Goal: Task Accomplishment & Management: Complete application form

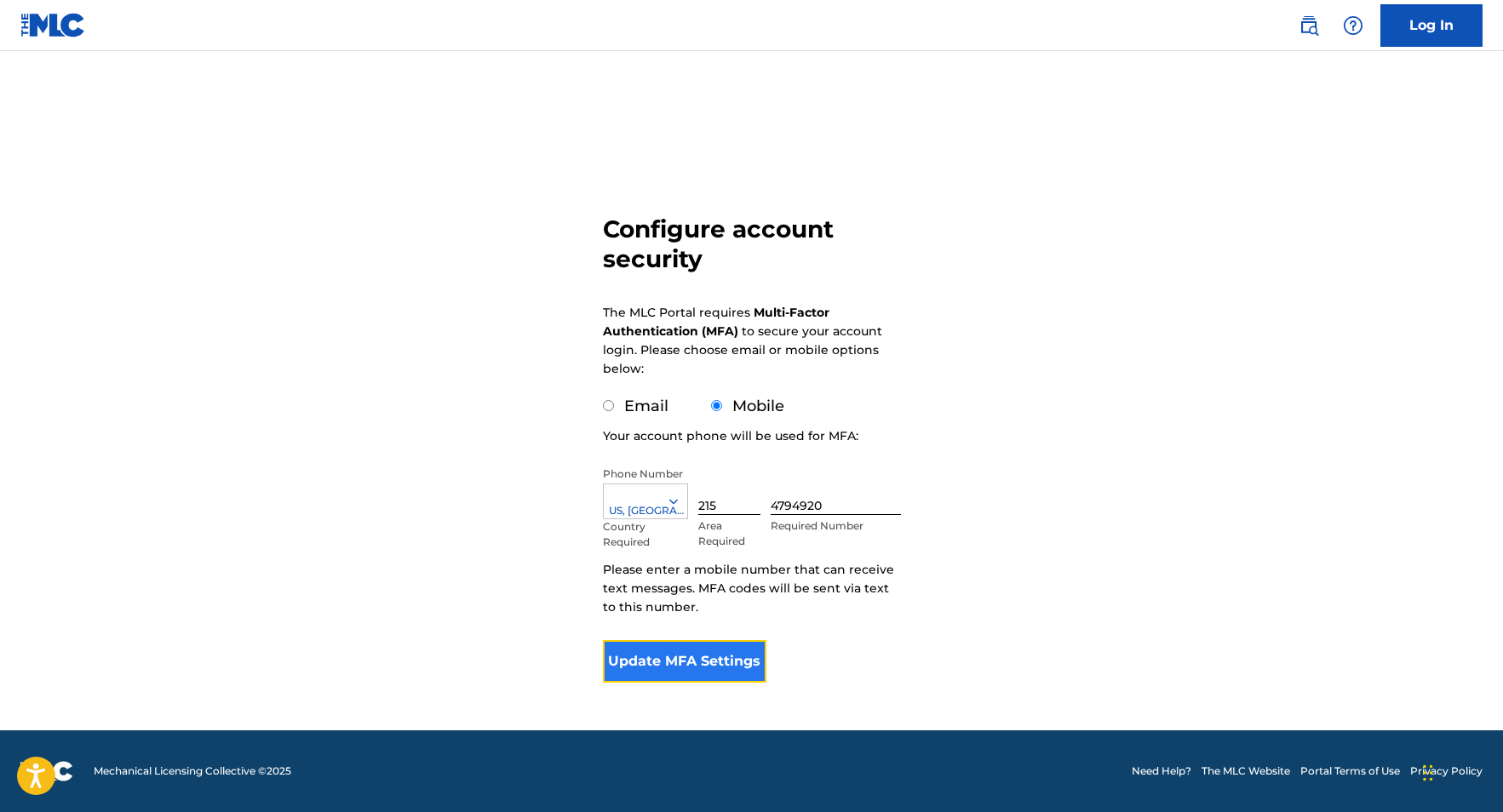
click at [680, 658] on button "Update MFA Settings" at bounding box center [685, 661] width 165 height 42
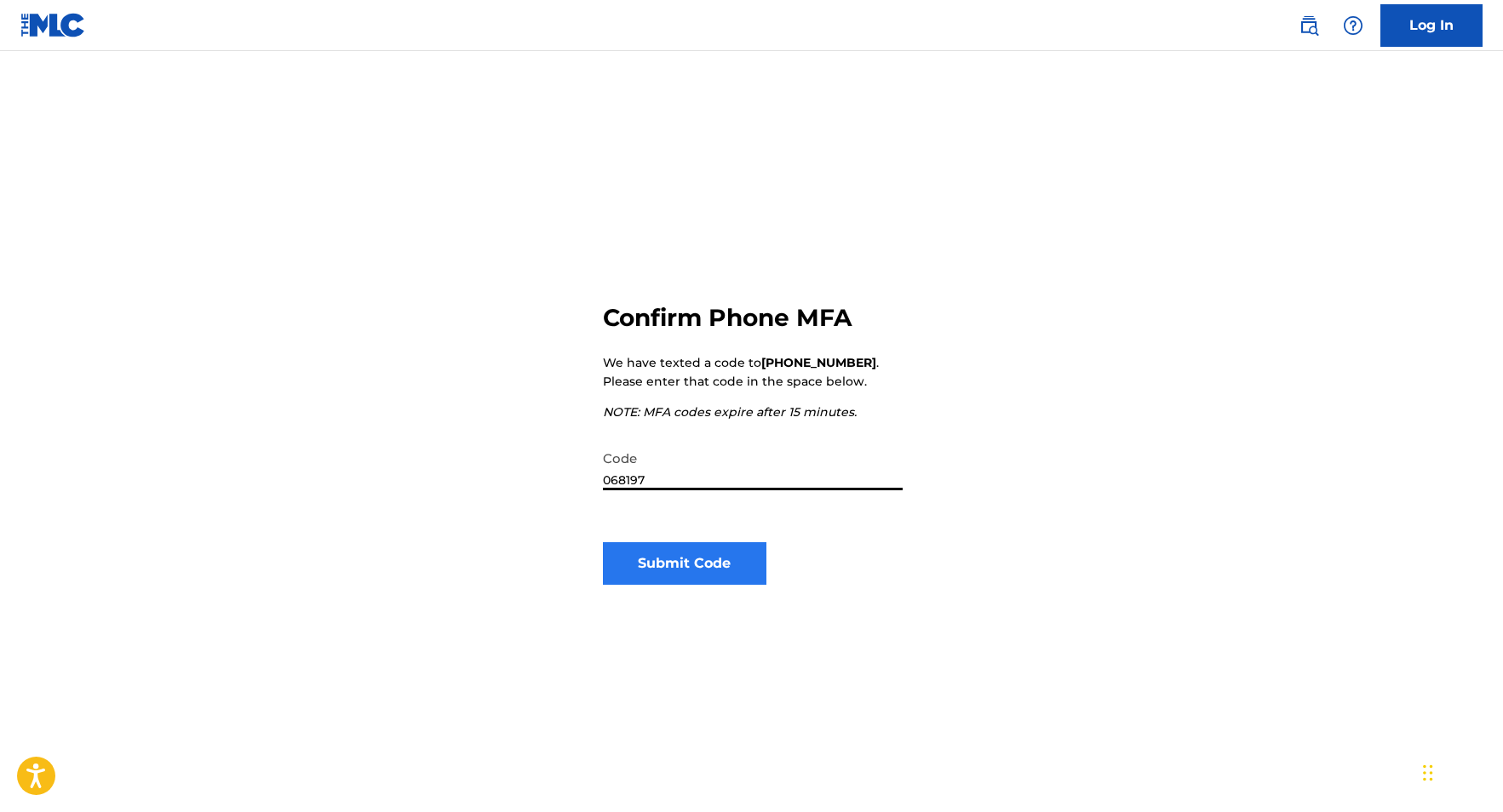
type input "068197"
click at [671, 570] on button "Submit Code" at bounding box center [685, 563] width 165 height 42
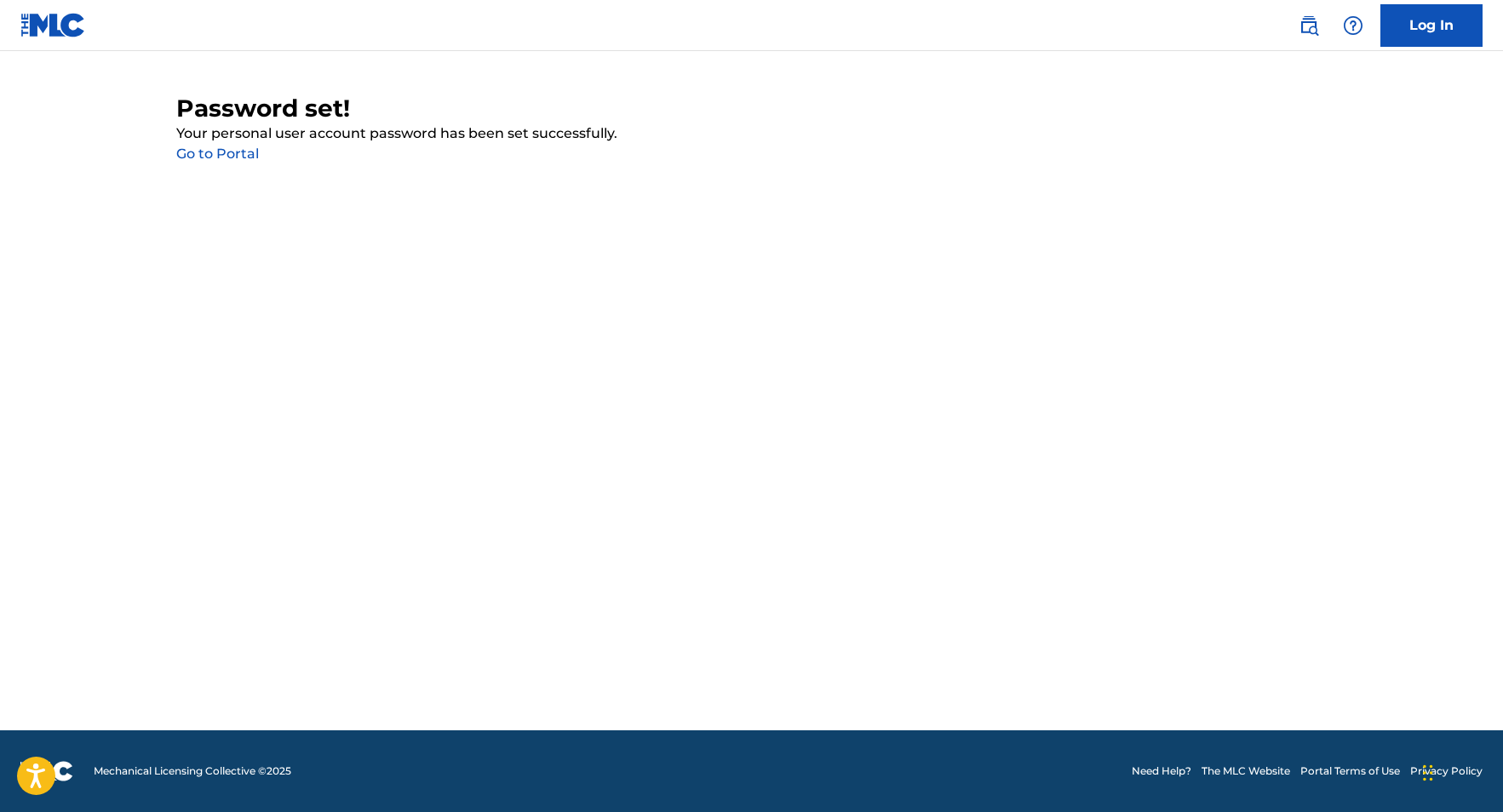
click at [223, 156] on link "Go to Portal" at bounding box center [217, 153] width 82 height 16
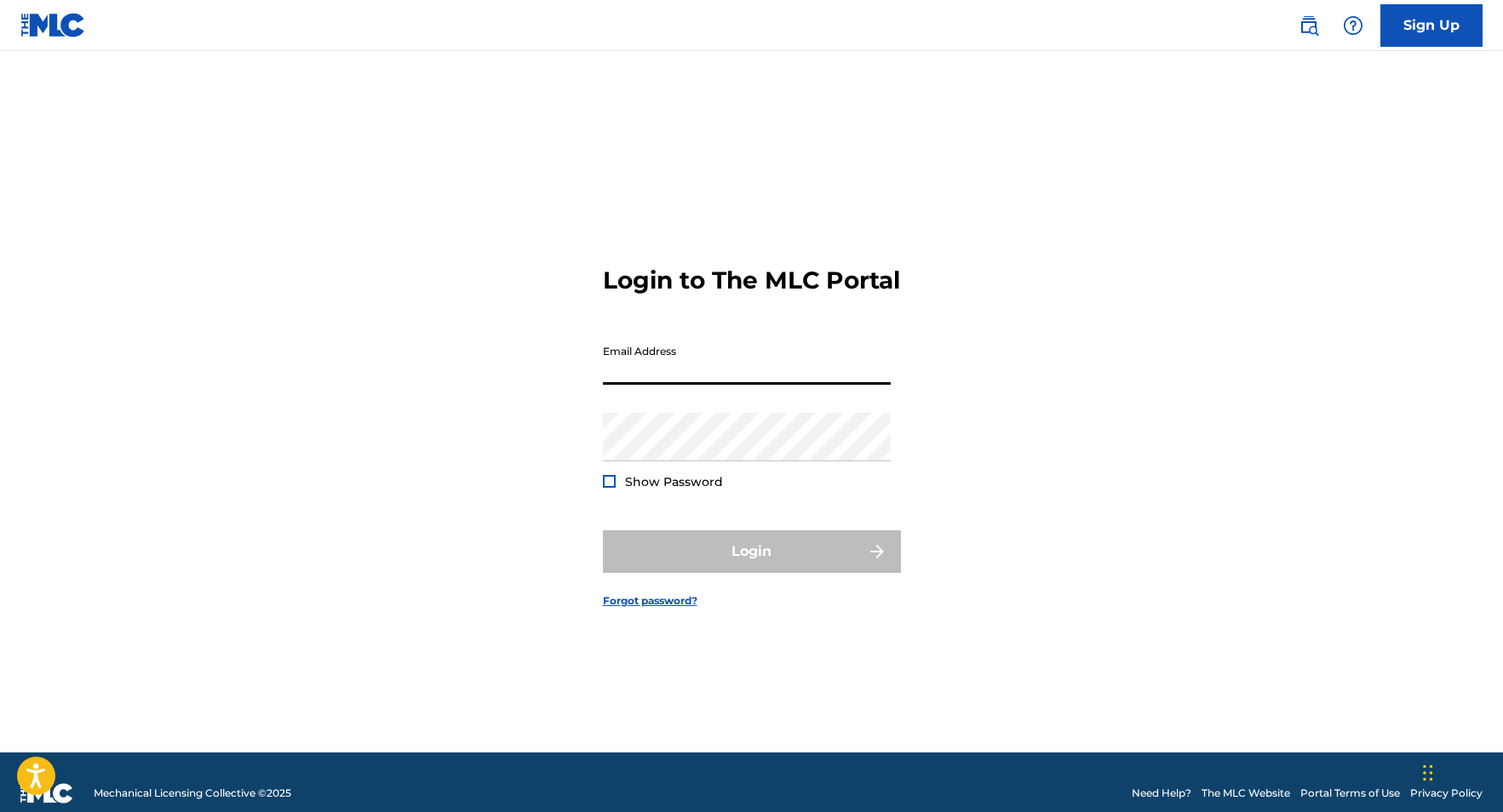
click at [648, 373] on input "Email Address" at bounding box center [746, 360] width 287 height 49
type input "[EMAIL_ADDRESS][DOMAIN_NAME]"
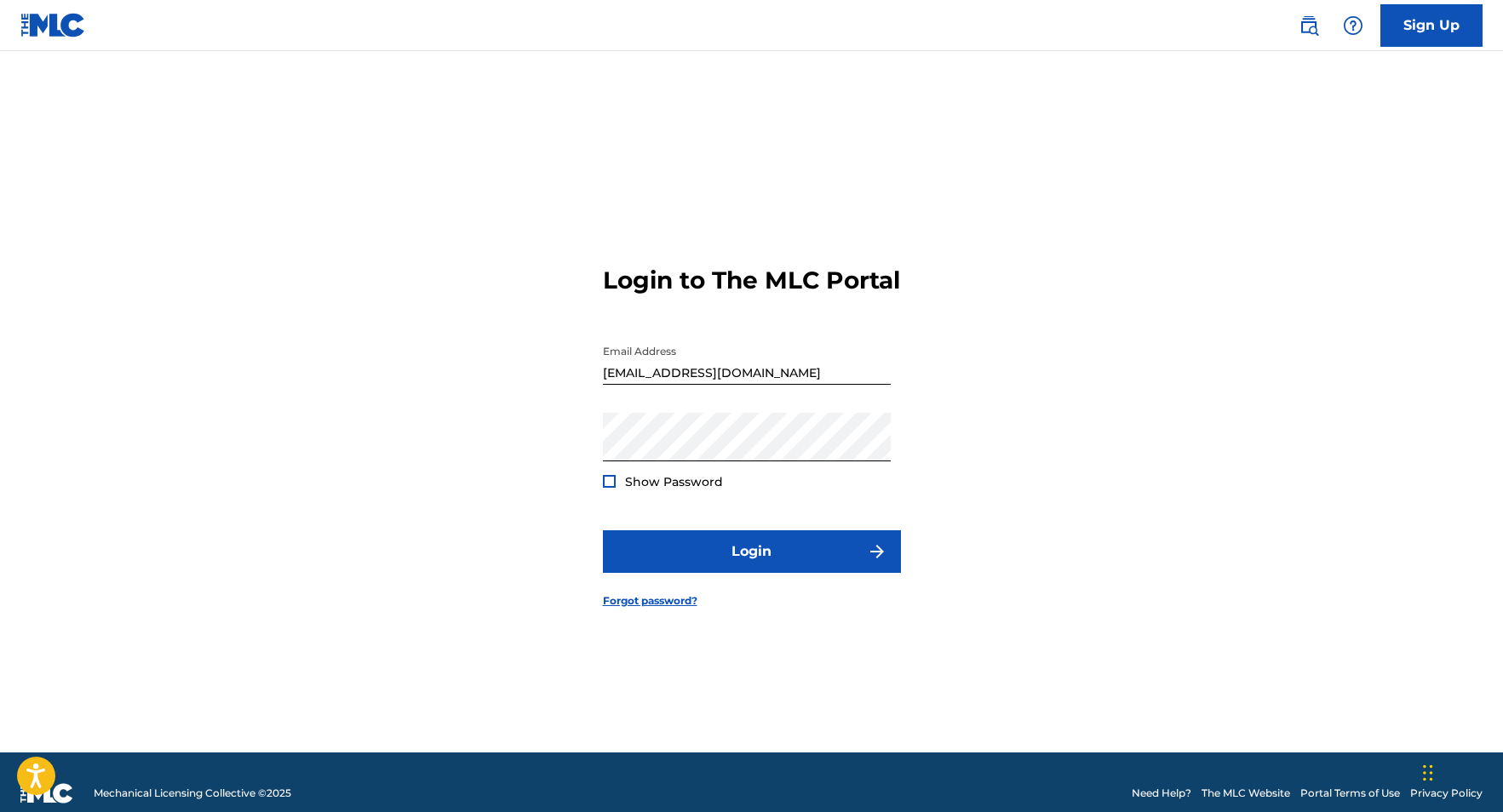
click at [608, 487] on div at bounding box center [608, 481] width 12 height 12
click at [608, 485] on img at bounding box center [609, 482] width 10 height 10
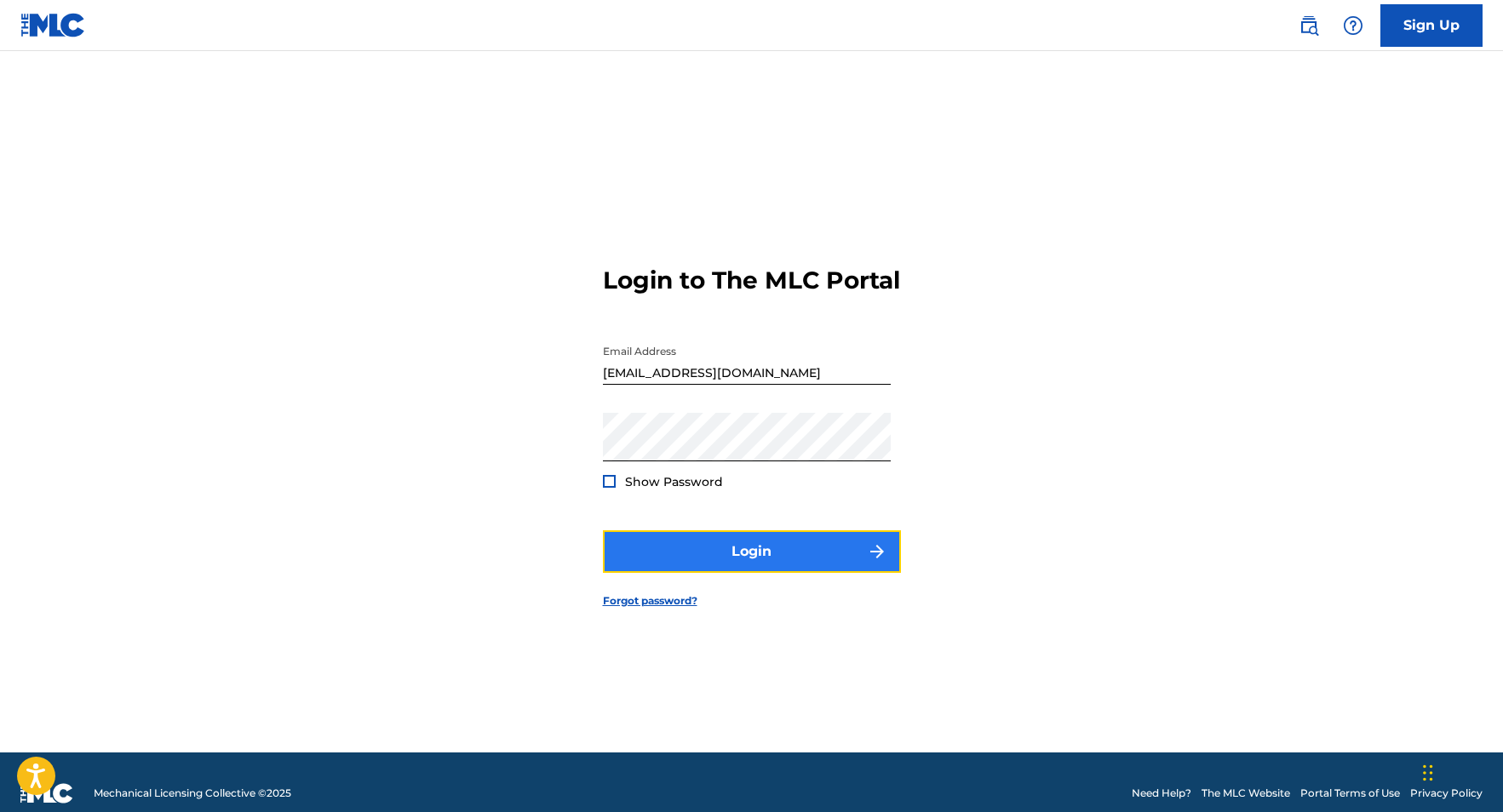
click at [663, 559] on button "Login" at bounding box center [751, 552] width 298 height 42
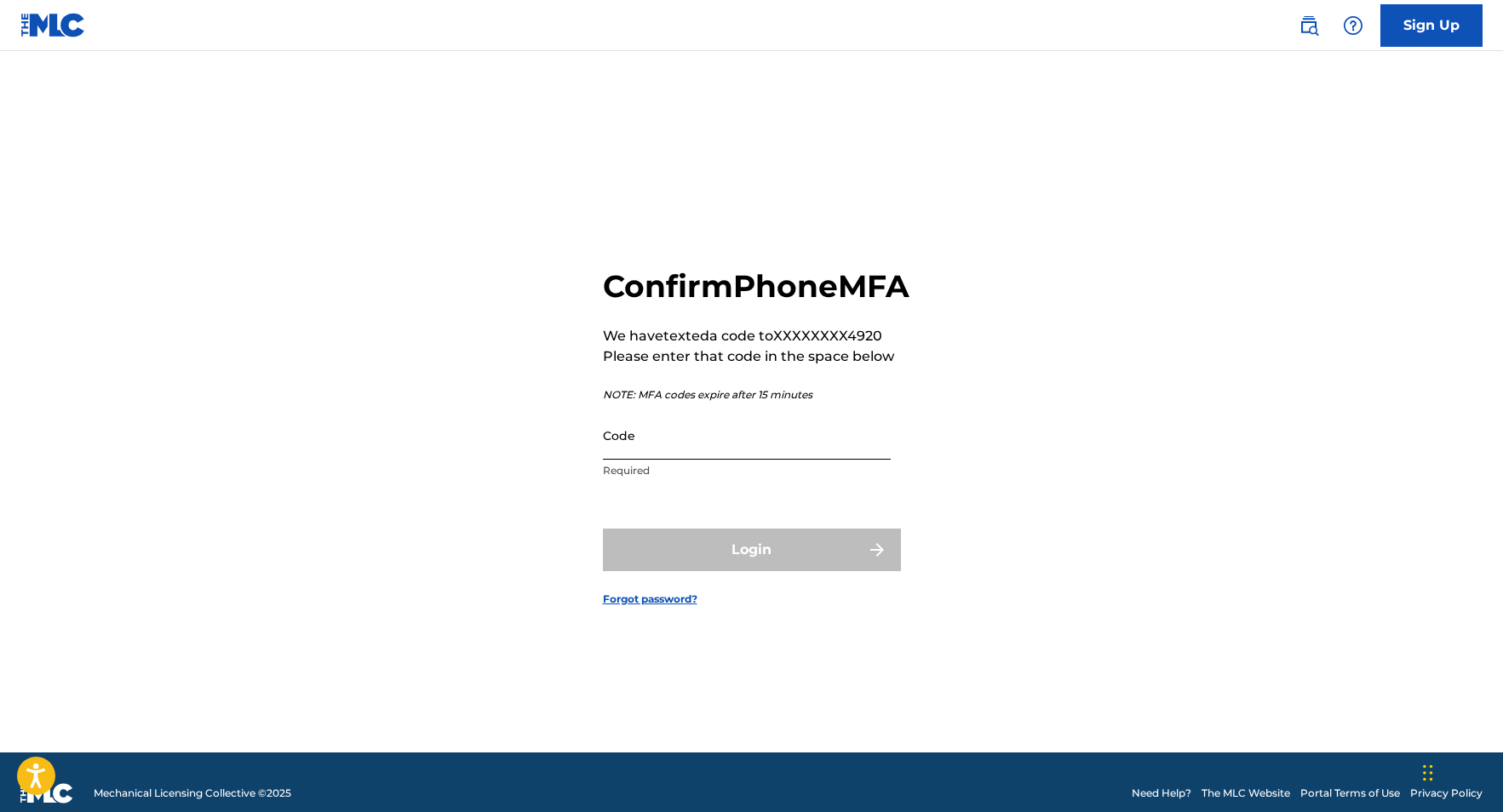
click at [654, 460] on input "Code" at bounding box center [746, 435] width 287 height 49
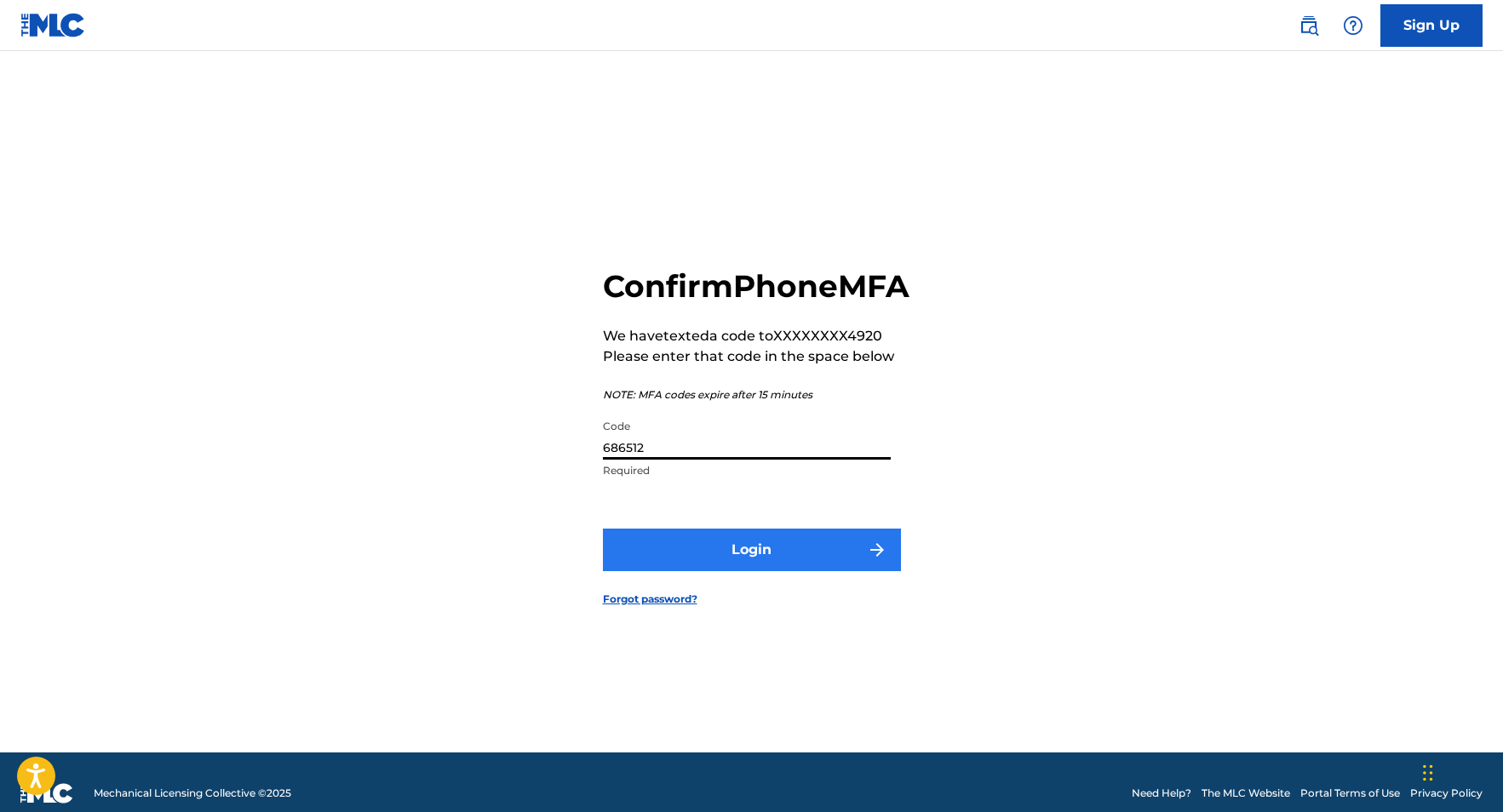
type input "686512"
click at [684, 561] on button "Login" at bounding box center [751, 550] width 298 height 42
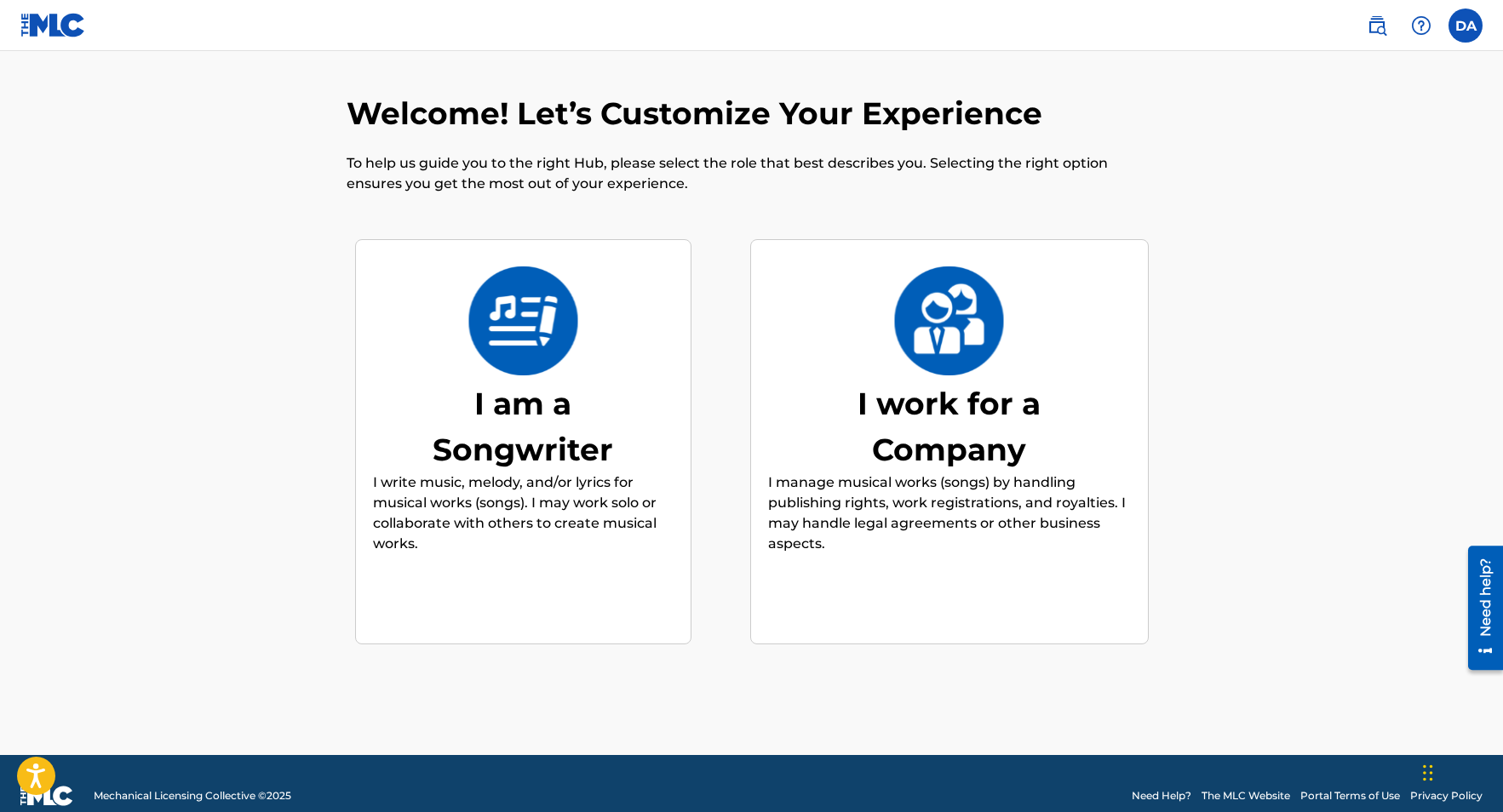
click at [539, 436] on div "I am a Songwriter" at bounding box center [522, 426] width 256 height 92
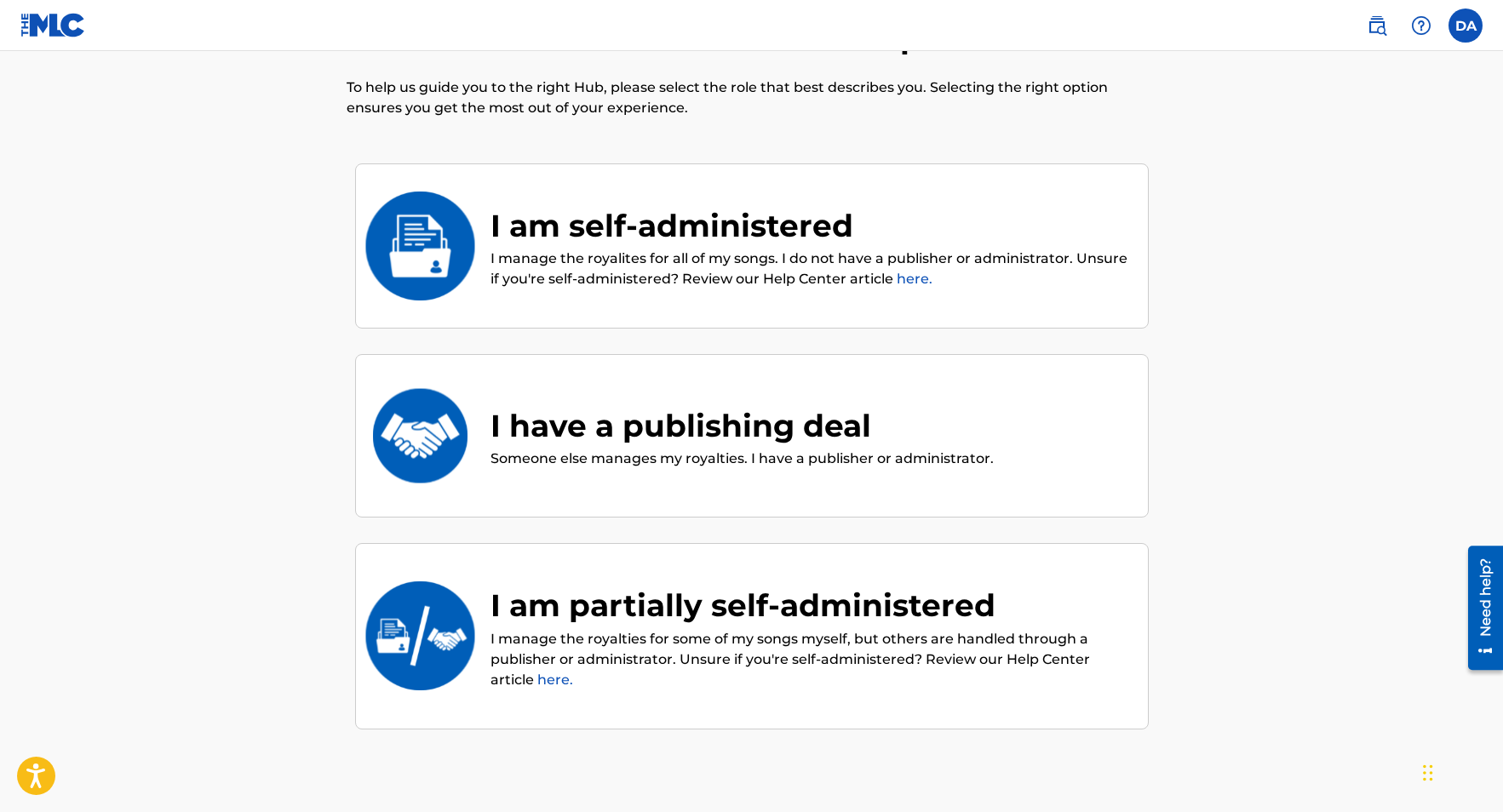
scroll to position [77, 0]
click at [920, 280] on link "here." at bounding box center [914, 278] width 35 height 16
click at [689, 264] on p "I manage the royalites for all of my songs. I do not have a publisher or admini…" at bounding box center [810, 268] width 640 height 41
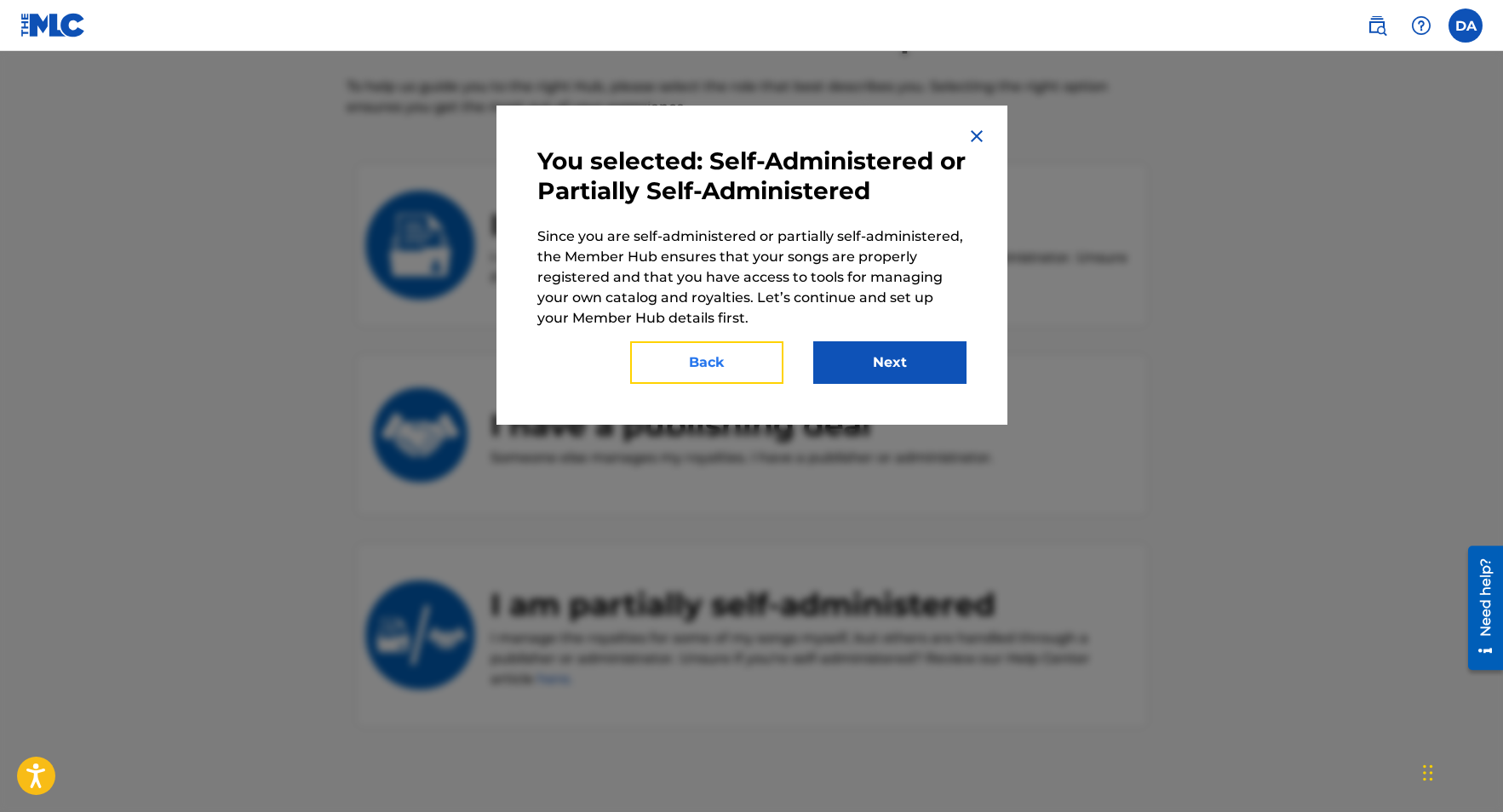
click at [723, 362] on button "Back" at bounding box center [707, 362] width 153 height 42
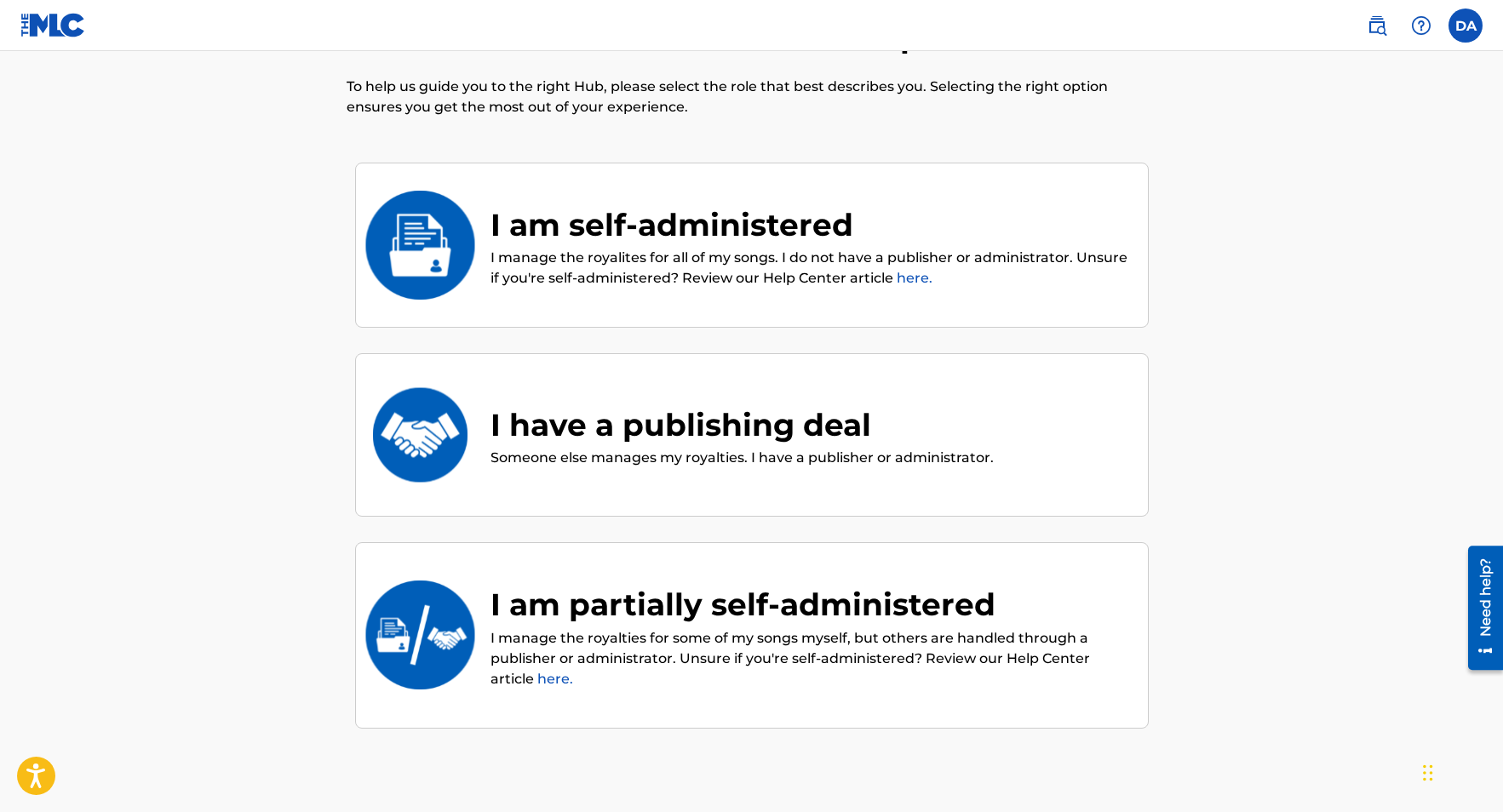
click at [685, 240] on div "I am self-administered" at bounding box center [810, 225] width 640 height 46
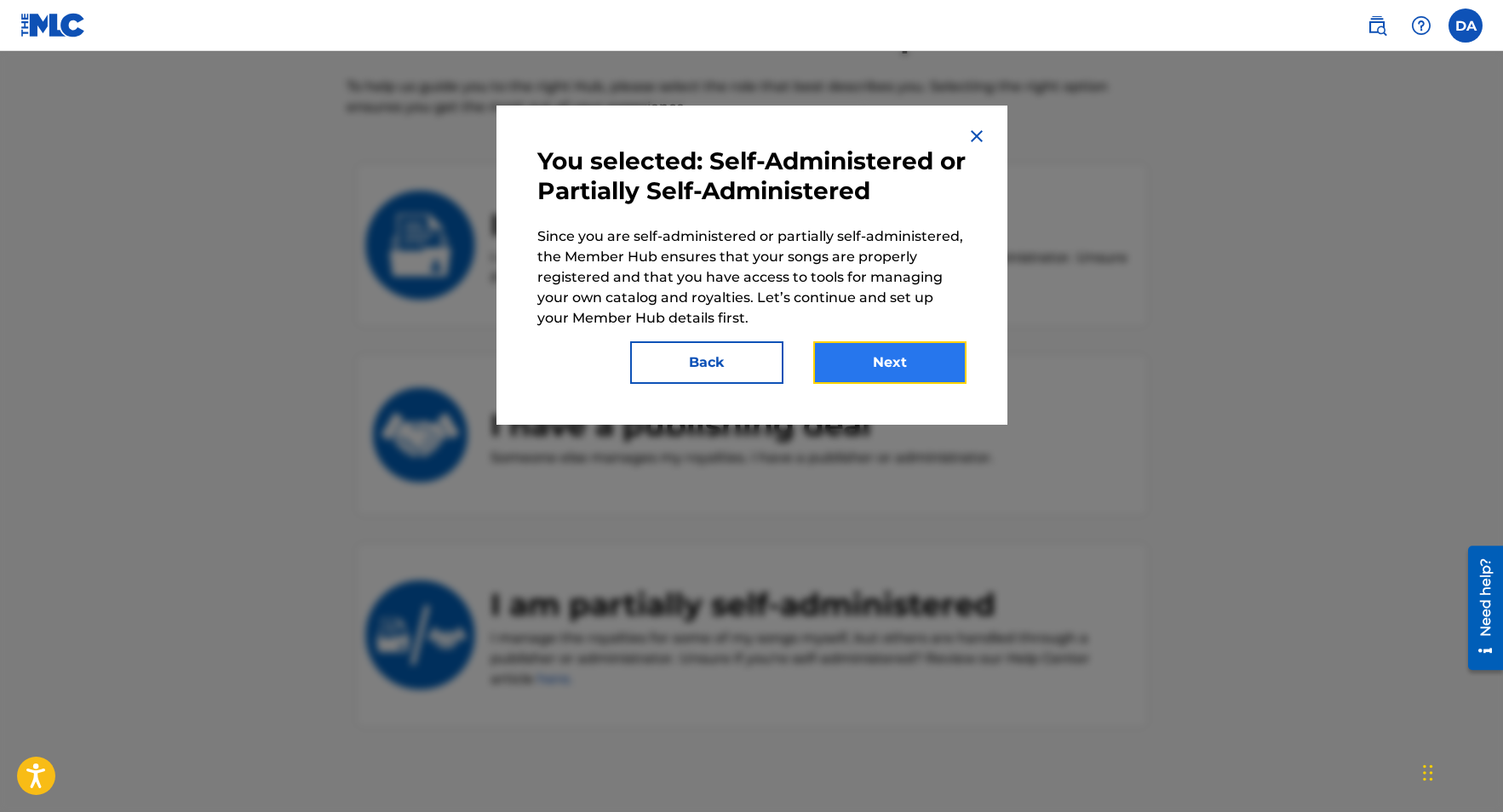
click at [894, 370] on button "Next" at bounding box center [890, 362] width 153 height 42
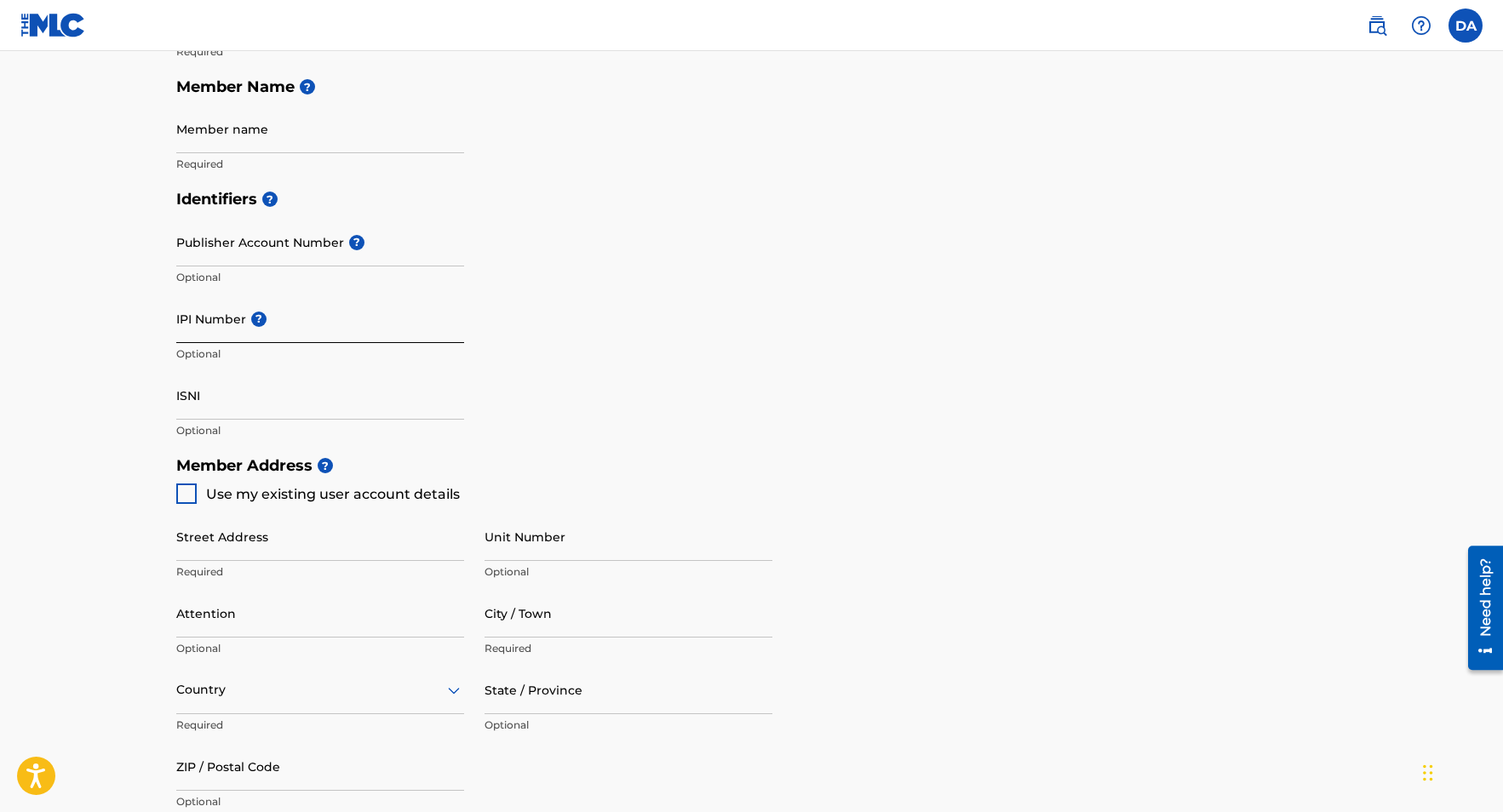
scroll to position [436, 0]
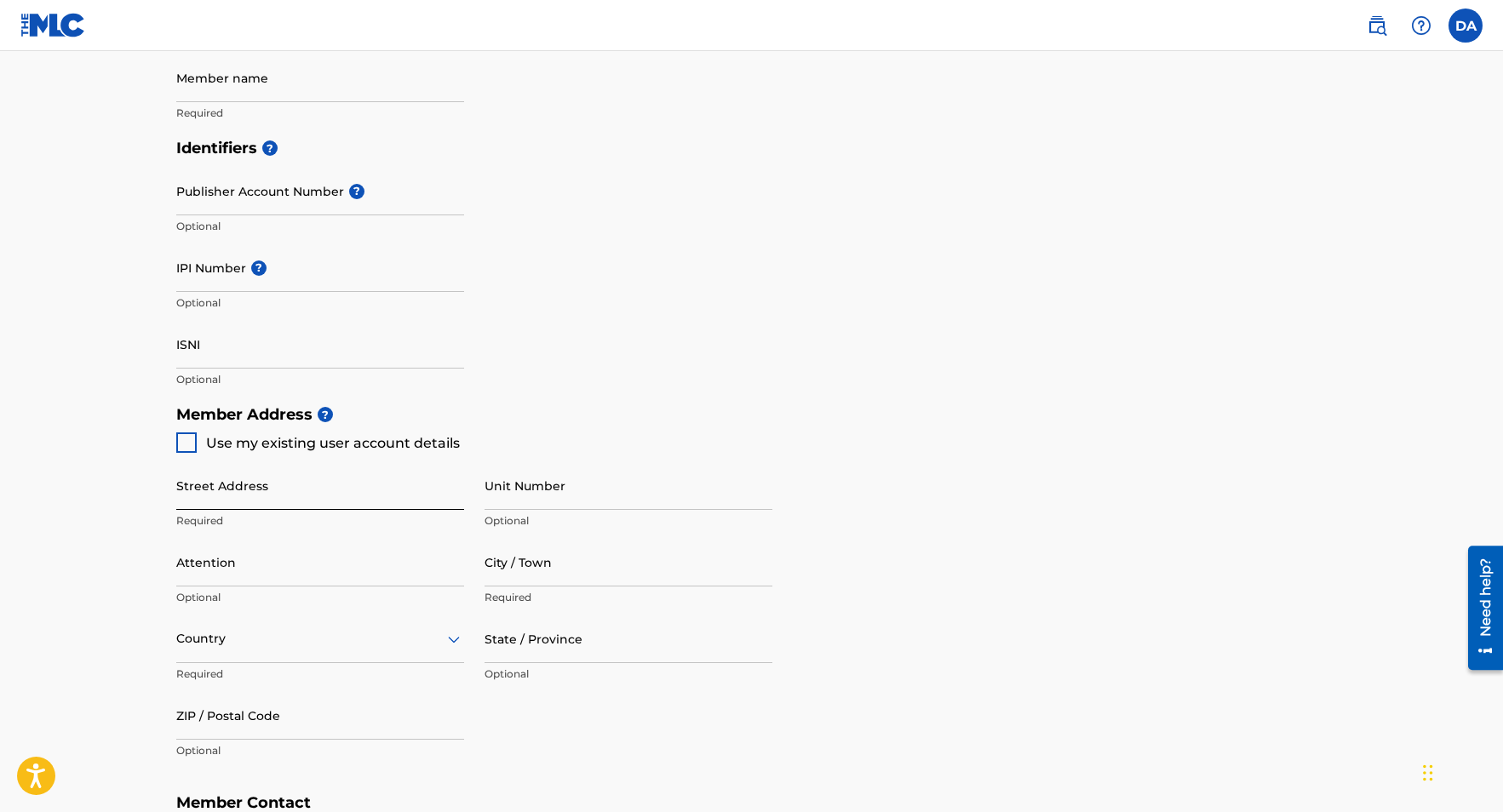
click at [293, 498] on input "Street Address" at bounding box center [320, 485] width 287 height 49
type input "[STREET_ADDRESS]"
type input "[PERSON_NAME]"
click at [453, 639] on div "Country" at bounding box center [320, 639] width 287 height 49
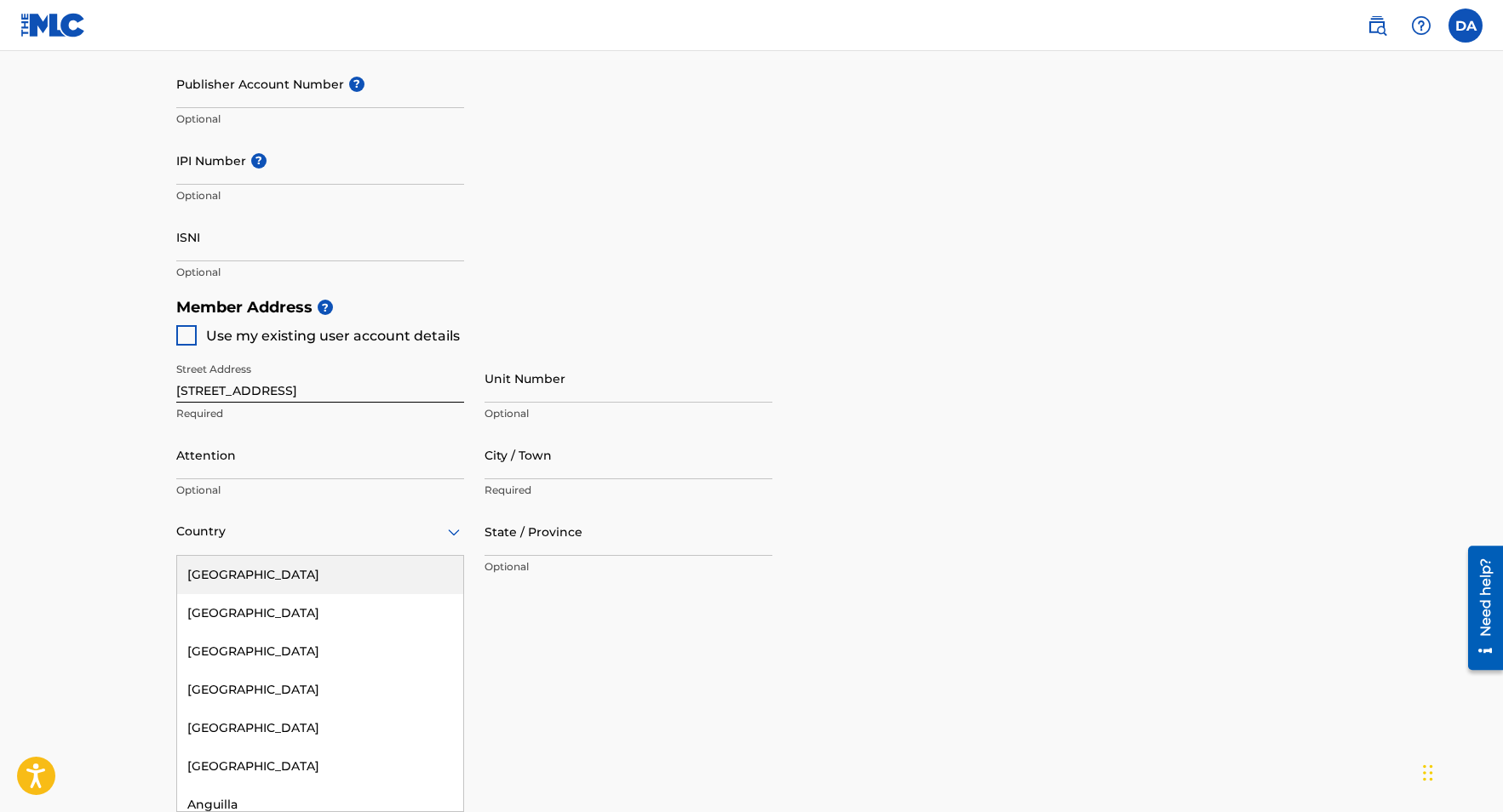
click at [355, 566] on div "[GEOGRAPHIC_DATA]" at bounding box center [320, 575] width 286 height 38
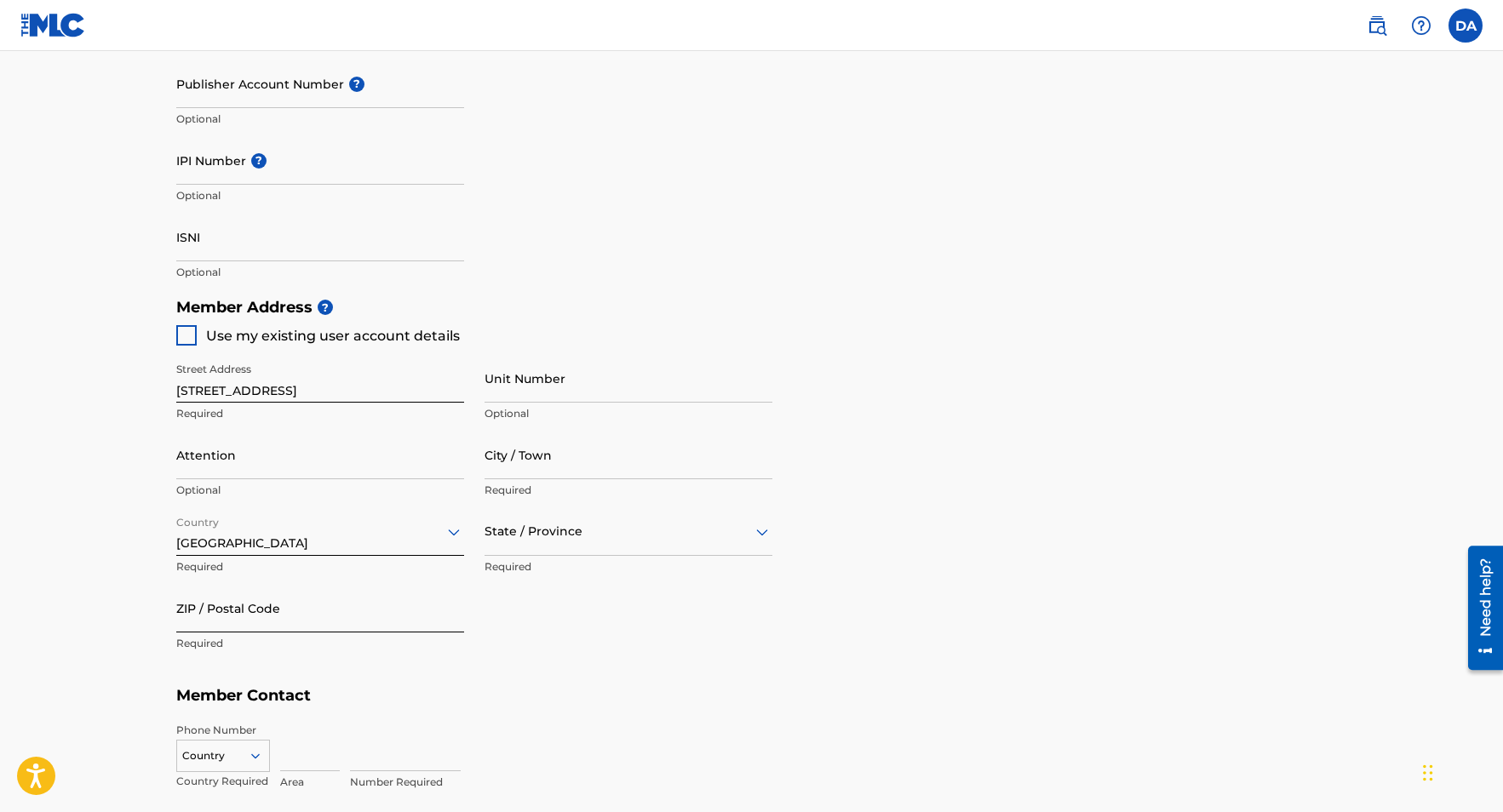
click at [312, 605] on input "ZIP / Postal Code" at bounding box center [320, 608] width 287 height 49
type input "19121"
click at [567, 616] on div "Street Address [STREET_ADDRESS] Required Unit Number Optional Attention Optiona…" at bounding box center [474, 508] width 596 height 324
click at [251, 756] on div "Country" at bounding box center [223, 752] width 94 height 26
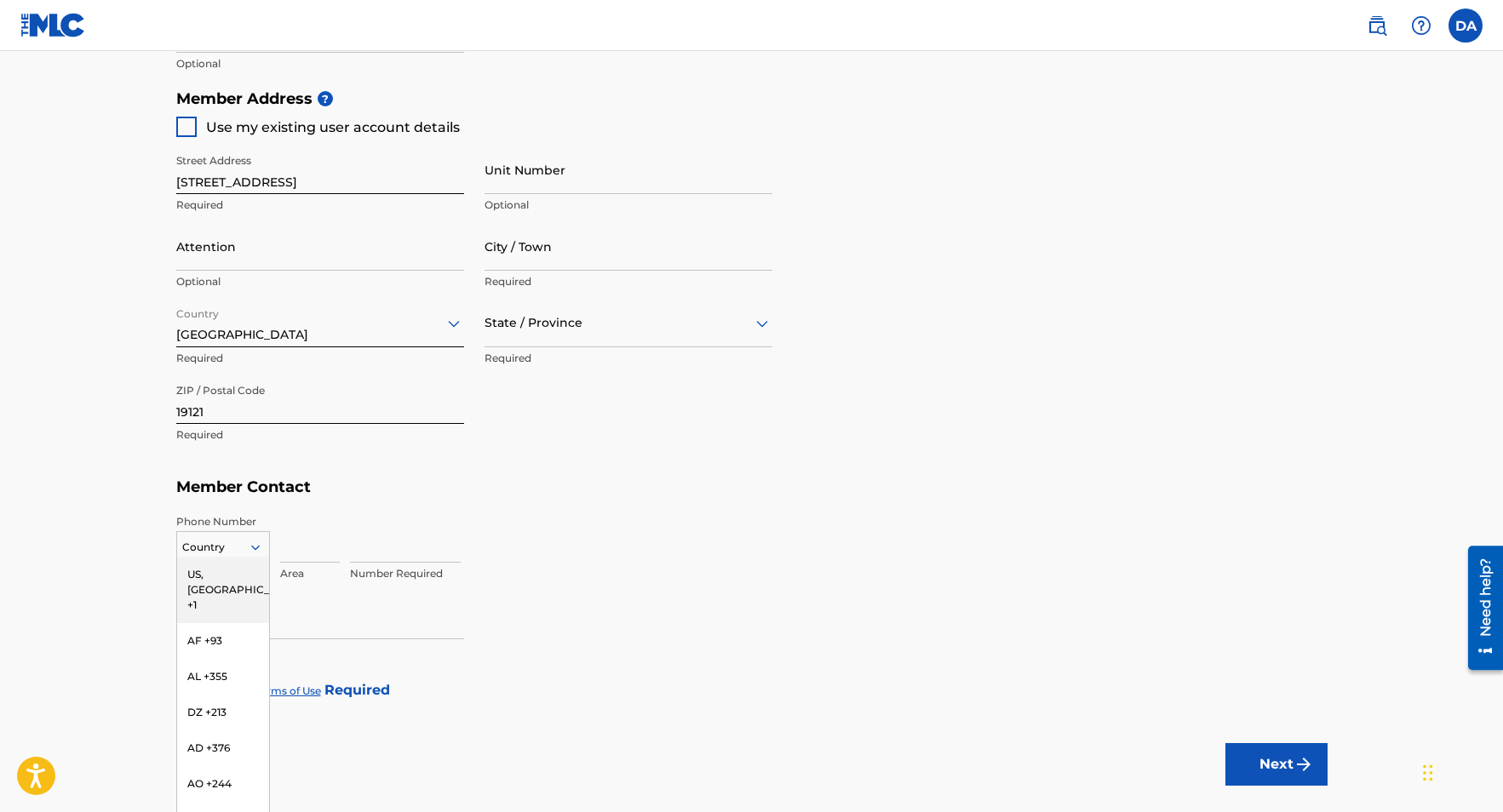
click at [248, 580] on div "US, [GEOGRAPHIC_DATA] +1" at bounding box center [223, 589] width 92 height 66
click at [188, 686] on div at bounding box center [186, 689] width 20 height 20
click at [221, 626] on input "Email" at bounding box center [320, 615] width 287 height 49
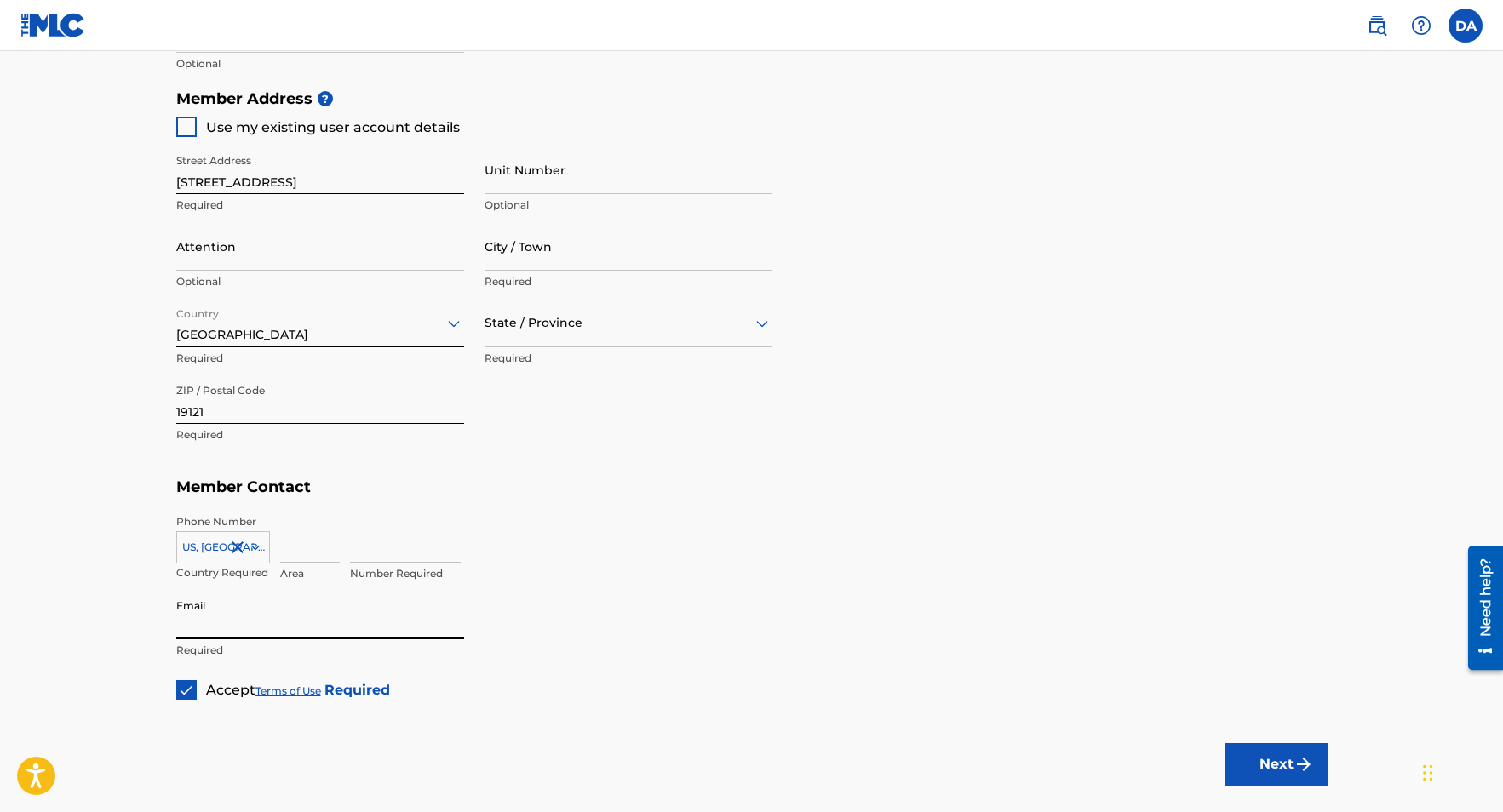
type input "[EMAIL_ADDRESS][DOMAIN_NAME]"
click at [277, 262] on input "Attention" at bounding box center [320, 246] width 287 height 49
type input "[PERSON_NAME]"
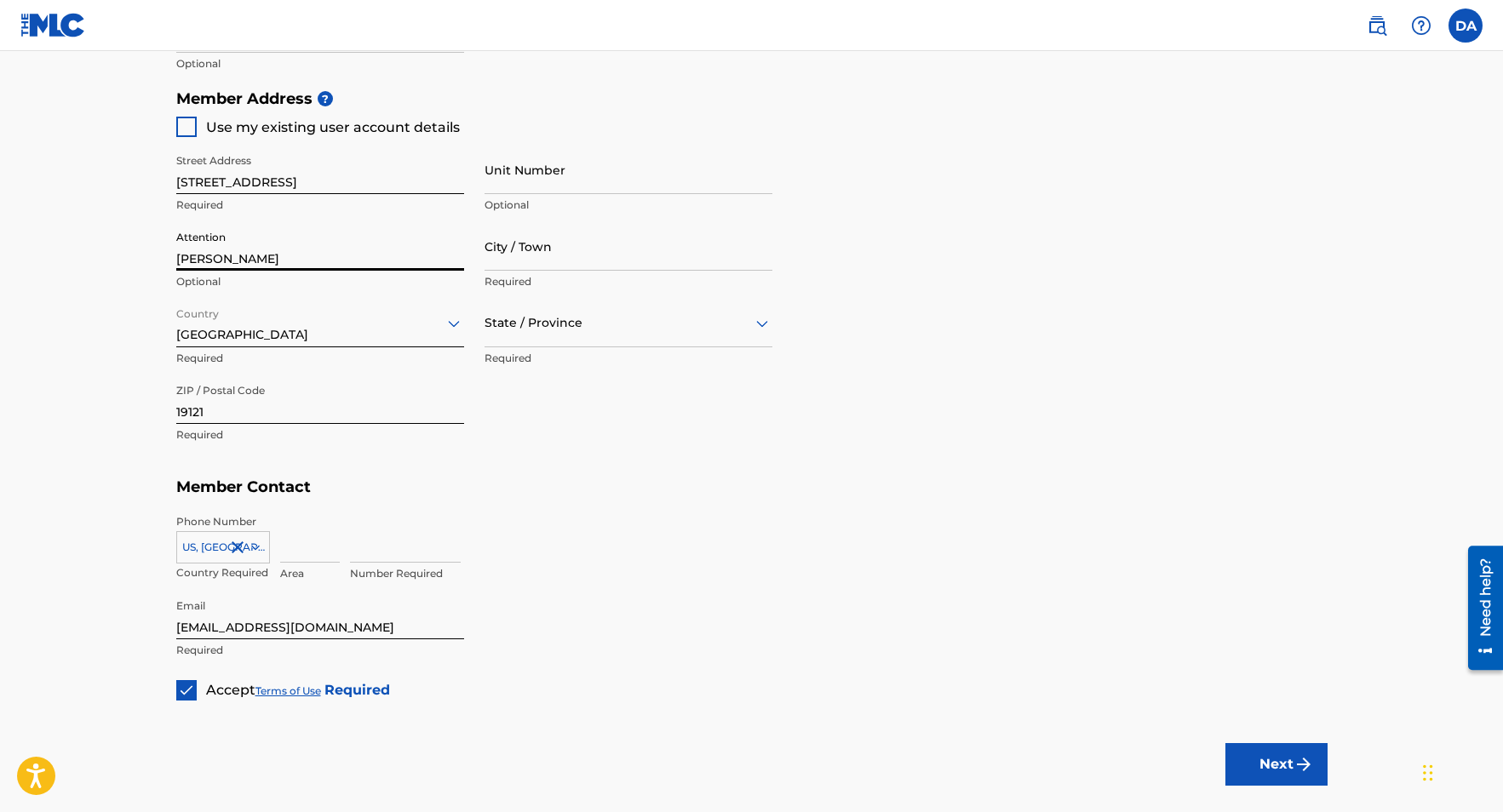
type input "[GEOGRAPHIC_DATA]"
type input "[US_STATE]"
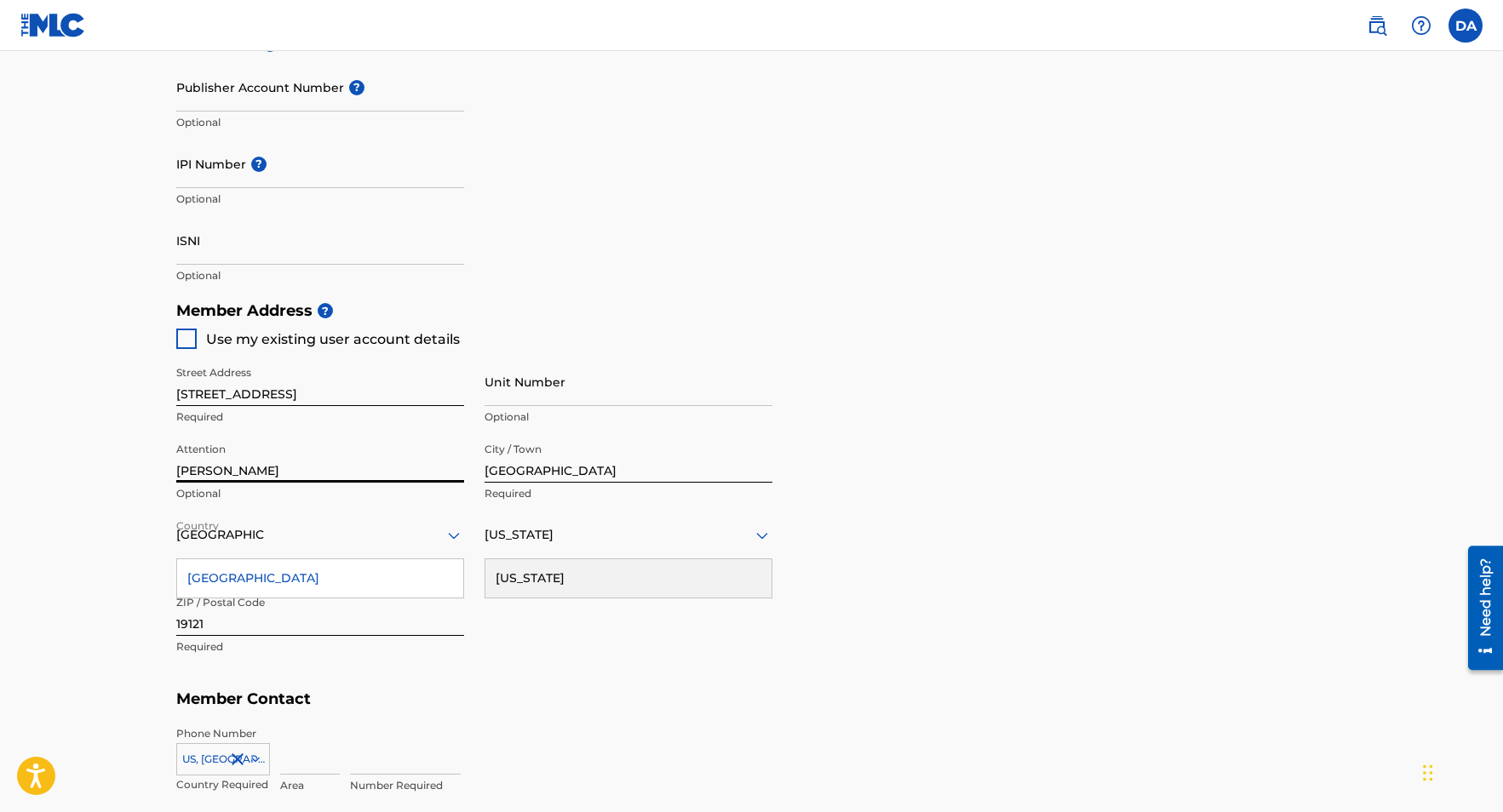
scroll to position [534, 0]
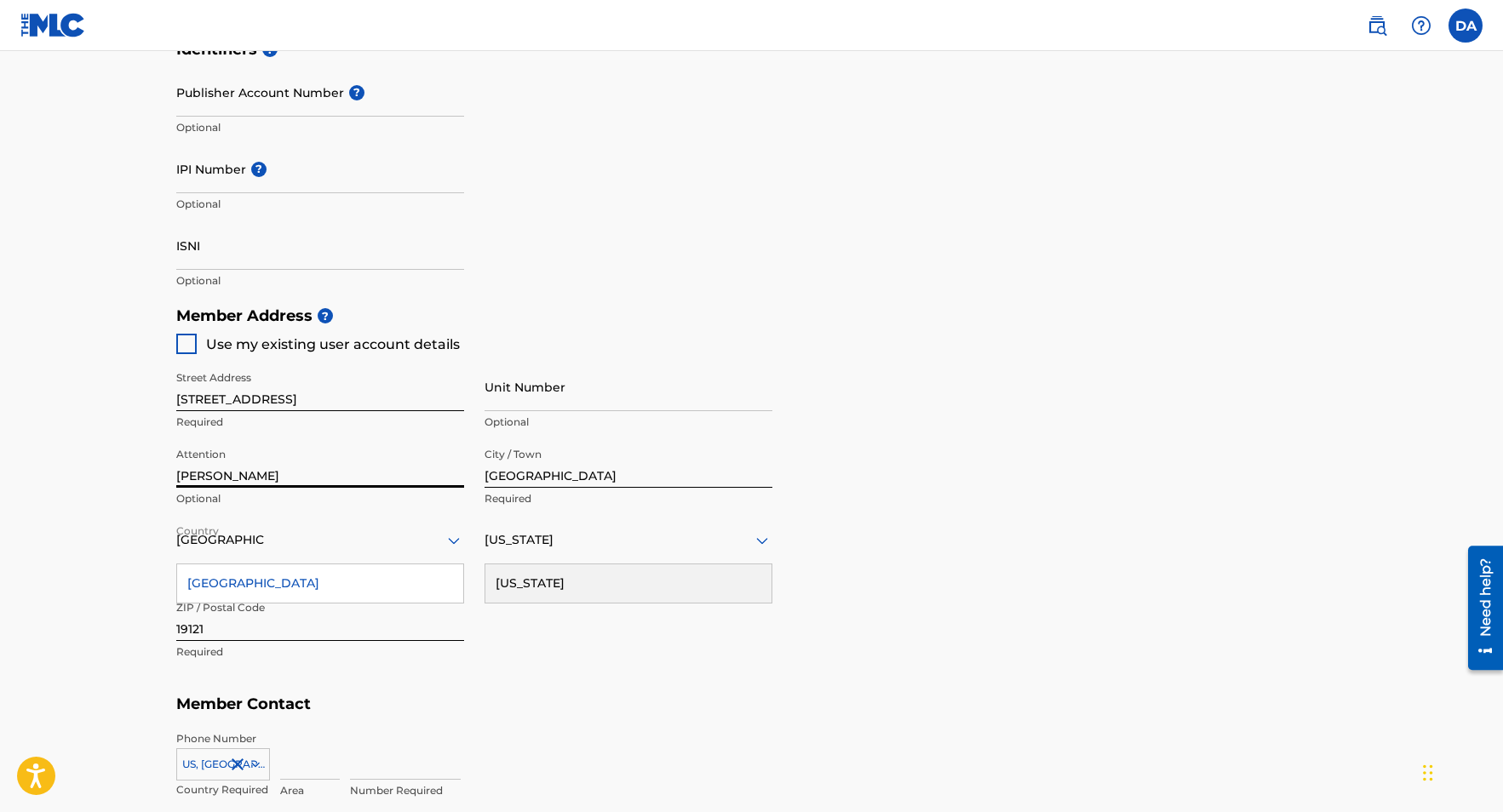
click at [183, 344] on div at bounding box center [186, 343] width 20 height 20
type input "215"
type input "4794920"
click at [183, 344] on img at bounding box center [187, 344] width 17 height 17
click at [183, 344] on div at bounding box center [186, 343] width 20 height 20
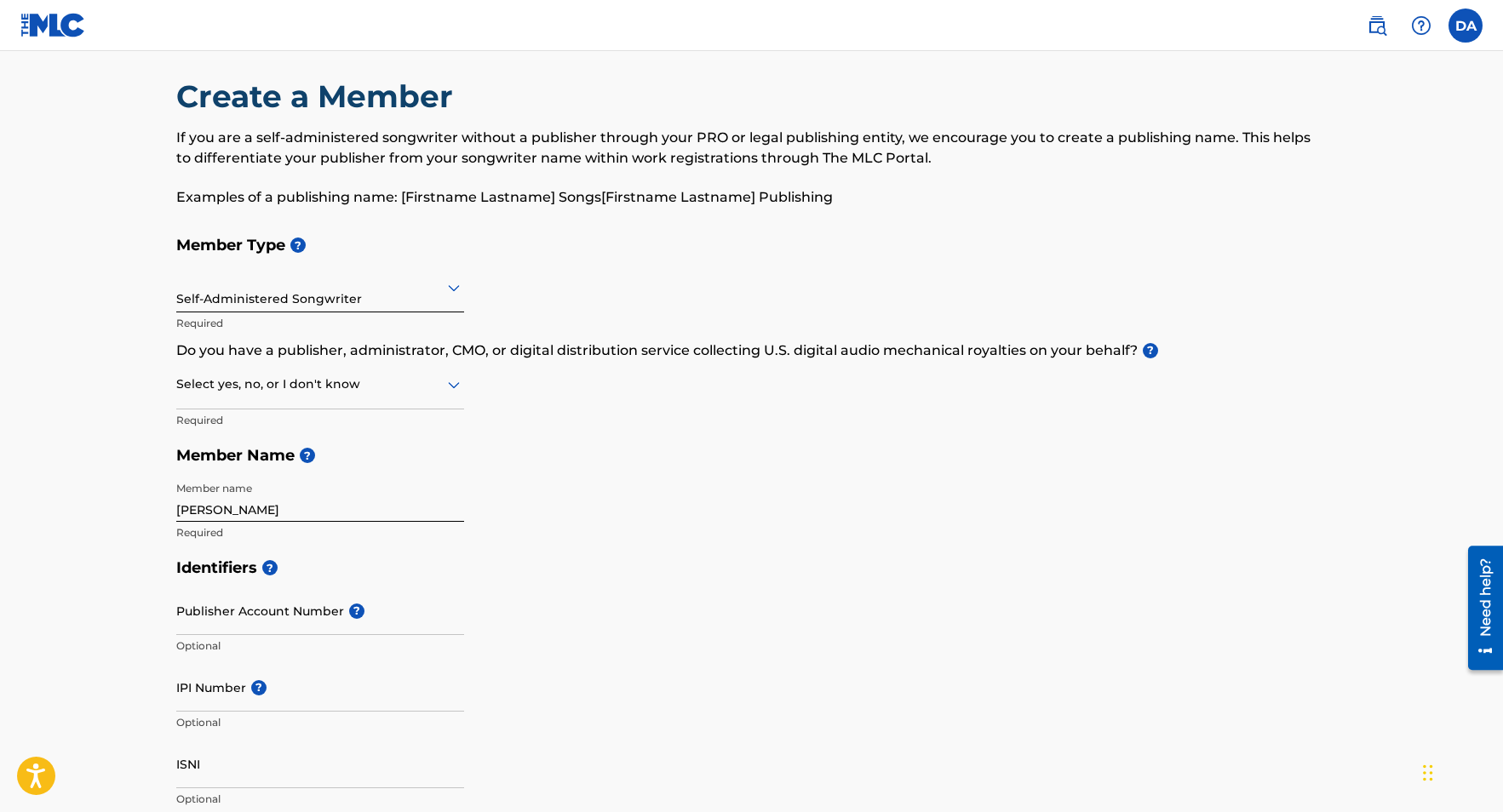
scroll to position [23, 0]
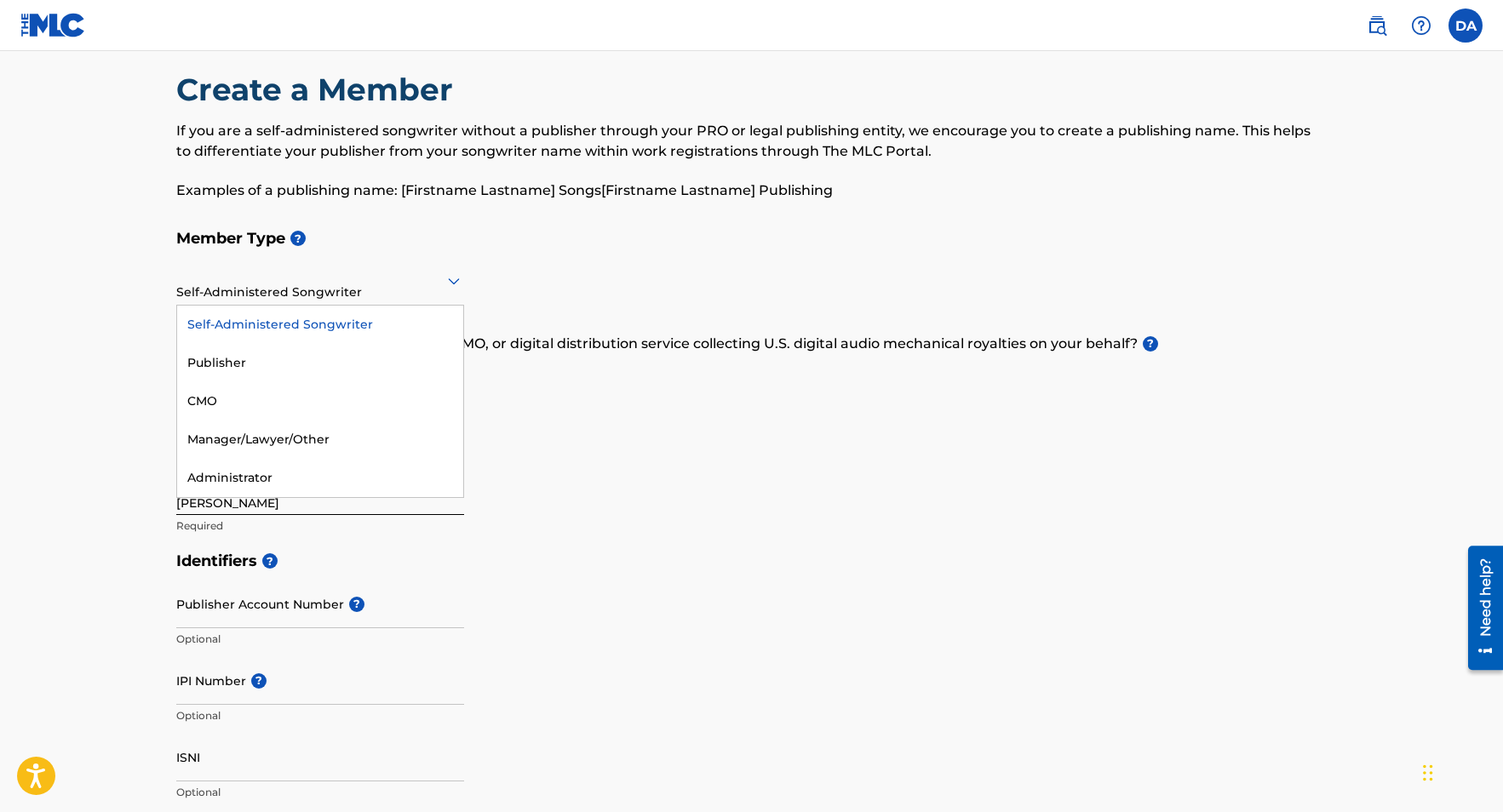
click at [451, 282] on icon at bounding box center [453, 282] width 11 height 7
click at [477, 257] on div "Member Type ? Self-Administered Songwriter selected, 1 of 5. 5 results availabl…" at bounding box center [752, 381] width 1151 height 323
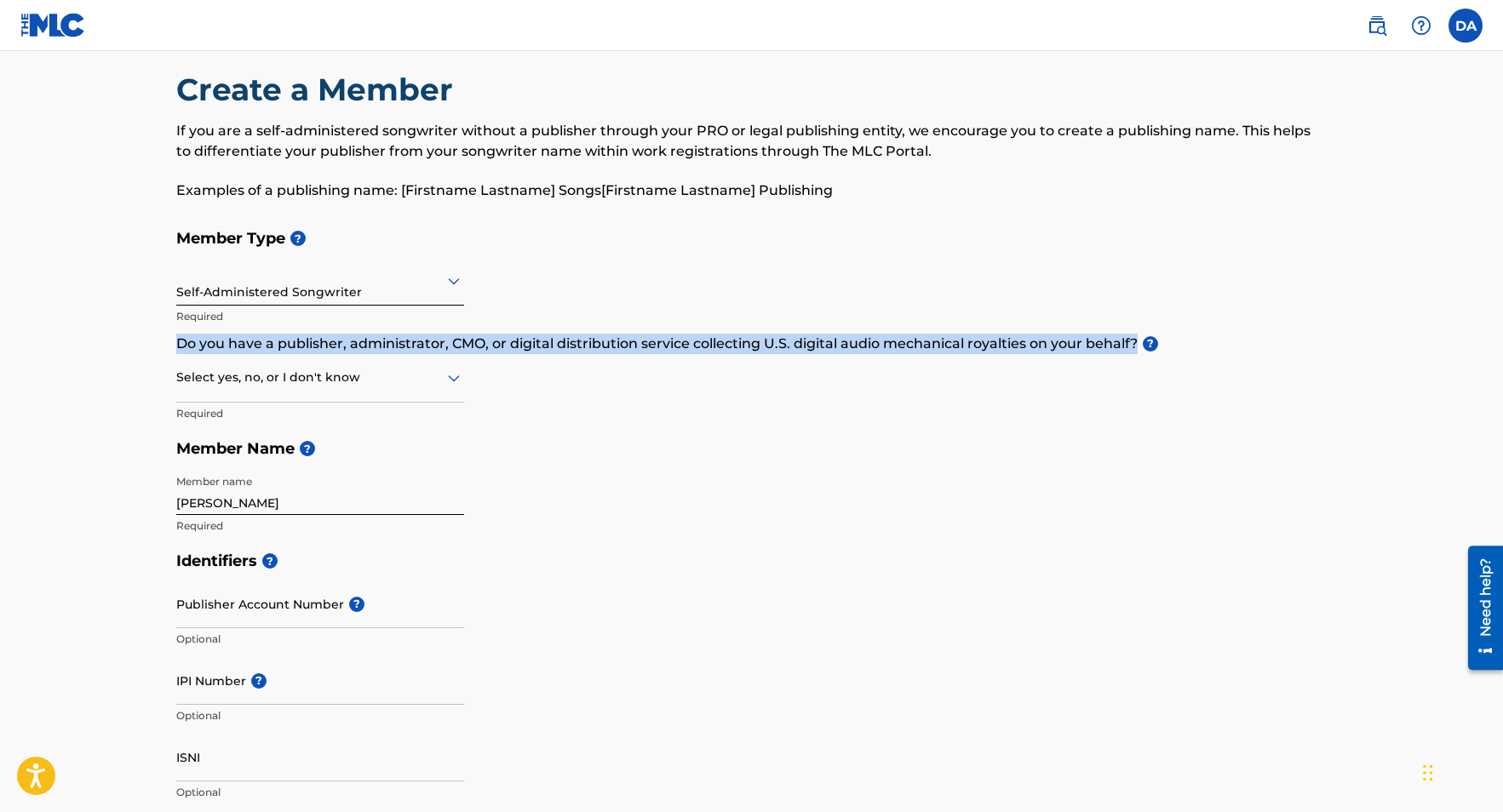
drag, startPoint x: 176, startPoint y: 345, endPoint x: 1135, endPoint y: 342, distance: 959.0
click at [1135, 342] on p "Do you have a publisher, administrator, CMO, or digital distribution service co…" at bounding box center [752, 343] width 1151 height 20
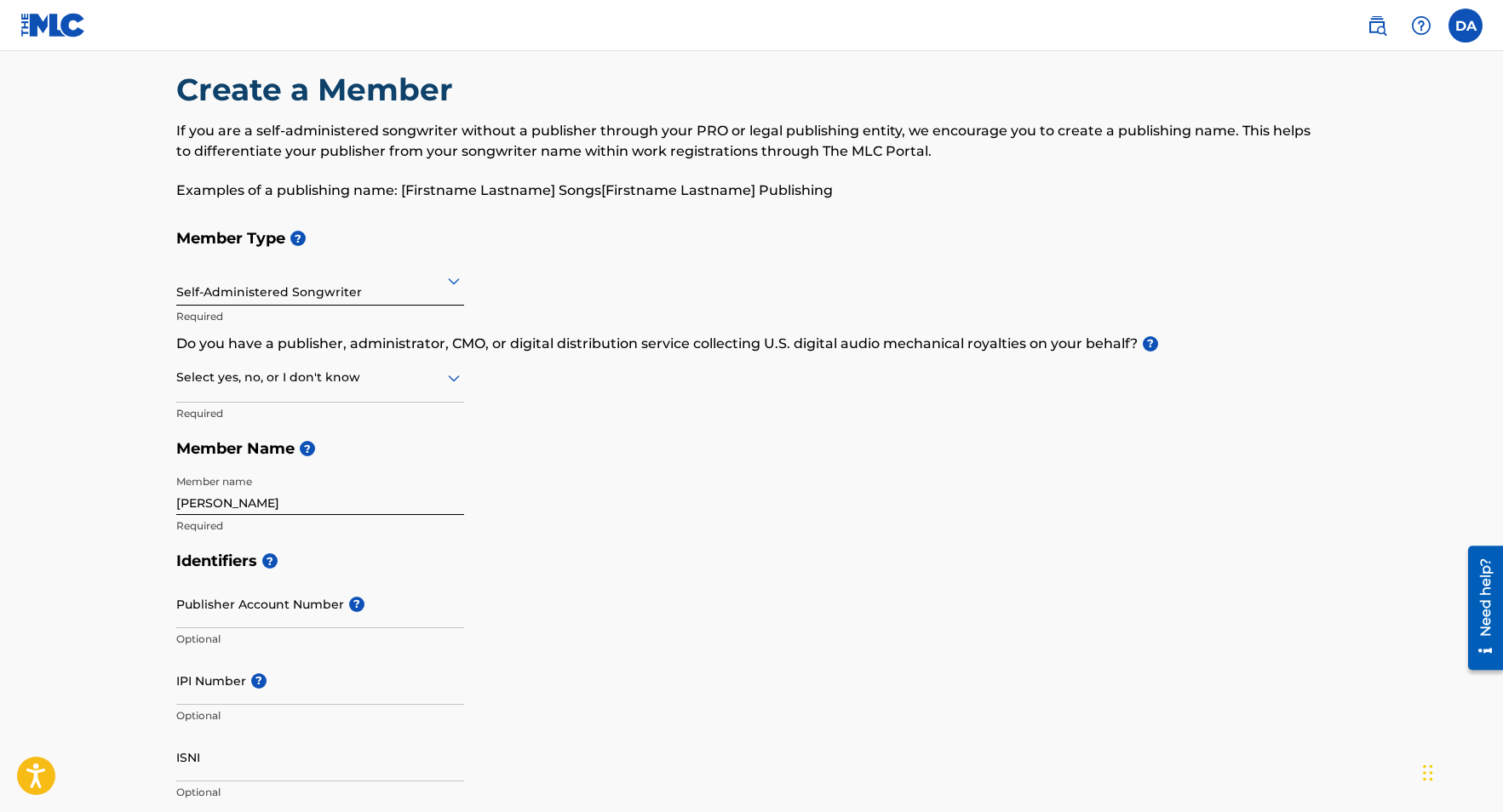
click at [1172, 318] on div "Member Type ? Self-Administered Songwriter Required Do you have a publisher, ad…" at bounding box center [752, 381] width 1151 height 323
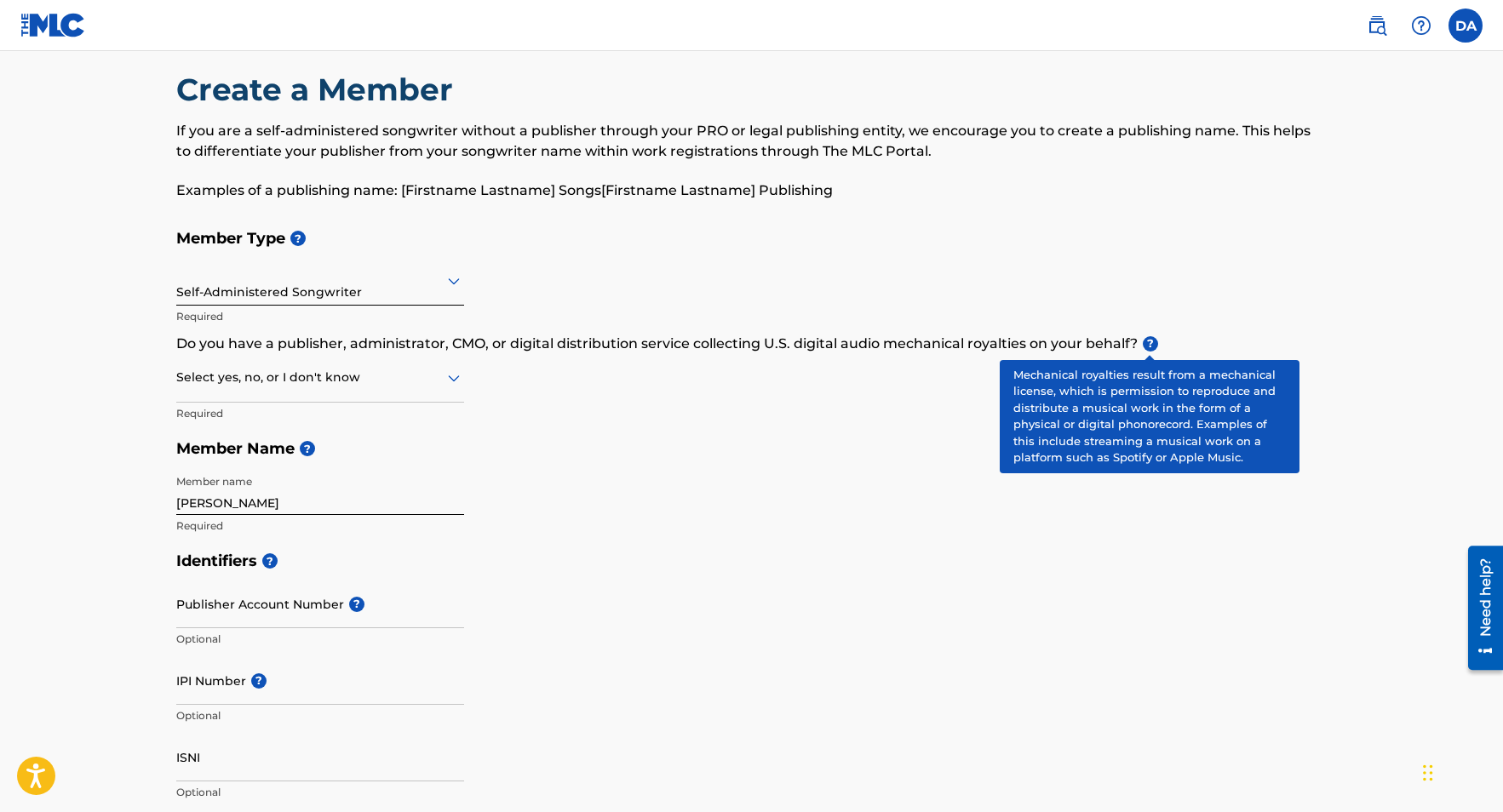
click at [1150, 344] on span "?" at bounding box center [1150, 344] width 15 height 15
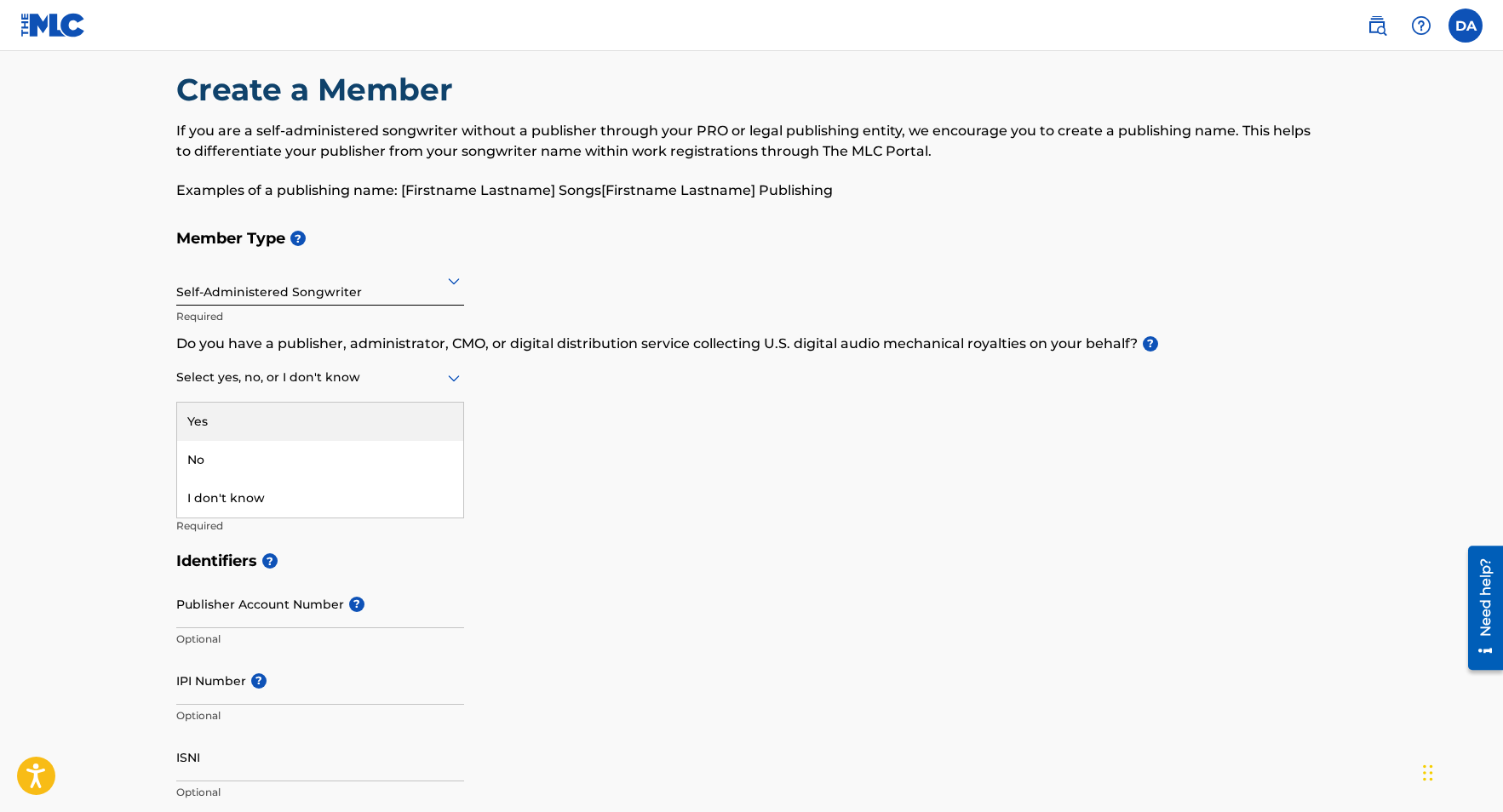
click at [454, 376] on icon at bounding box center [453, 377] width 20 height 20
click at [409, 455] on div "No" at bounding box center [320, 460] width 286 height 38
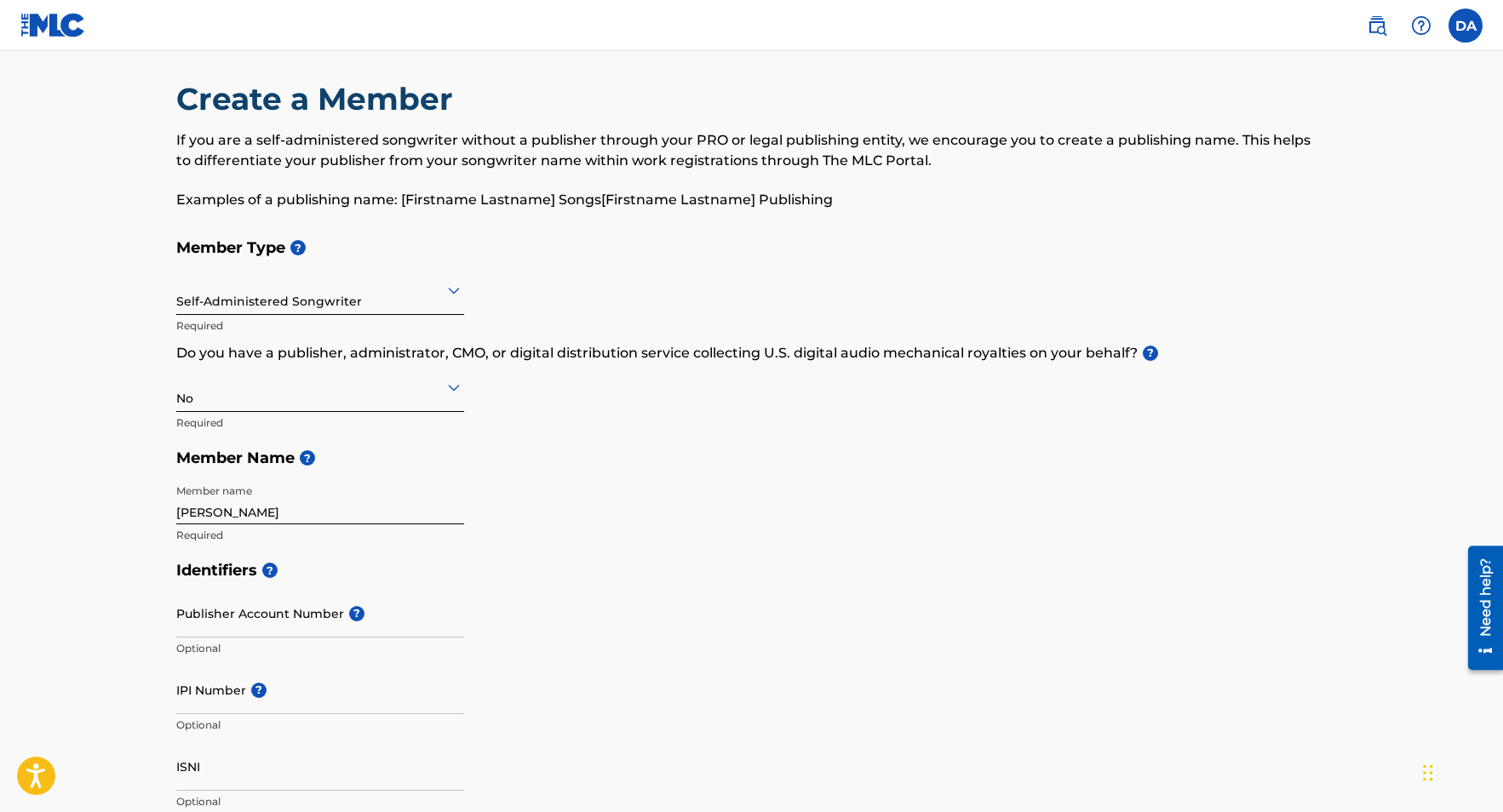
scroll to position [0, 0]
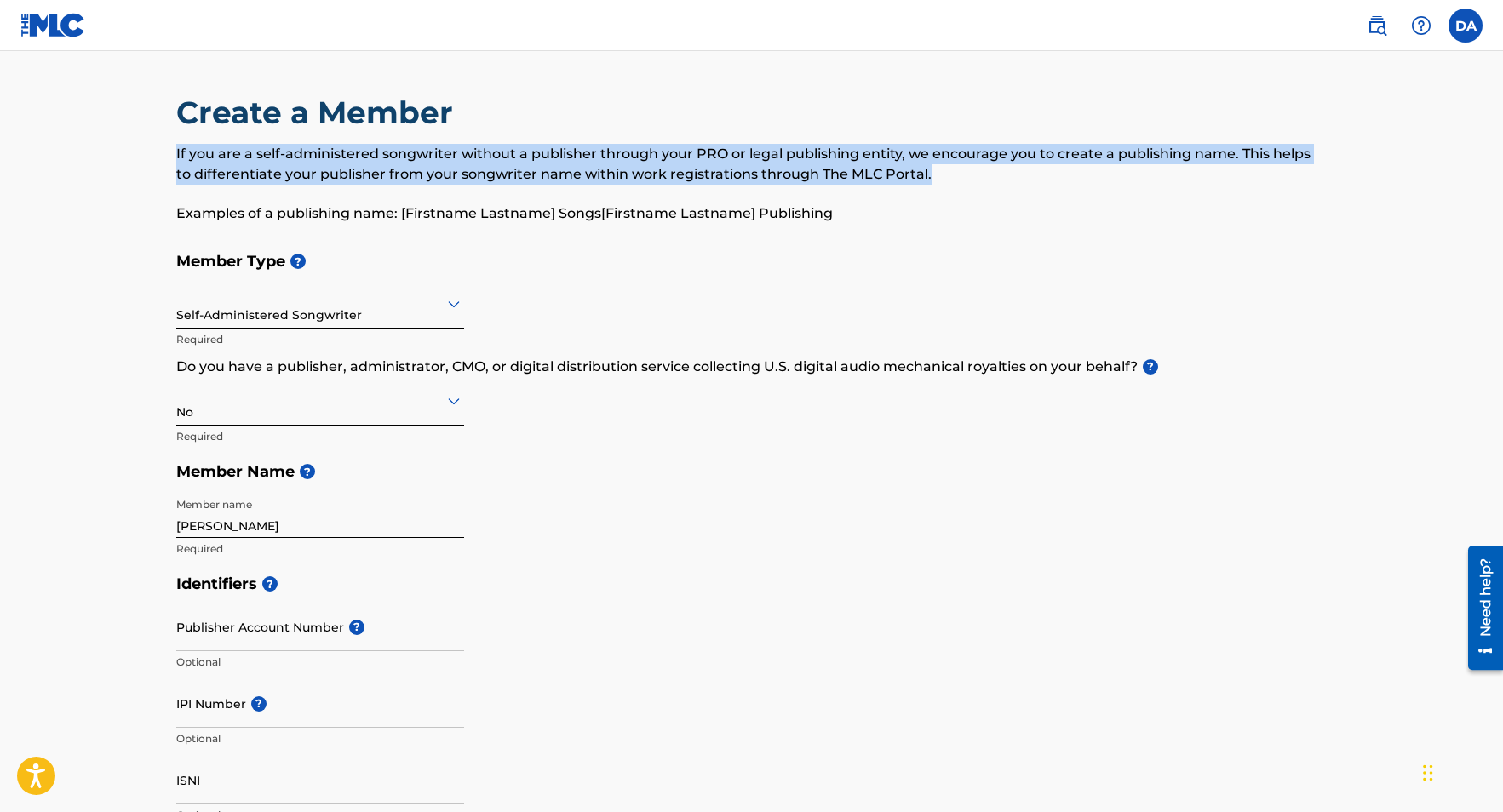
drag, startPoint x: 909, startPoint y: 175, endPoint x: 166, endPoint y: 152, distance: 743.4
click at [166, 152] on div "Create a Member If you are a self-administered songwriter without a publisher t…" at bounding box center [752, 773] width 1192 height 1358
copy p "If you are a self-administered songwriter without a publisher through your PRO …"
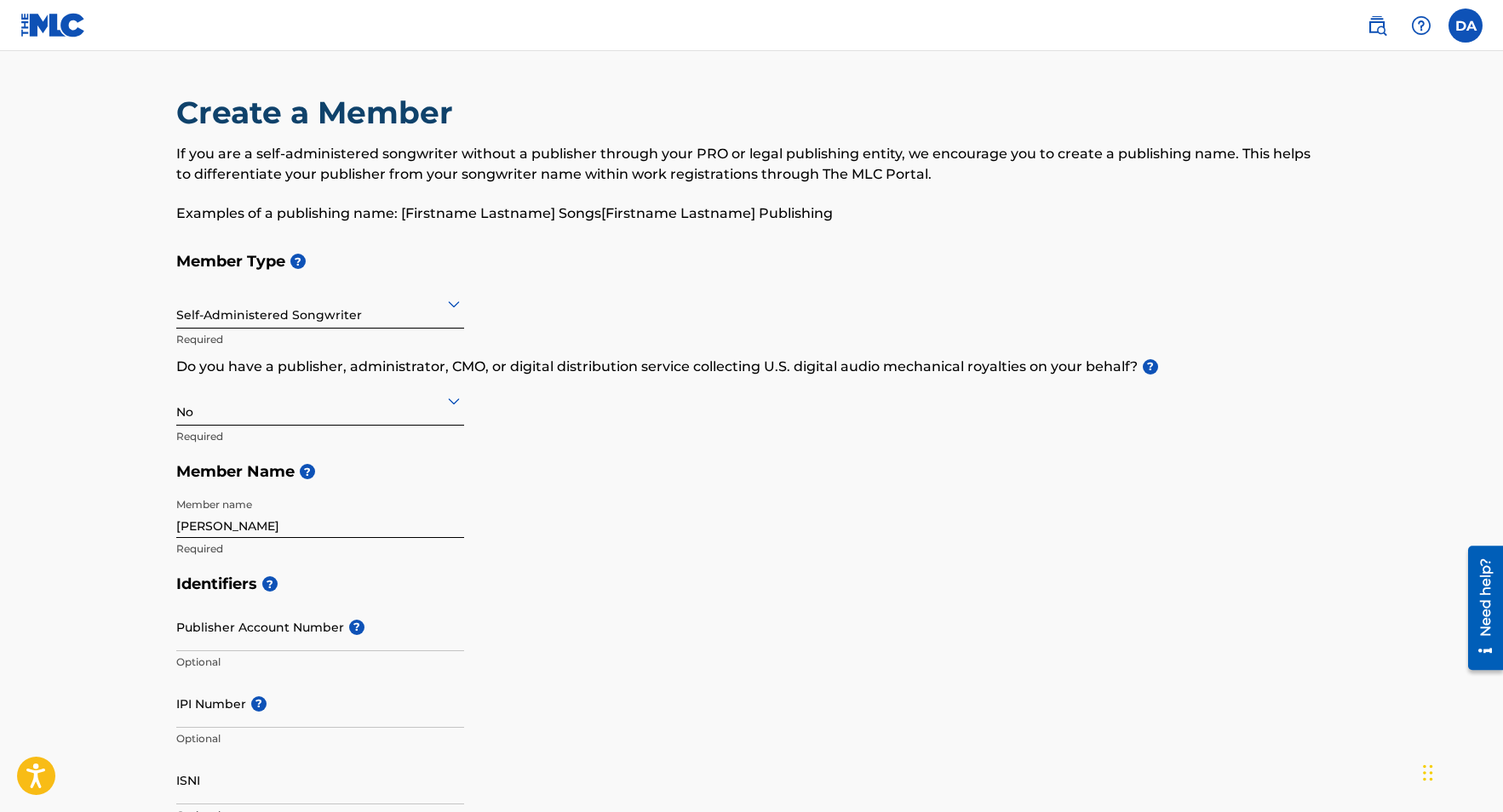
click at [451, 400] on icon at bounding box center [453, 401] width 11 height 7
click at [309, 445] on div "Yes" at bounding box center [320, 444] width 286 height 38
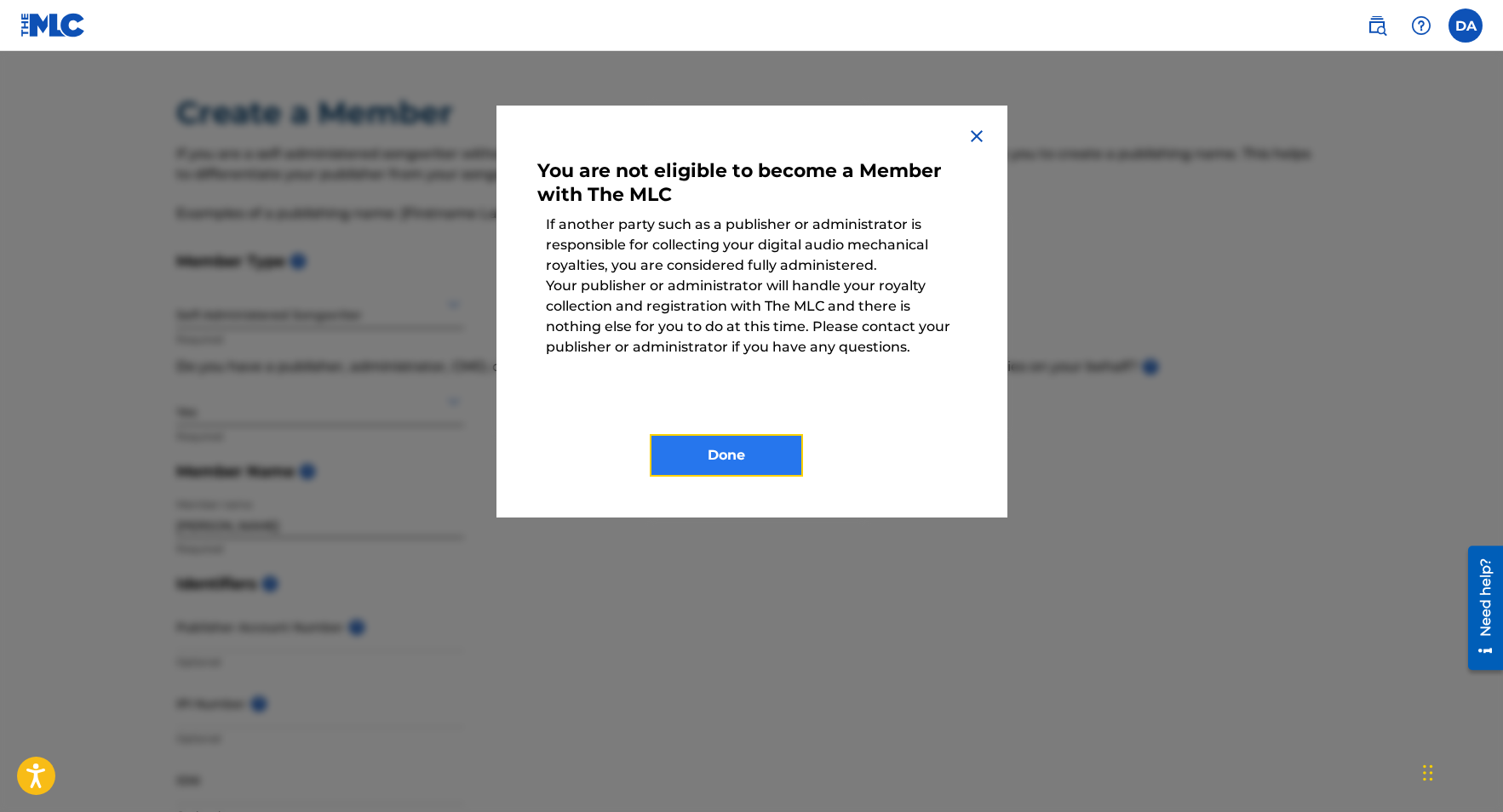
click at [745, 449] on button "Done" at bounding box center [726, 455] width 153 height 42
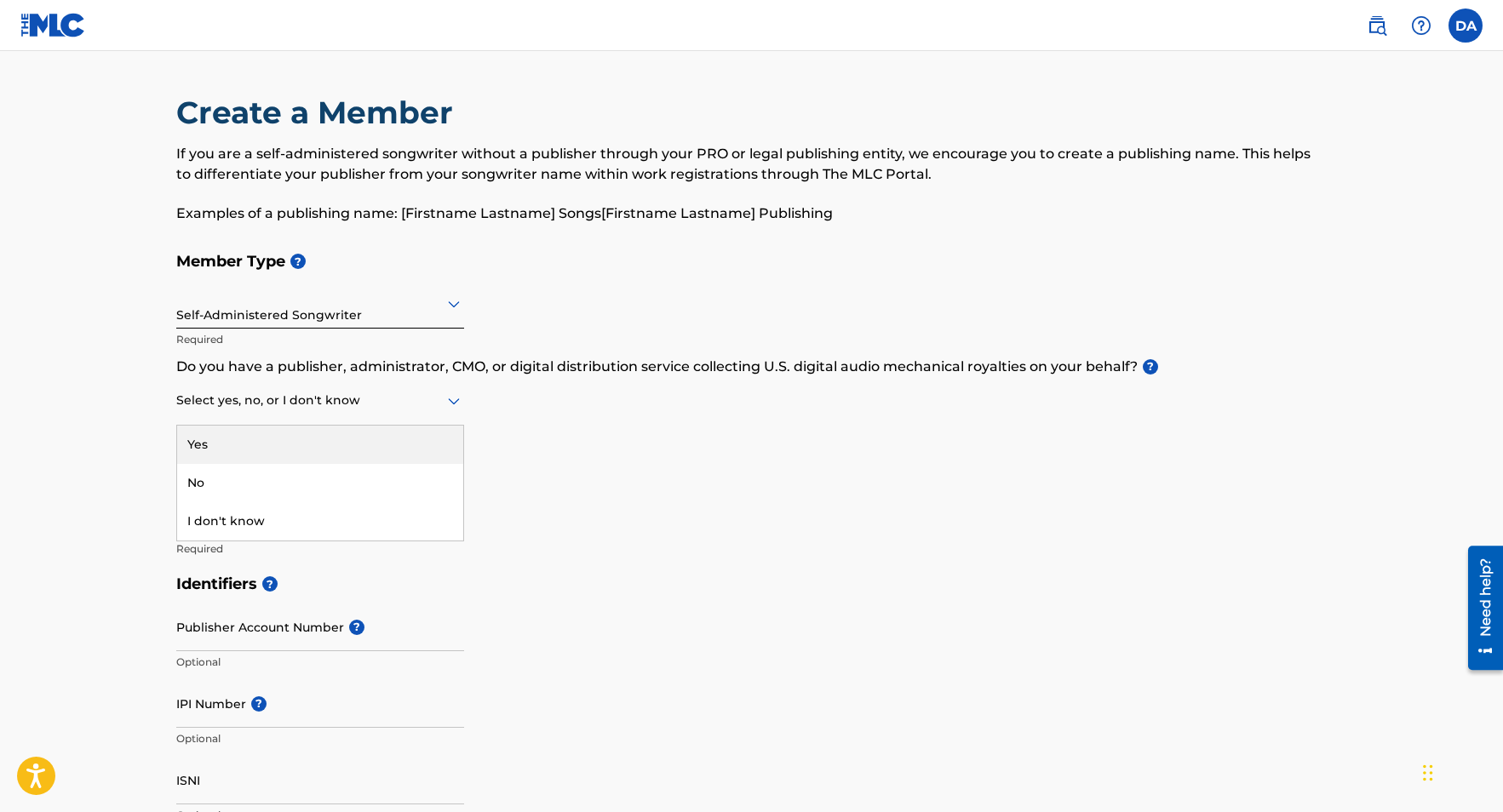
click at [455, 401] on icon at bounding box center [453, 401] width 11 height 7
click at [508, 399] on div "Member Type ? Self-Administered Songwriter Required Do you have a publisher, ad…" at bounding box center [752, 404] width 1151 height 323
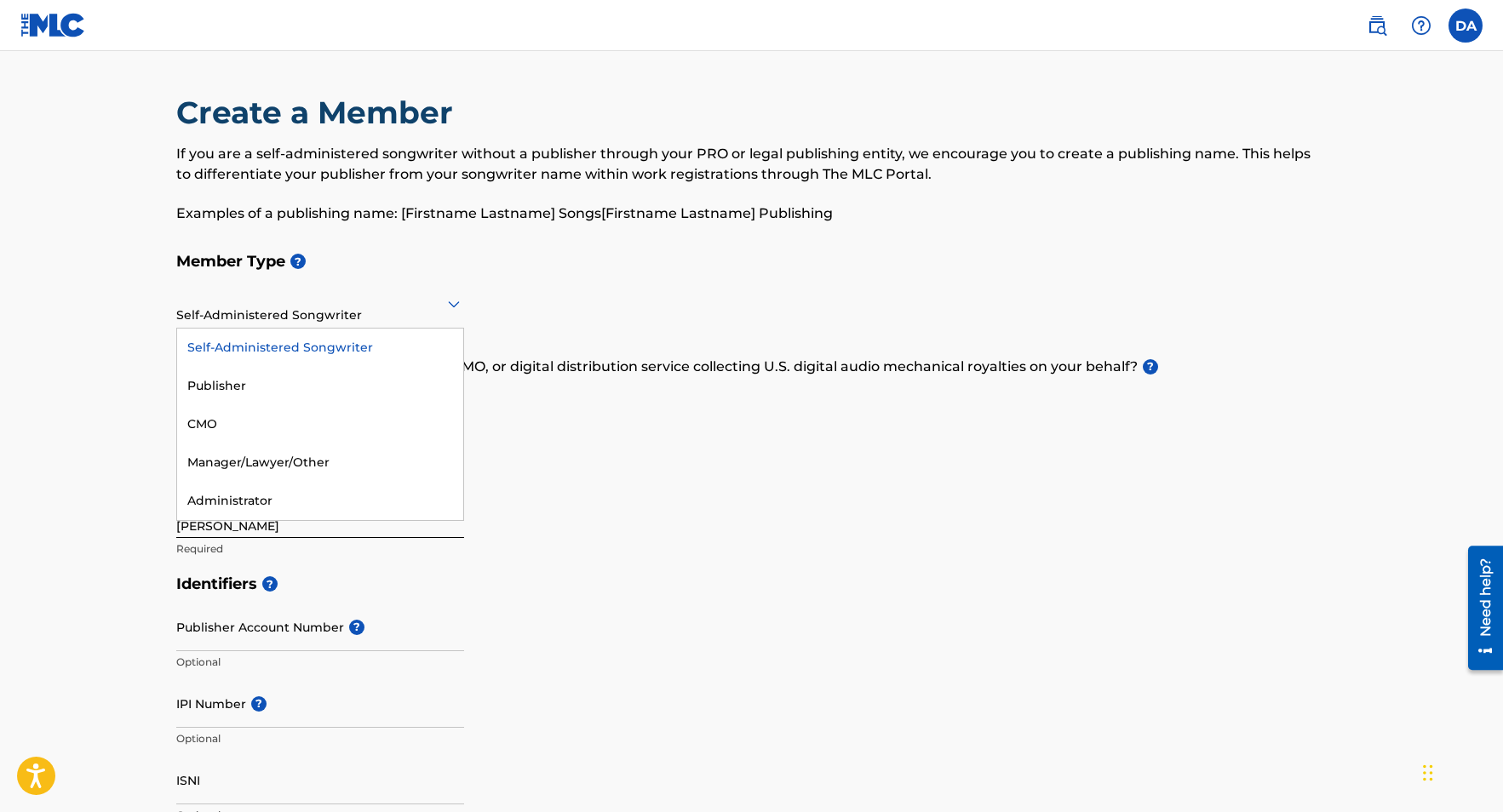
click at [455, 304] on icon at bounding box center [453, 304] width 11 height 7
click at [349, 383] on div "Publisher" at bounding box center [320, 386] width 286 height 38
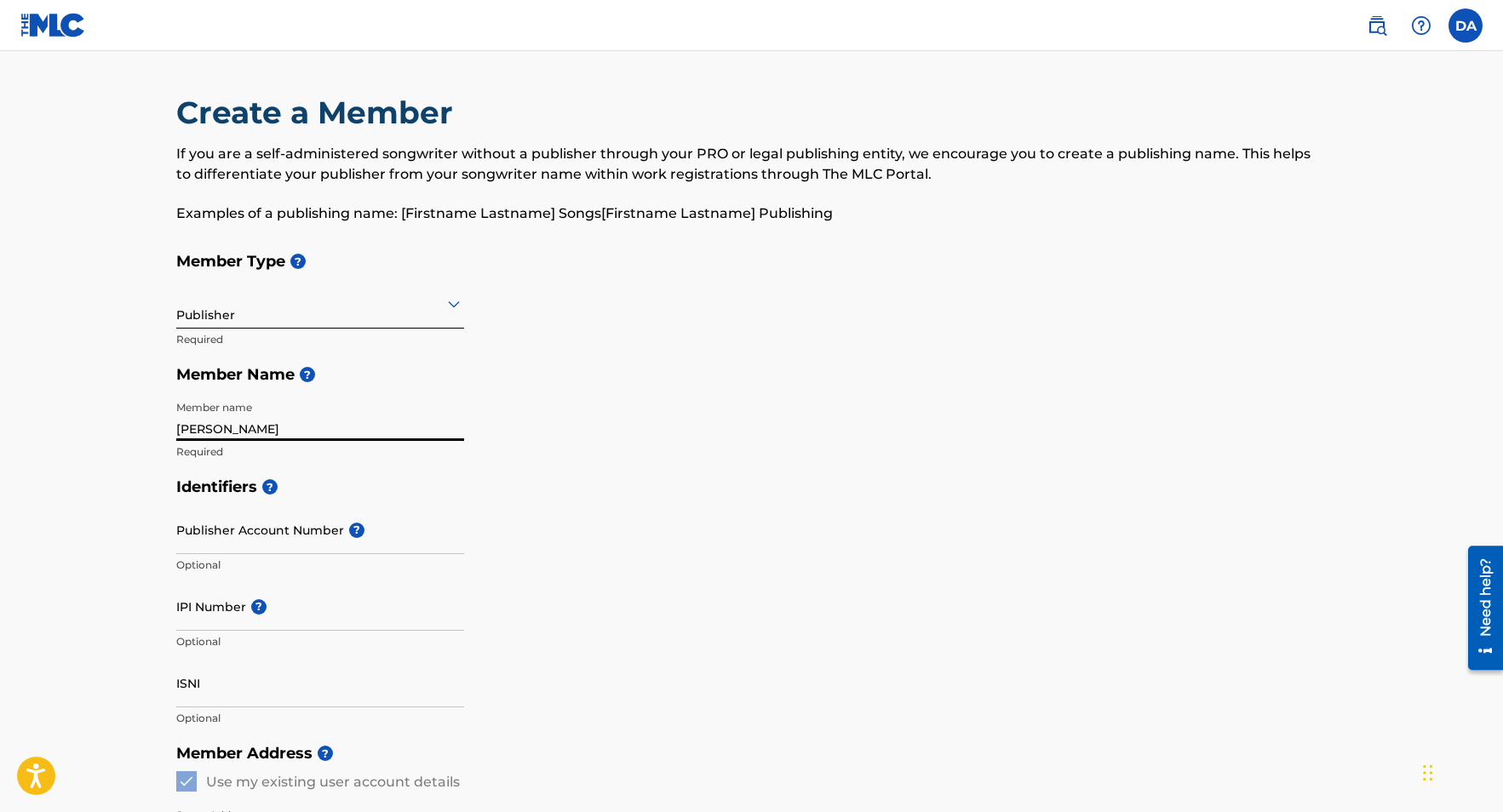
drag, startPoint x: 310, startPoint y: 429, endPoint x: 153, endPoint y: 430, distance: 157.0
click at [153, 430] on main "Create a Member If you are a self-administered songwriter without a publisher t…" at bounding box center [751, 766] width 1503 height 1432
type input "y"
type input "YANEZ99"
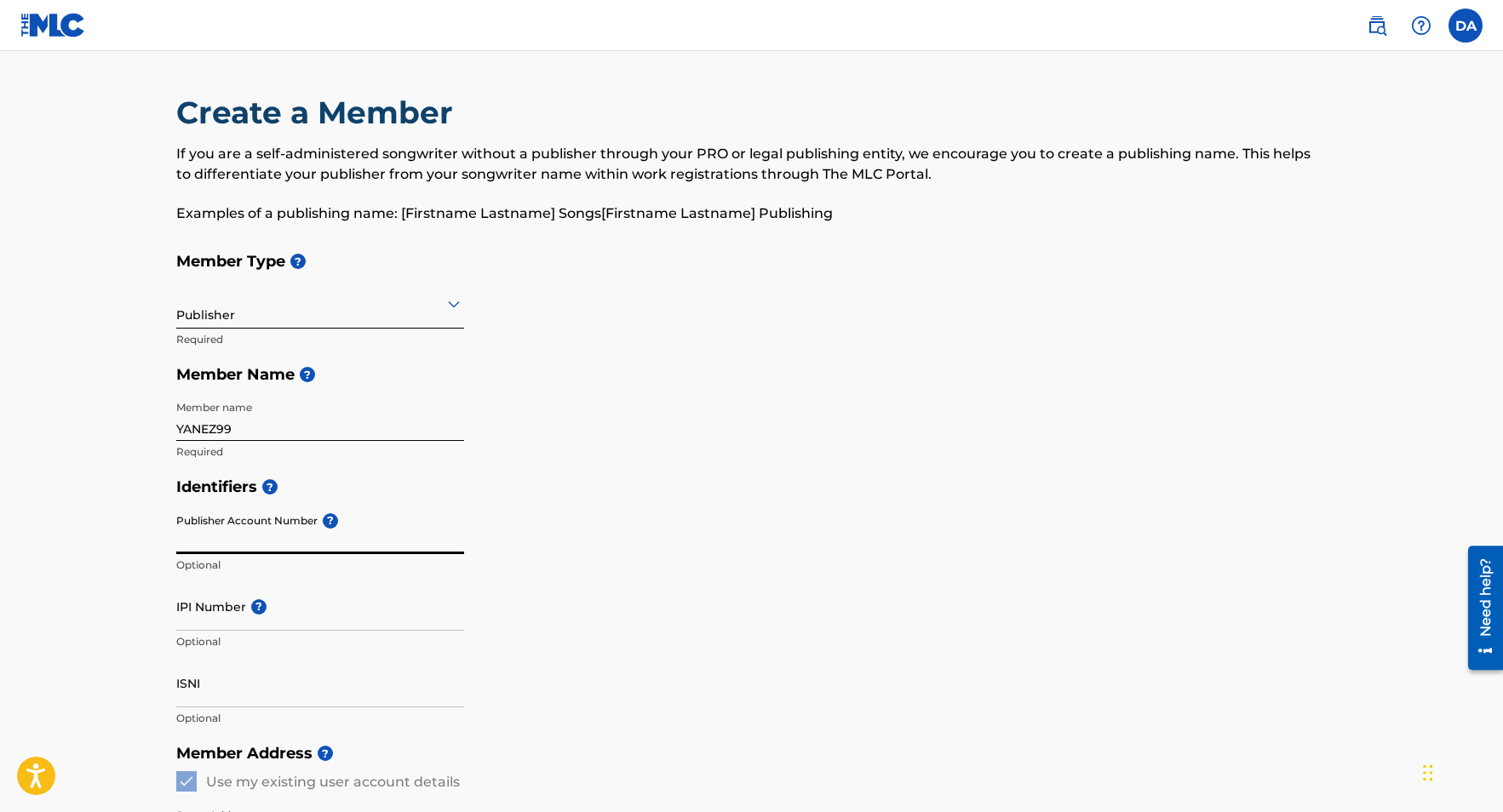
click at [318, 534] on input "Publisher Account Number ?" at bounding box center [320, 530] width 287 height 49
click at [228, 530] on input "Publisher Account Number ?" at bounding box center [320, 530] width 287 height 49
type input "4075495"
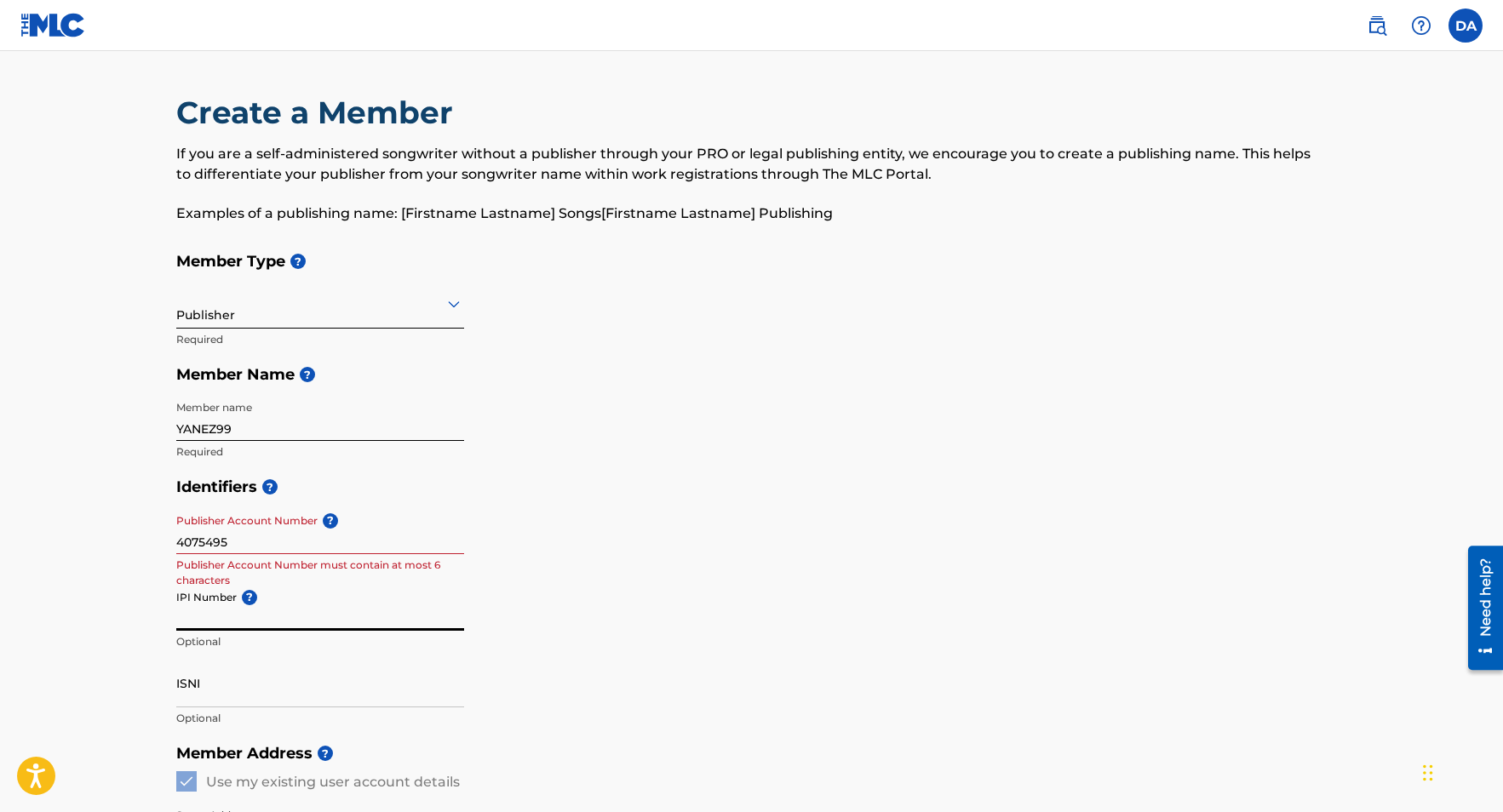
click at [297, 585] on input "IPI Number ?" at bounding box center [320, 606] width 287 height 49
drag, startPoint x: 234, startPoint y: 544, endPoint x: 165, endPoint y: 544, distance: 69.0
click at [165, 544] on div "Create a Member If you are a self-administered songwriter without a publisher t…" at bounding box center [752, 724] width 1192 height 1261
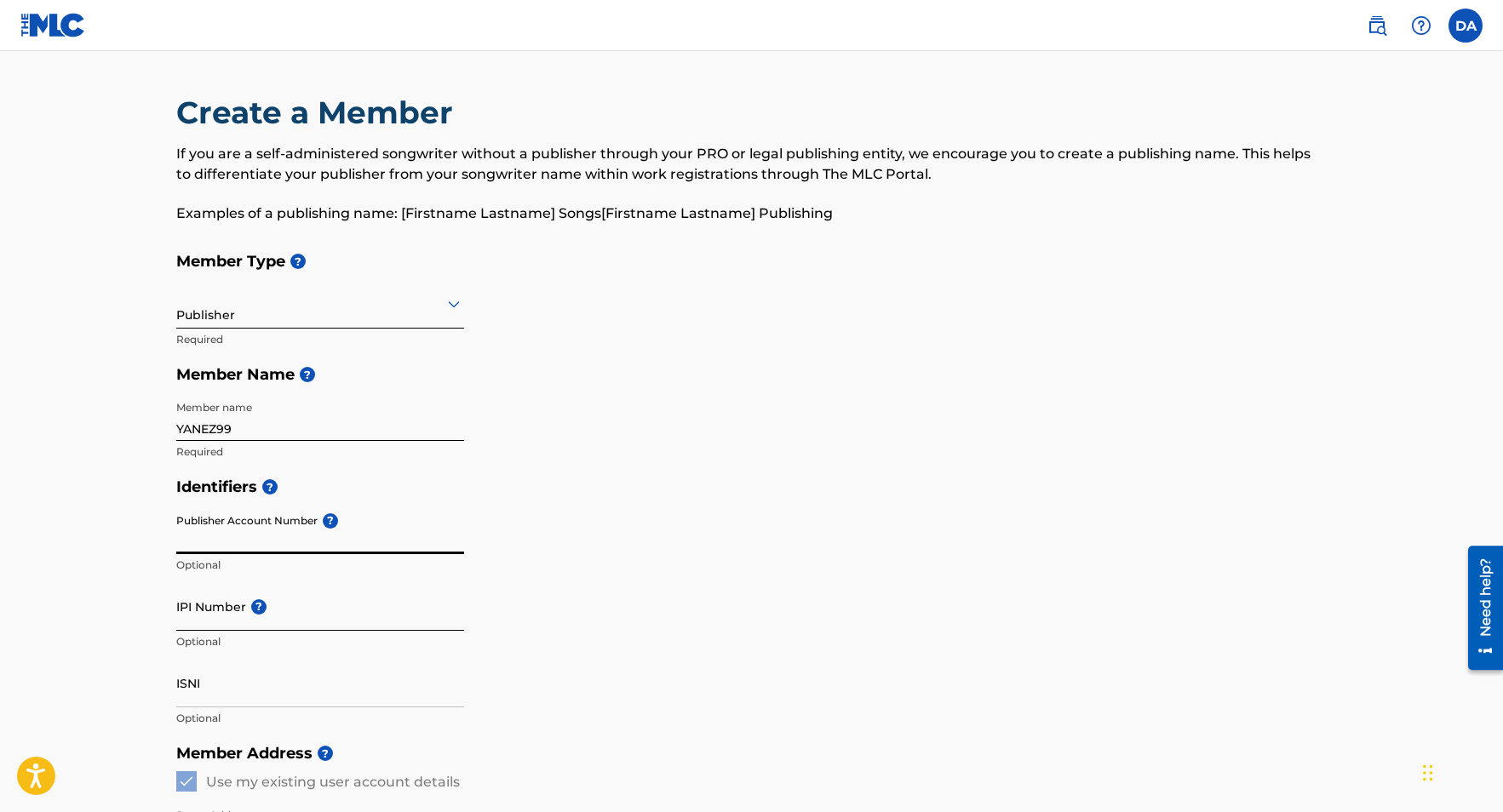
click at [228, 618] on input "IPI Number ?" at bounding box center [320, 606] width 287 height 49
paste input "726310469"
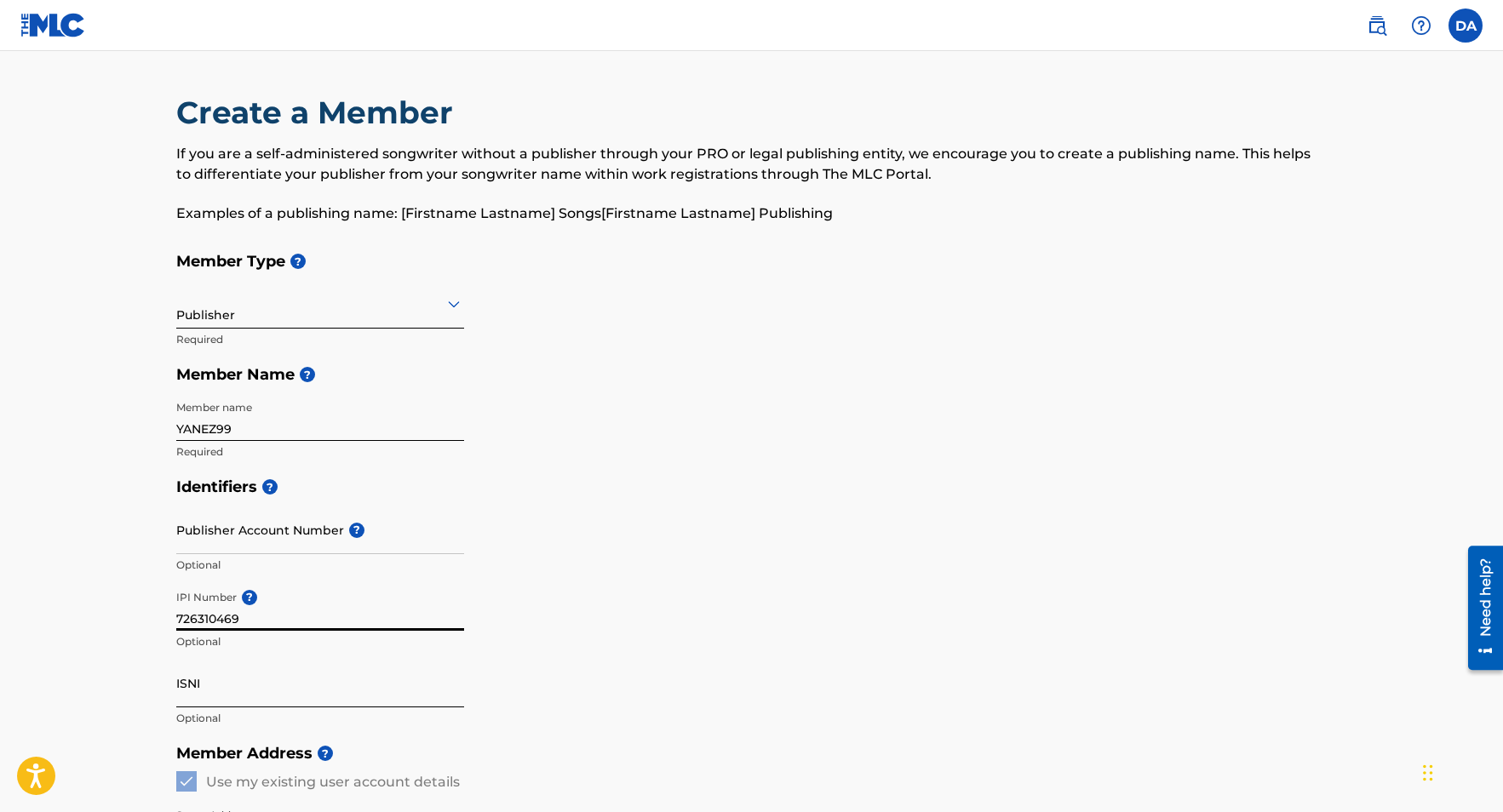
type input "726310469"
click at [373, 673] on input "ISNI" at bounding box center [320, 683] width 287 height 49
click at [229, 535] on input "Publisher Account Number ?" at bounding box center [320, 530] width 287 height 49
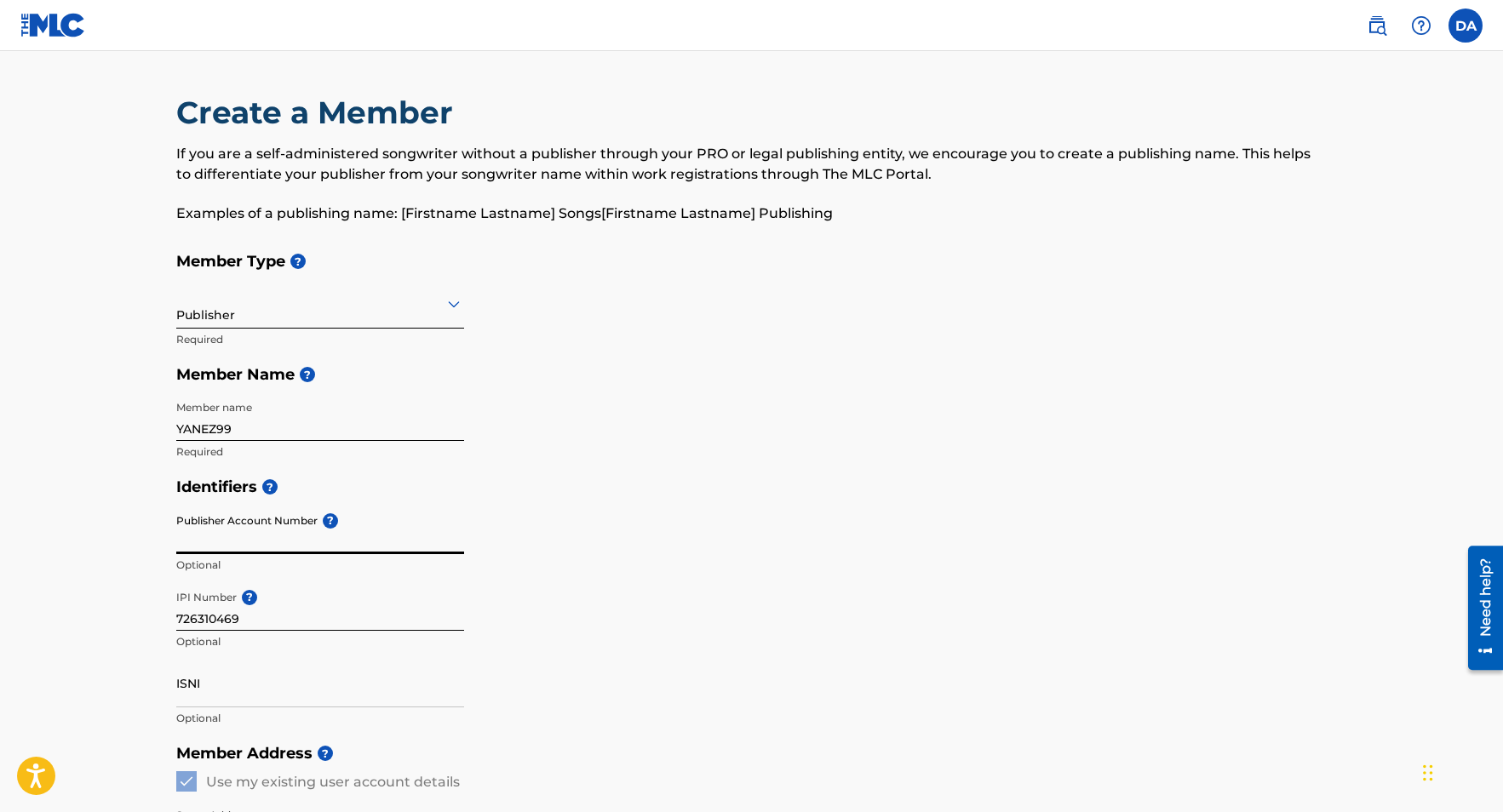
paste input "4075495"
click at [147, 554] on main "Create a Member If you are a self-administered songwriter without a publisher t…" at bounding box center [751, 766] width 1503 height 1432
click at [173, 545] on div "Create a Member If you are a self-administered songwriter without a publisher t…" at bounding box center [752, 724] width 1192 height 1261
click at [179, 544] on input "4075495" at bounding box center [320, 530] width 287 height 49
click at [110, 558] on main "Create a Member If you are a self-administered songwriter without a publisher t…" at bounding box center [751, 766] width 1503 height 1432
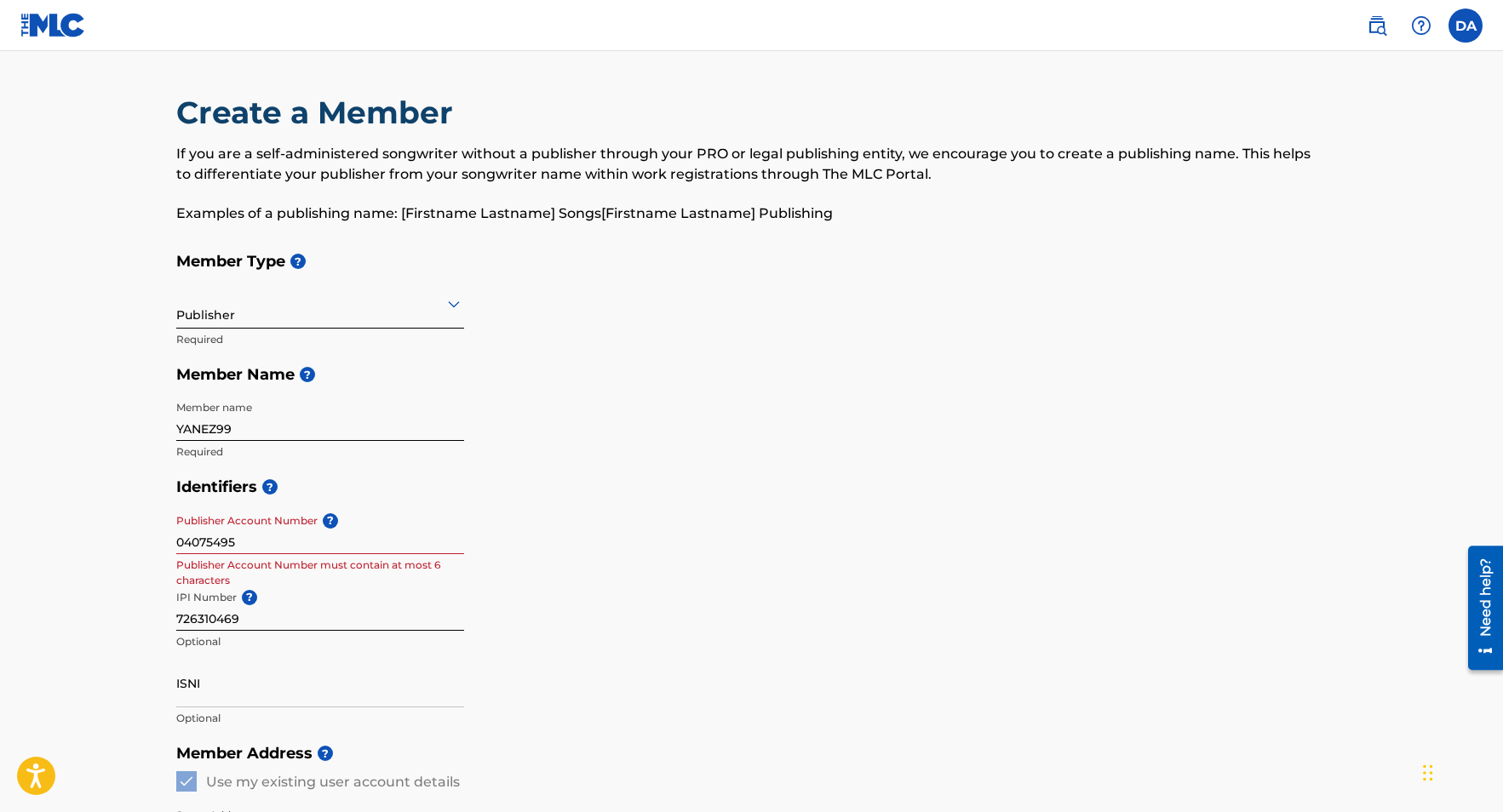
click at [184, 547] on input "04075495" at bounding box center [320, 530] width 287 height 49
click at [235, 542] on input "4075495" at bounding box center [320, 530] width 287 height 49
type input "407549"
drag, startPoint x: 226, startPoint y: 543, endPoint x: 148, endPoint y: 540, distance: 78.1
click at [148, 542] on main "Create a Member If you are a self-administered songwriter without a publisher t…" at bounding box center [751, 766] width 1503 height 1432
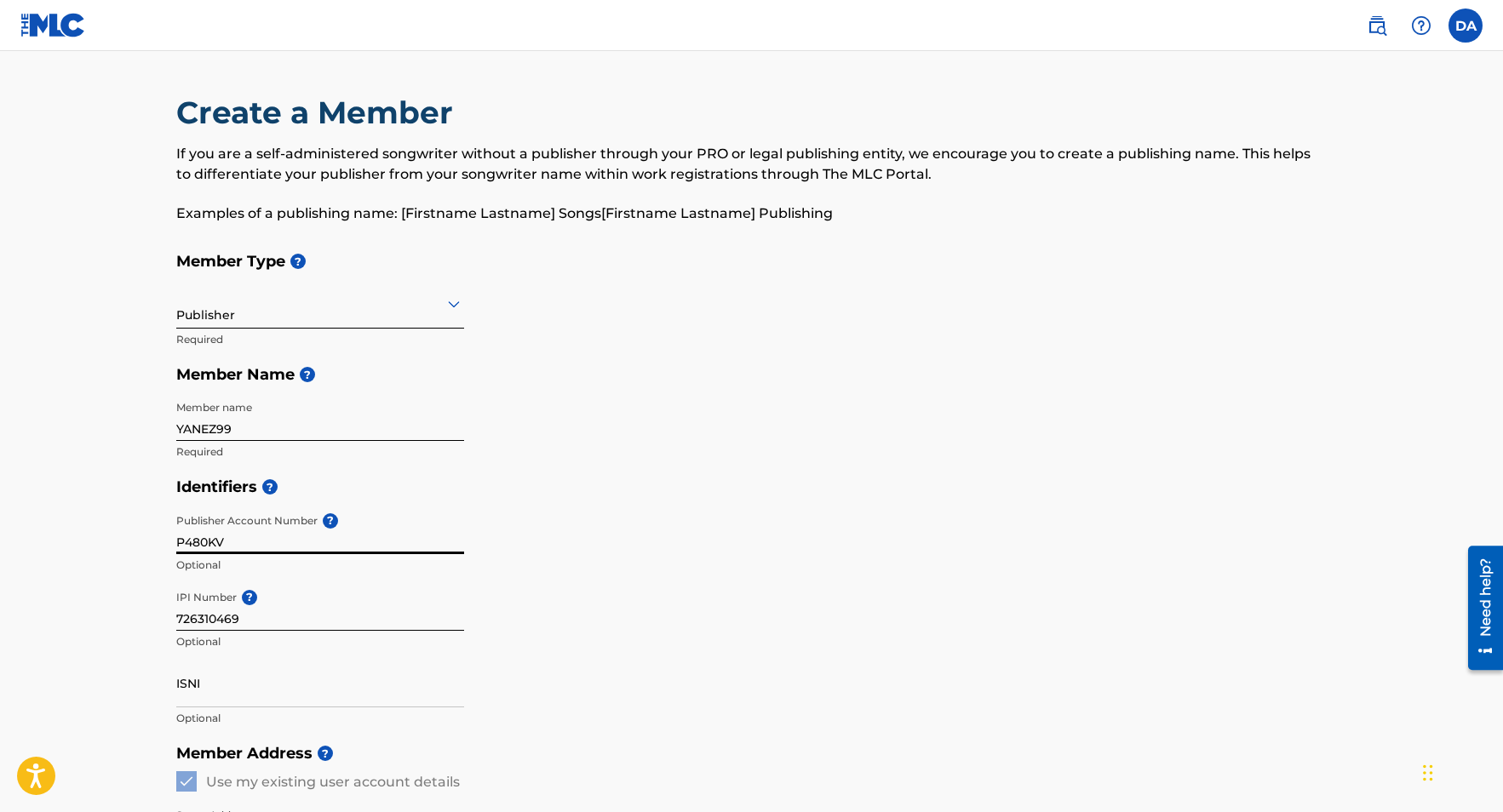
type input "P480KV"
click at [521, 578] on div "Identifiers ? Publisher Account Number ? P480KV Optional IPI Number ? 726310469…" at bounding box center [752, 602] width 1151 height 266
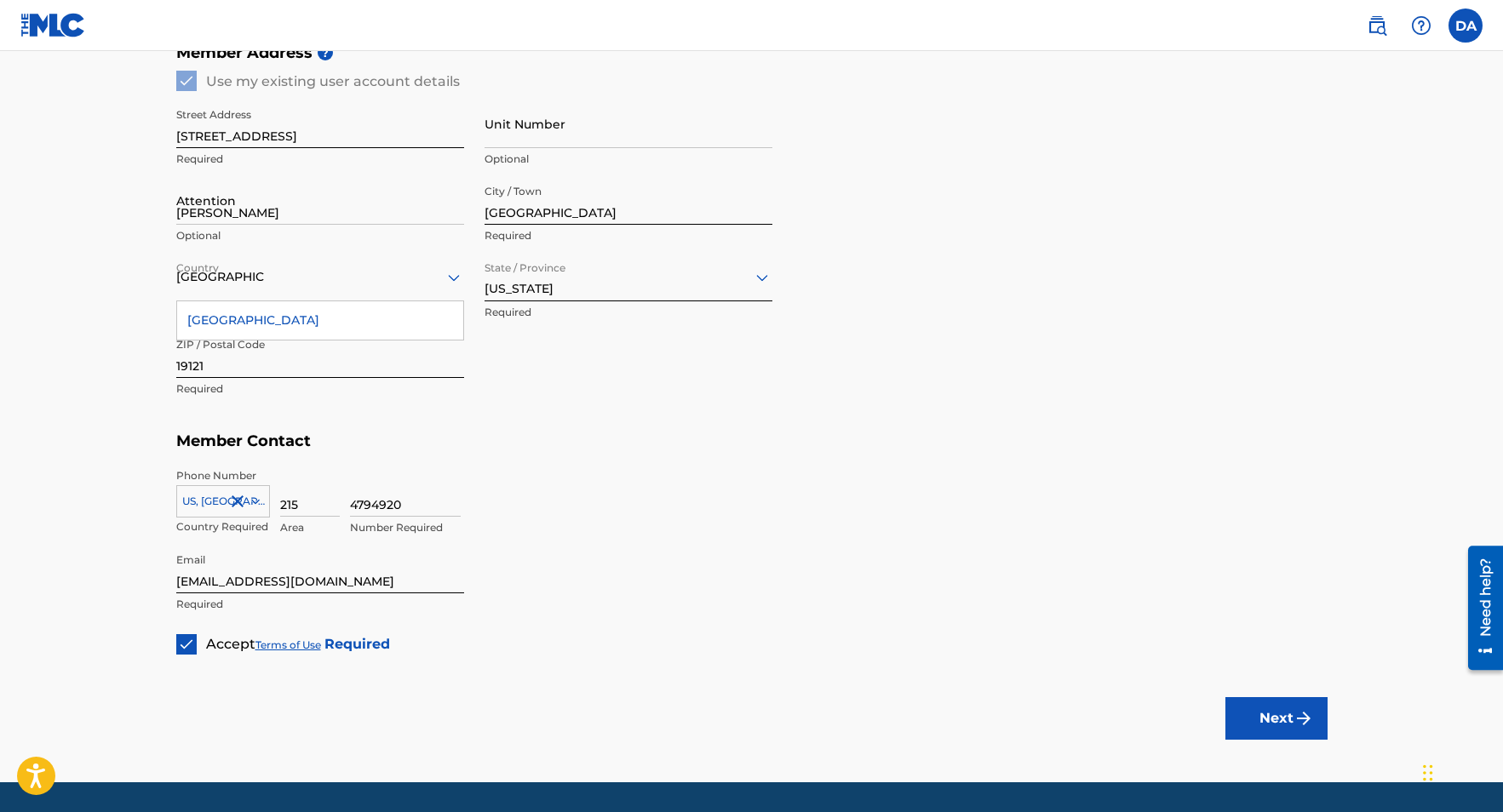
scroll to position [752, 0]
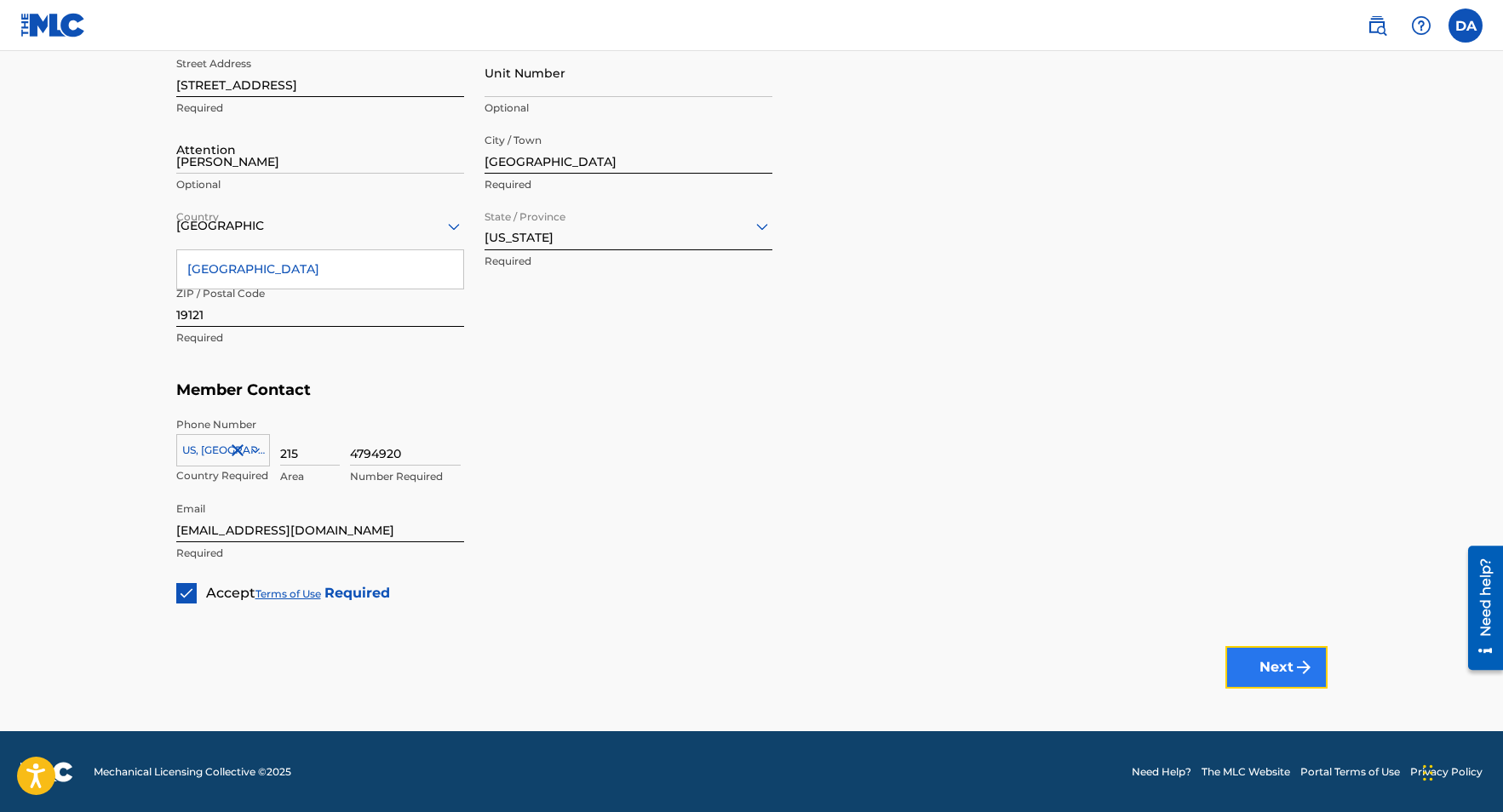
click at [1270, 662] on button "Next" at bounding box center [1276, 667] width 102 height 42
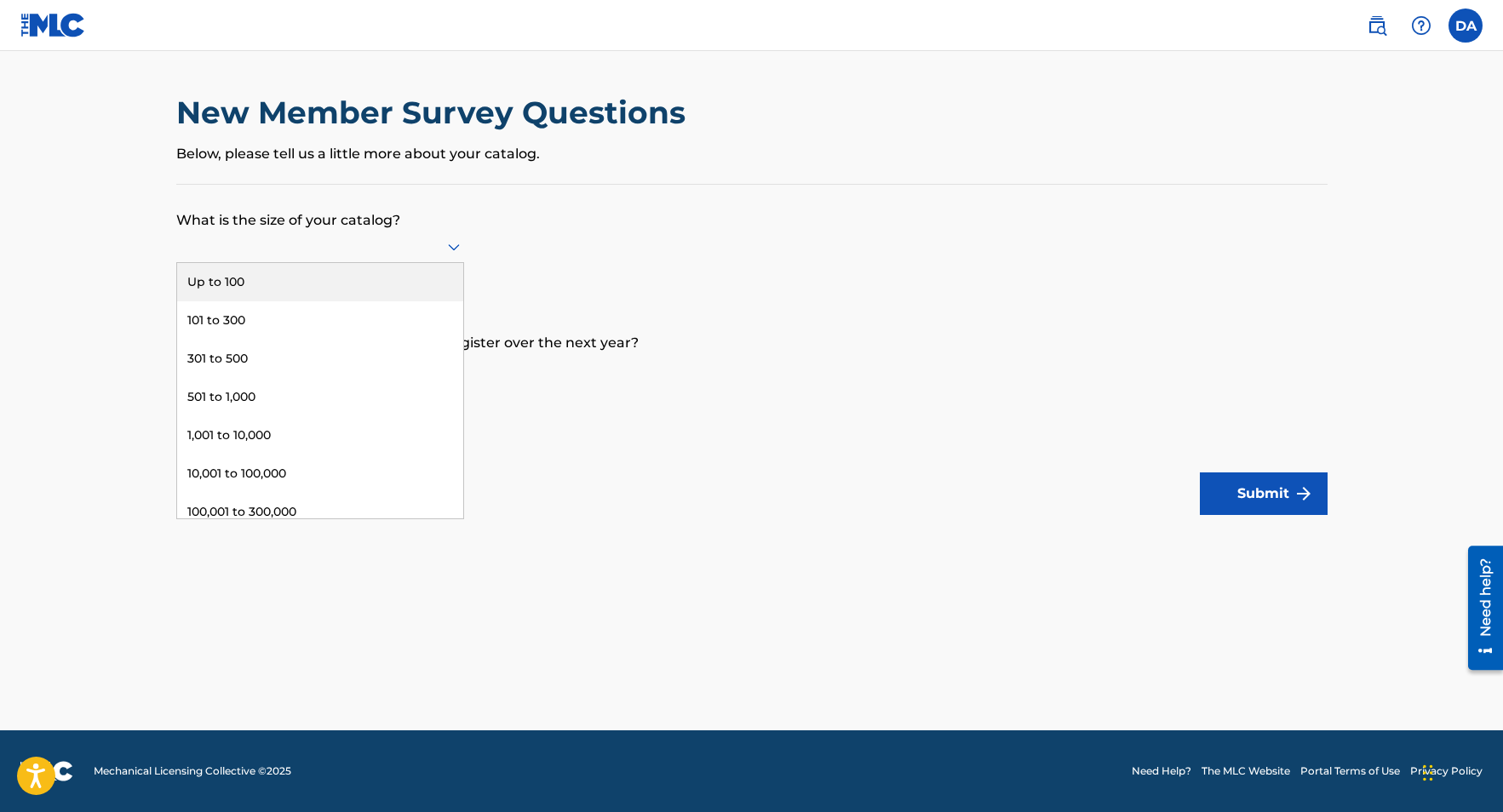
click at [451, 246] on icon at bounding box center [453, 247] width 11 height 7
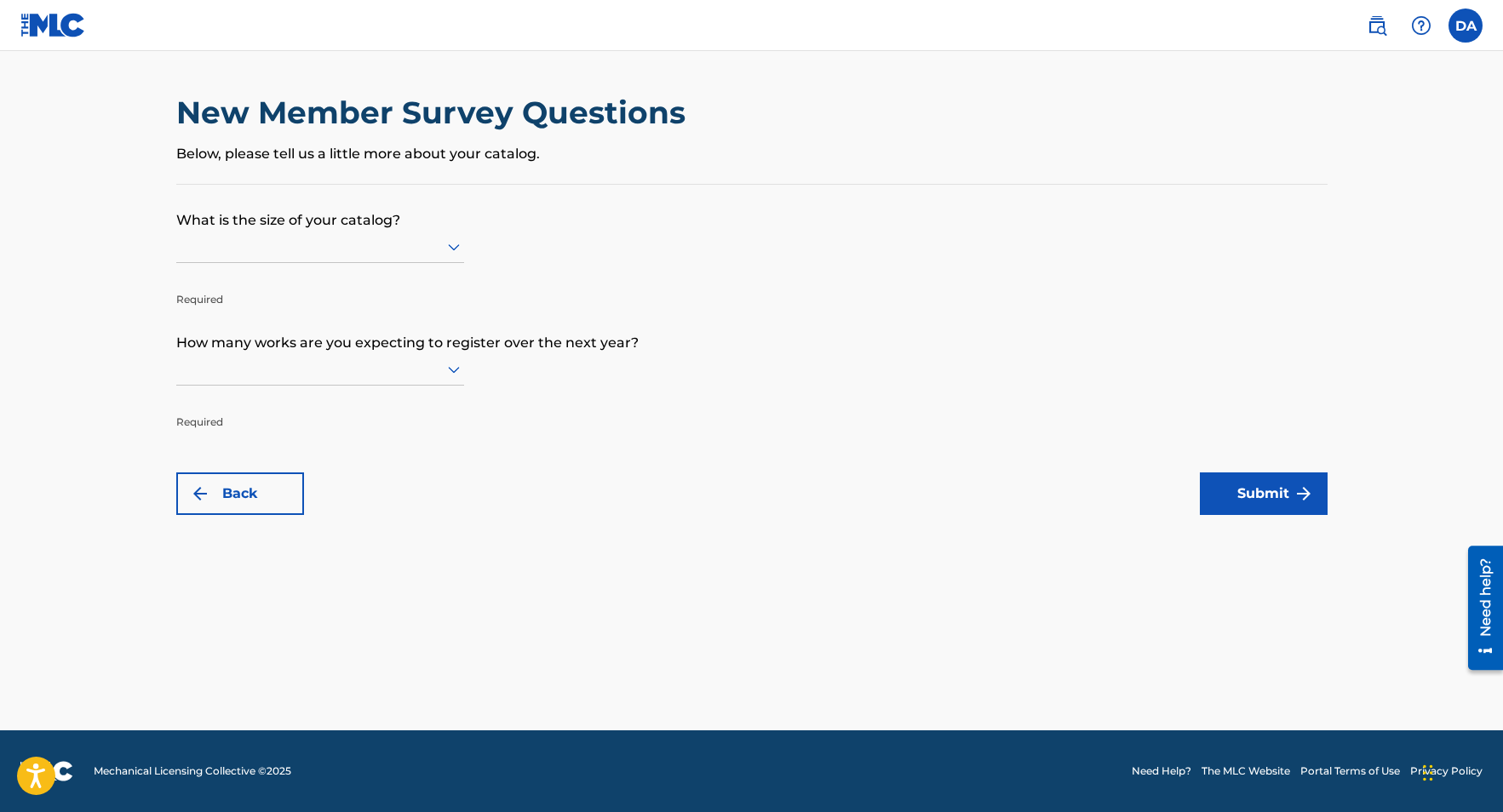
click at [453, 370] on icon at bounding box center [453, 369] width 20 height 20
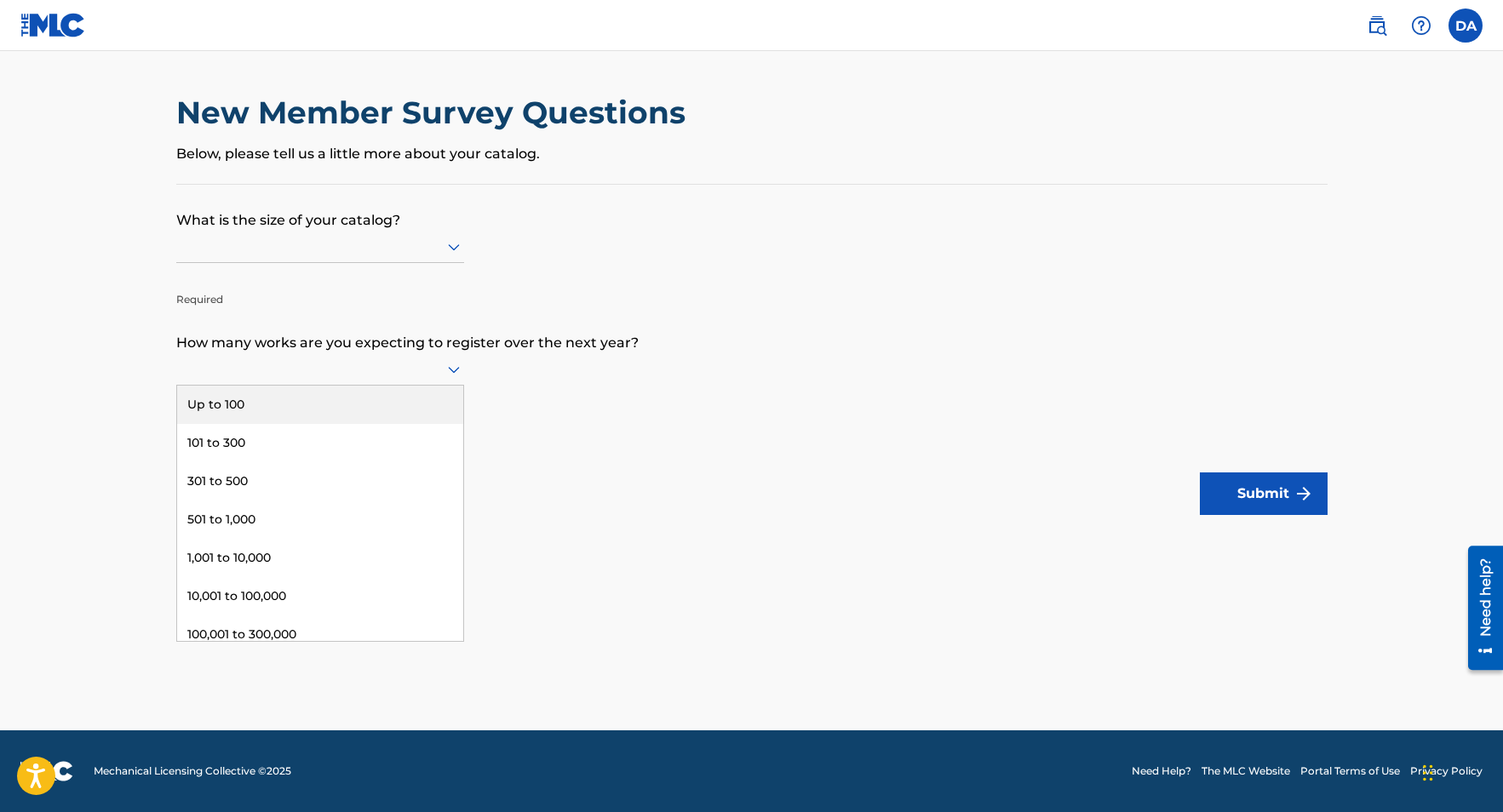
click at [417, 400] on div "Up to 100" at bounding box center [320, 405] width 286 height 38
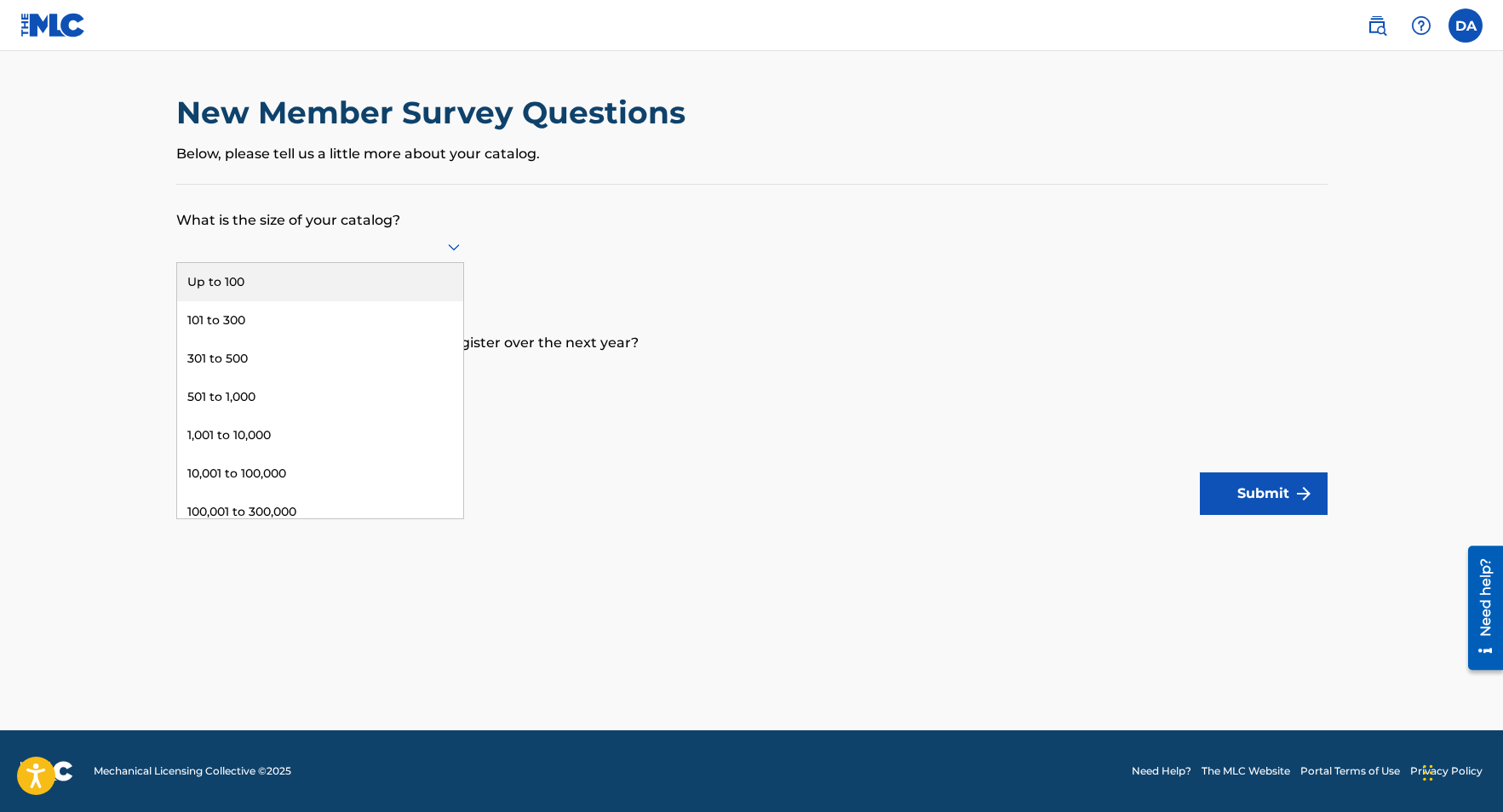
click at [454, 242] on icon at bounding box center [453, 246] width 20 height 20
click at [304, 344] on div "301 to 500" at bounding box center [320, 359] width 286 height 38
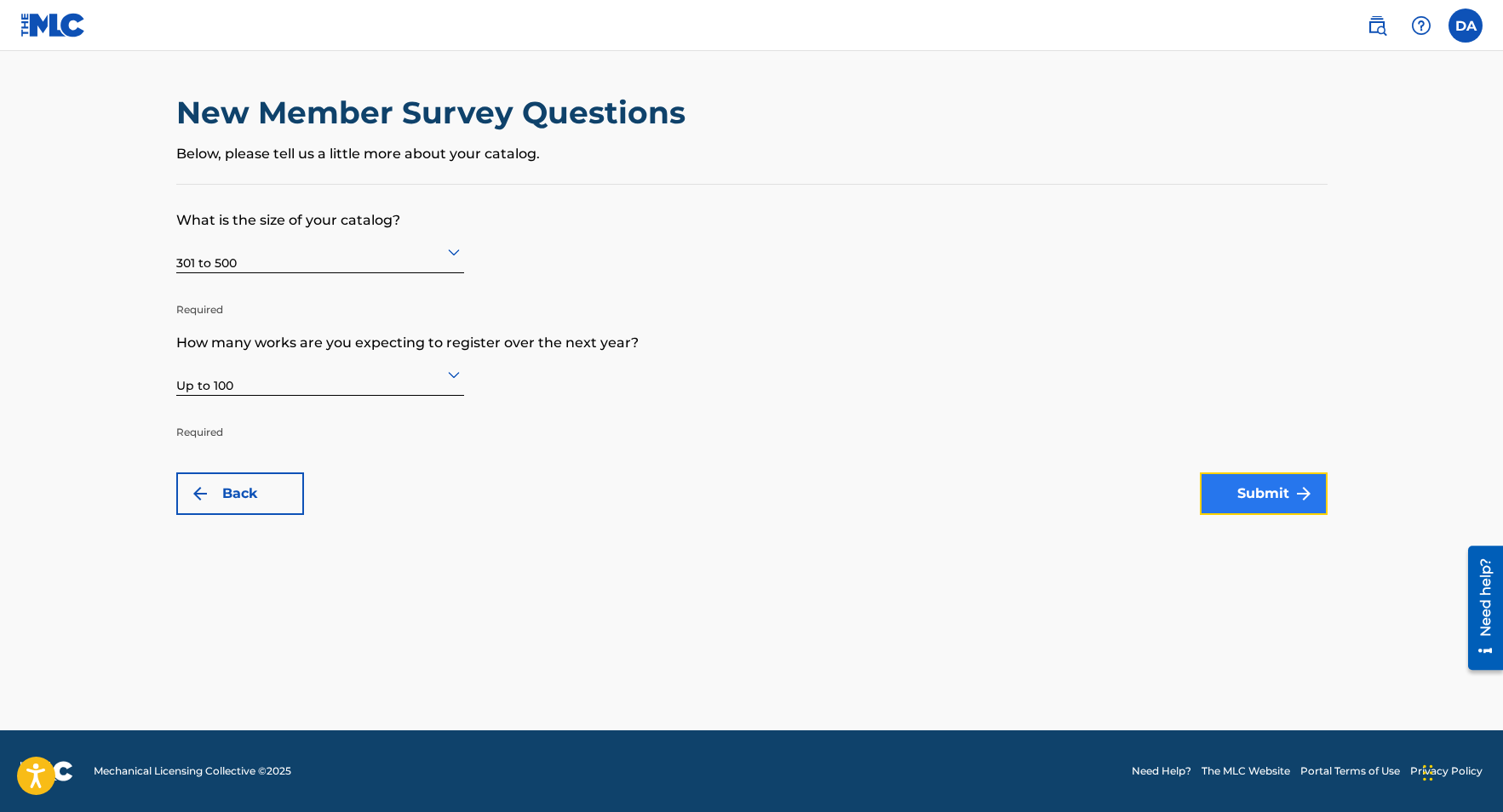
click at [1242, 487] on button "Submit" at bounding box center [1263, 493] width 127 height 42
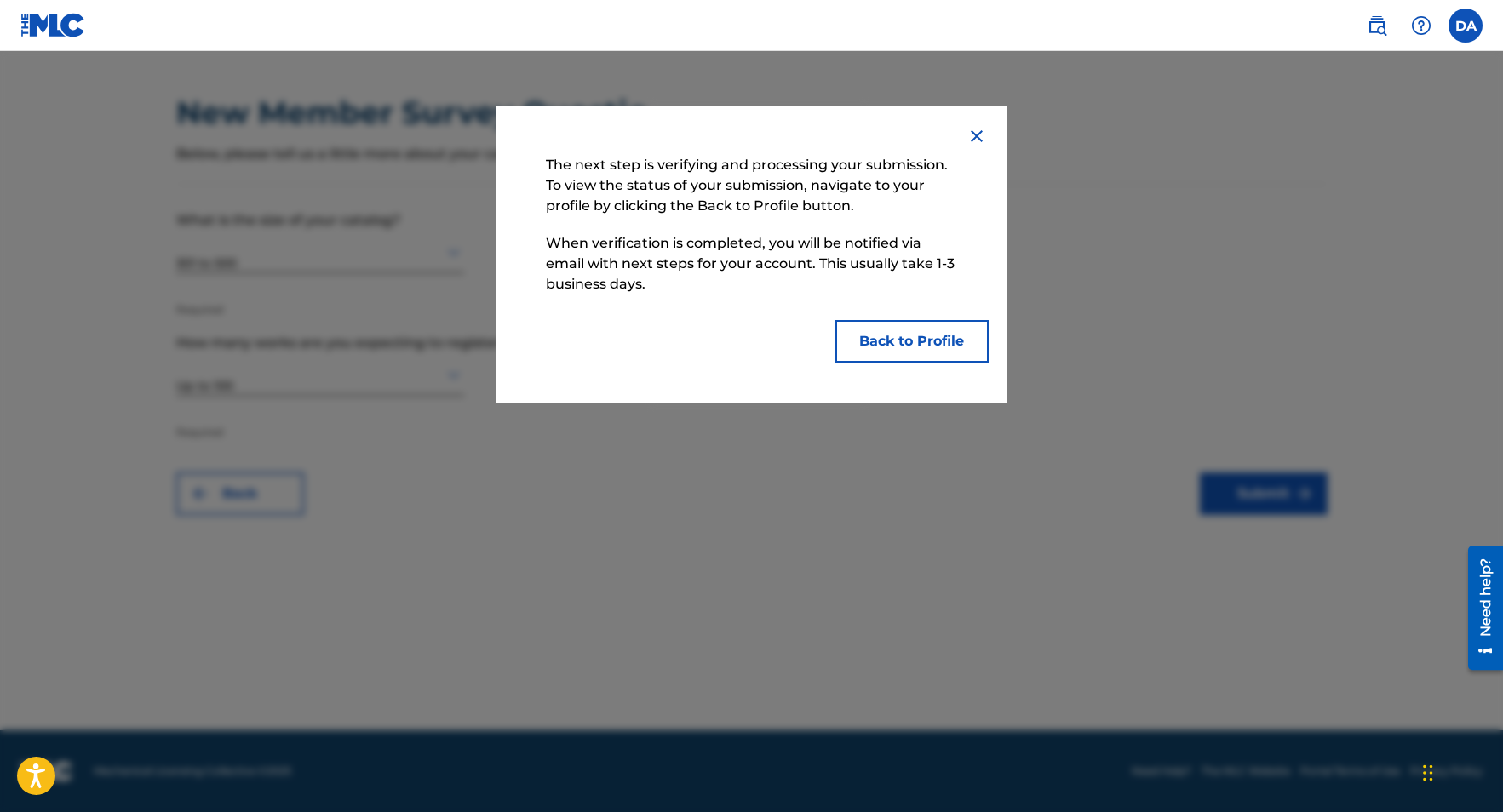
click at [980, 136] on img at bounding box center [976, 136] width 20 height 20
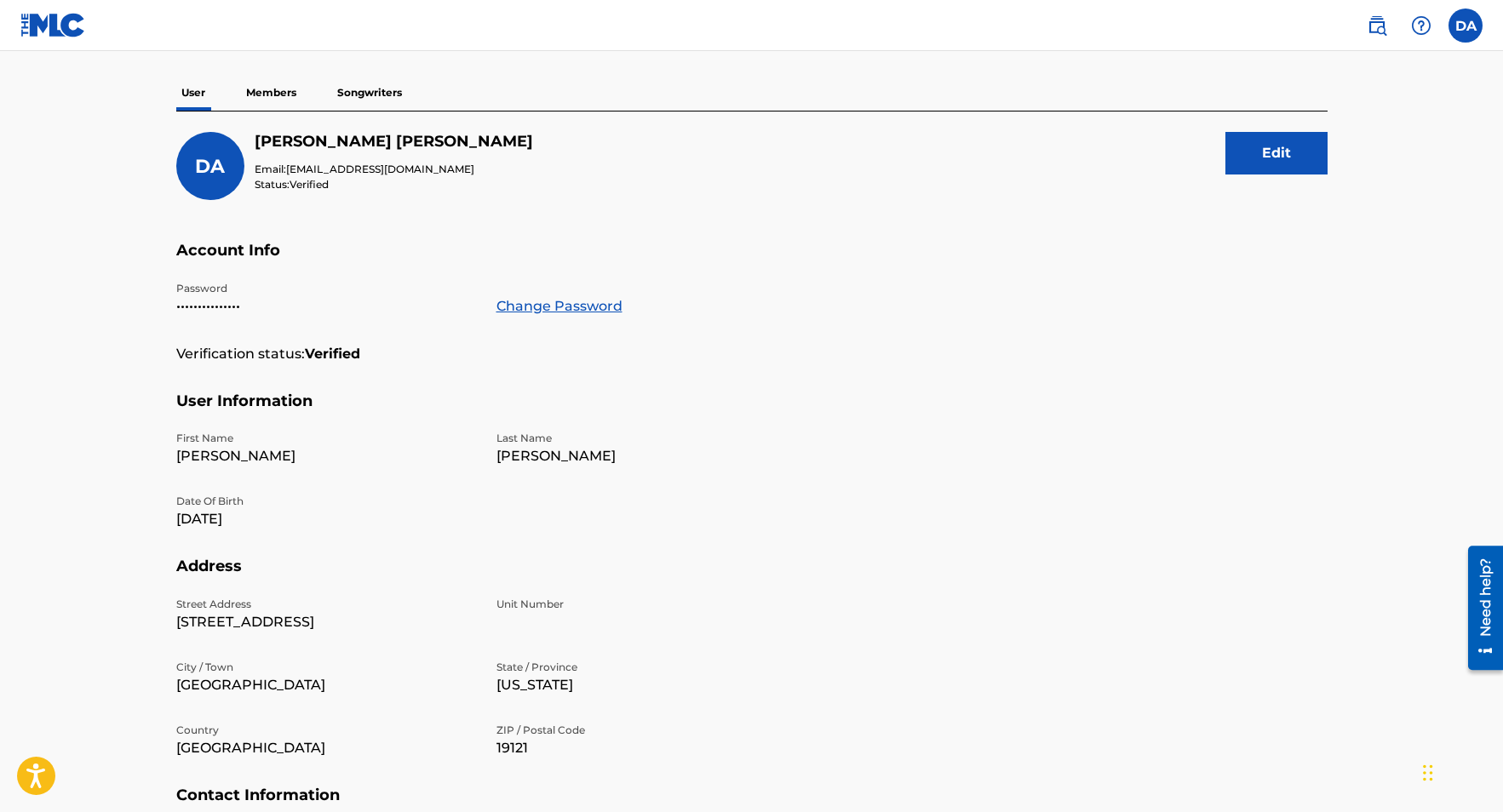
scroll to position [136, 0]
click at [285, 95] on p "Members" at bounding box center [271, 91] width 60 height 35
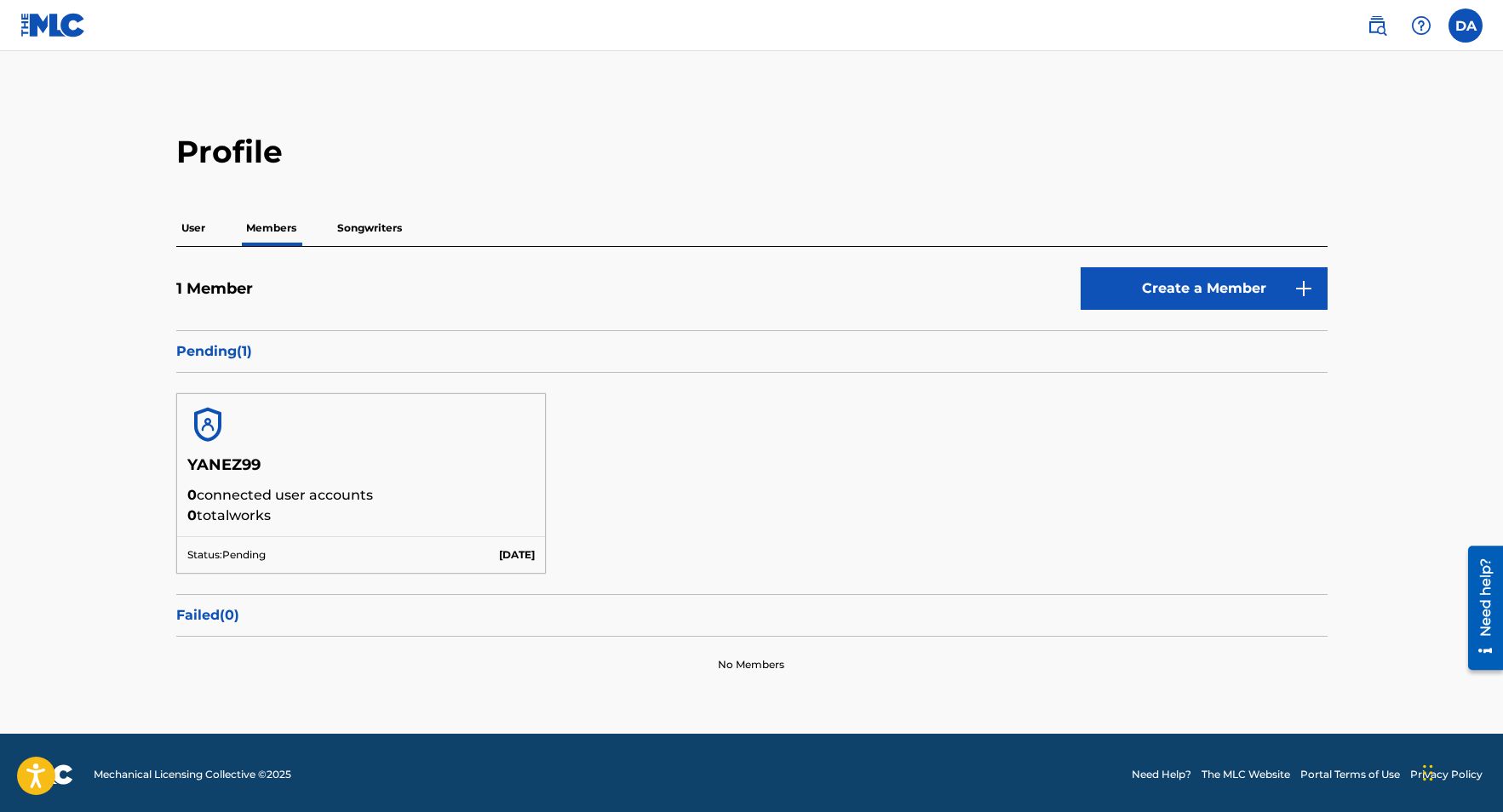
click at [359, 226] on p "Songwriters" at bounding box center [370, 228] width 75 height 35
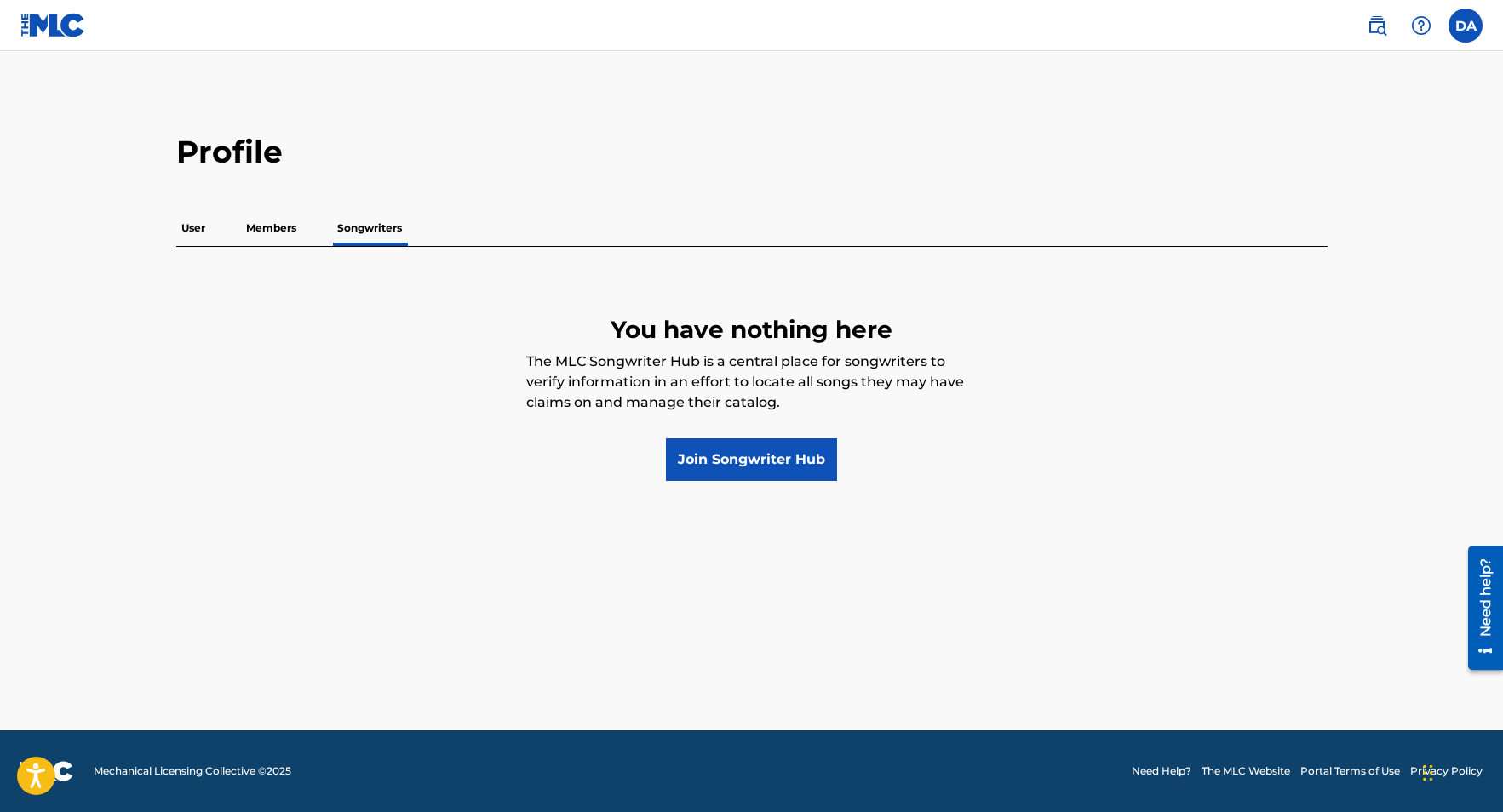
click at [272, 225] on p "Members" at bounding box center [271, 228] width 60 height 35
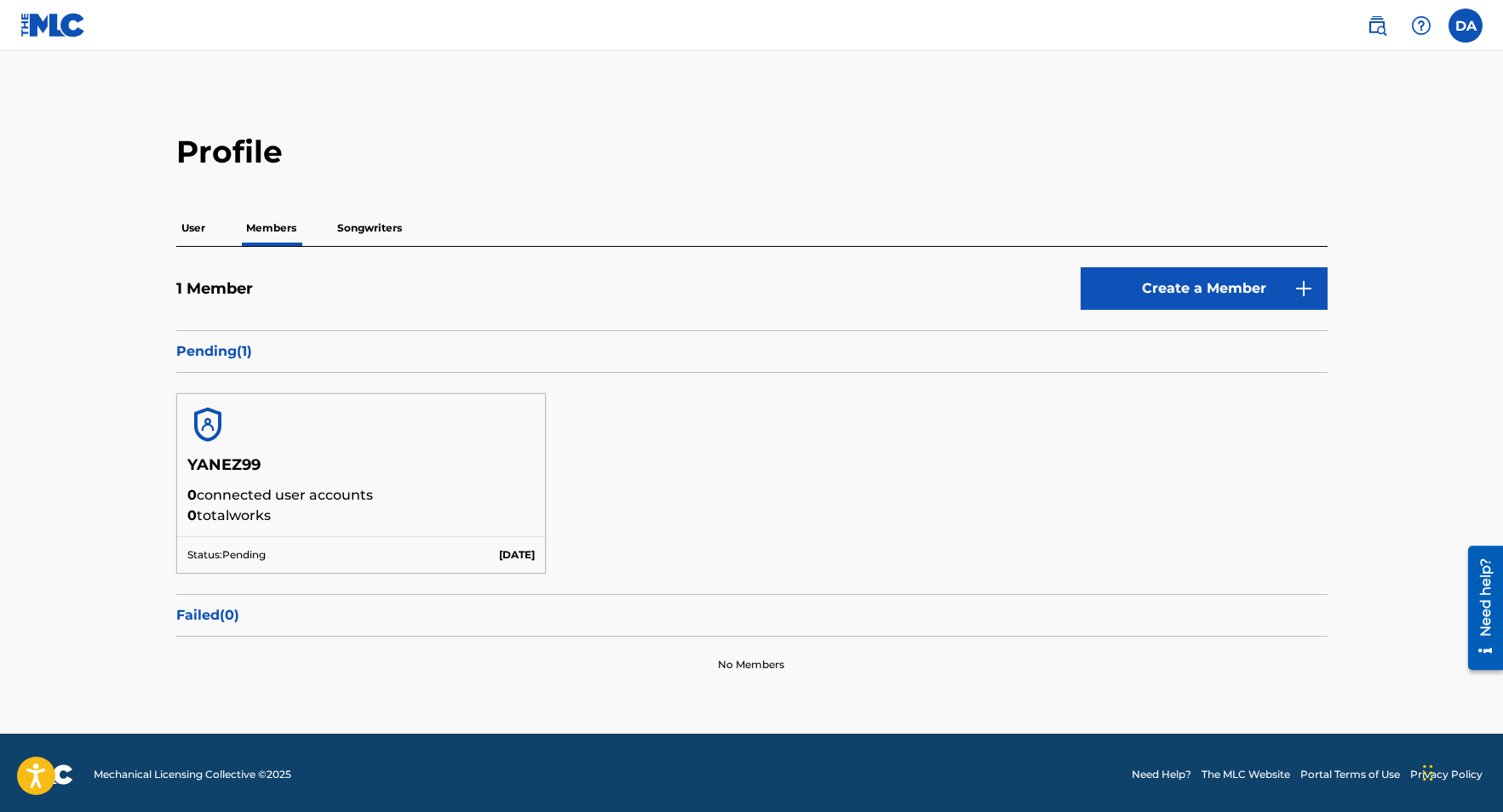
click at [197, 228] on p "User" at bounding box center [194, 228] width 34 height 35
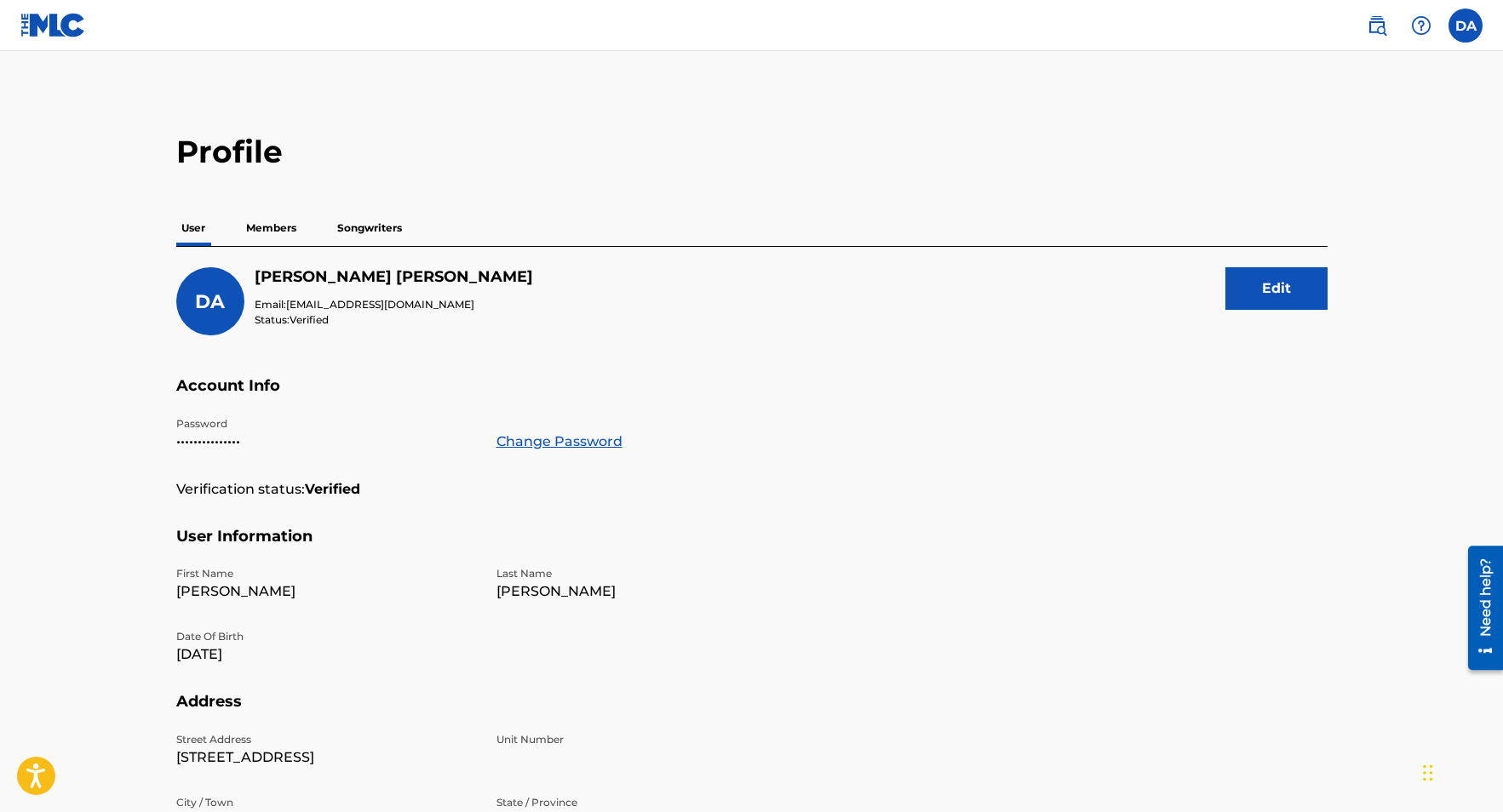
click at [381, 227] on p "Songwriters" at bounding box center [370, 228] width 75 height 35
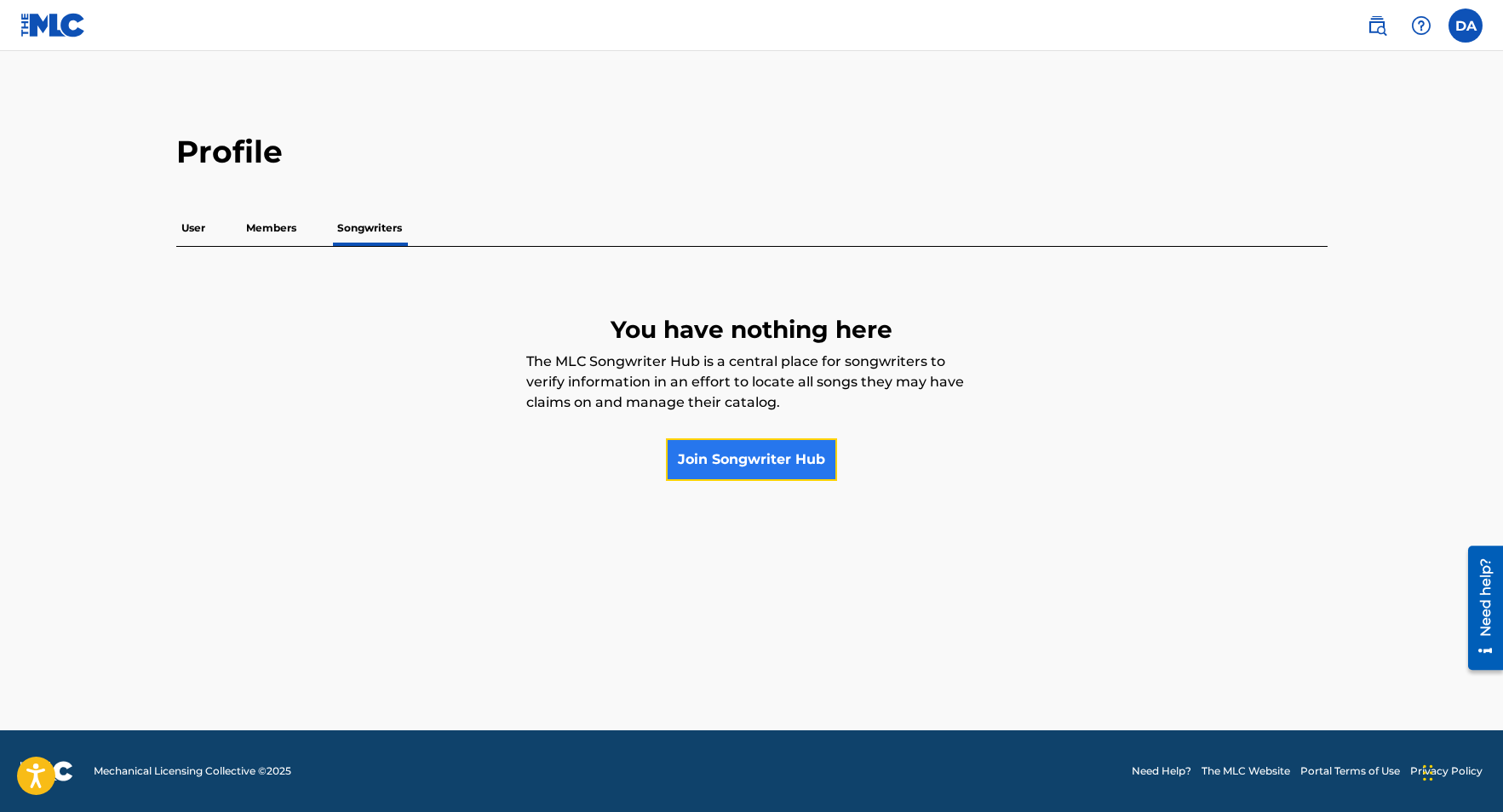
click at [757, 470] on link "Join Songwriter Hub" at bounding box center [751, 460] width 171 height 42
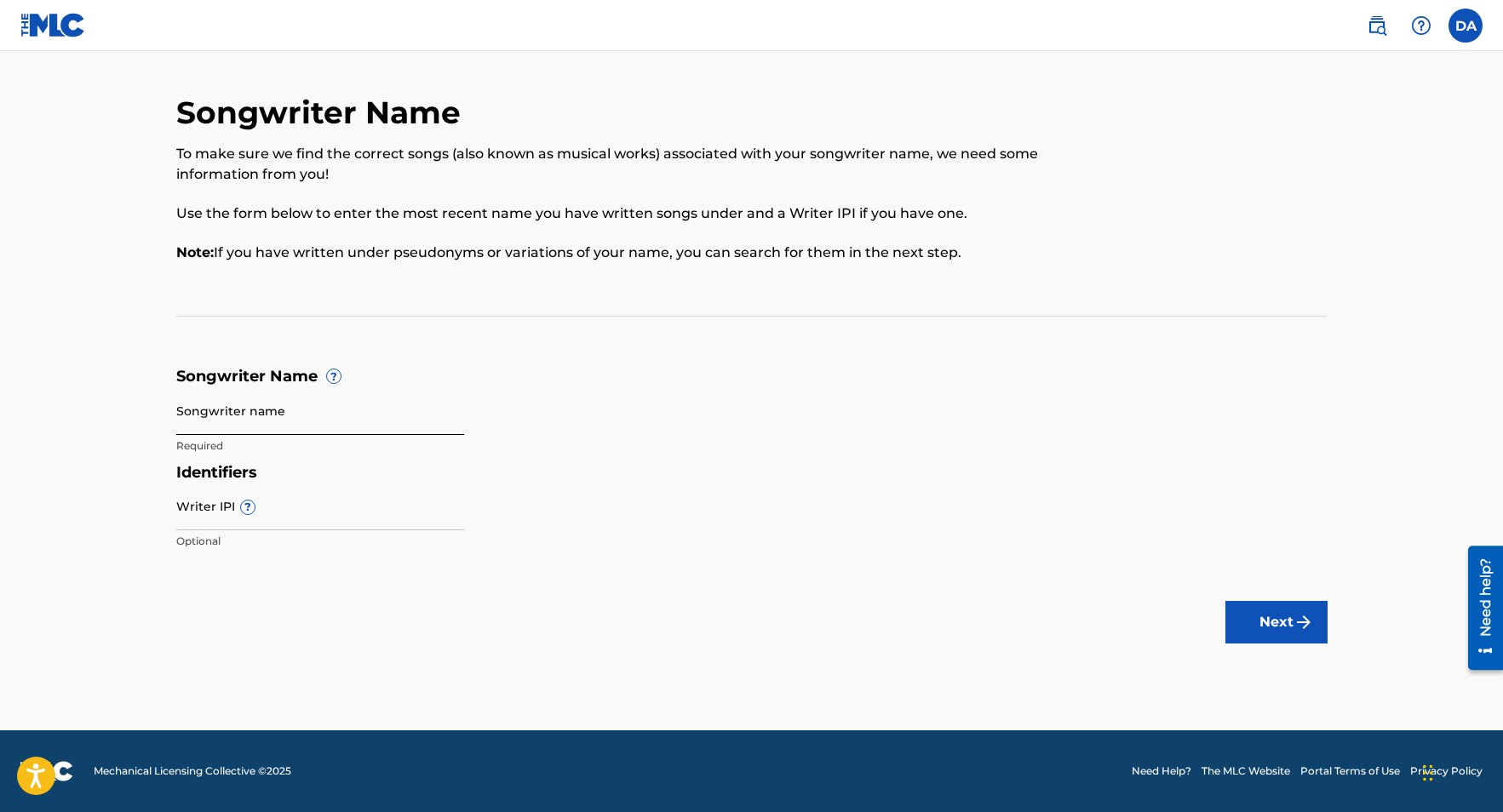
click at [329, 414] on input "Songwriter name" at bounding box center [320, 410] width 287 height 49
type input "[PERSON_NAME]"
click at [295, 507] on input "Writer IPI ?" at bounding box center [320, 506] width 287 height 49
click at [207, 516] on input "Writer IPI ?" at bounding box center [320, 506] width 287 height 49
paste input "726310469"
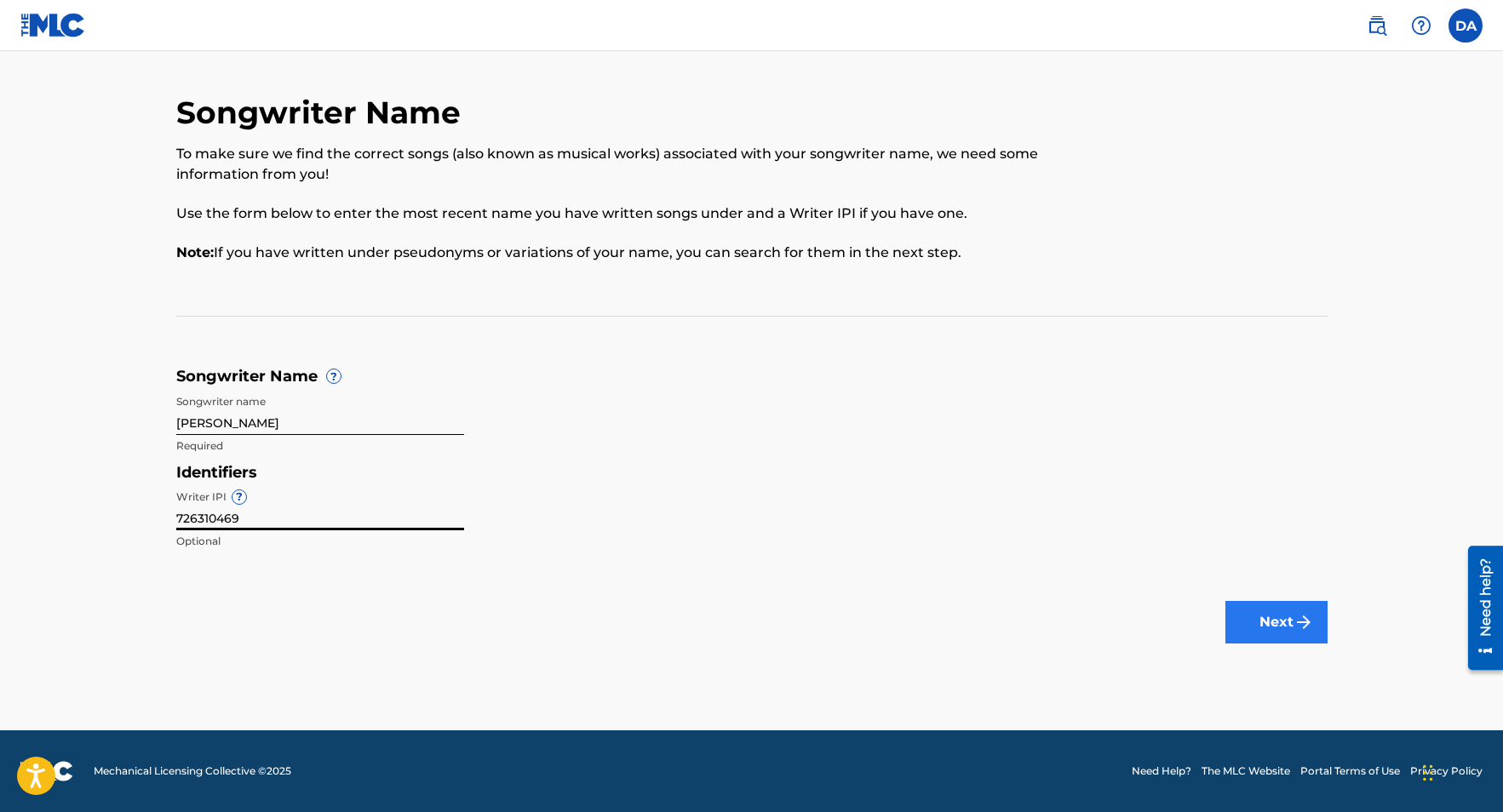
type input "726310469"
click at [1264, 629] on button "Next" at bounding box center [1276, 621] width 102 height 42
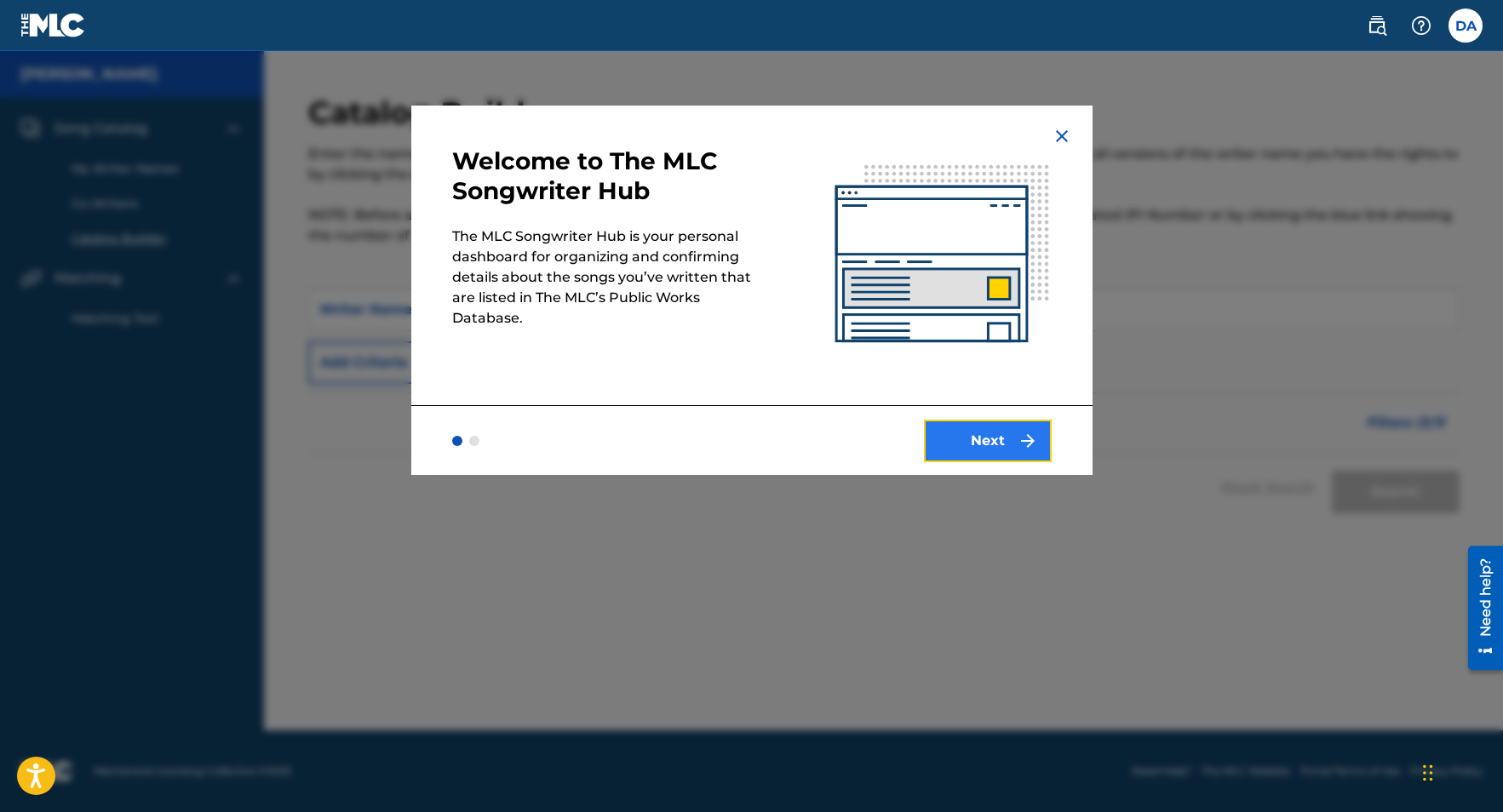
click at [1002, 451] on button "Next" at bounding box center [987, 440] width 127 height 42
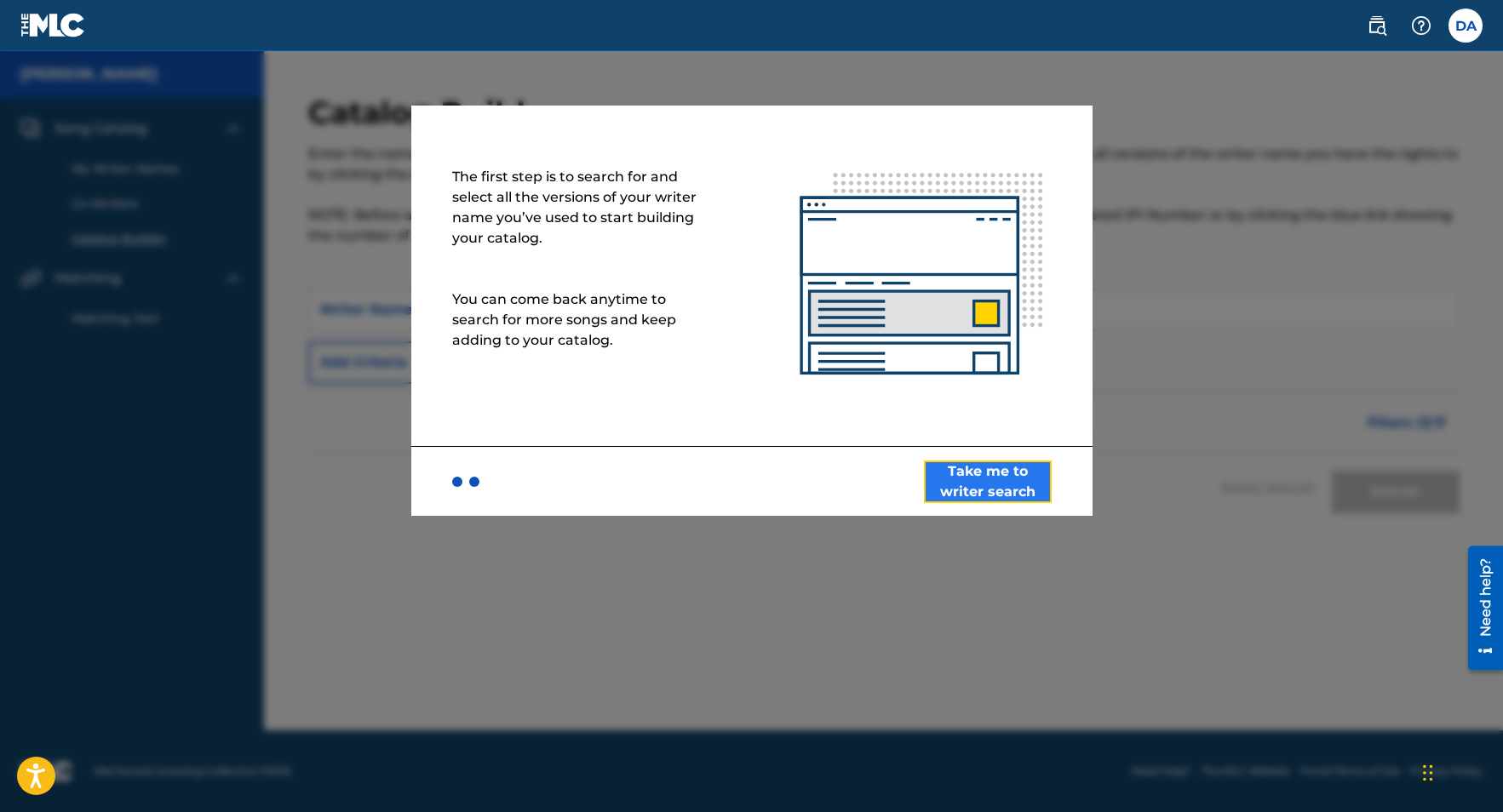
click at [977, 480] on button "Take me to writer search" at bounding box center [987, 482] width 127 height 42
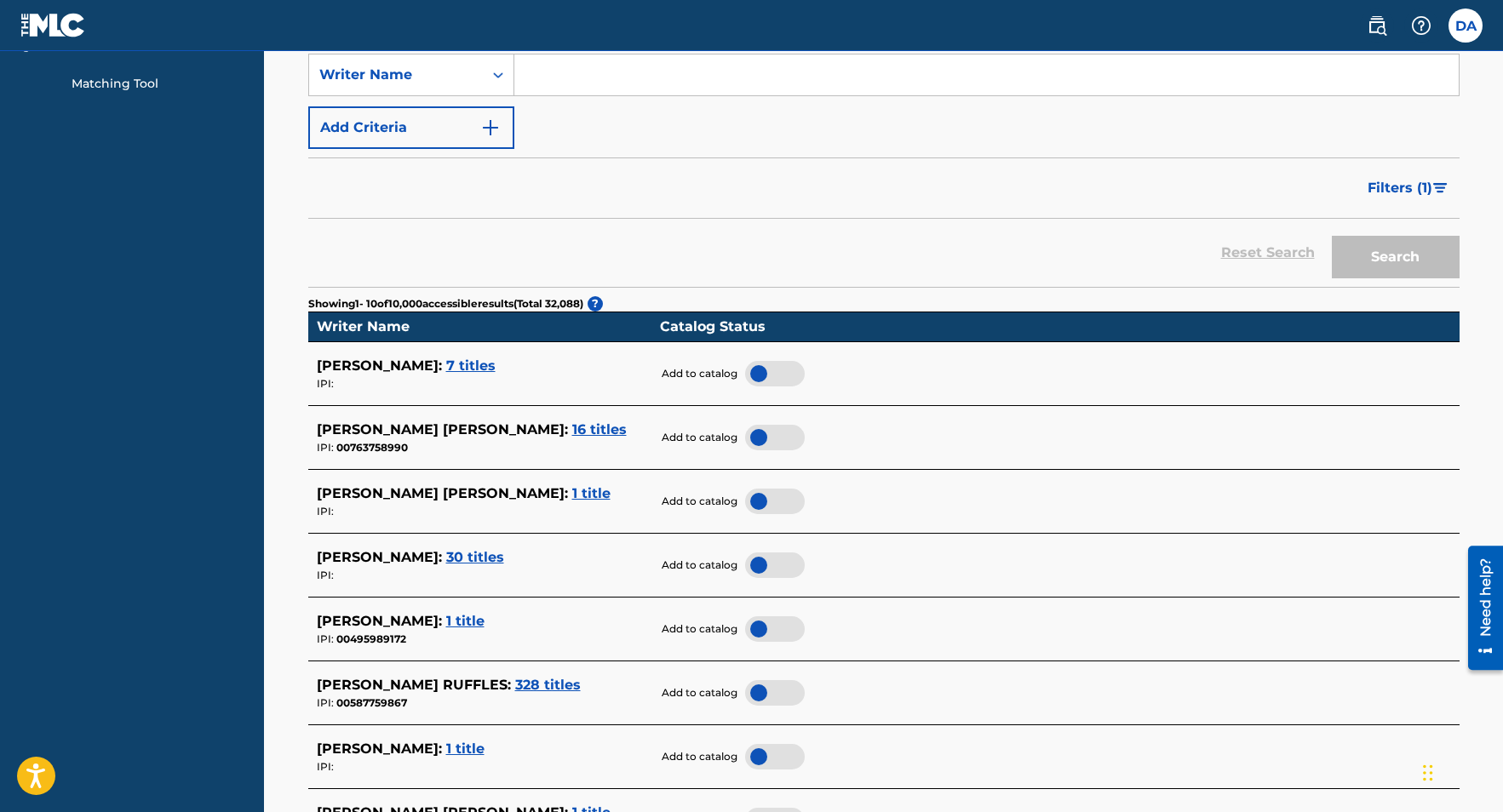
scroll to position [134, 0]
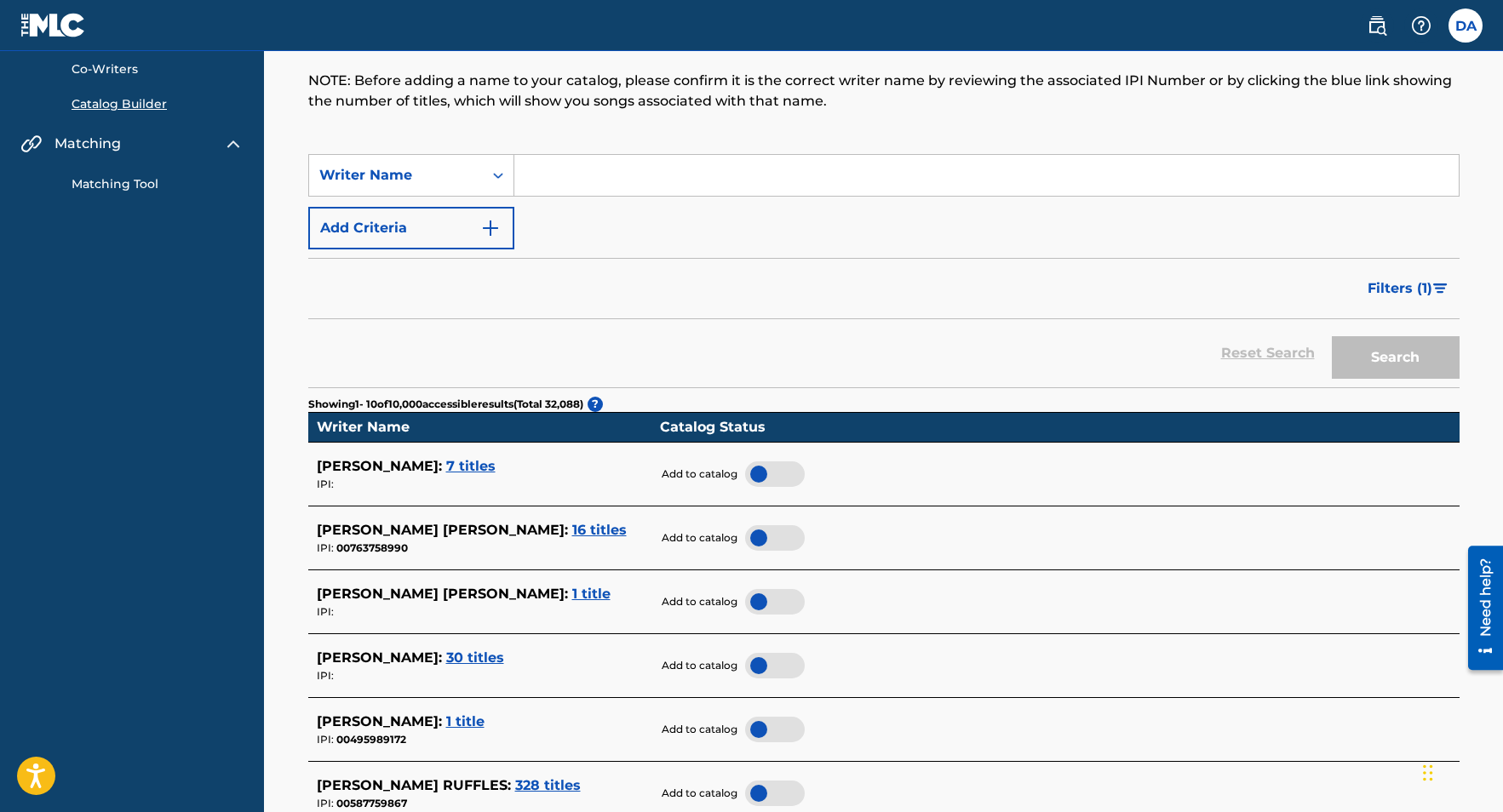
click at [485, 464] on span "7 titles" at bounding box center [471, 465] width 50 height 16
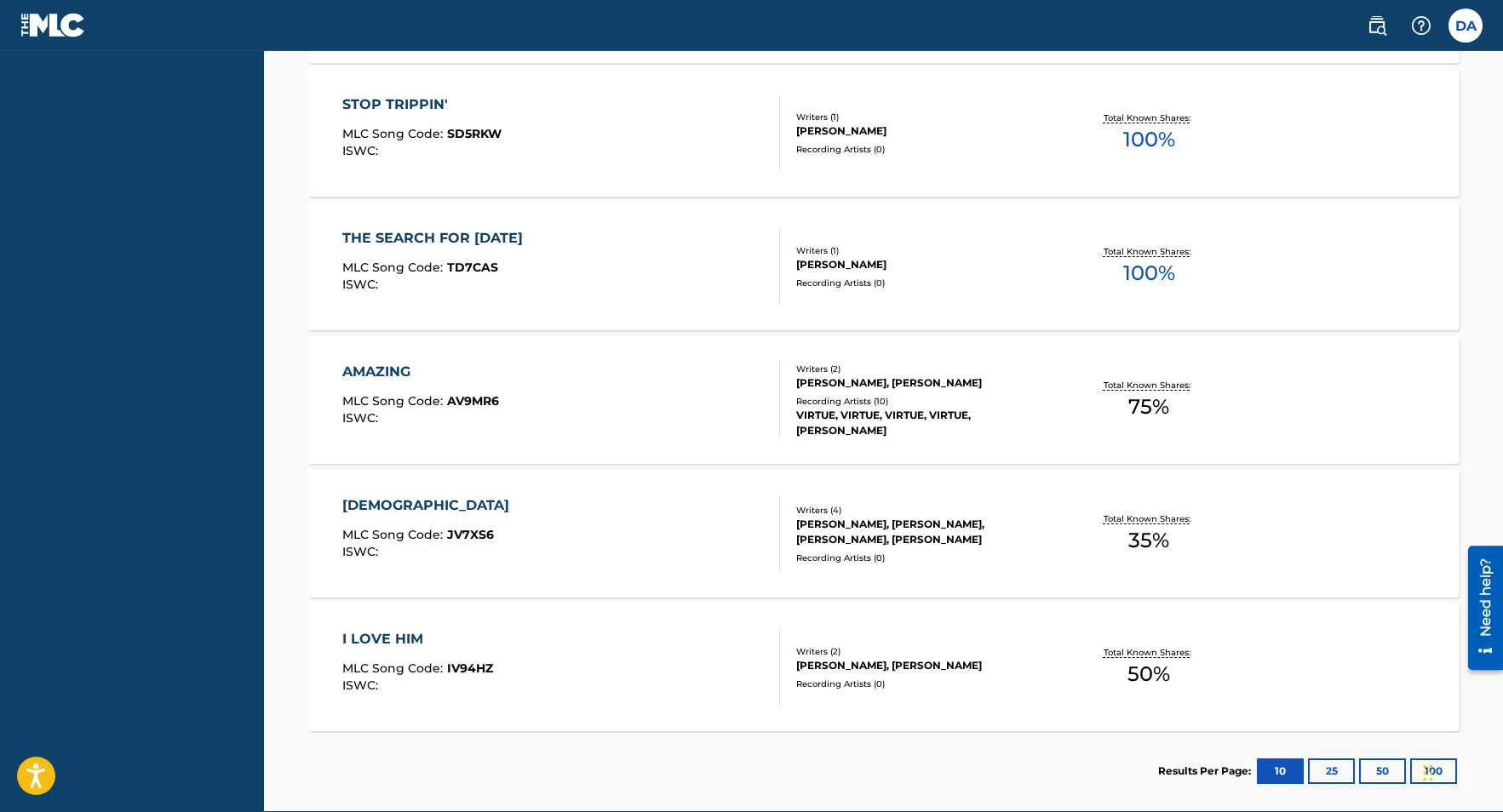
scroll to position [876, 0]
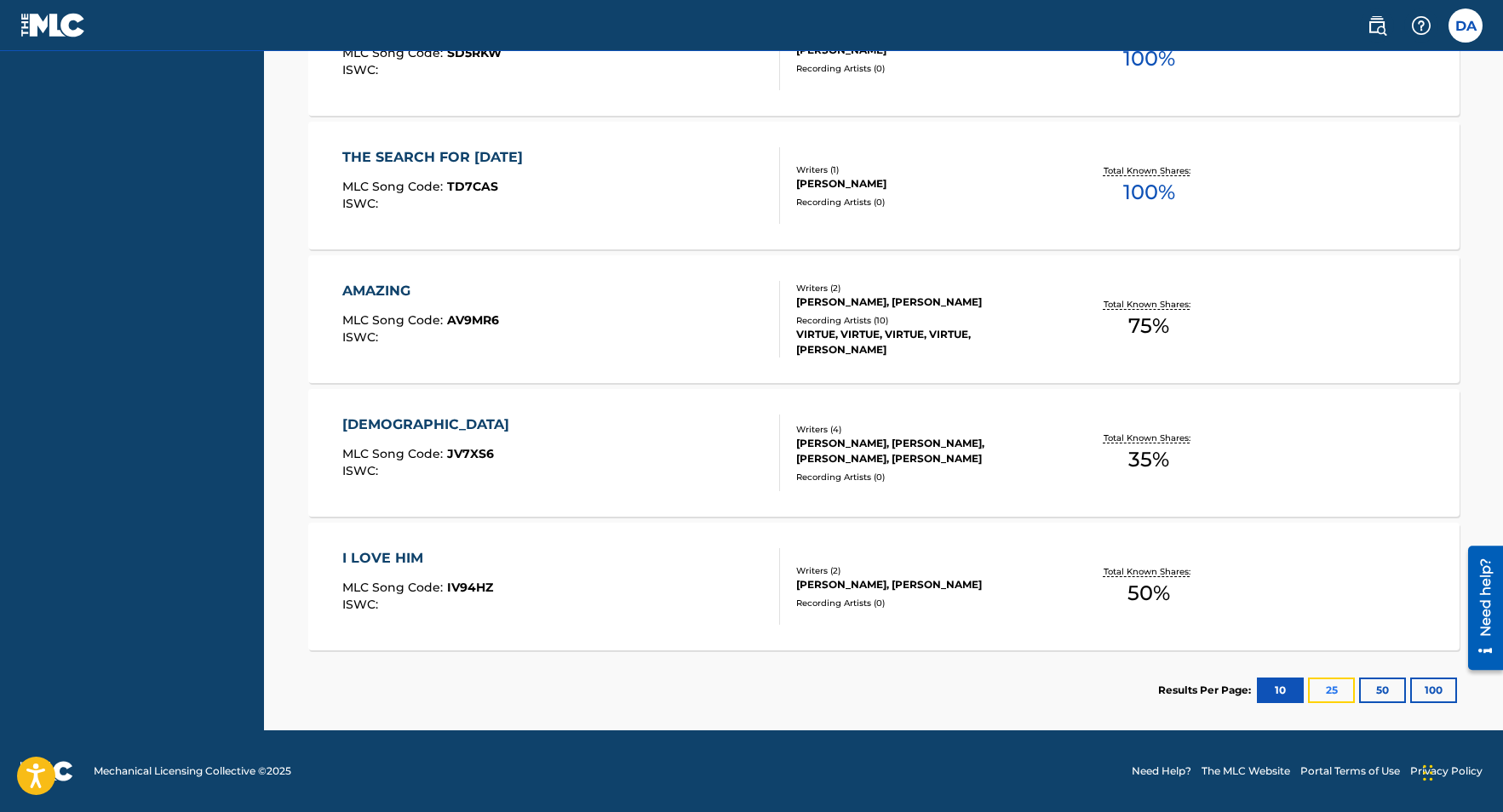
click at [1327, 691] on button "25" at bounding box center [1331, 689] width 47 height 26
click at [1380, 689] on button "50" at bounding box center [1381, 689] width 47 height 26
click at [1430, 694] on button "100" at bounding box center [1433, 689] width 47 height 26
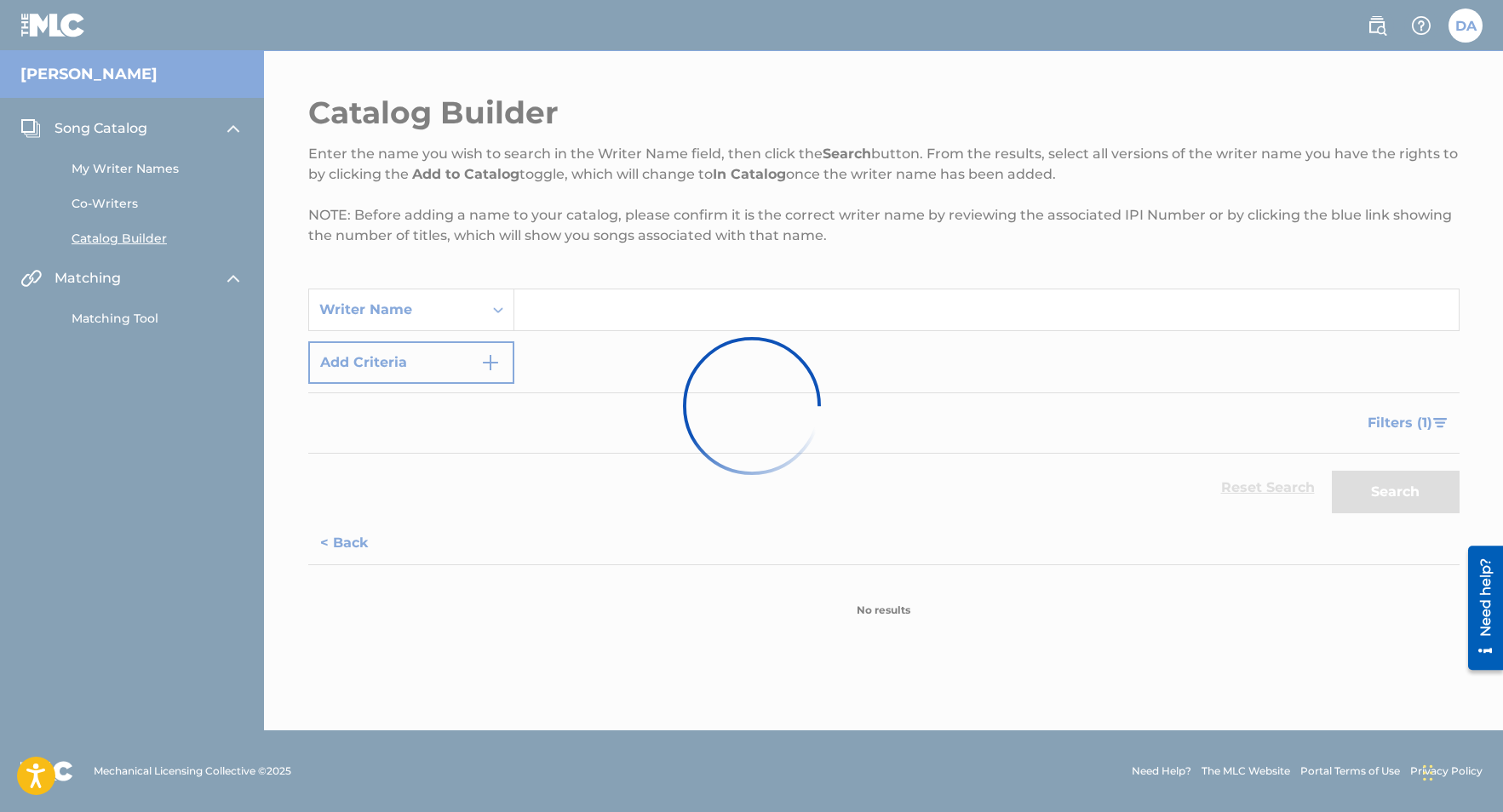
scroll to position [0, 0]
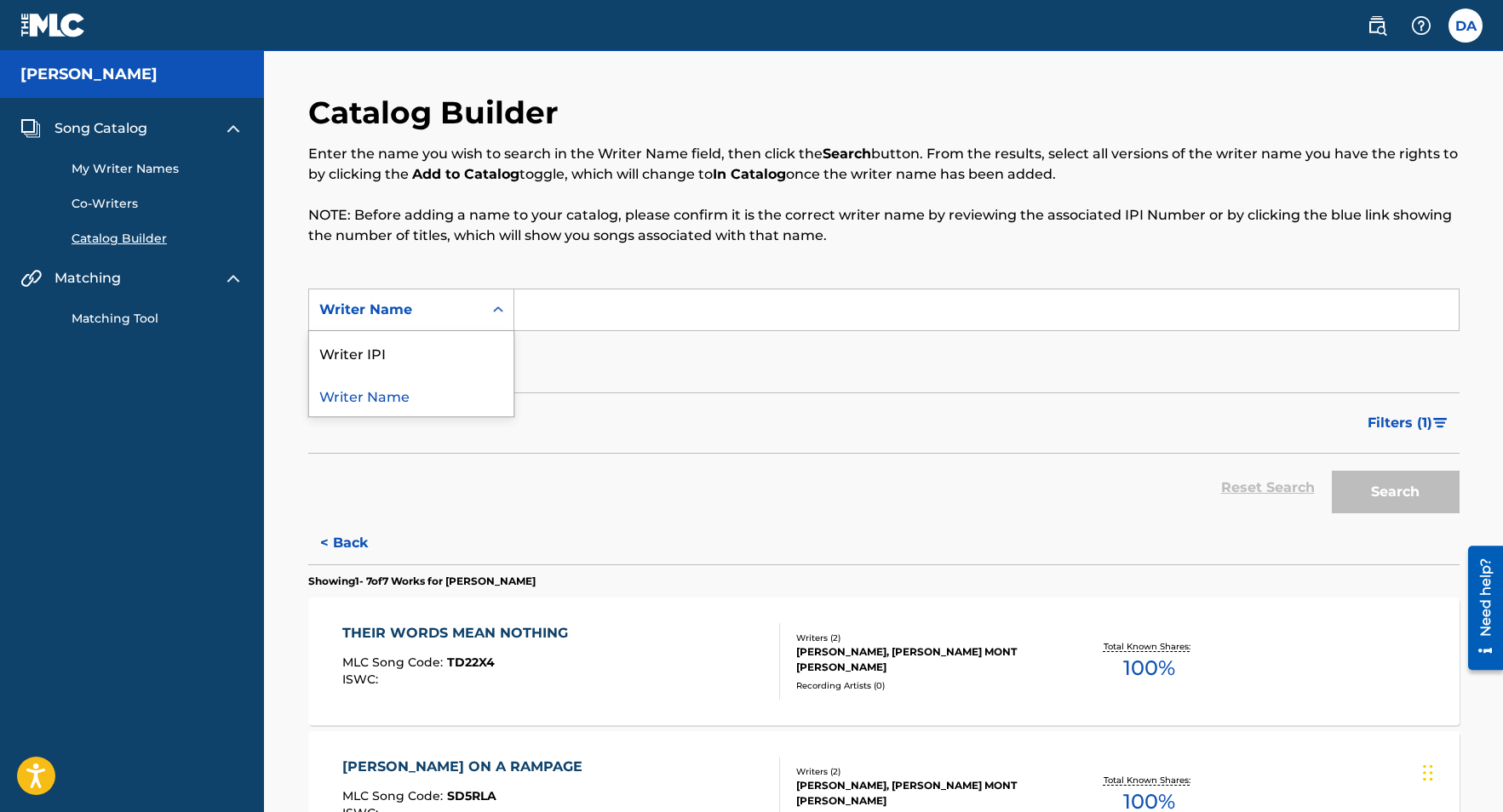
click at [496, 311] on icon "Search Form" at bounding box center [498, 310] width 17 height 17
click at [490, 358] on img "Search Form" at bounding box center [490, 362] width 20 height 20
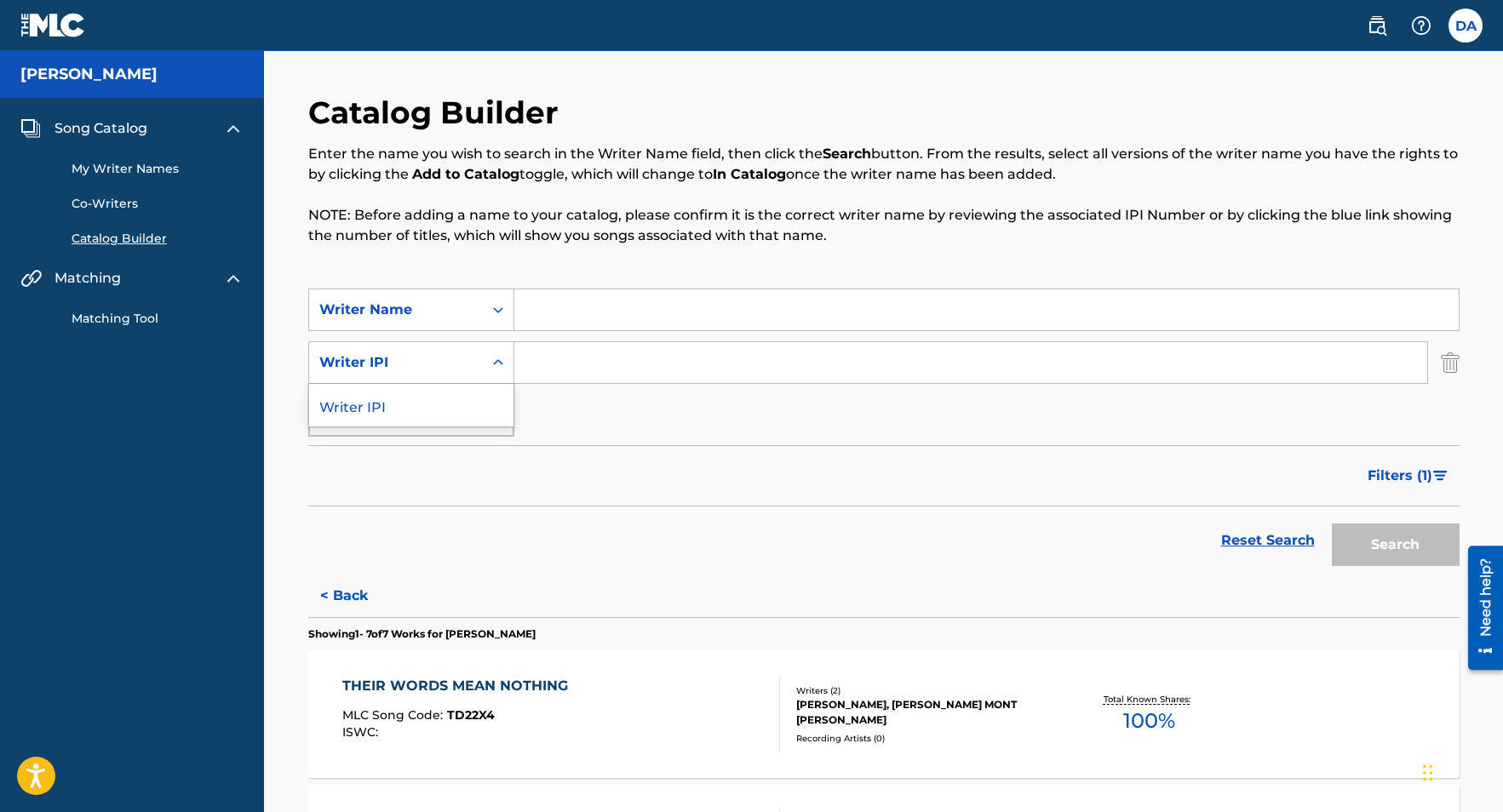
click at [490, 359] on icon "Search Form" at bounding box center [498, 363] width 17 height 17
click at [494, 310] on icon "Search Form" at bounding box center [498, 310] width 11 height 6
click at [165, 168] on link "My Writer Names" at bounding box center [158, 169] width 172 height 18
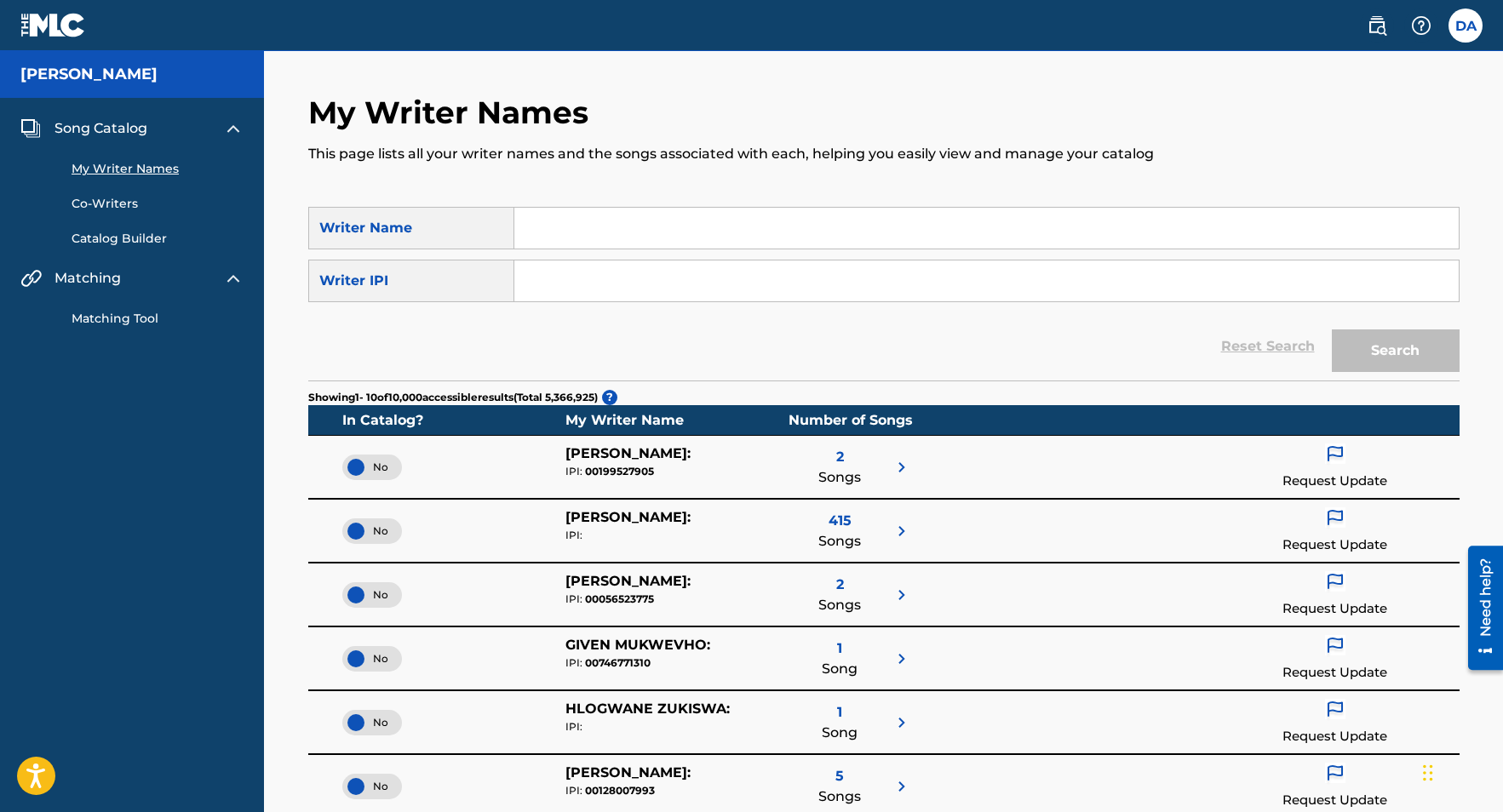
click at [581, 231] on input "Search Form" at bounding box center [987, 228] width 945 height 41
type input "[PERSON_NAME]"
click at [746, 274] on input "Search Form" at bounding box center [987, 281] width 945 height 41
click at [654, 274] on input "Search Form" at bounding box center [987, 281] width 945 height 41
paste input "726310469"
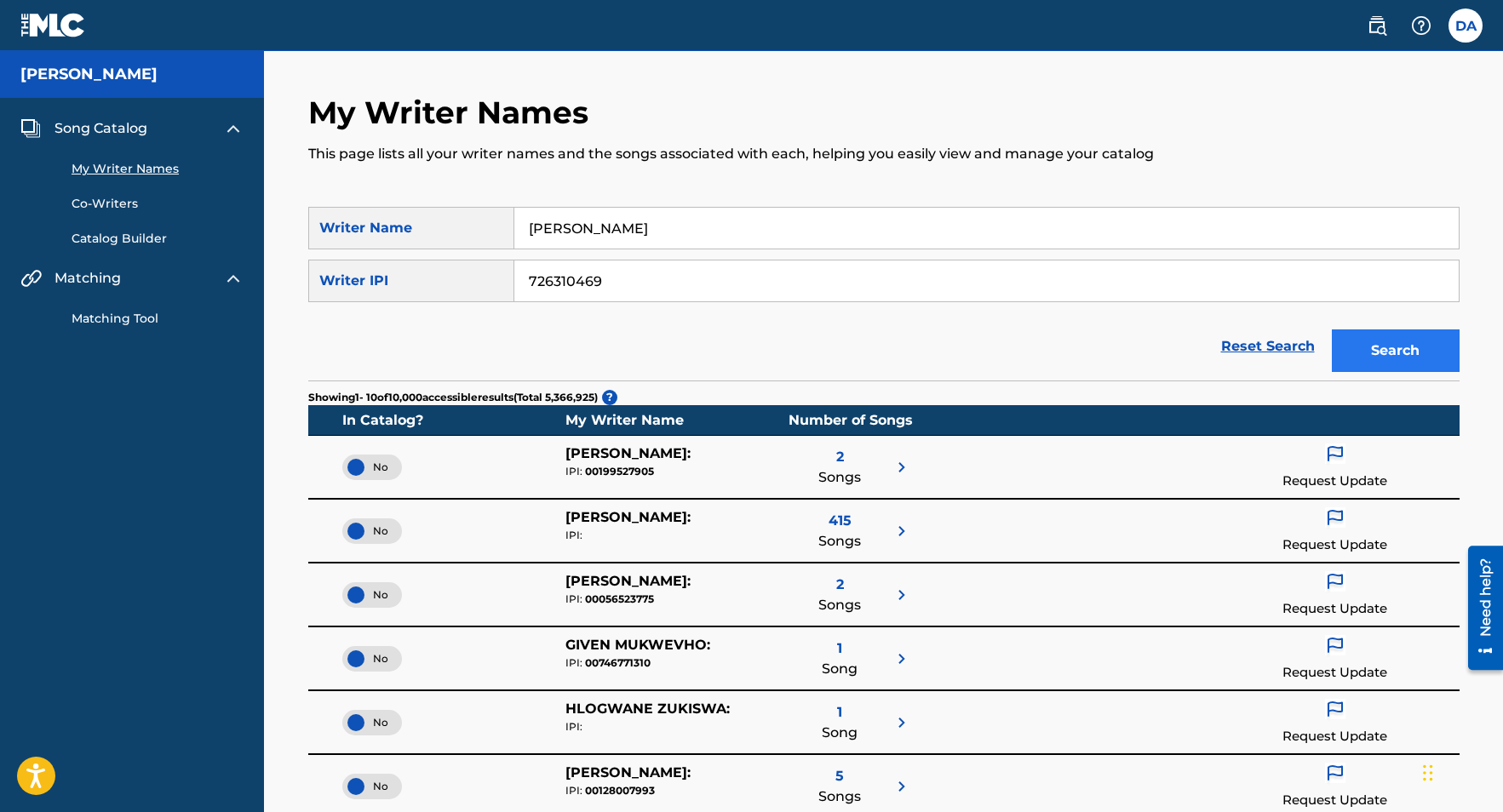
type input "726310469"
click at [1385, 347] on button "Search" at bounding box center [1395, 350] width 127 height 42
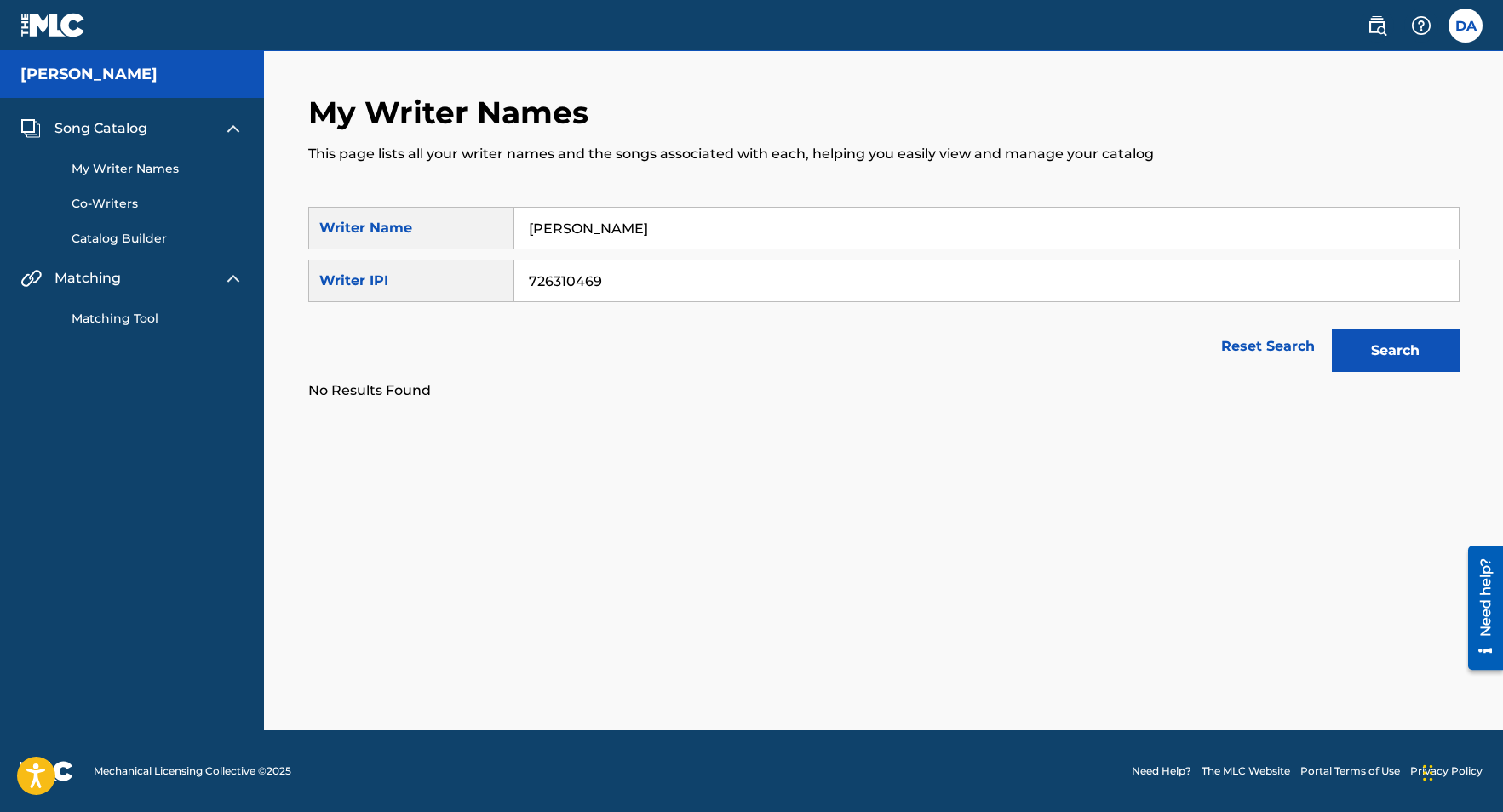
drag, startPoint x: 631, startPoint y: 284, endPoint x: 504, endPoint y: 286, distance: 127.0
click at [504, 286] on div "SearchWithCriteriafef9184b-405d-467c-a578-d8ea79838df7 Writer IPI 726310469" at bounding box center [884, 281] width 1151 height 42
click at [1332, 329] on button "Search" at bounding box center [1395, 350] width 127 height 42
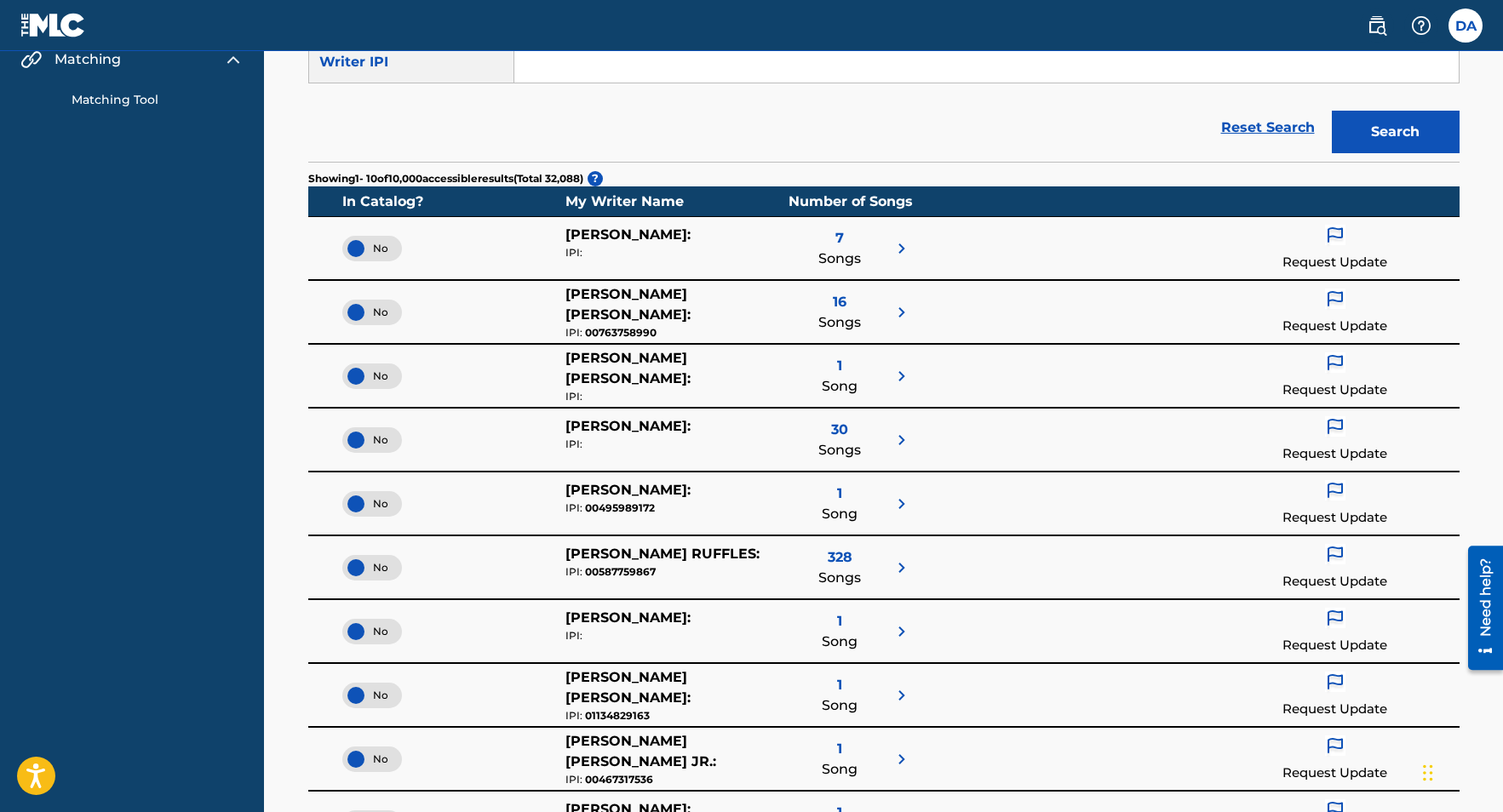
scroll to position [593, 0]
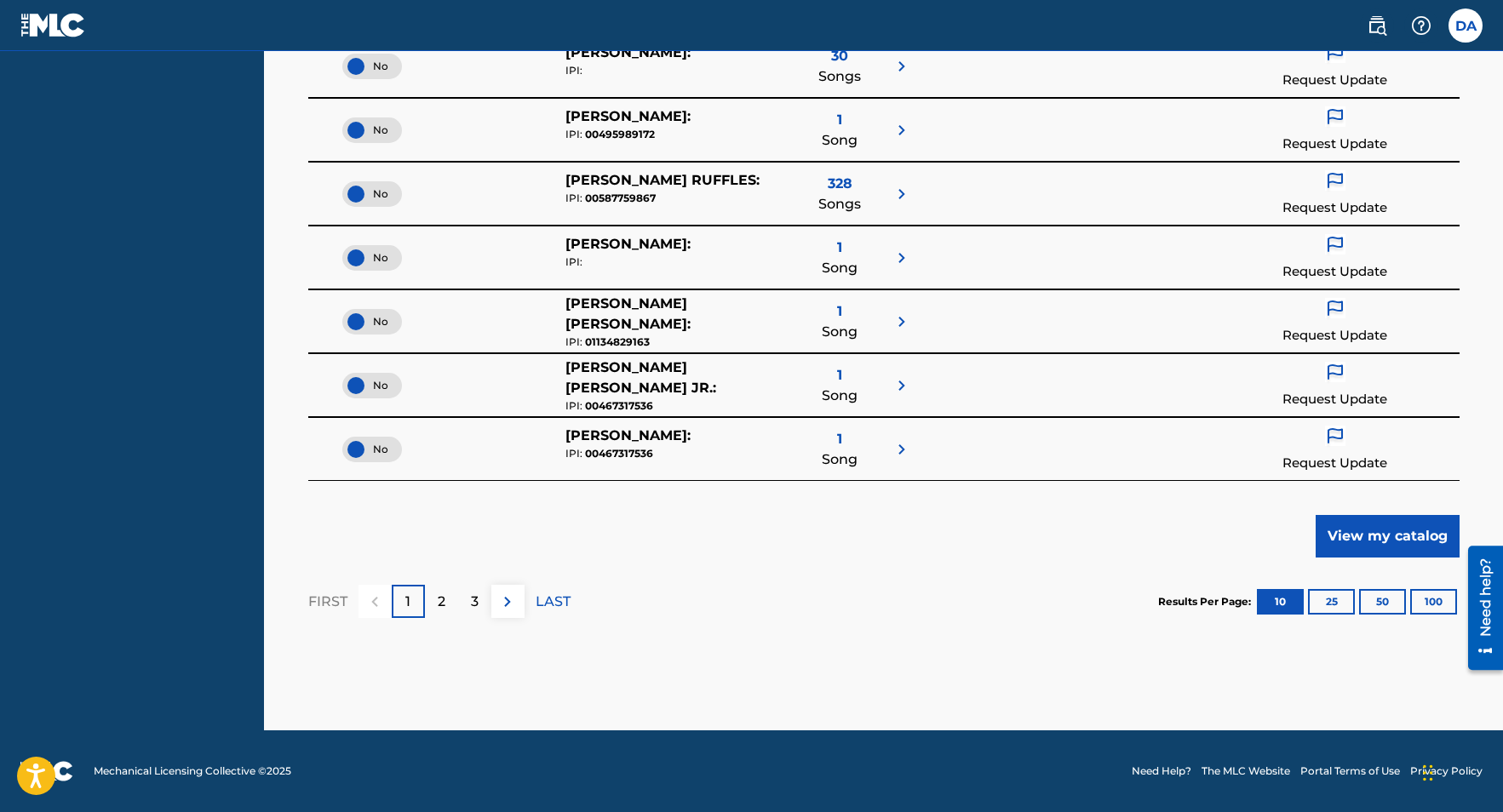
click at [838, 378] on span "1" at bounding box center [839, 374] width 5 height 20
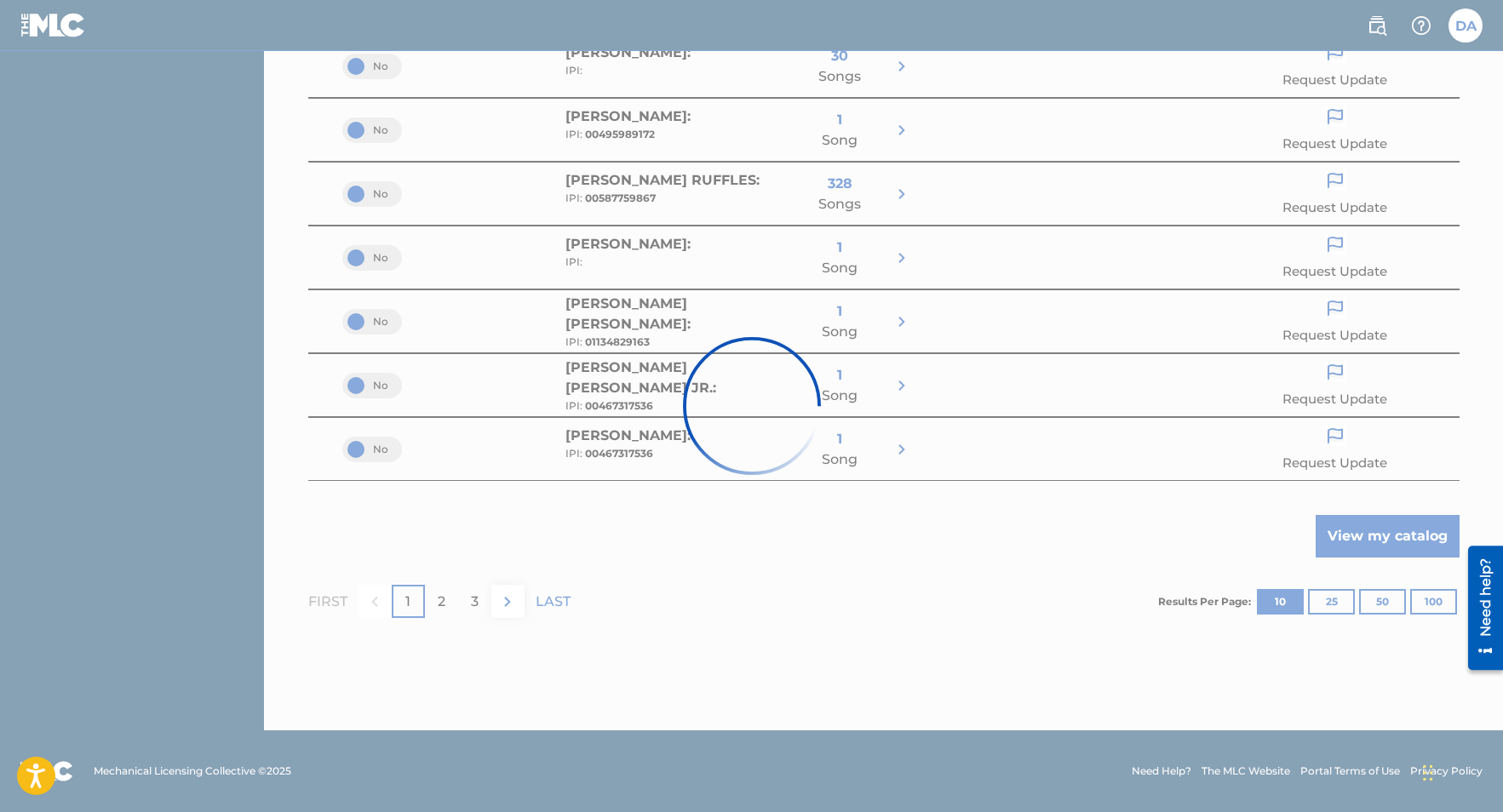
scroll to position [0, 0]
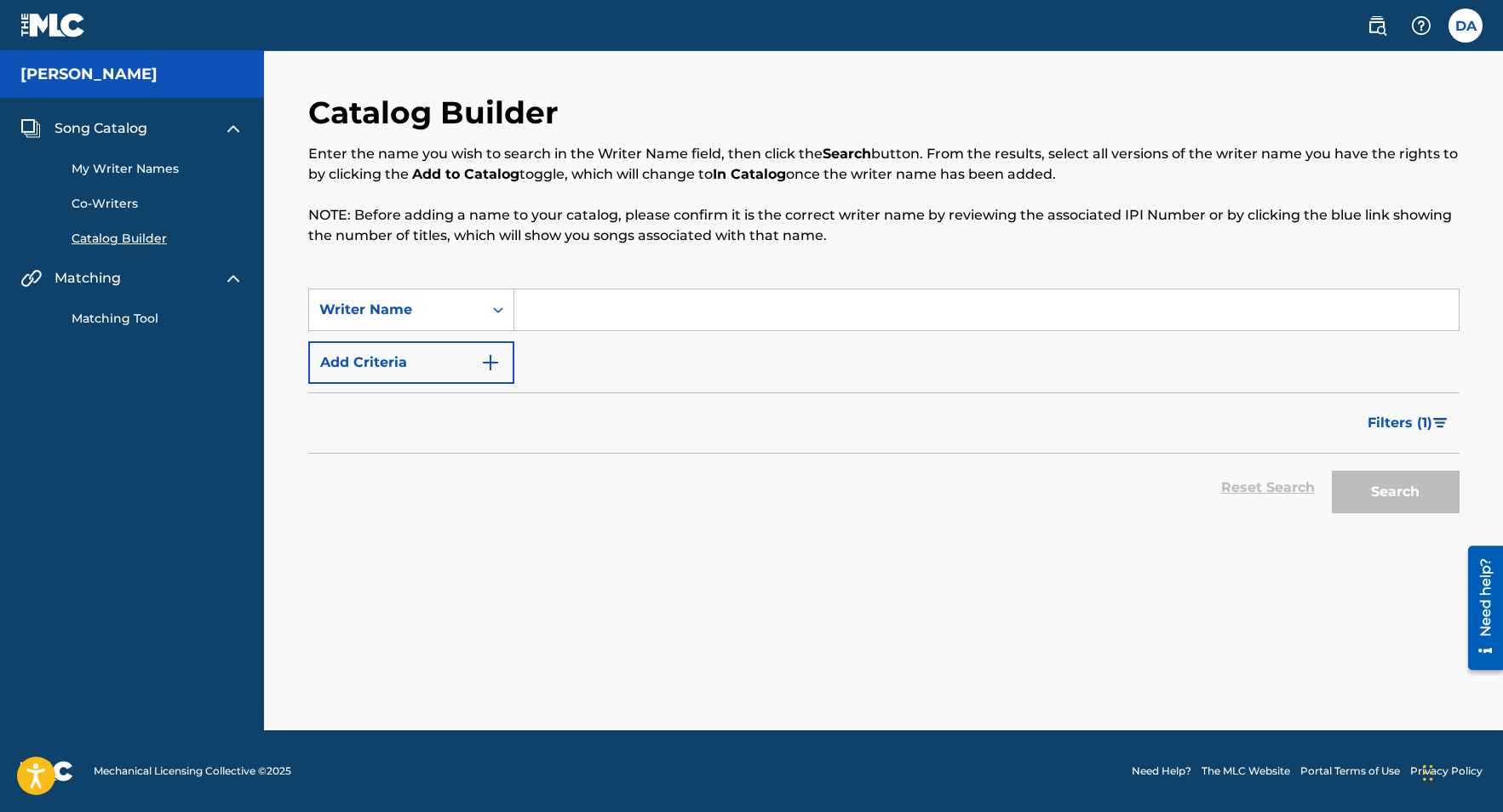
click at [554, 298] on input "Search Form" at bounding box center [987, 309] width 945 height 41
type input "[PERSON_NAME]"
click at [1399, 490] on button "Search" at bounding box center [1395, 491] width 127 height 42
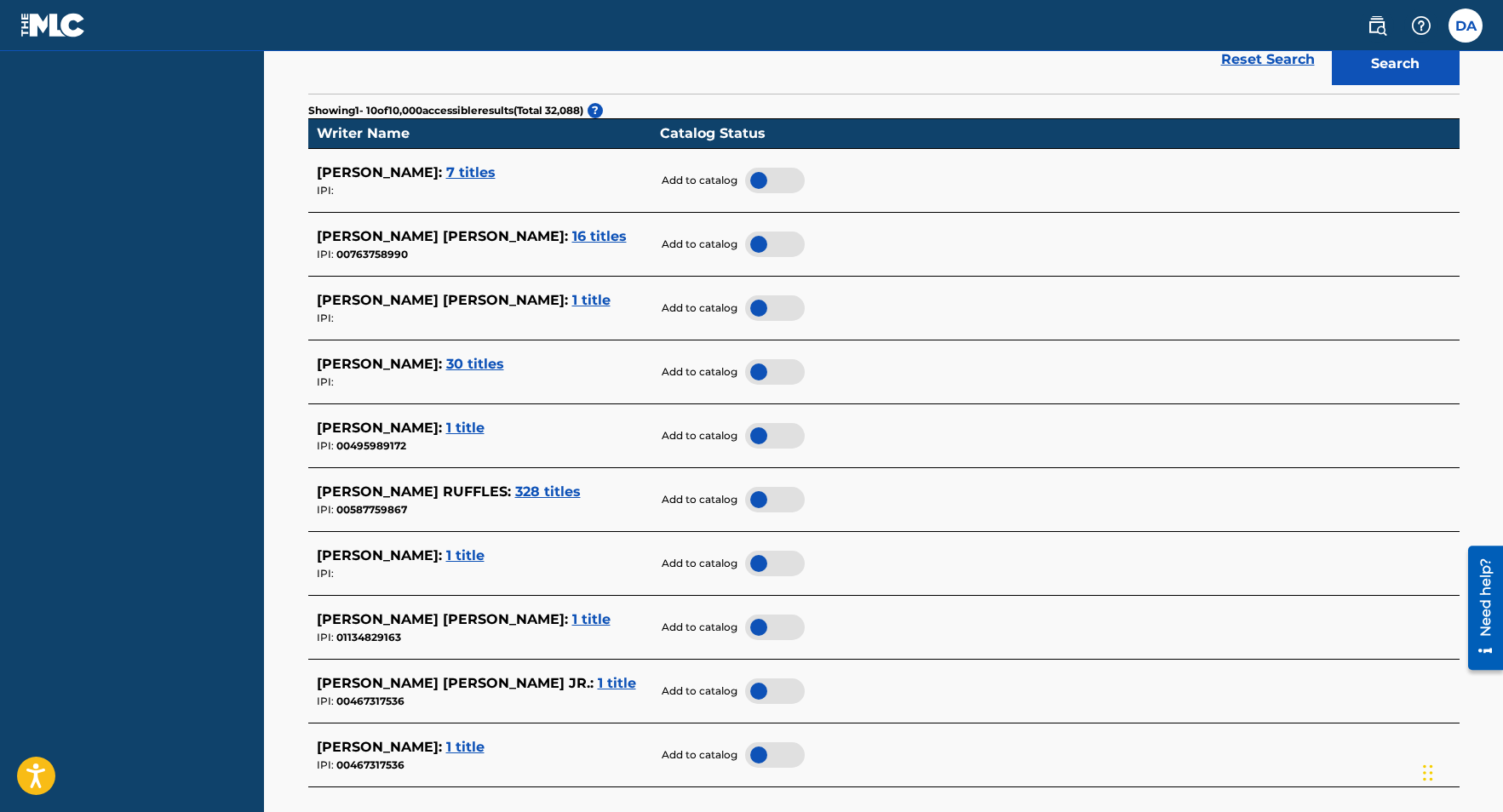
scroll to position [462, 0]
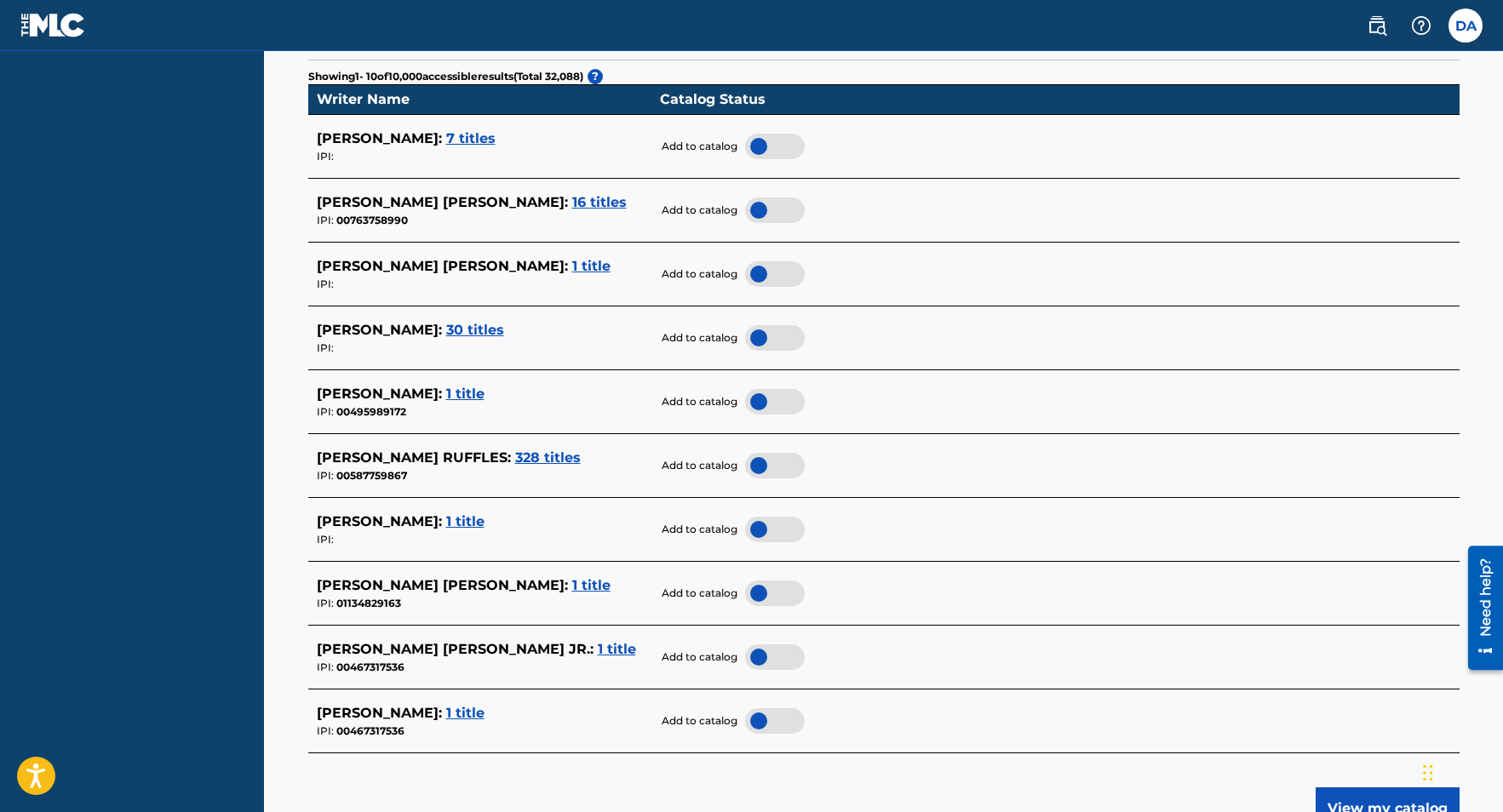
click at [572, 269] on span "1 title" at bounding box center [591, 265] width 38 height 16
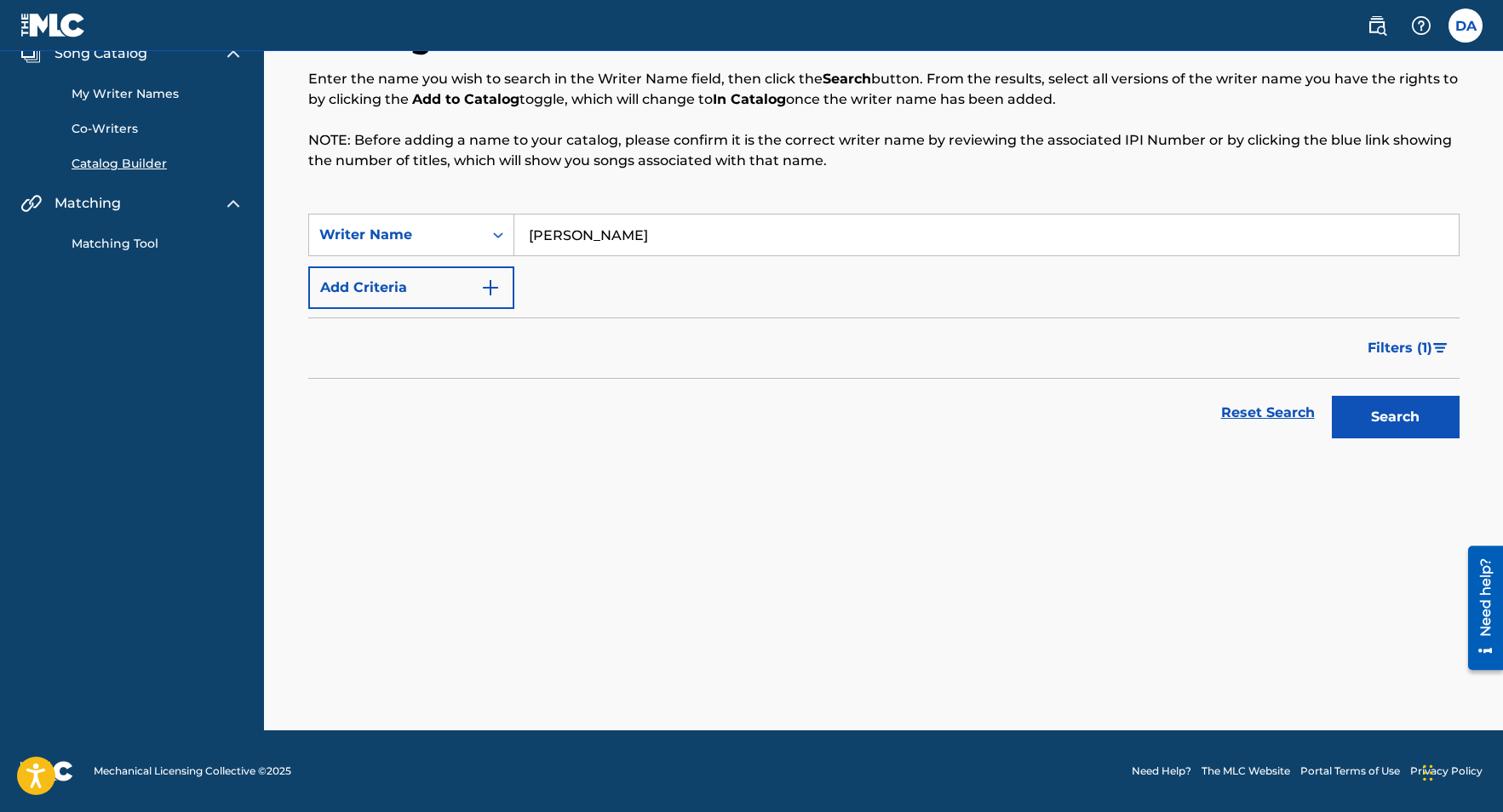
scroll to position [75, 0]
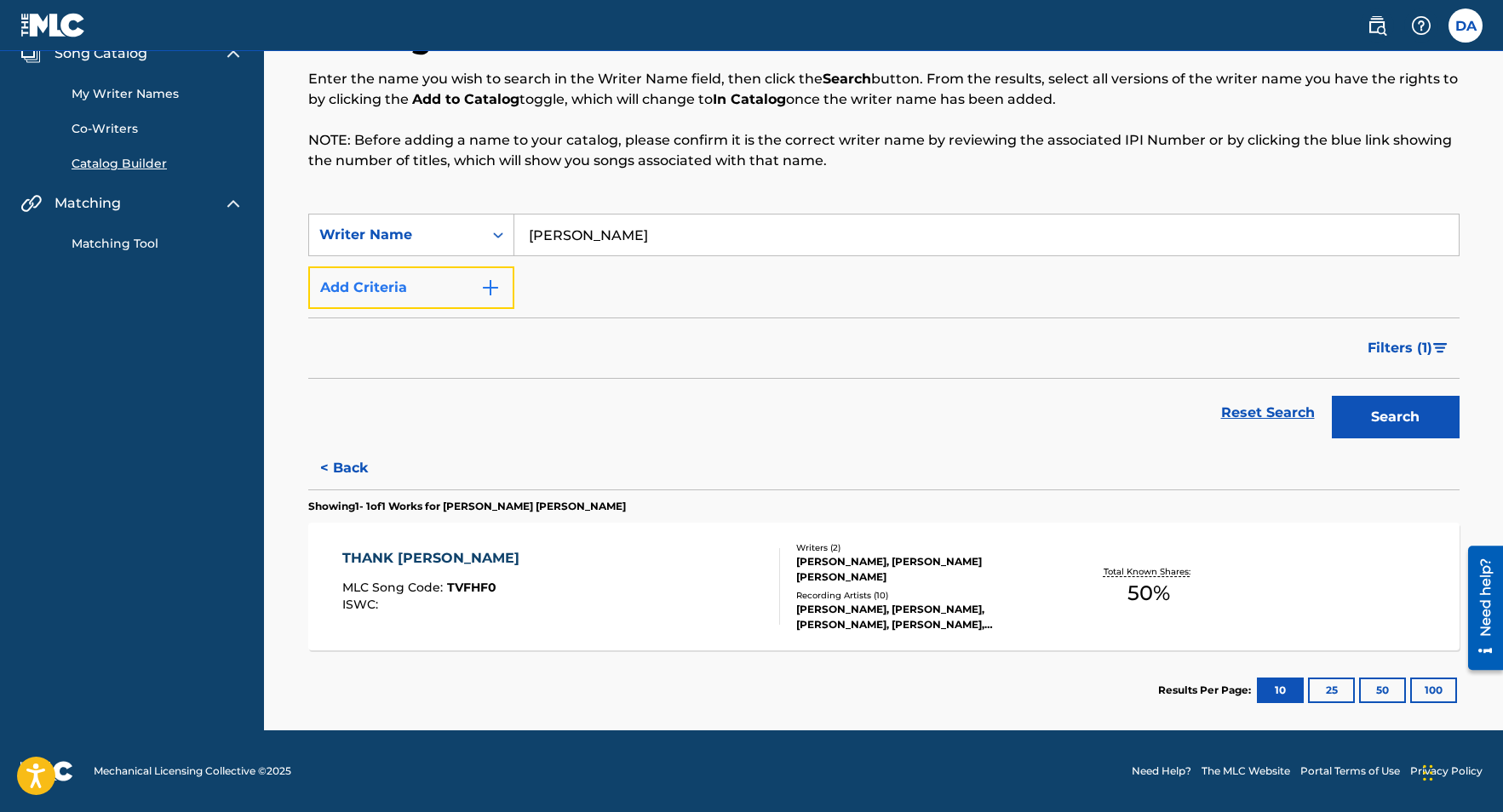
click at [493, 299] on button "Add Criteria" at bounding box center [411, 287] width 206 height 42
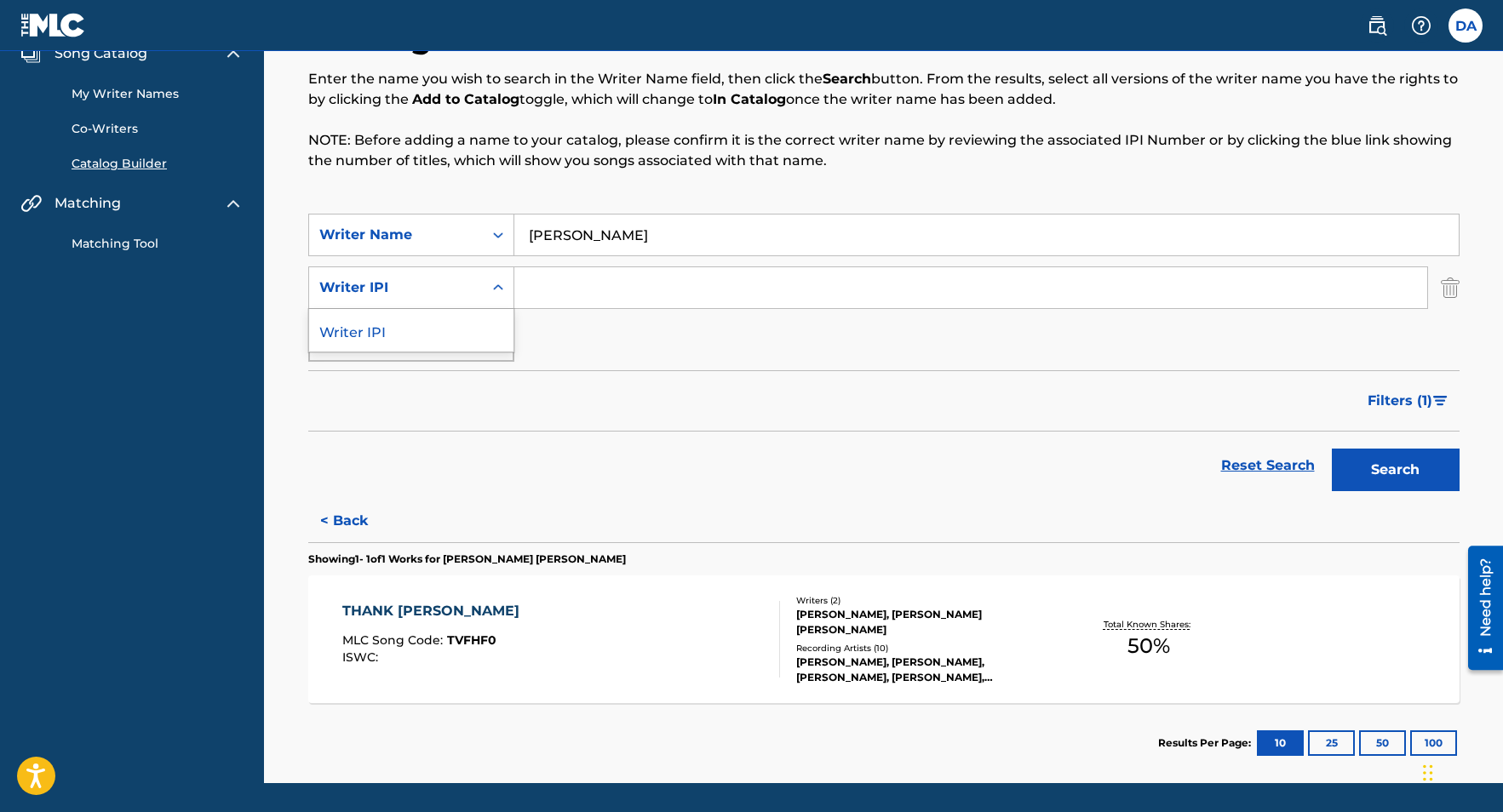
click at [500, 293] on icon "Search Form" at bounding box center [498, 288] width 17 height 17
click at [499, 287] on icon "Search Form" at bounding box center [498, 288] width 11 height 6
click at [1373, 471] on button "Search" at bounding box center [1395, 469] width 127 height 42
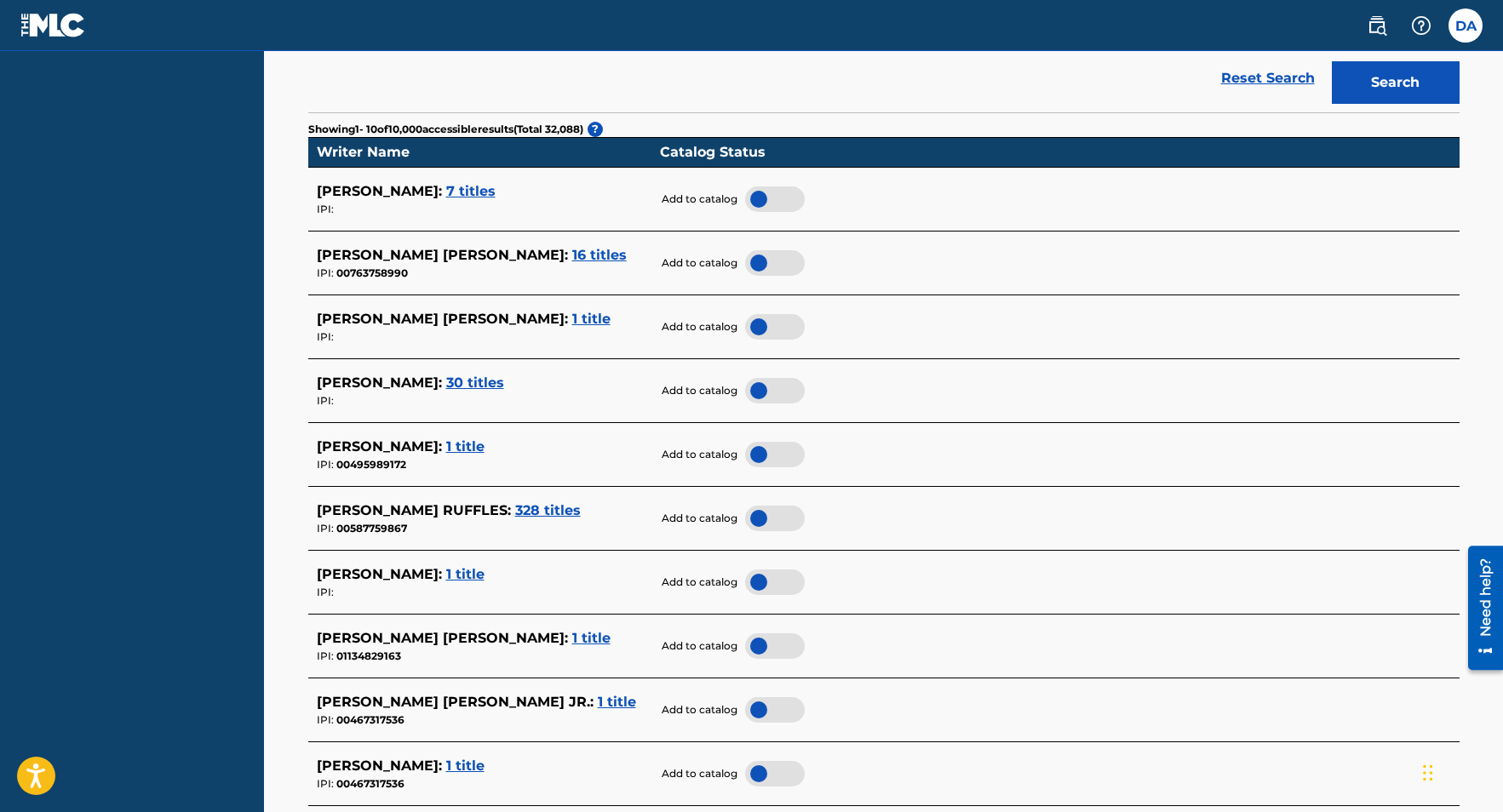
scroll to position [457, 0]
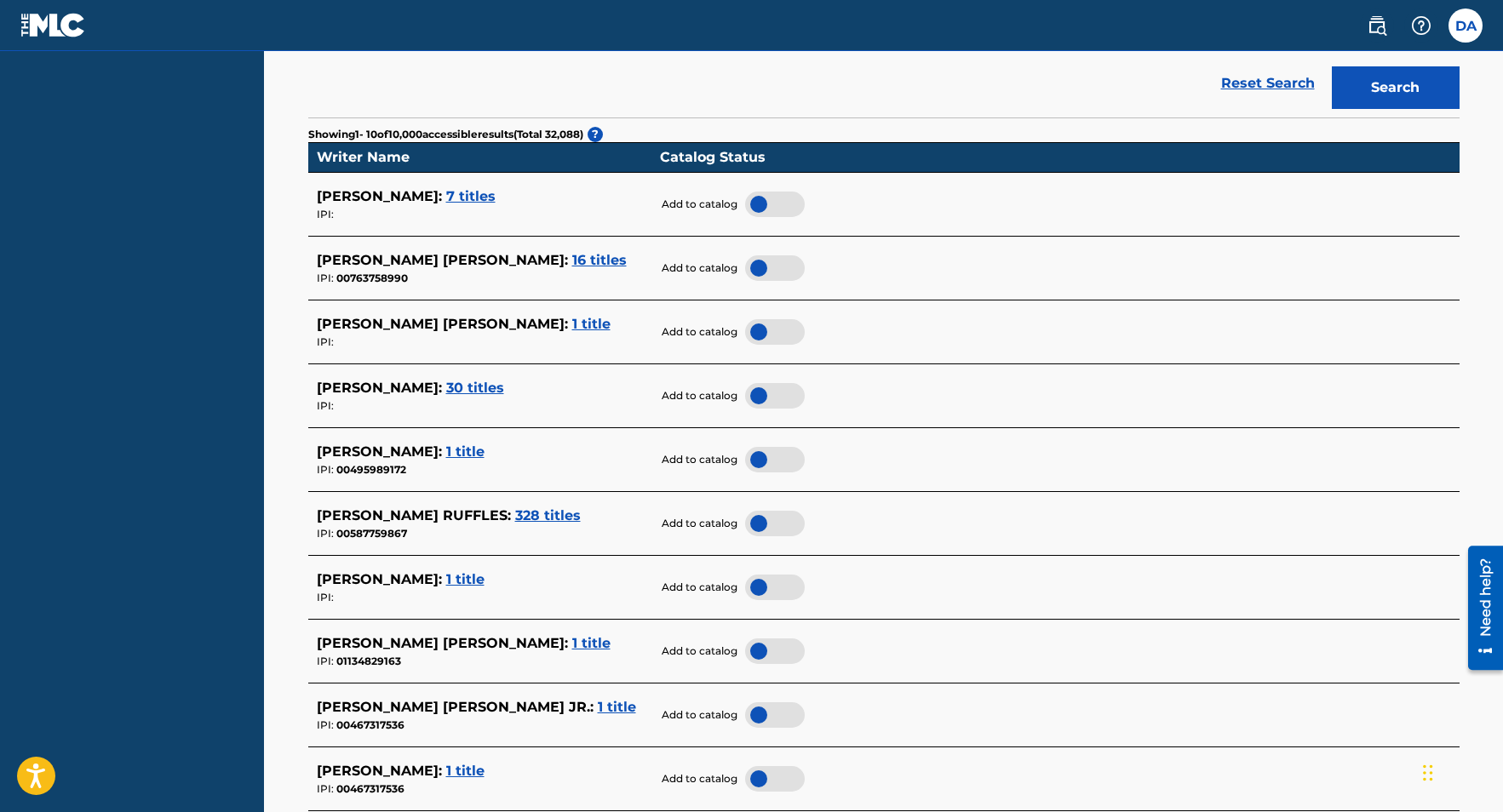
click at [754, 330] on div at bounding box center [775, 331] width 59 height 26
click at [572, 326] on span "1 title" at bounding box center [591, 324] width 38 height 16
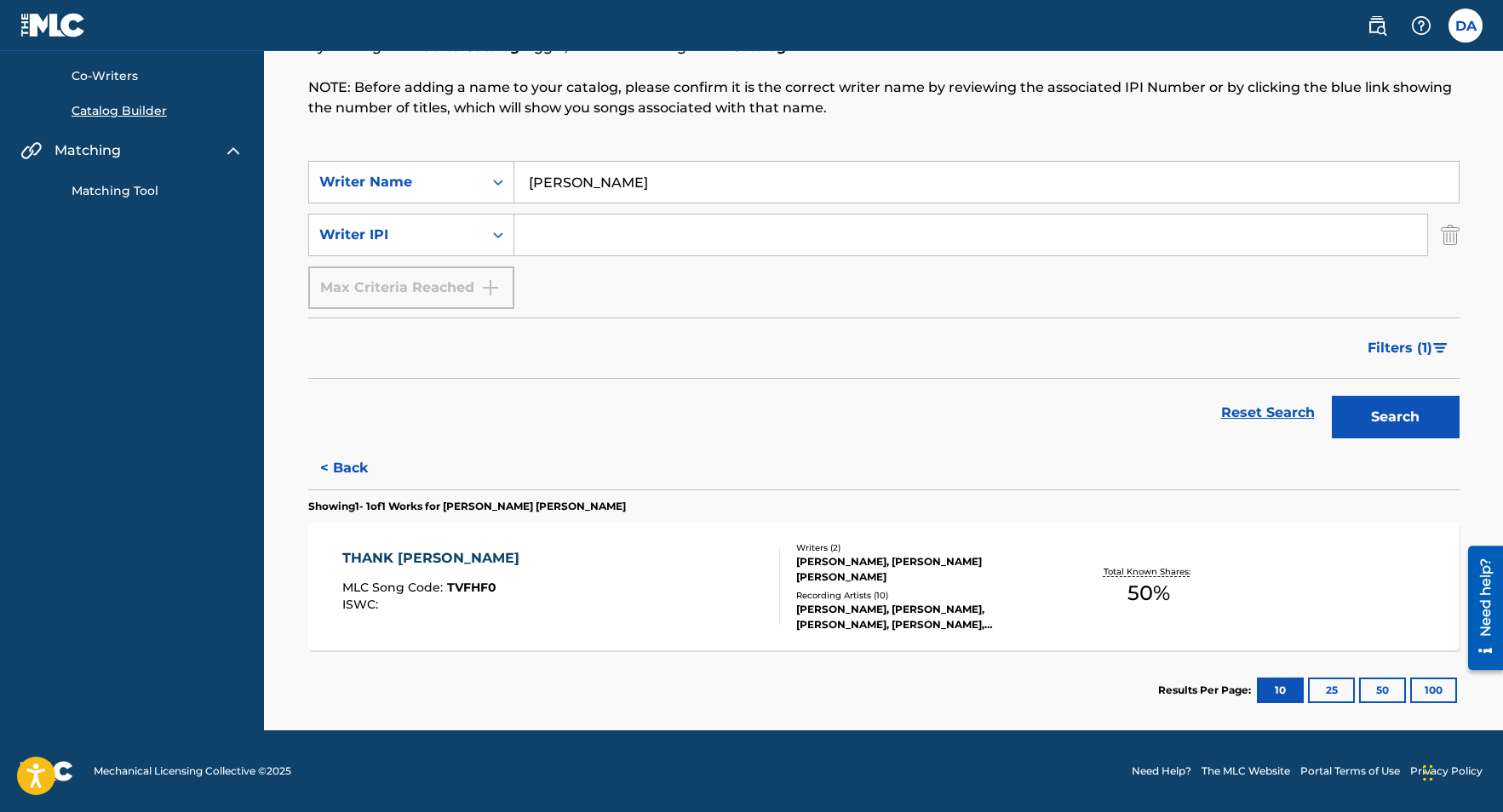
scroll to position [0, 0]
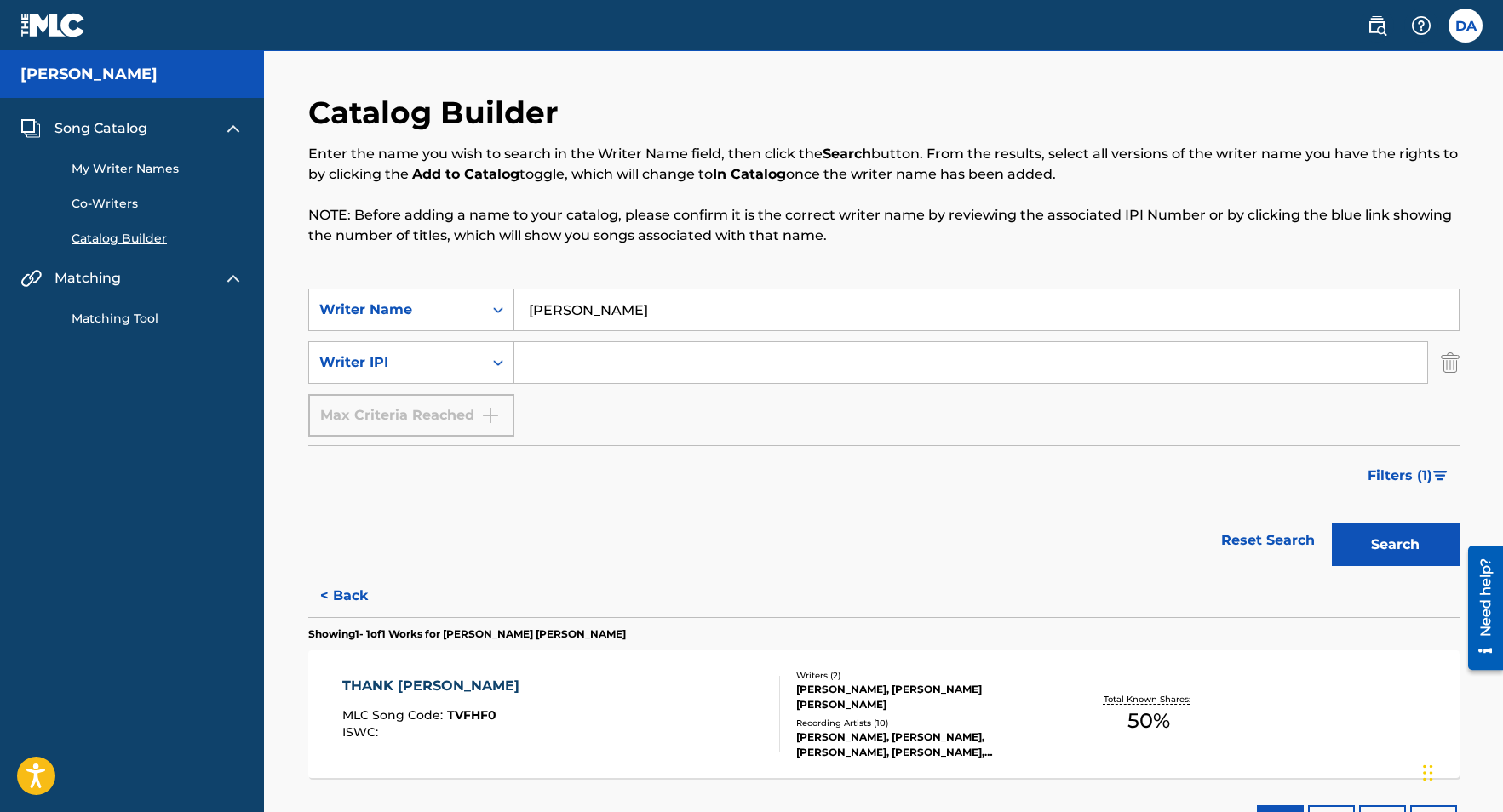
click at [581, 124] on div "Catalog Builder Enter the name you wish to search in the Writer Name field, the…" at bounding box center [884, 192] width 1151 height 195
click at [145, 165] on link "My Writer Names" at bounding box center [158, 169] width 172 height 18
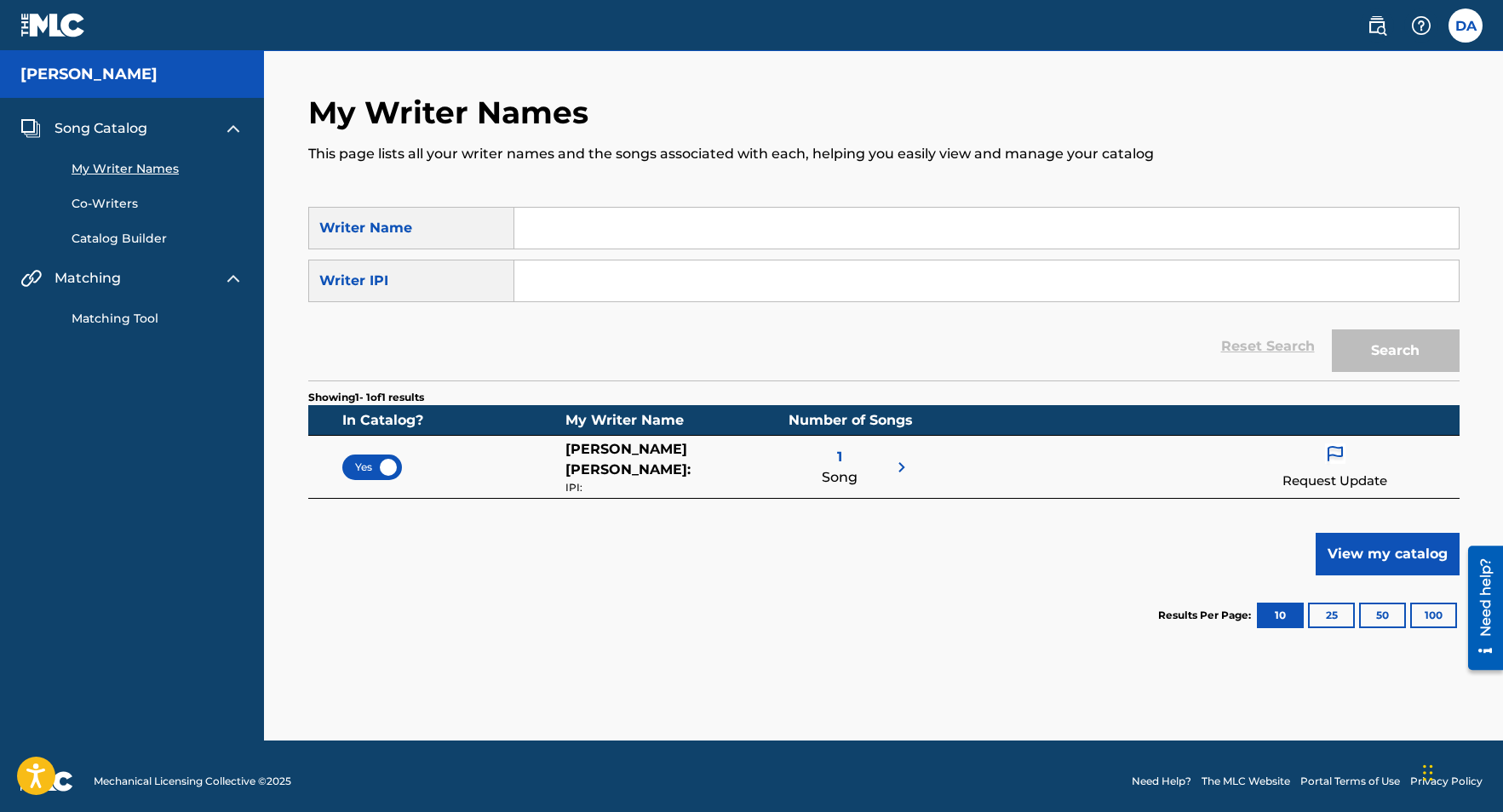
click at [900, 468] on img at bounding box center [901, 466] width 20 height 20
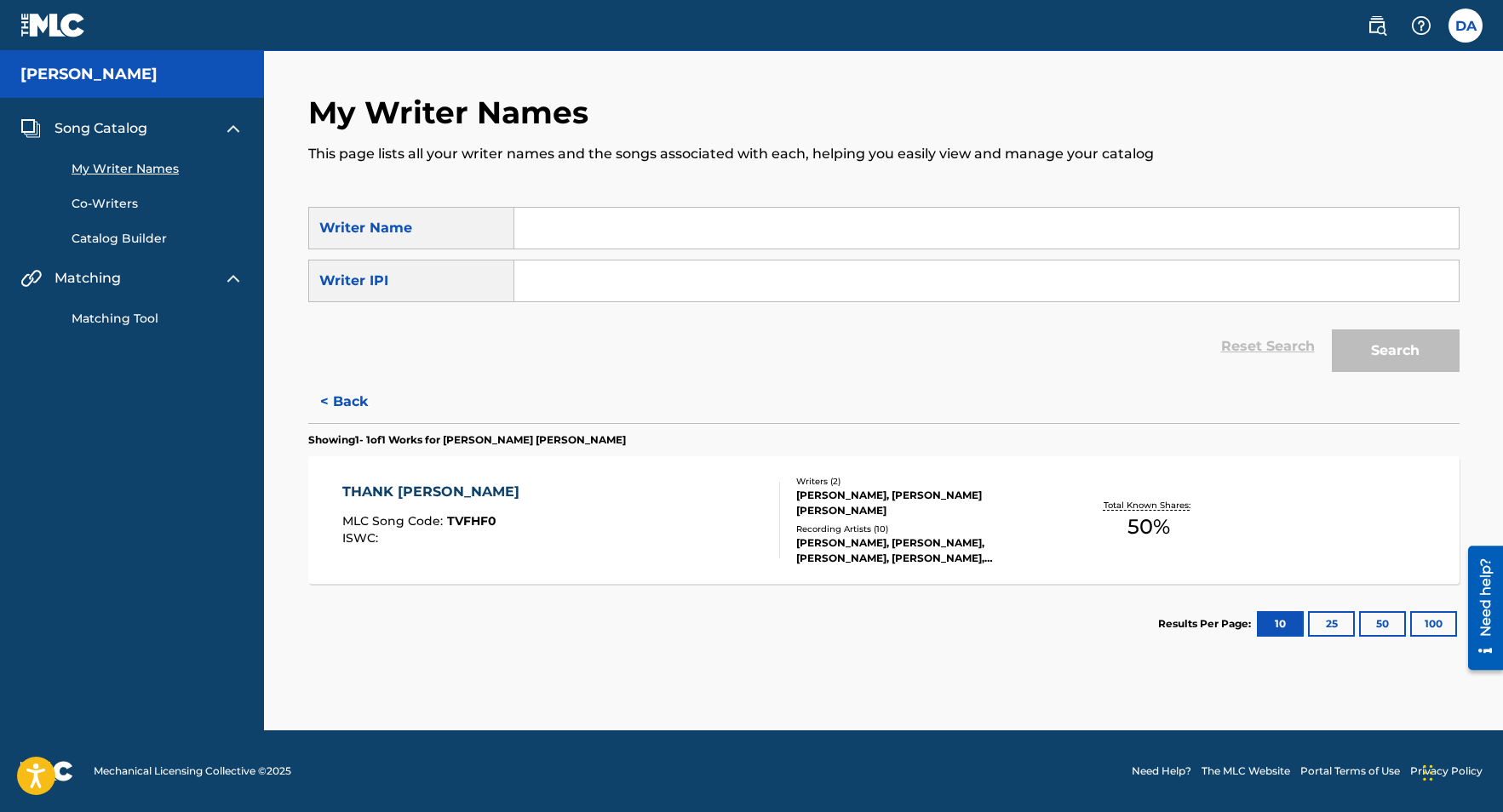
click at [136, 162] on link "My Writer Names" at bounding box center [158, 169] width 172 height 18
click at [572, 230] on input "Search Form" at bounding box center [987, 228] width 945 height 41
type input "[PERSON_NAME]"
click at [1332, 329] on button "Search" at bounding box center [1395, 350] width 127 height 42
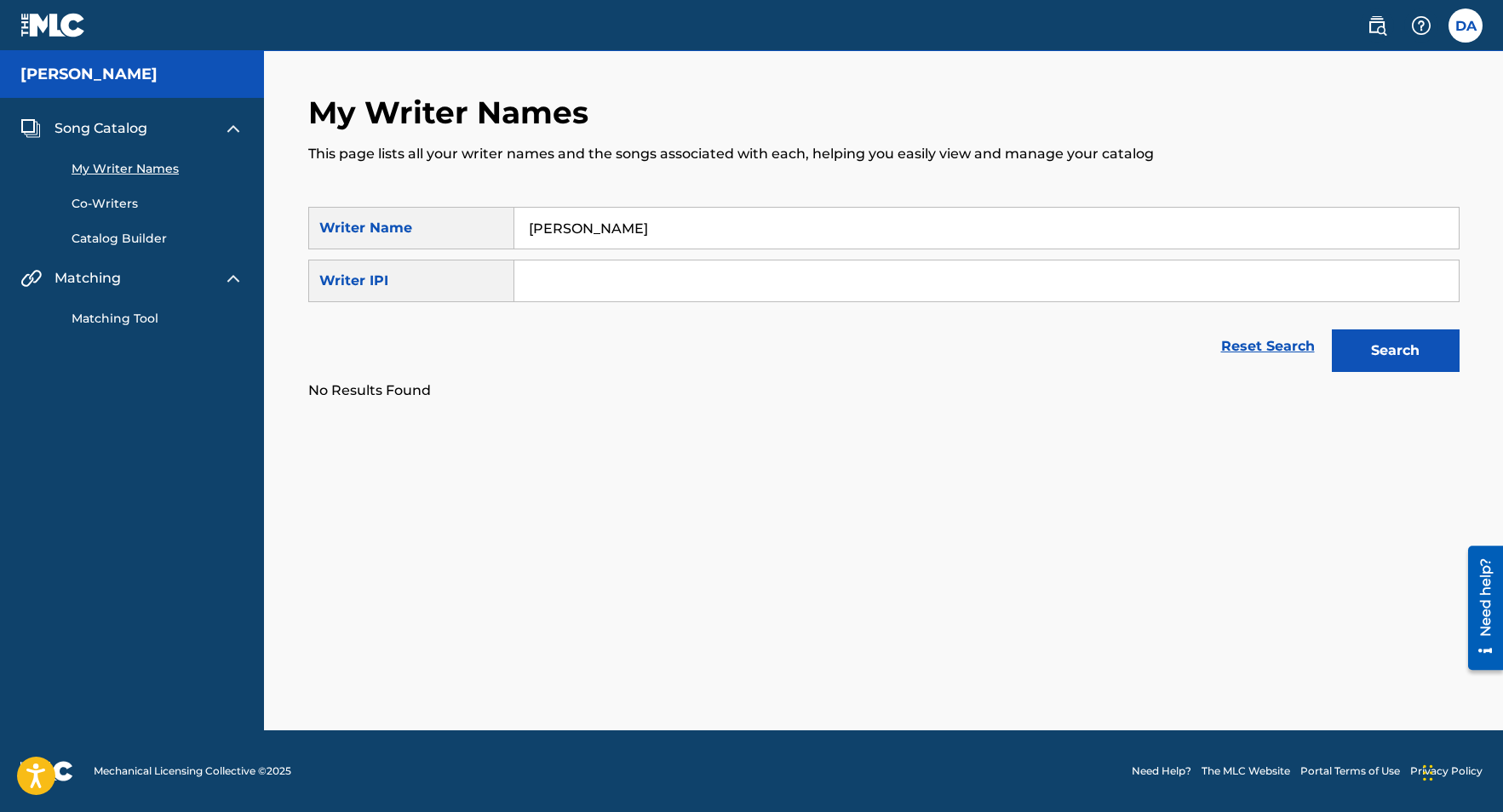
click at [669, 232] on input "[PERSON_NAME]" at bounding box center [987, 228] width 945 height 41
drag, startPoint x: 669, startPoint y: 232, endPoint x: 508, endPoint y: 235, distance: 161.0
click at [508, 235] on div "SearchWithCriteriaa9a95fb8-51c5-4f37-b95c-96c932d19950 Writer Name [PERSON_NAME]" at bounding box center [884, 228] width 1151 height 42
type input "[PERSON_NAME]"
click at [1332, 329] on button "Search" at bounding box center [1395, 350] width 127 height 42
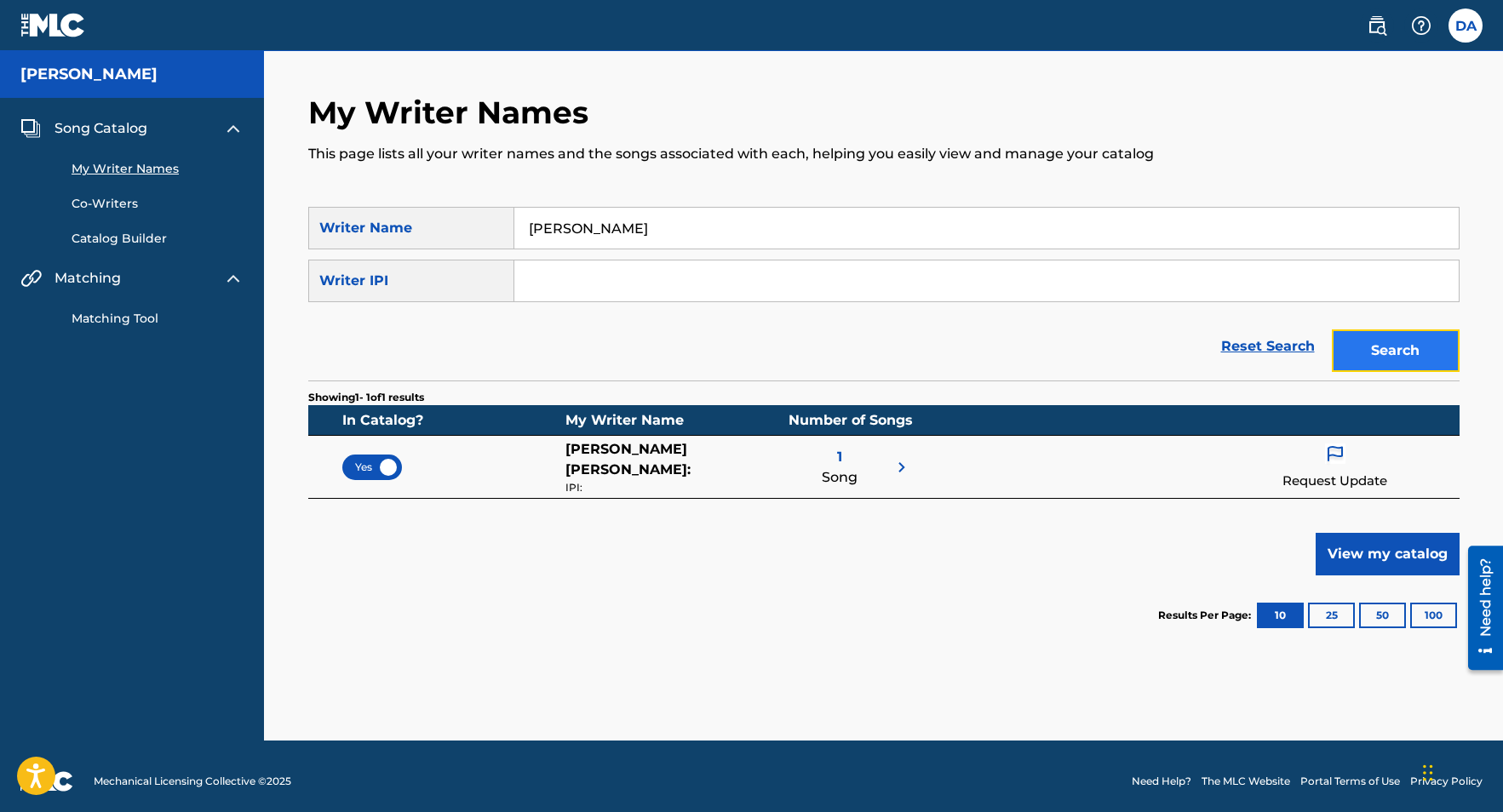
click at [1412, 355] on button "Search" at bounding box center [1395, 350] width 127 height 42
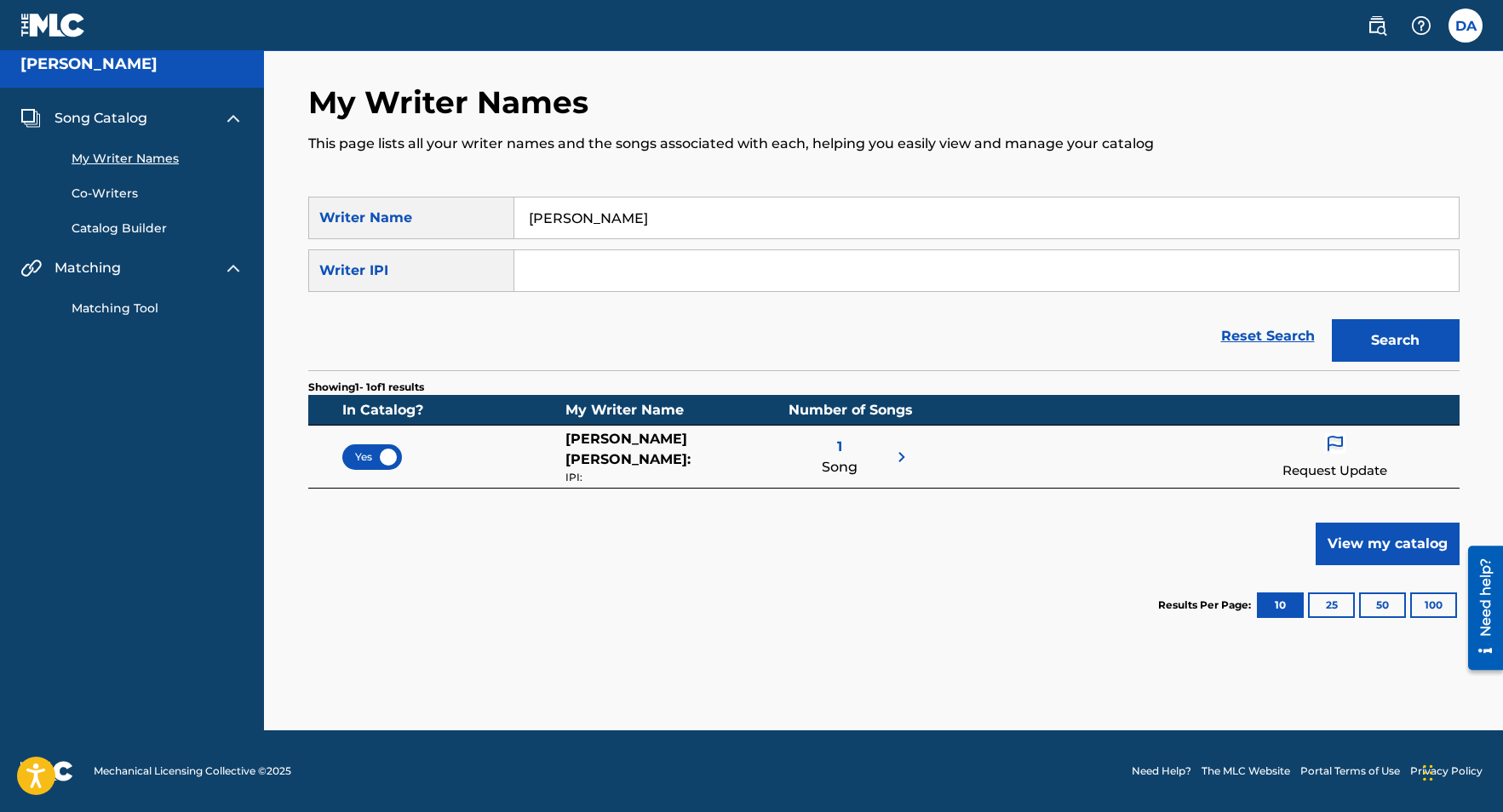
click at [390, 458] on div "Yes" at bounding box center [372, 457] width 59 height 26
click at [1363, 338] on button "Search" at bounding box center [1395, 340] width 127 height 42
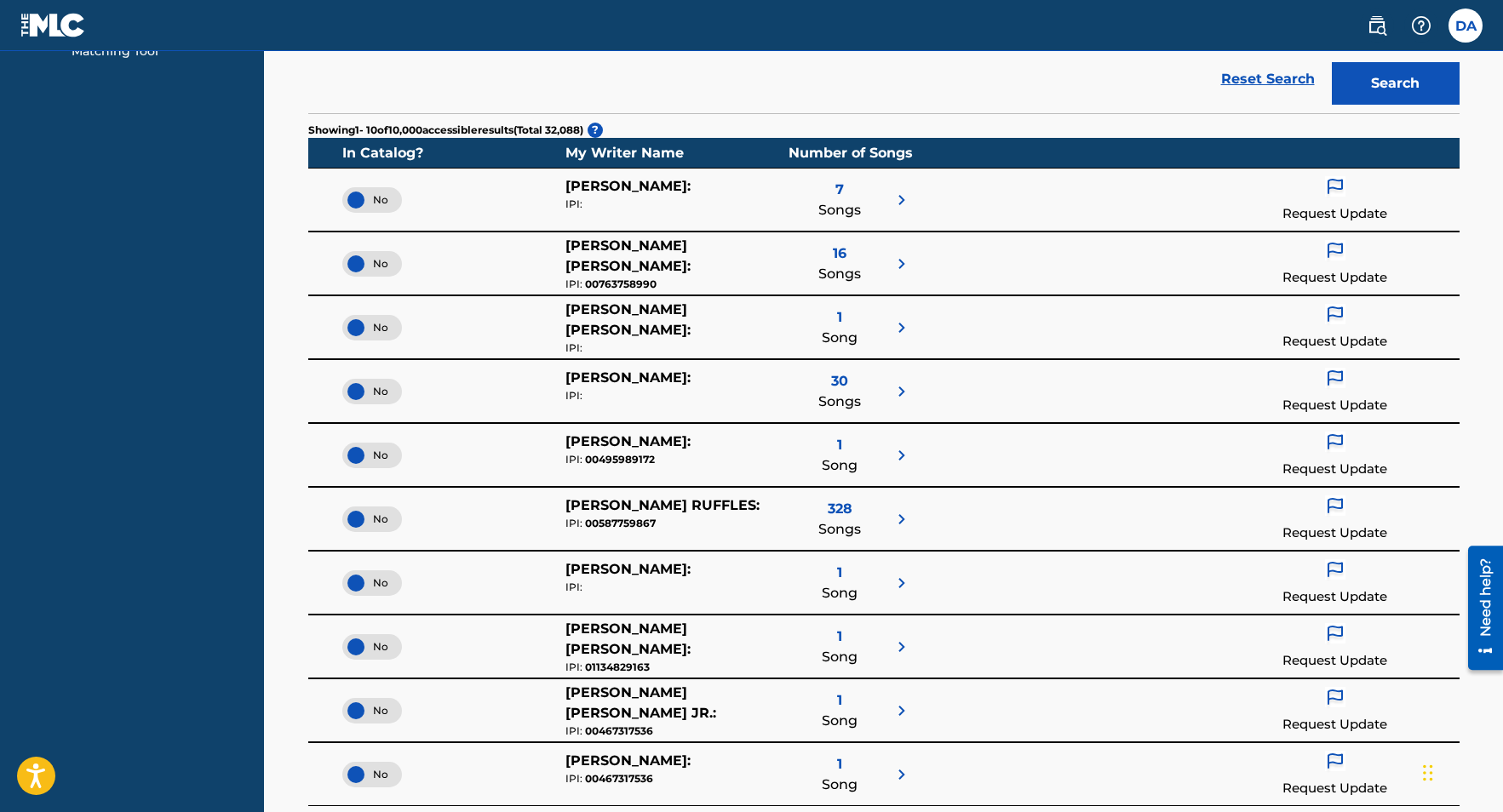
scroll to position [332, 0]
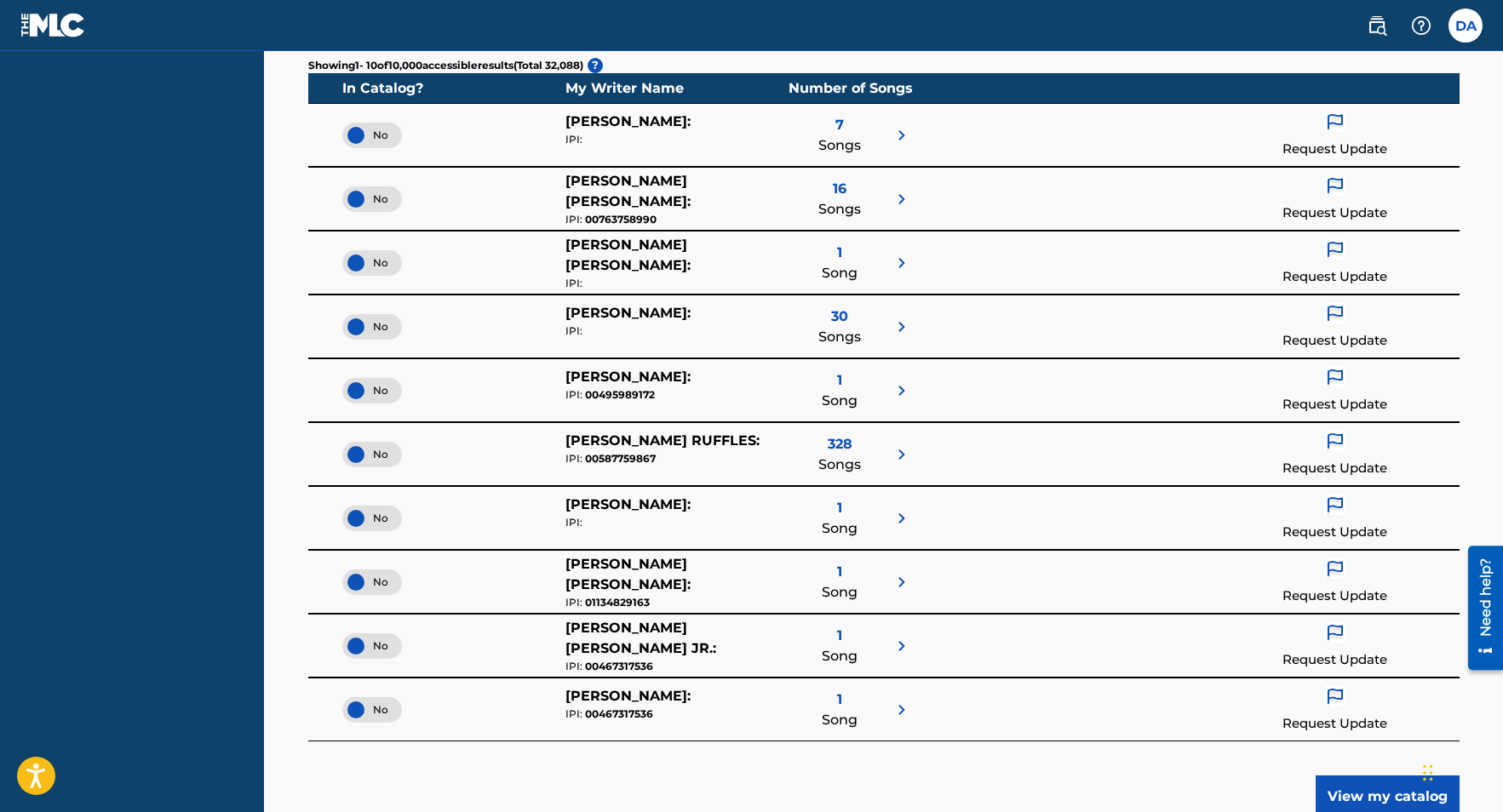
click at [846, 125] on div "7 Songs" at bounding box center [839, 135] width 42 height 48
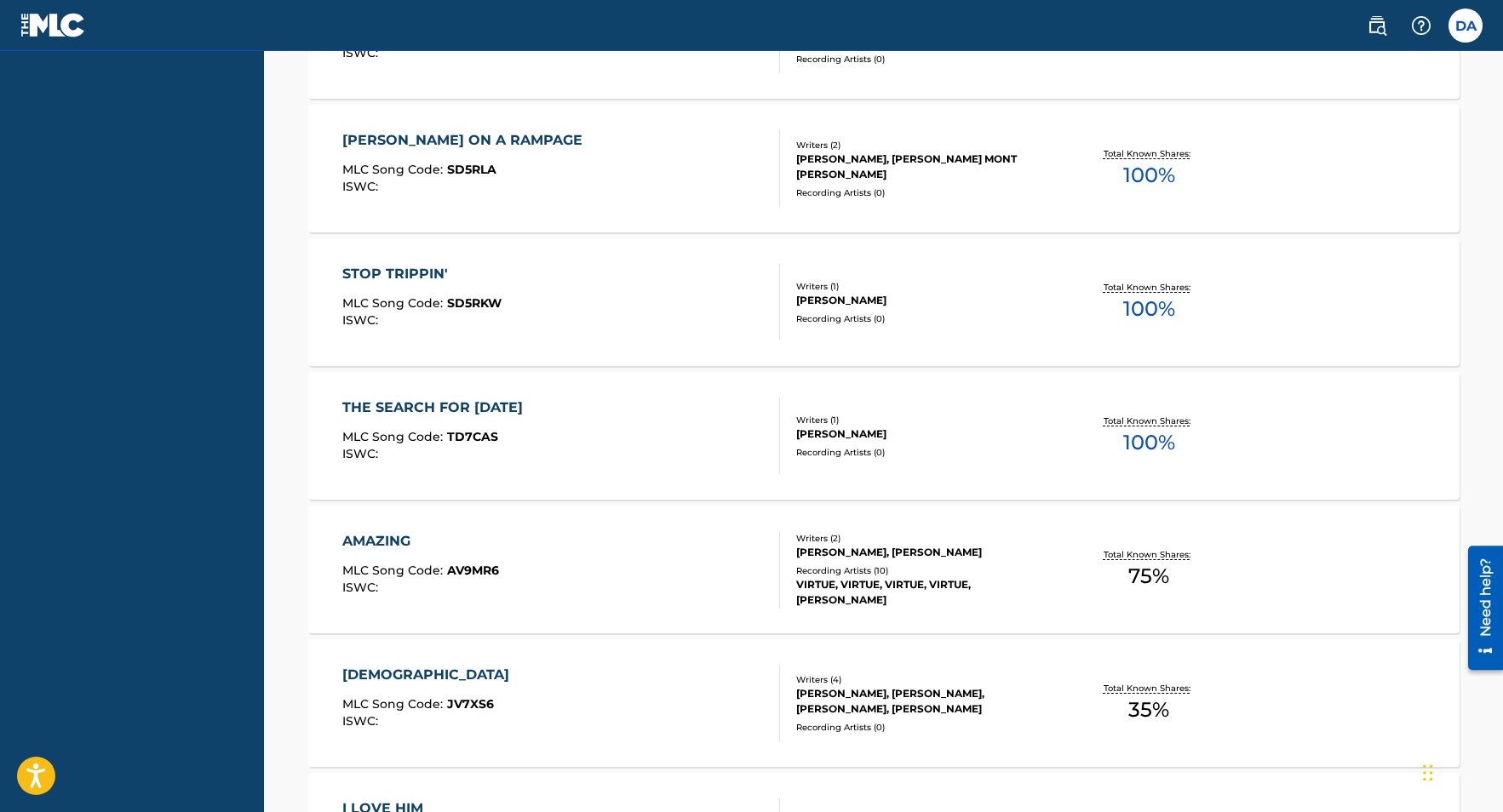
scroll to position [491, 0]
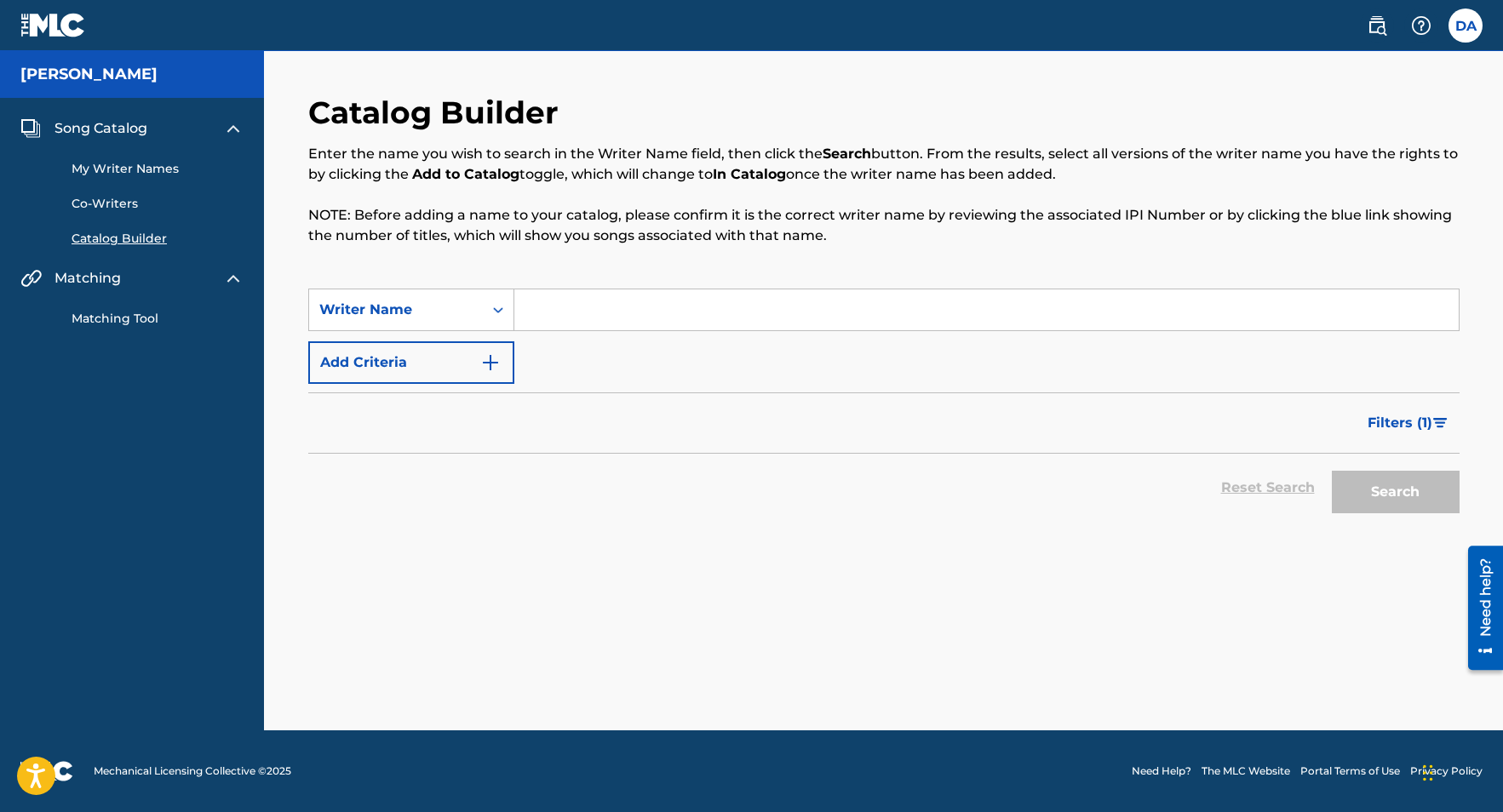
click at [144, 236] on link "Catalog Builder" at bounding box center [158, 238] width 172 height 18
click at [148, 166] on link "My Writer Names" at bounding box center [158, 169] width 172 height 18
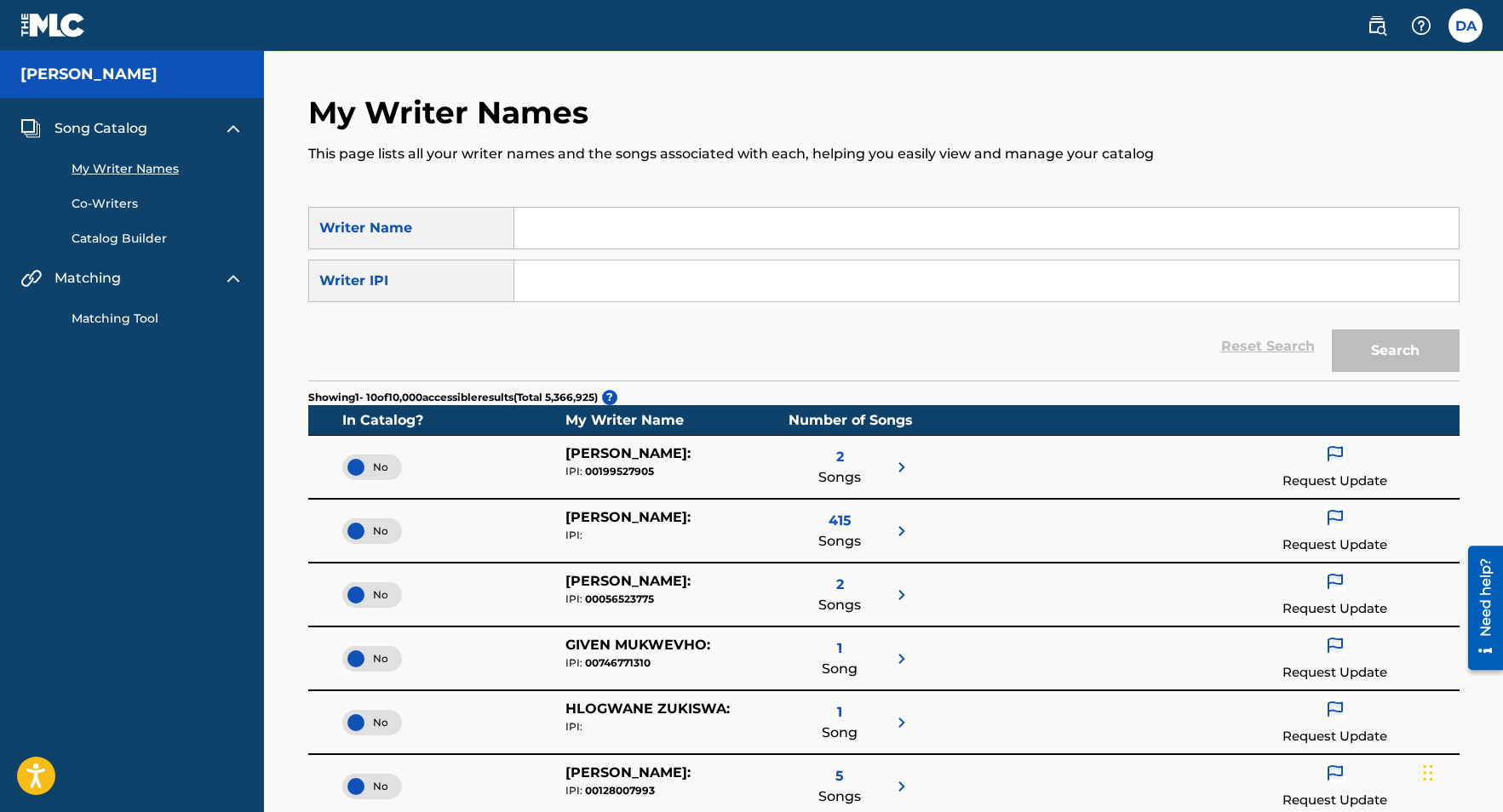
click at [113, 317] on link "Matching Tool" at bounding box center [158, 319] width 172 height 18
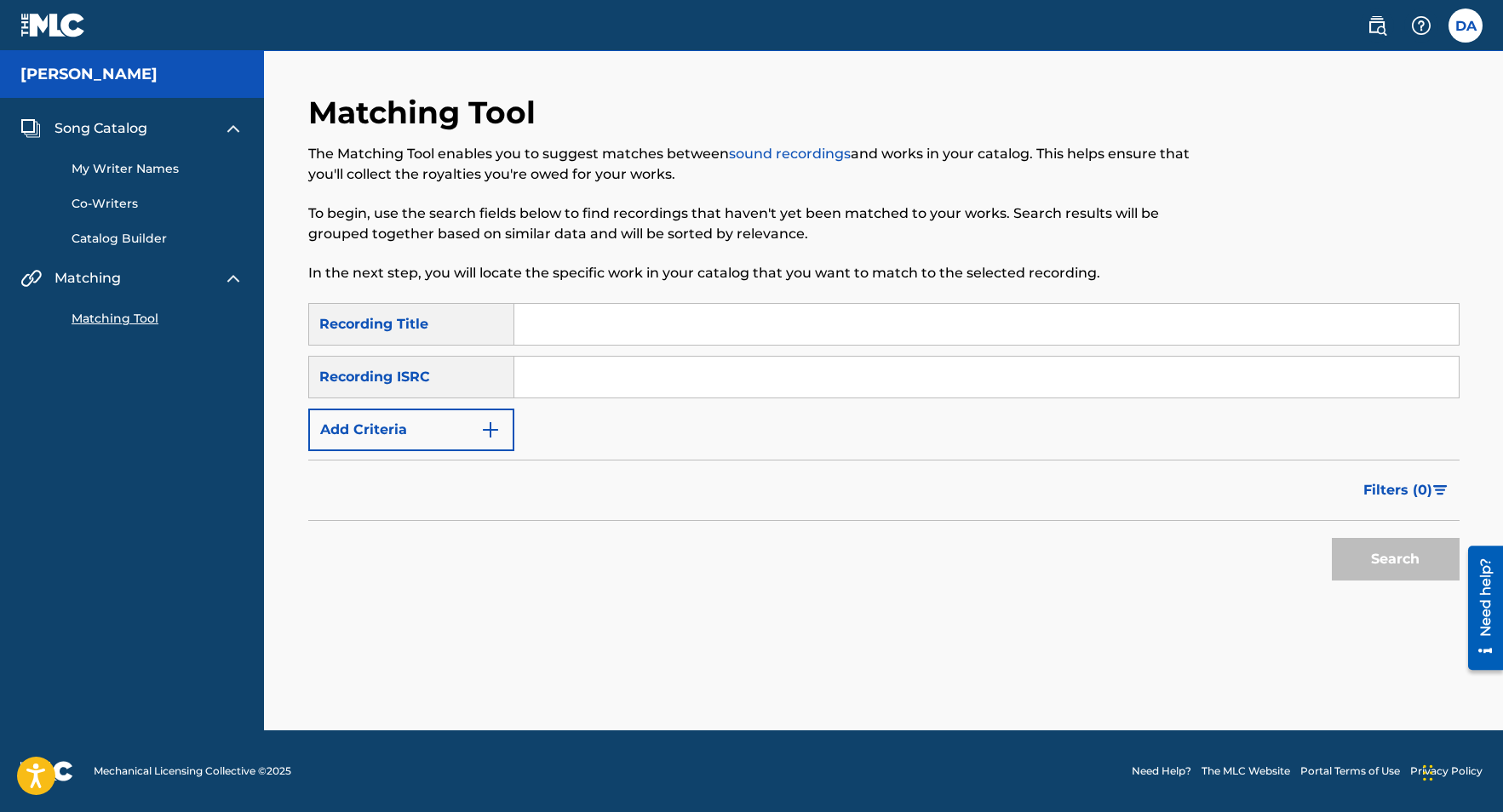
click at [566, 326] on input "Search Form" at bounding box center [987, 324] width 945 height 41
type input "AFTERWHILE"
click at [1332, 538] on button "Search" at bounding box center [1395, 559] width 127 height 42
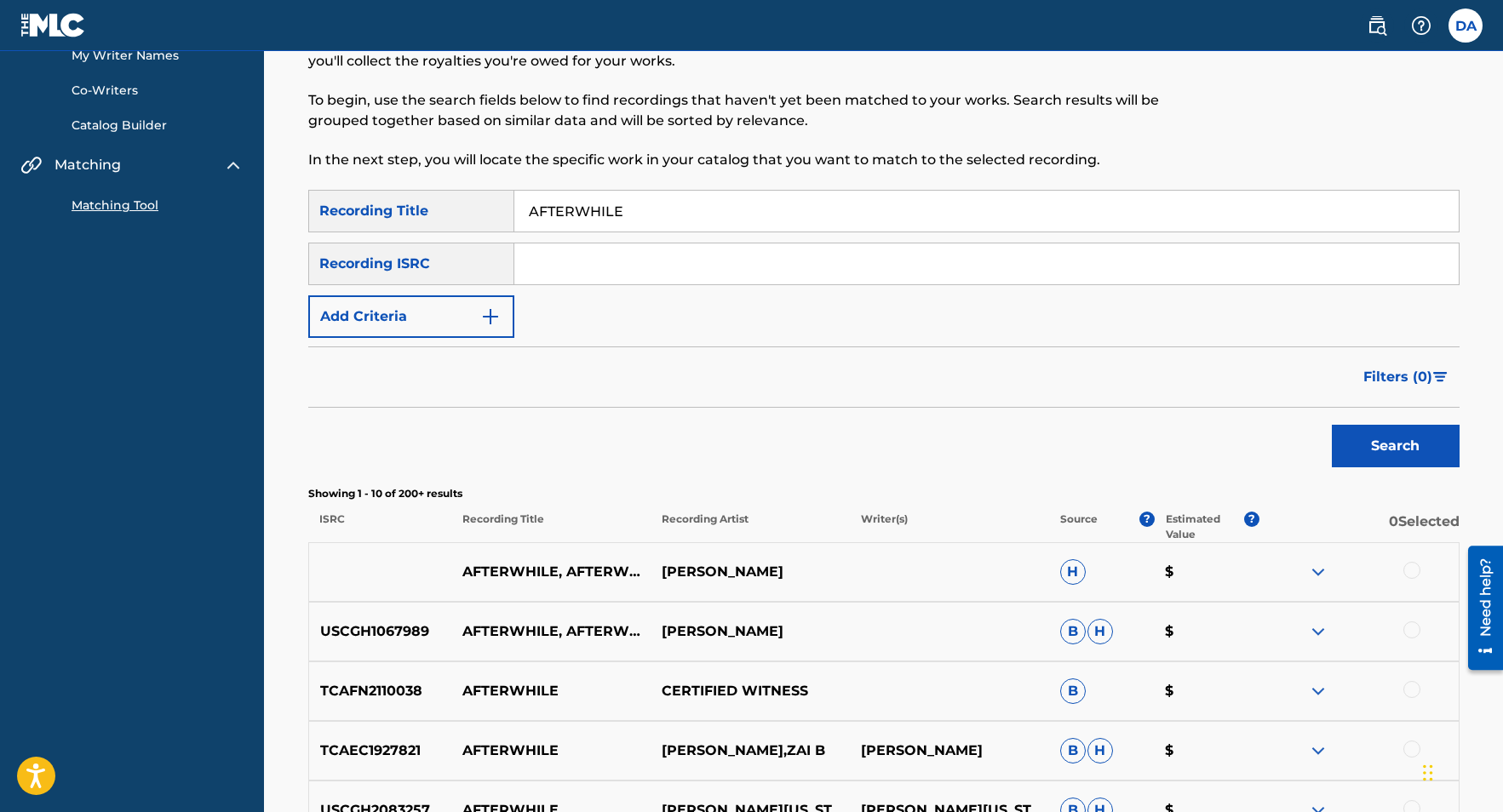
scroll to position [78, 0]
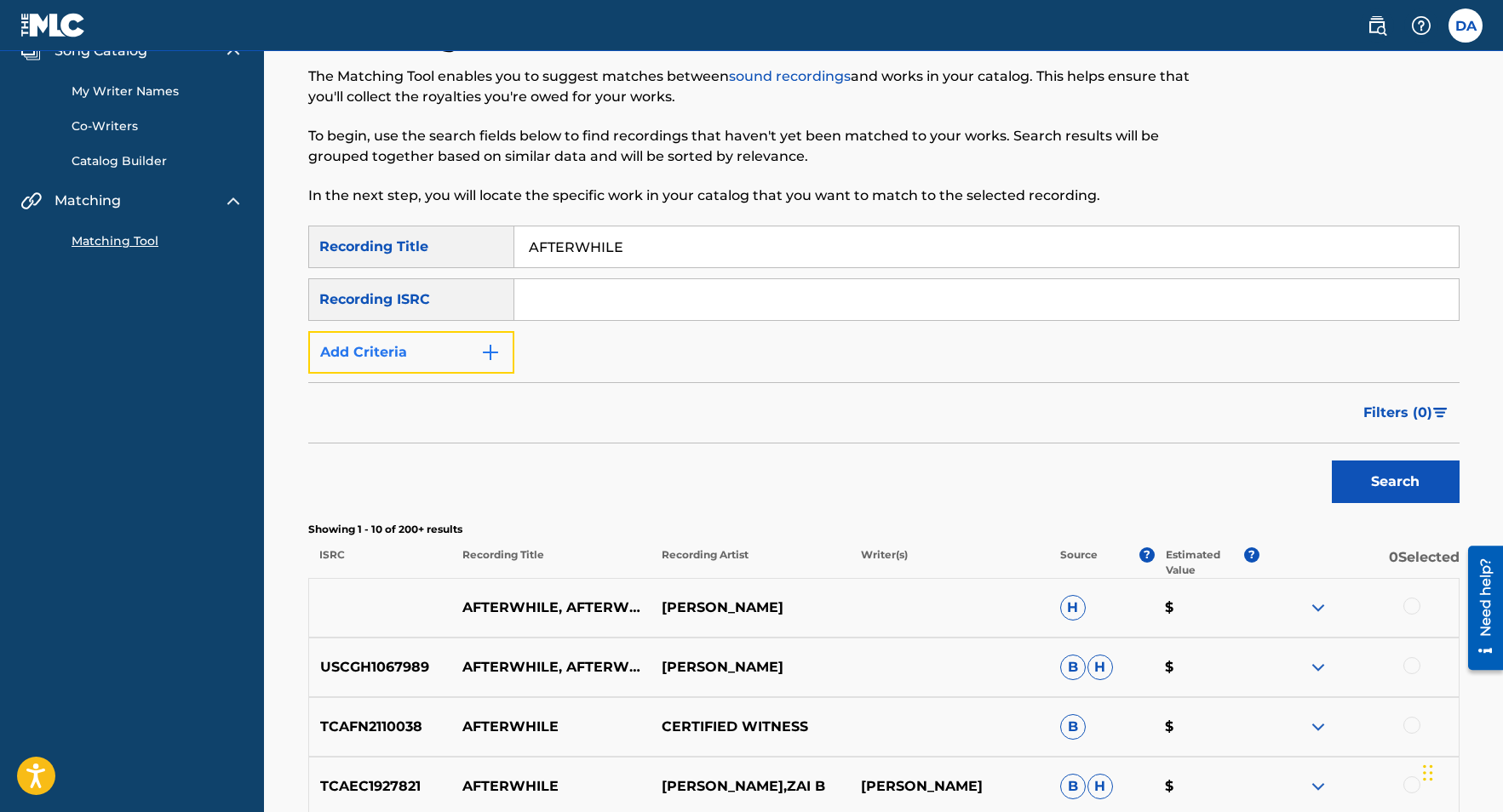
click at [494, 348] on img "Search Form" at bounding box center [490, 351] width 20 height 20
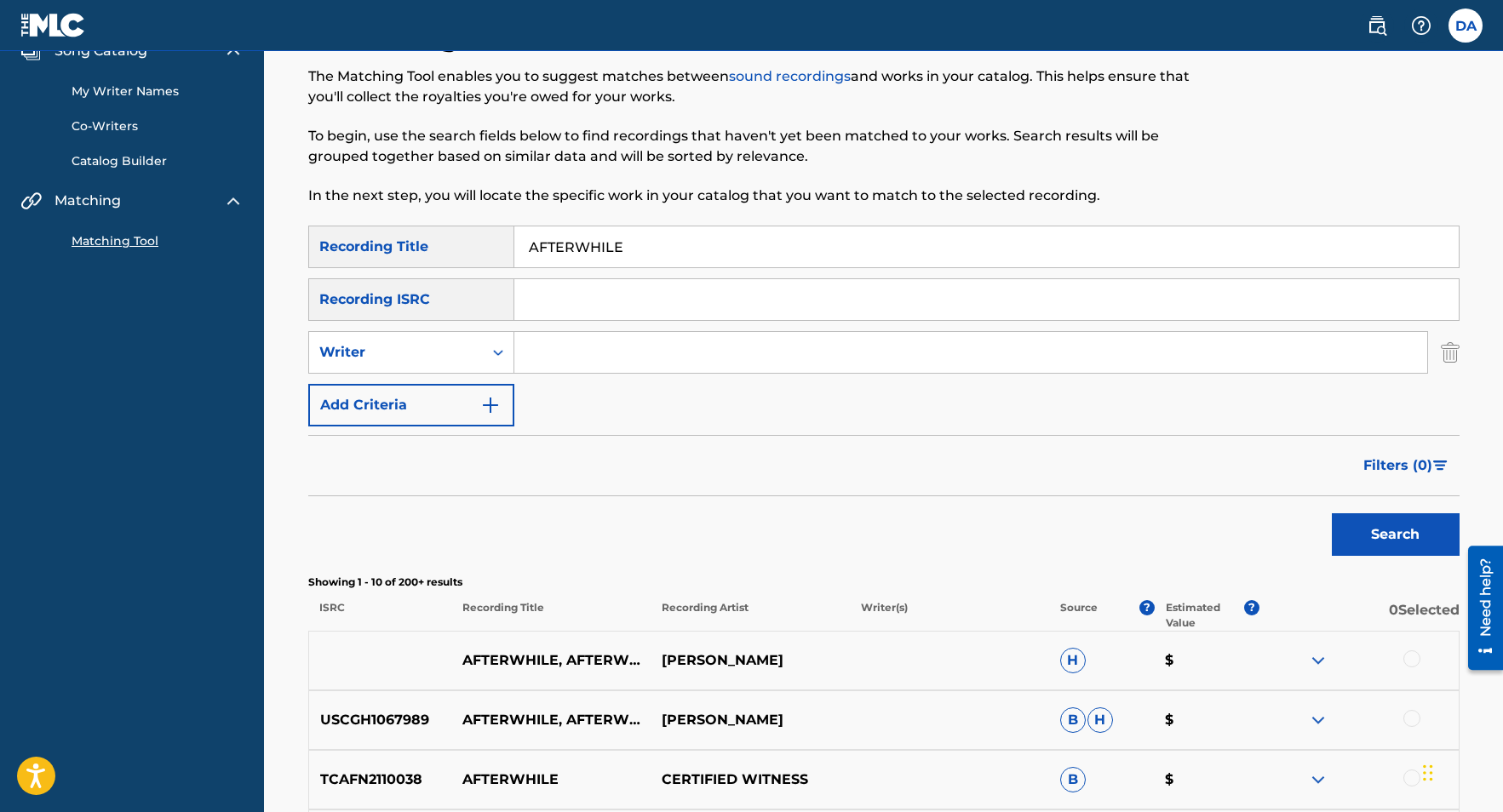
click at [553, 349] on input "Search Form" at bounding box center [970, 352] width 913 height 41
type input "[PERSON_NAME]"
click at [1332, 513] on button "Search" at bounding box center [1395, 534] width 127 height 42
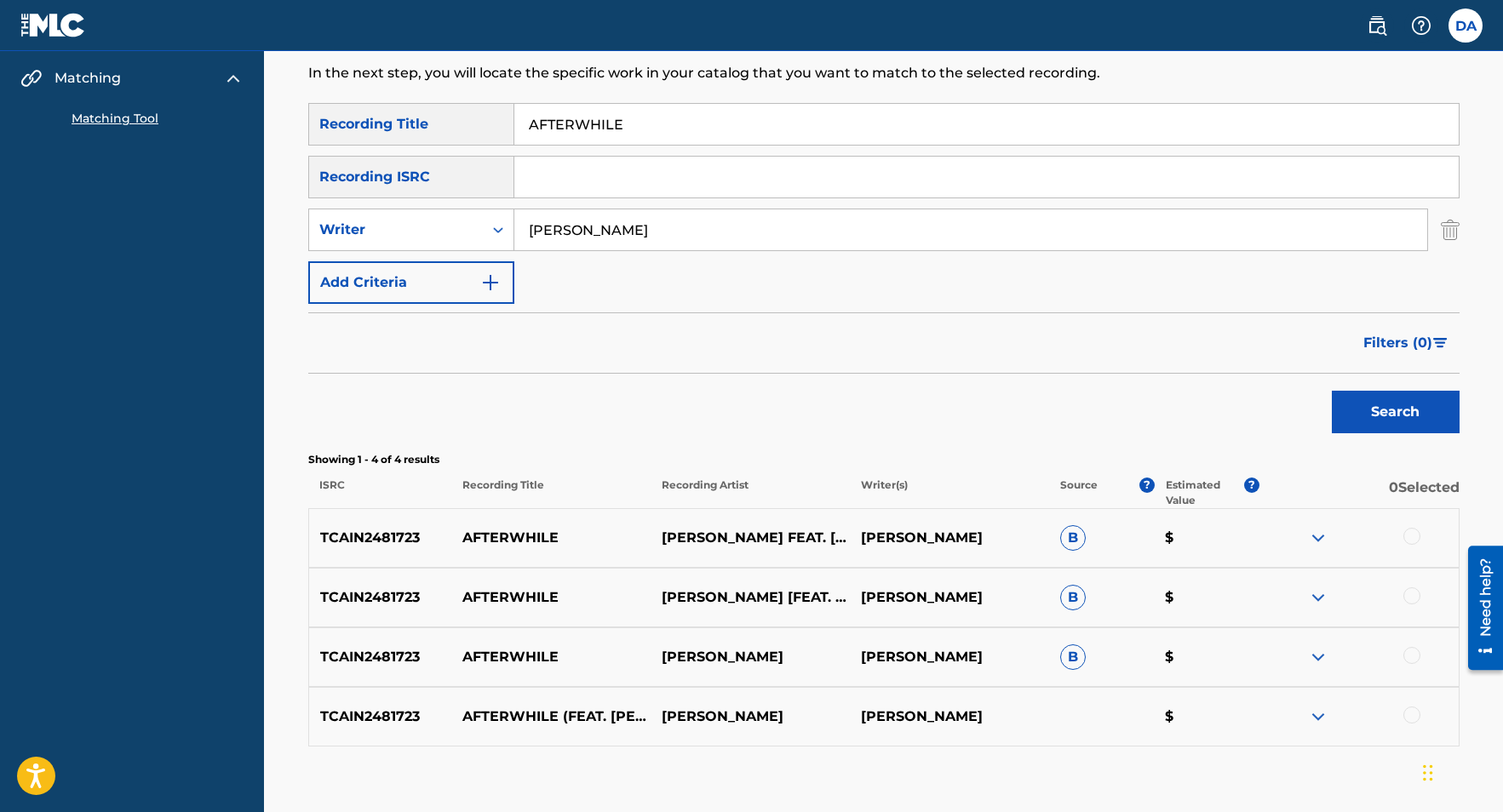
scroll to position [302, 0]
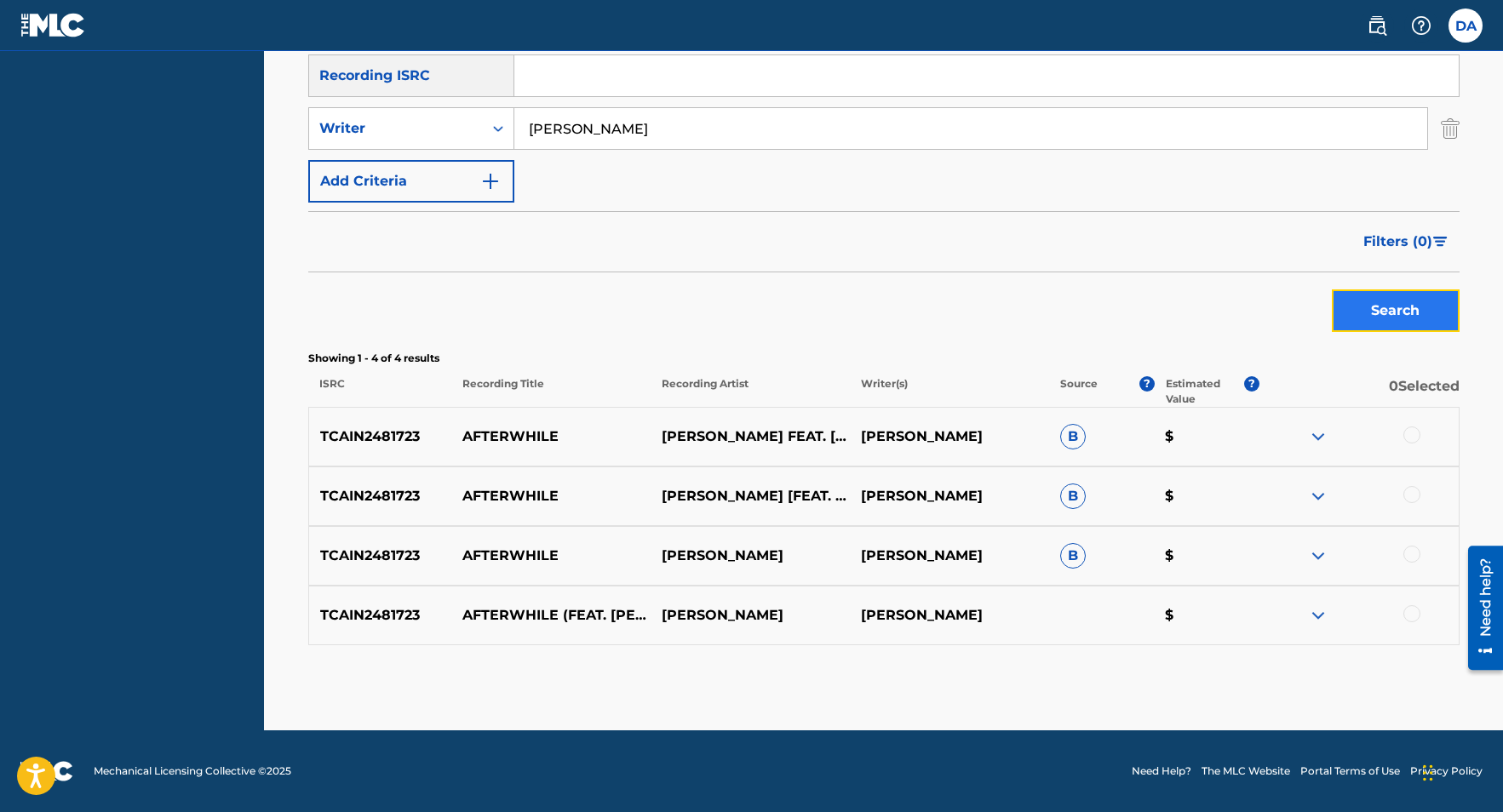
click at [1394, 304] on button "Search" at bounding box center [1395, 310] width 127 height 42
click at [1313, 435] on img at bounding box center [1317, 436] width 20 height 20
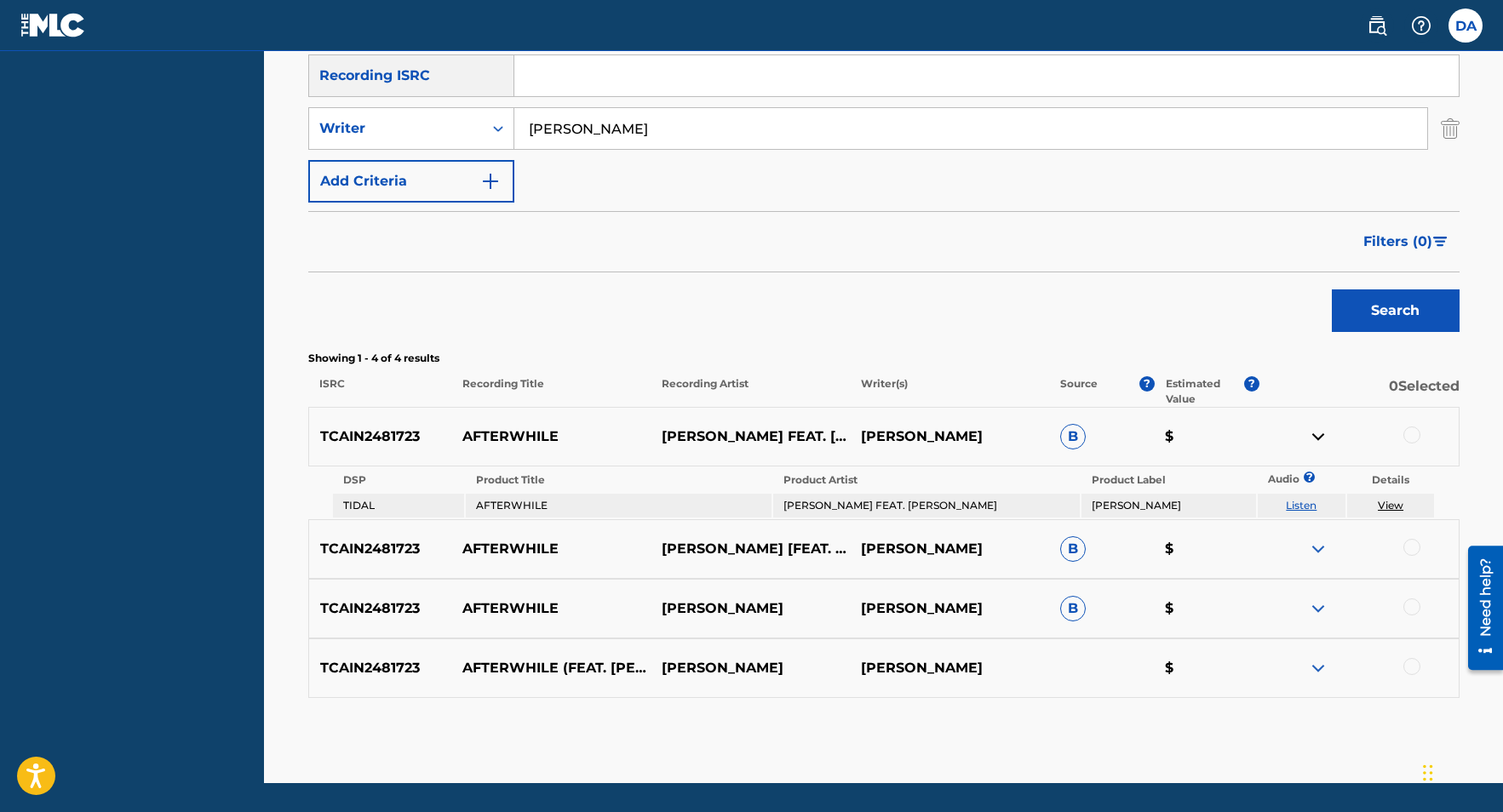
click at [1305, 506] on link "Listen" at bounding box center [1301, 505] width 31 height 12
click at [1313, 544] on img at bounding box center [1317, 549] width 20 height 20
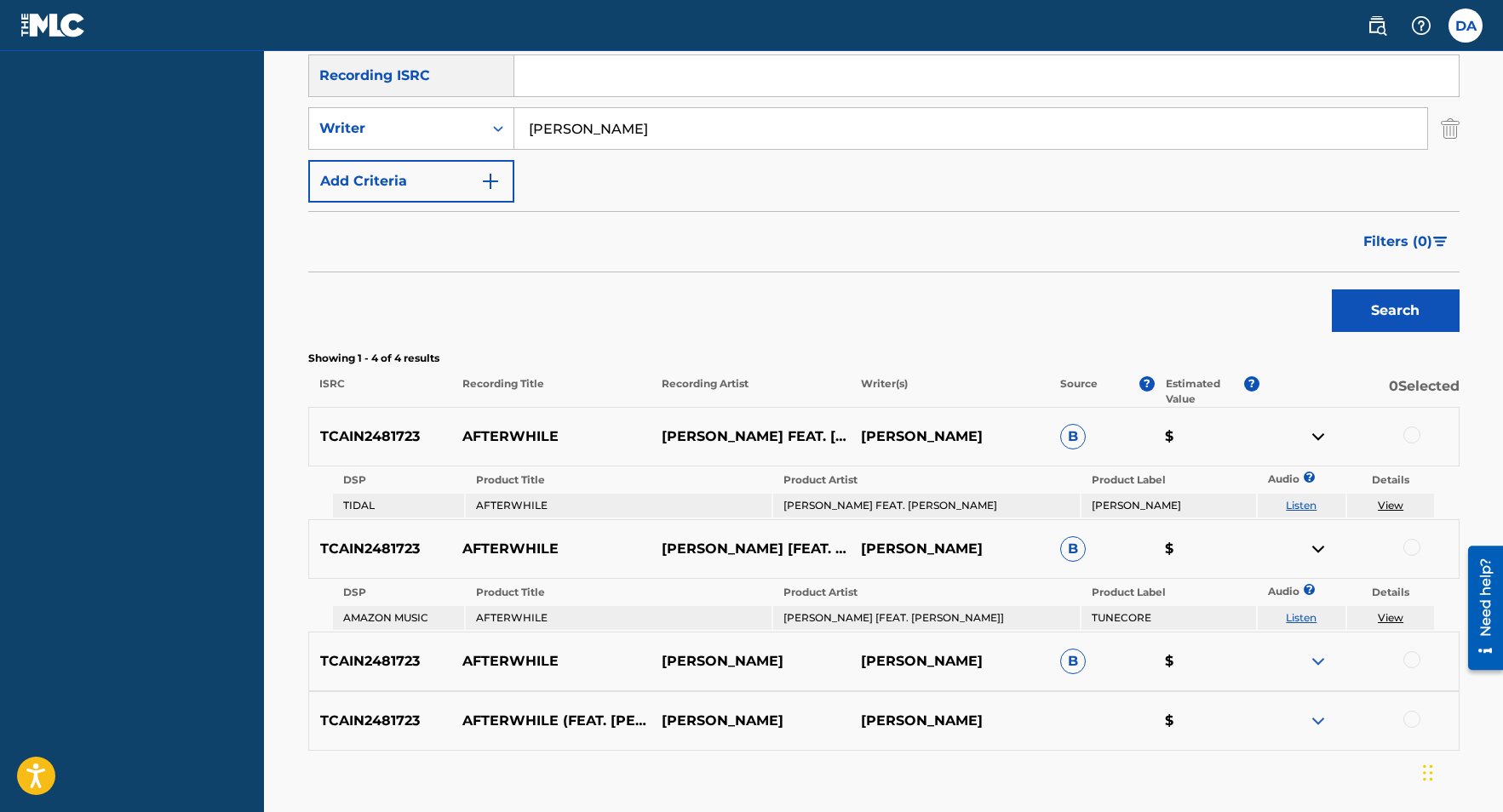
click at [1300, 616] on link "Listen" at bounding box center [1301, 617] width 31 height 12
click at [1314, 661] on img at bounding box center [1317, 661] width 20 height 20
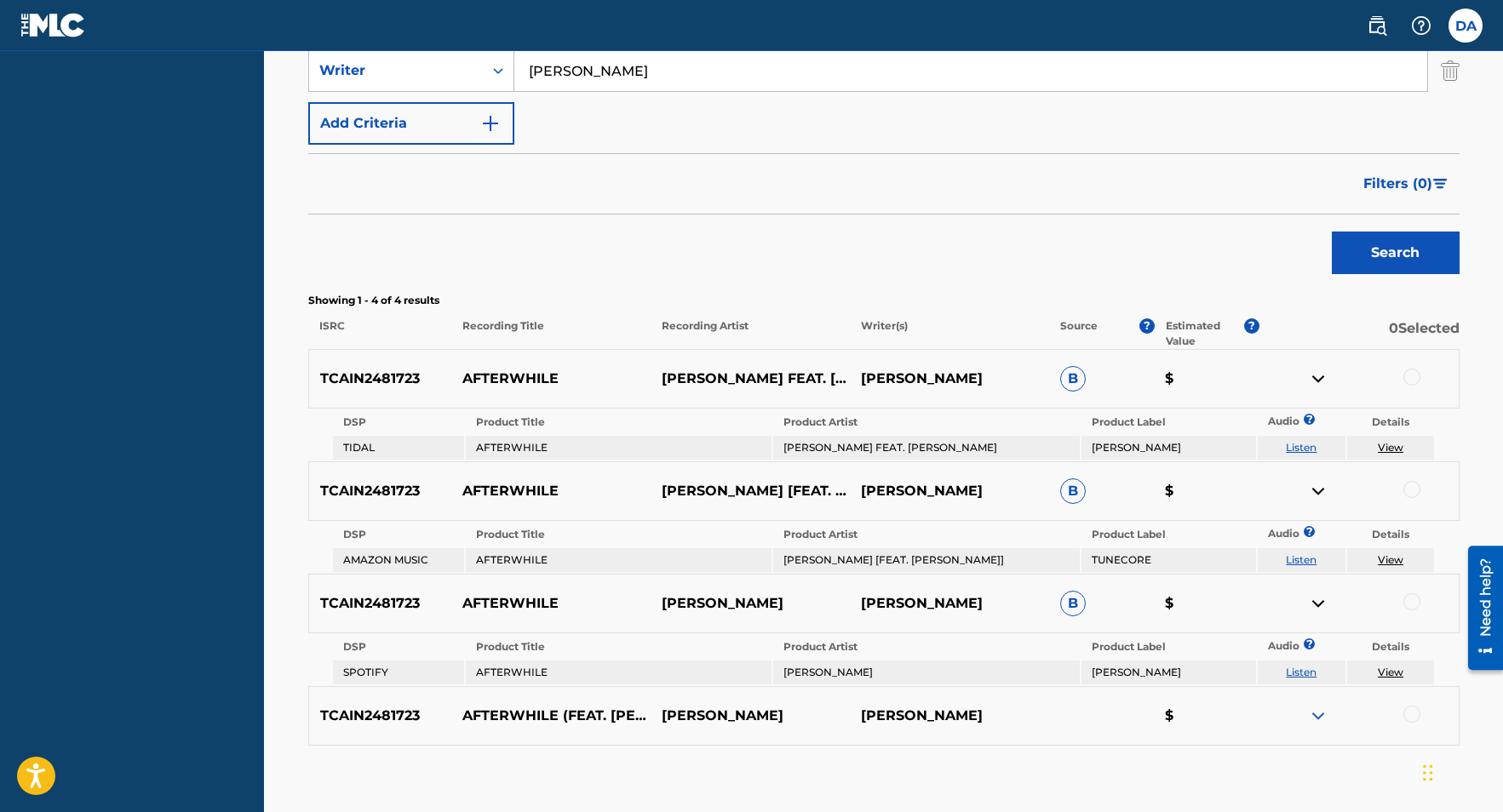
scroll to position [424, 0]
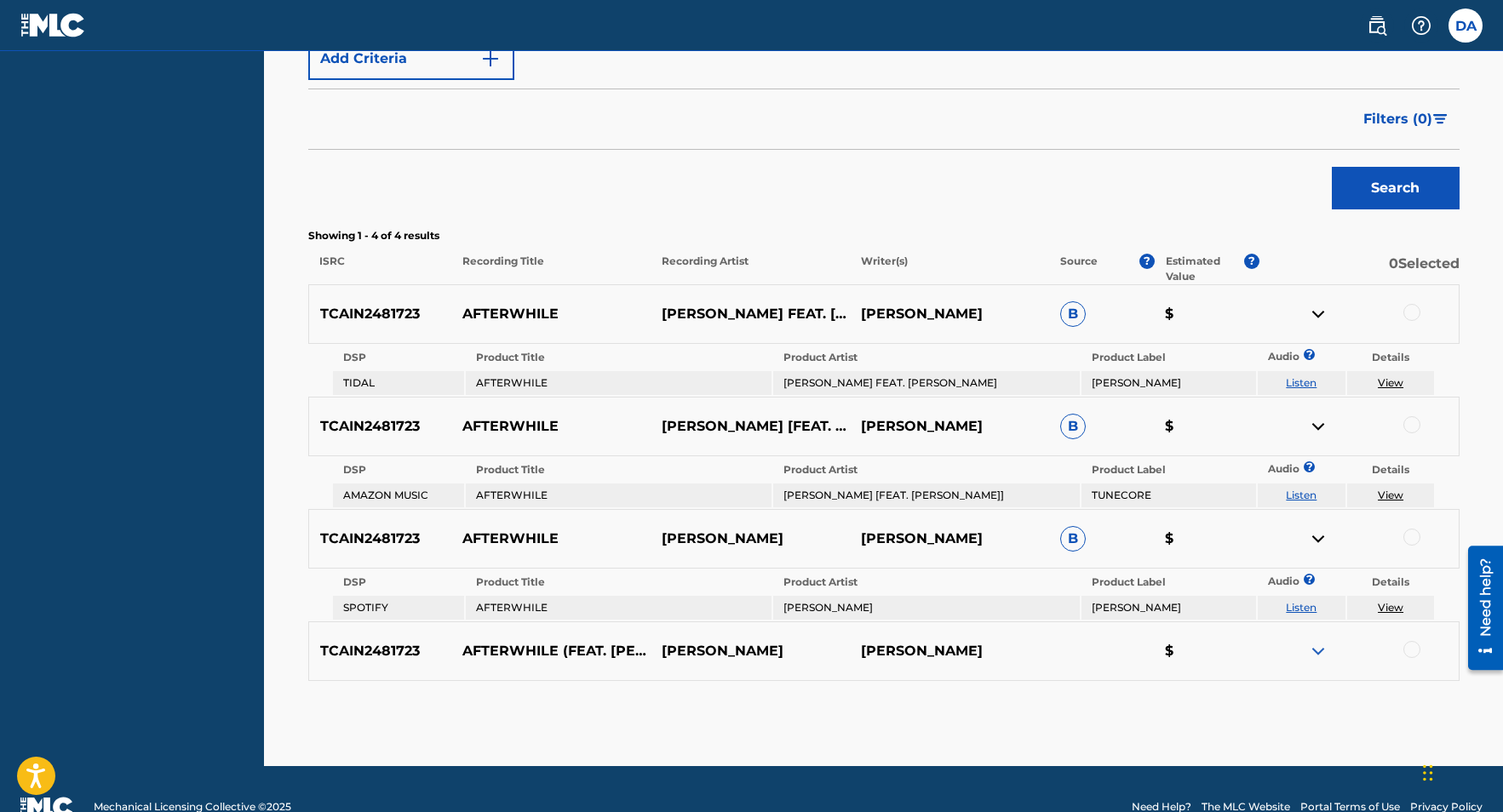
click at [1306, 608] on link "Listen" at bounding box center [1301, 606] width 31 height 12
click at [1316, 652] on img at bounding box center [1317, 650] width 20 height 20
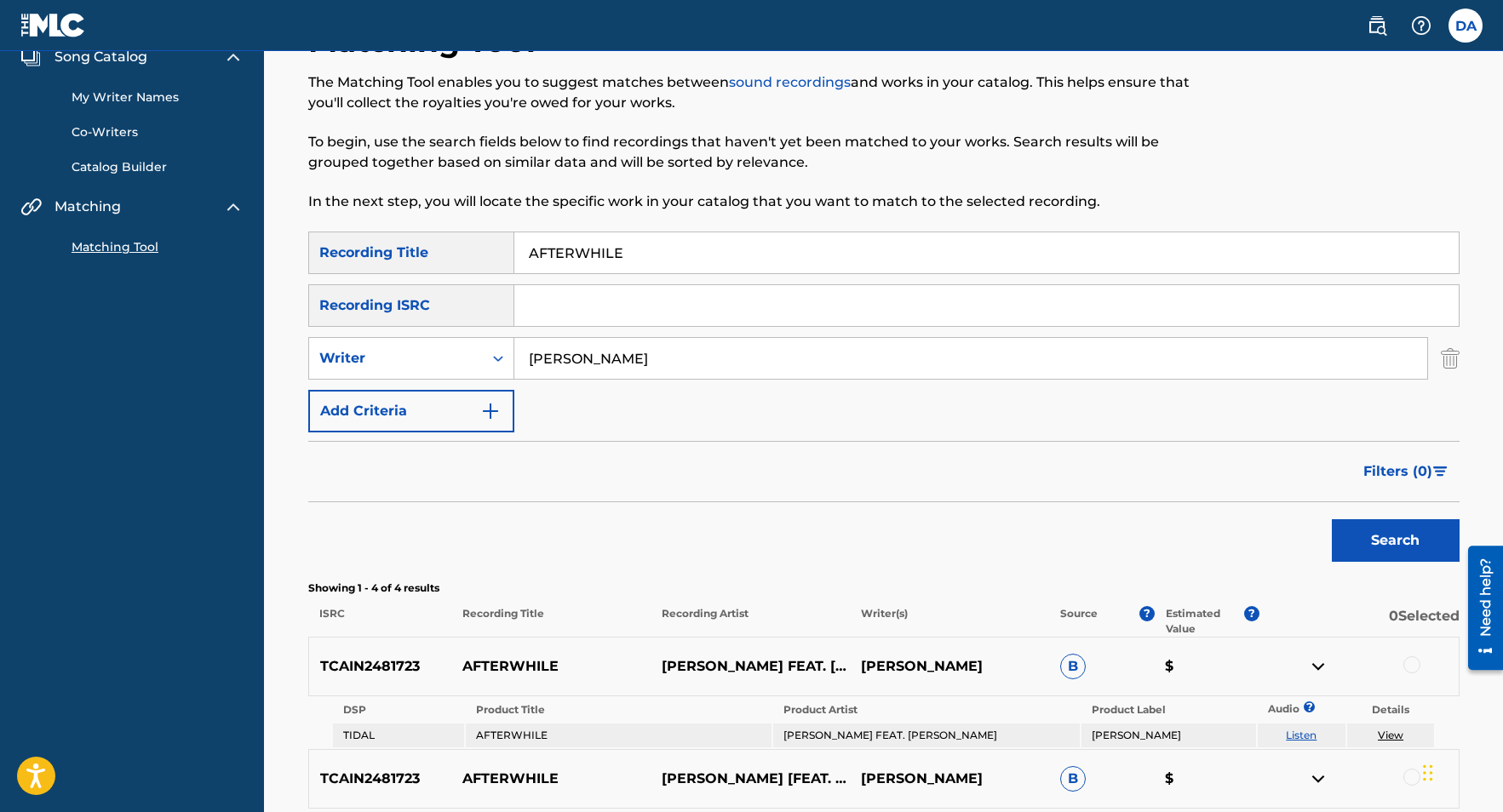
scroll to position [30, 0]
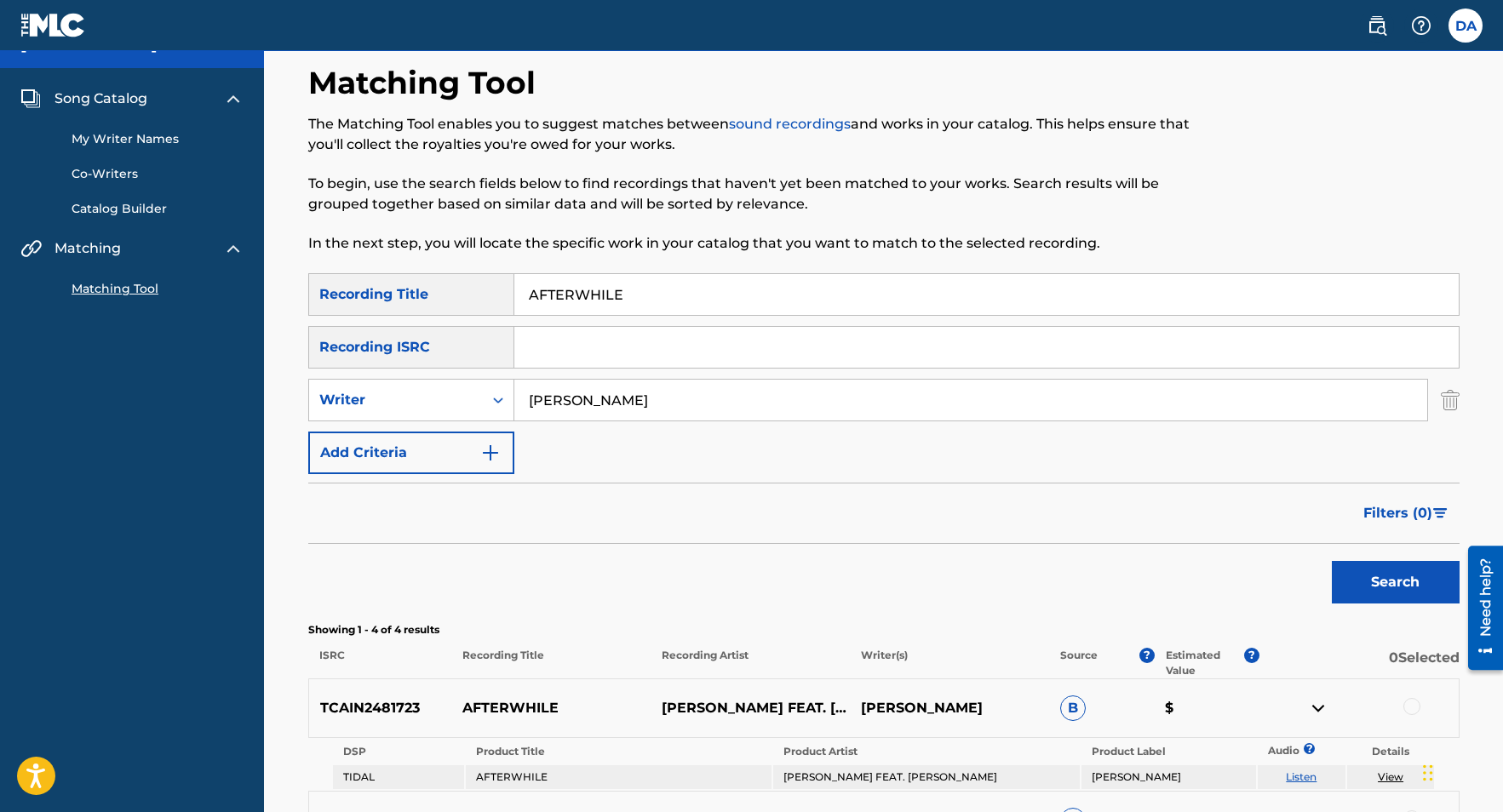
click at [146, 139] on link "My Writer Names" at bounding box center [158, 139] width 172 height 18
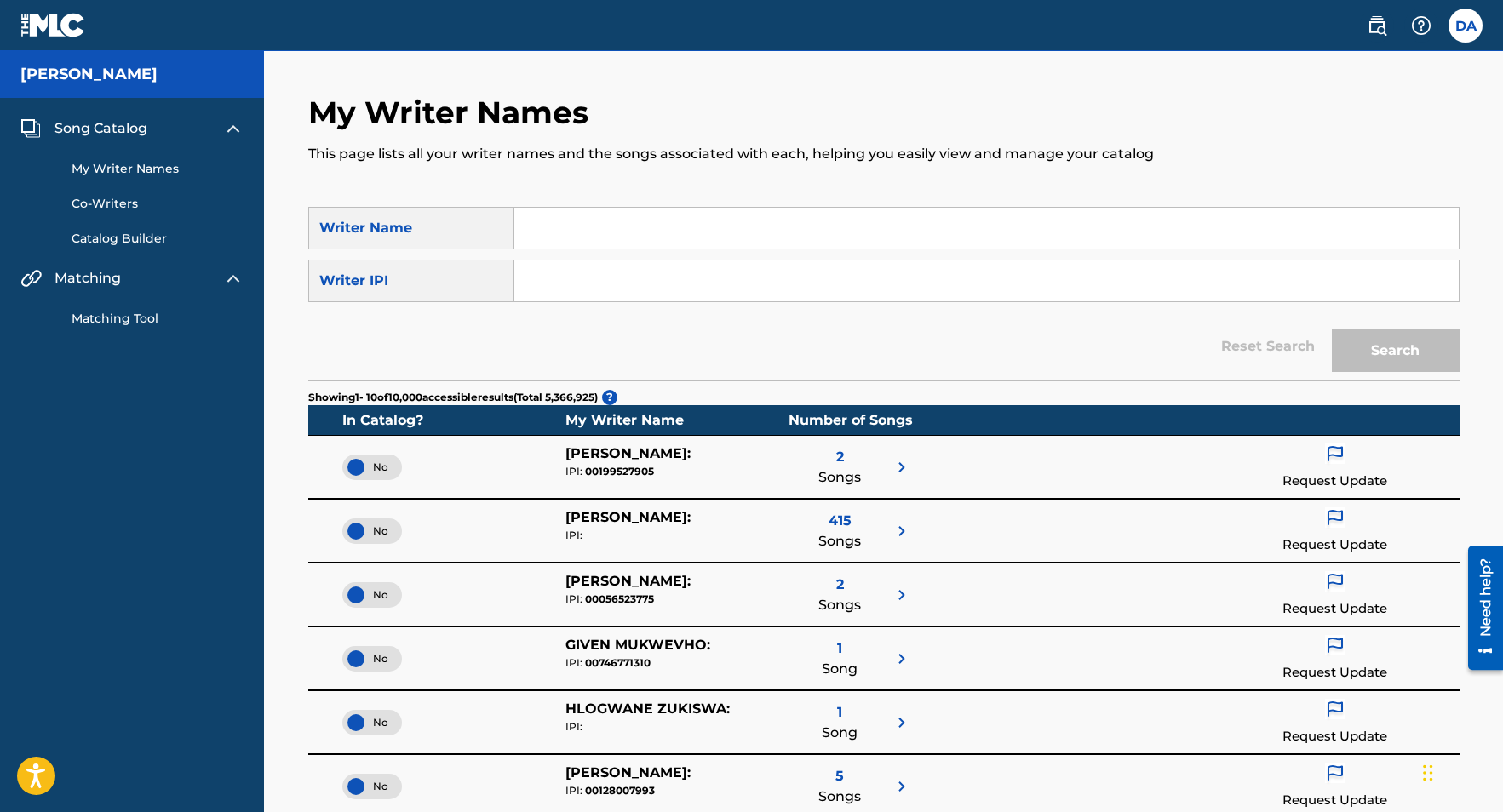
click at [643, 228] on input "Search Form" at bounding box center [987, 228] width 945 height 41
type input "[PERSON_NAME]"
click at [1358, 357] on button "Search" at bounding box center [1395, 350] width 127 height 42
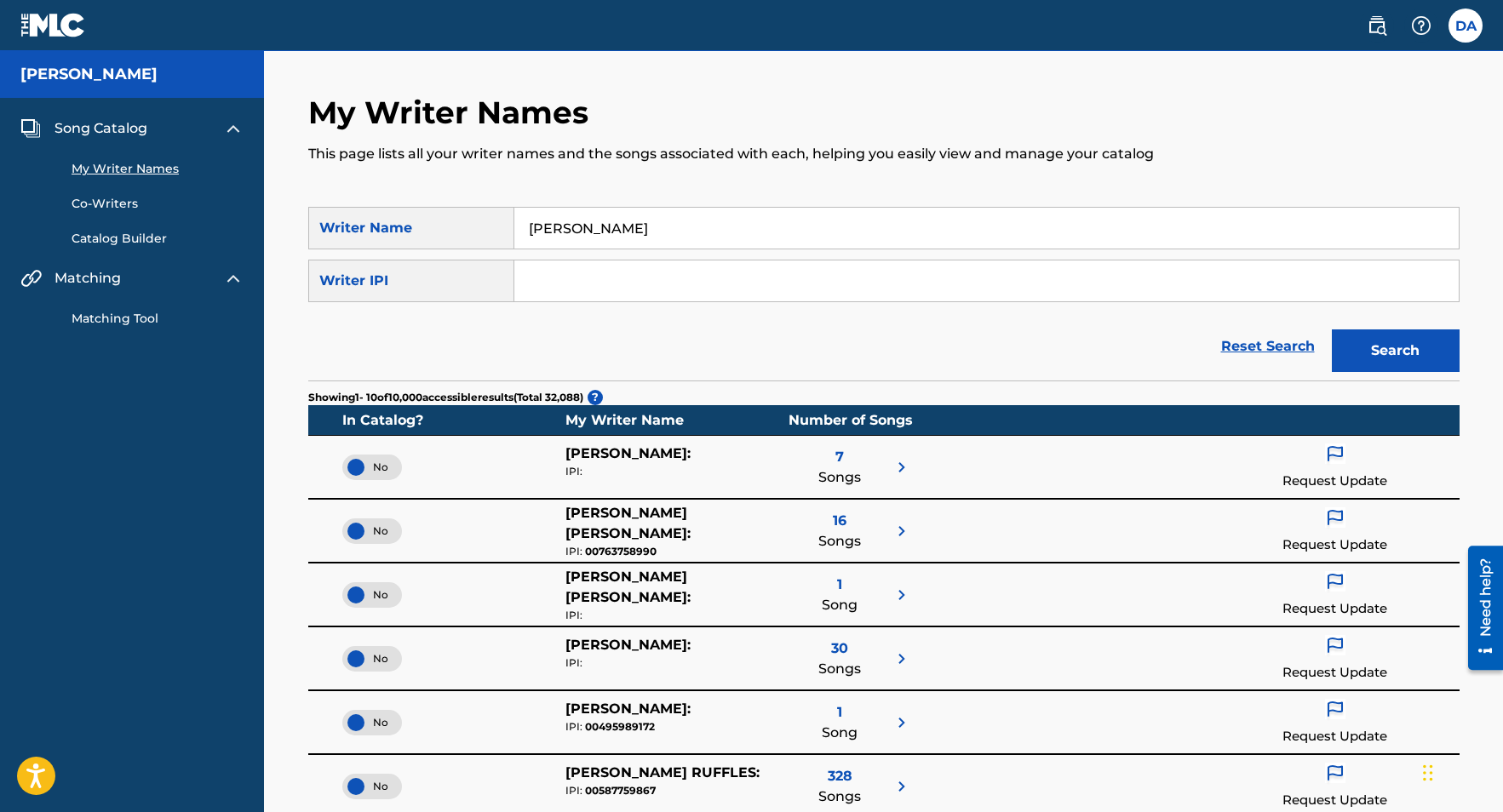
click at [359, 597] on div "No" at bounding box center [372, 595] width 59 height 26
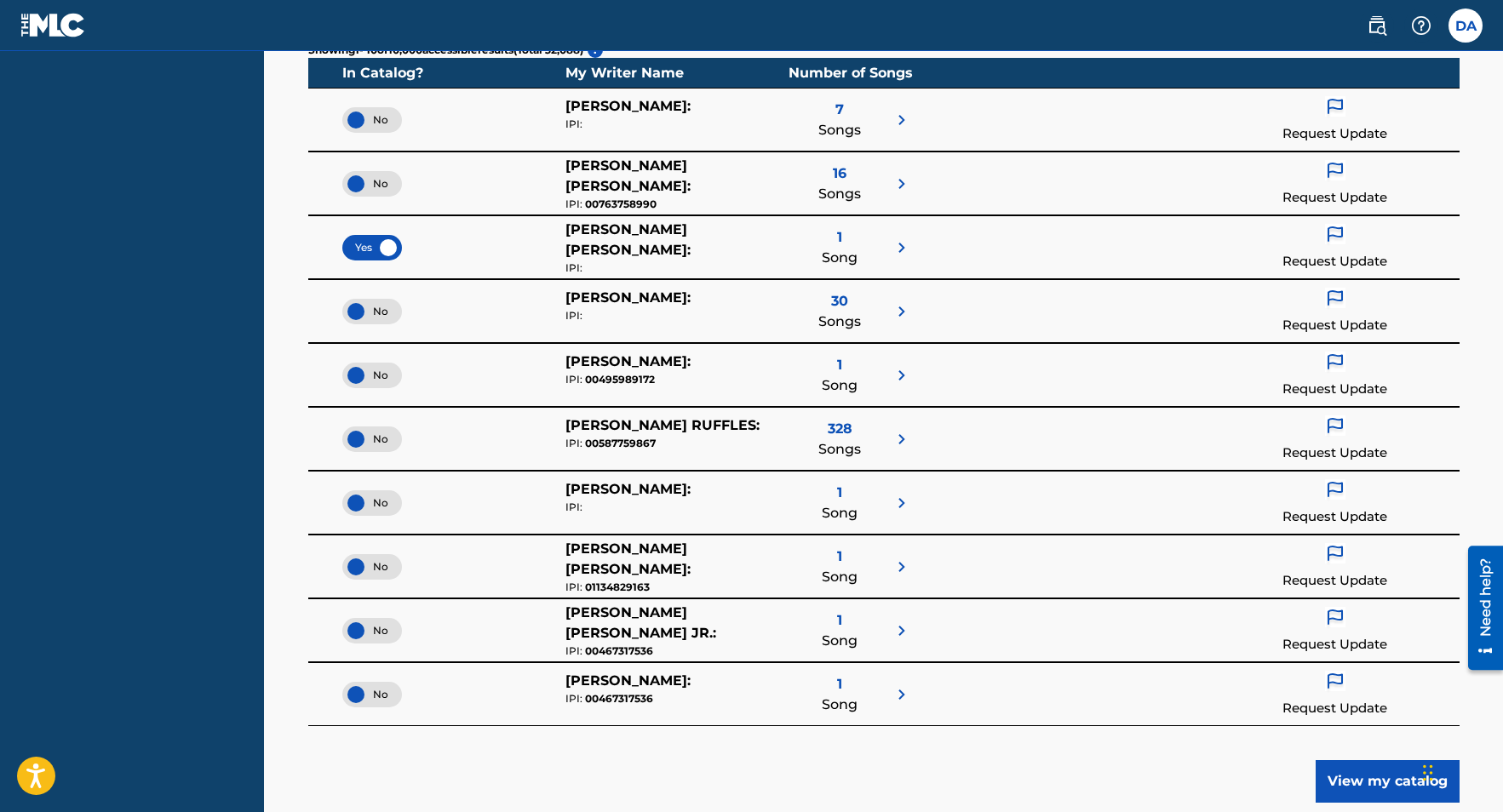
scroll to position [349, 0]
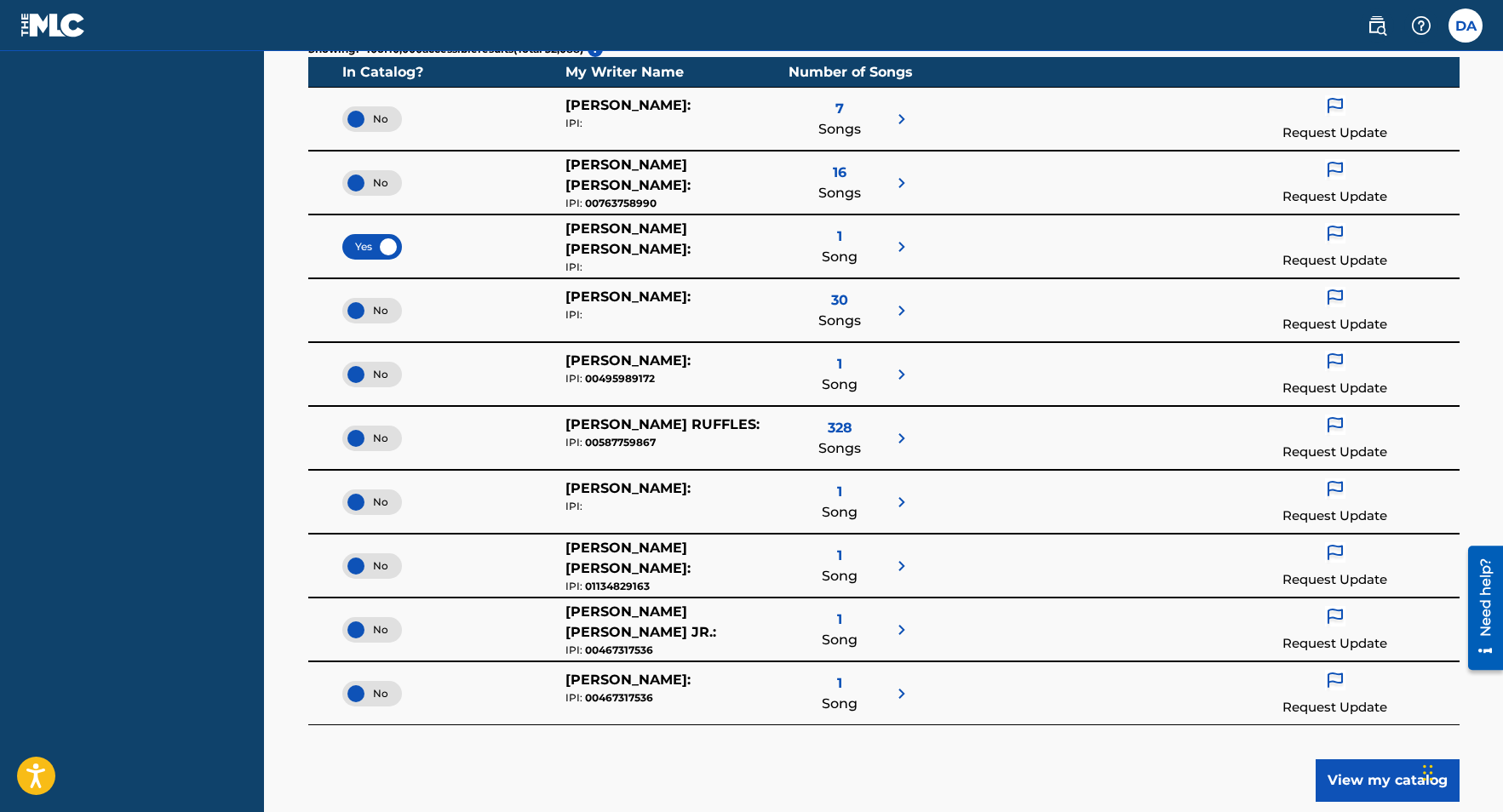
click at [357, 630] on div "No" at bounding box center [372, 629] width 59 height 26
click at [356, 689] on div "No" at bounding box center [372, 693] width 59 height 26
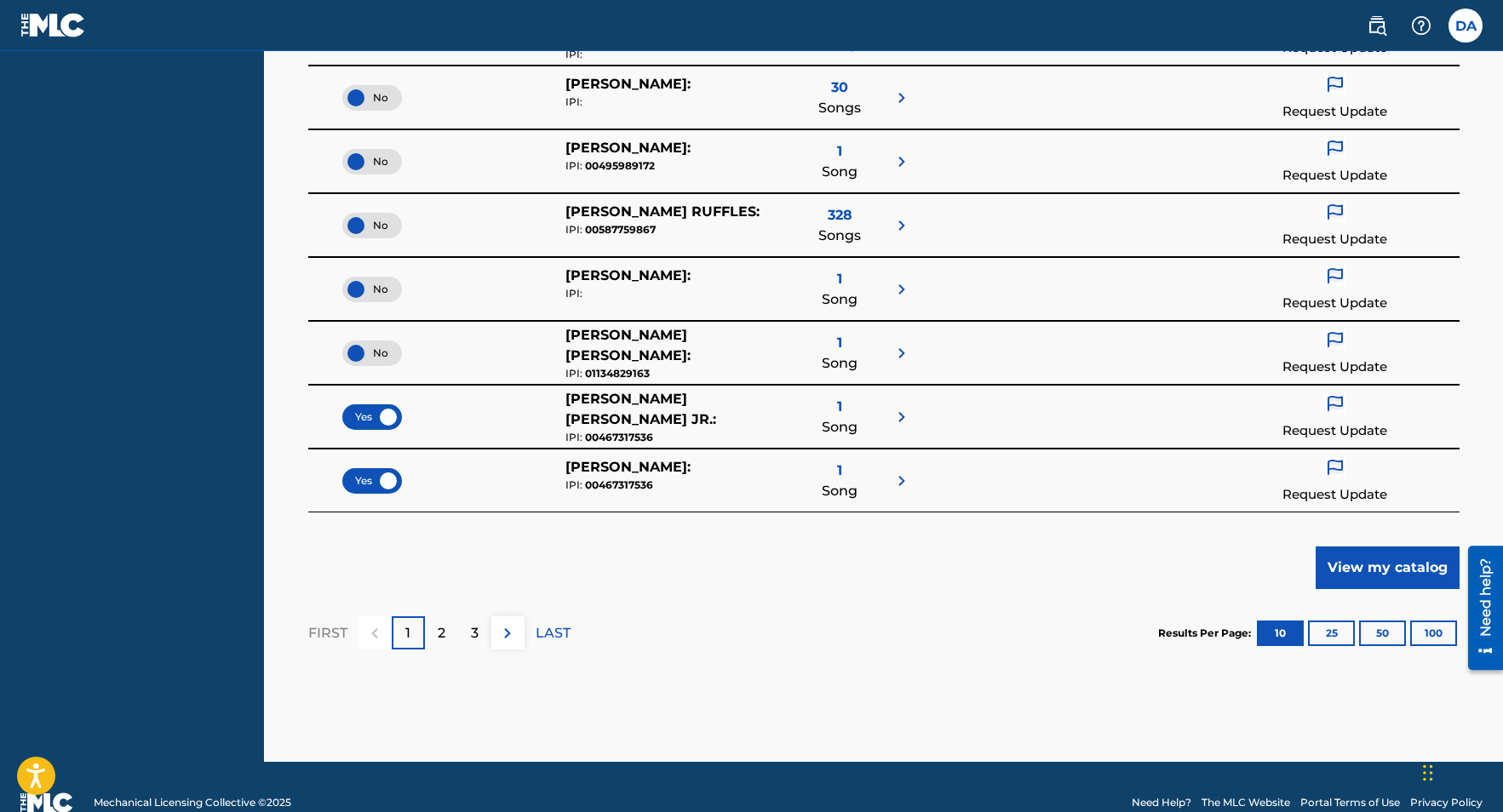
scroll to position [539, 0]
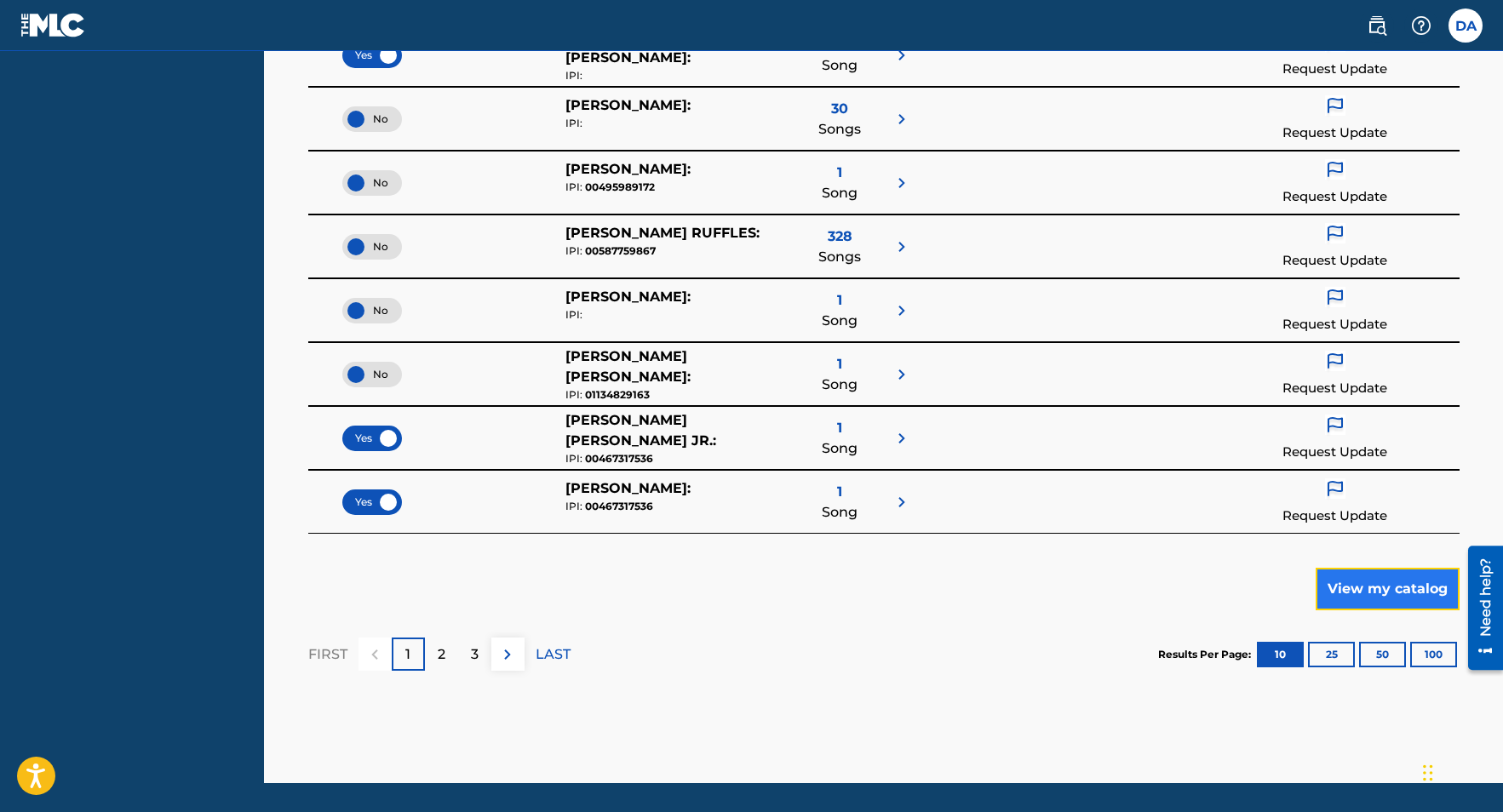
click at [1342, 587] on button "View my catalog" at bounding box center [1387, 589] width 144 height 42
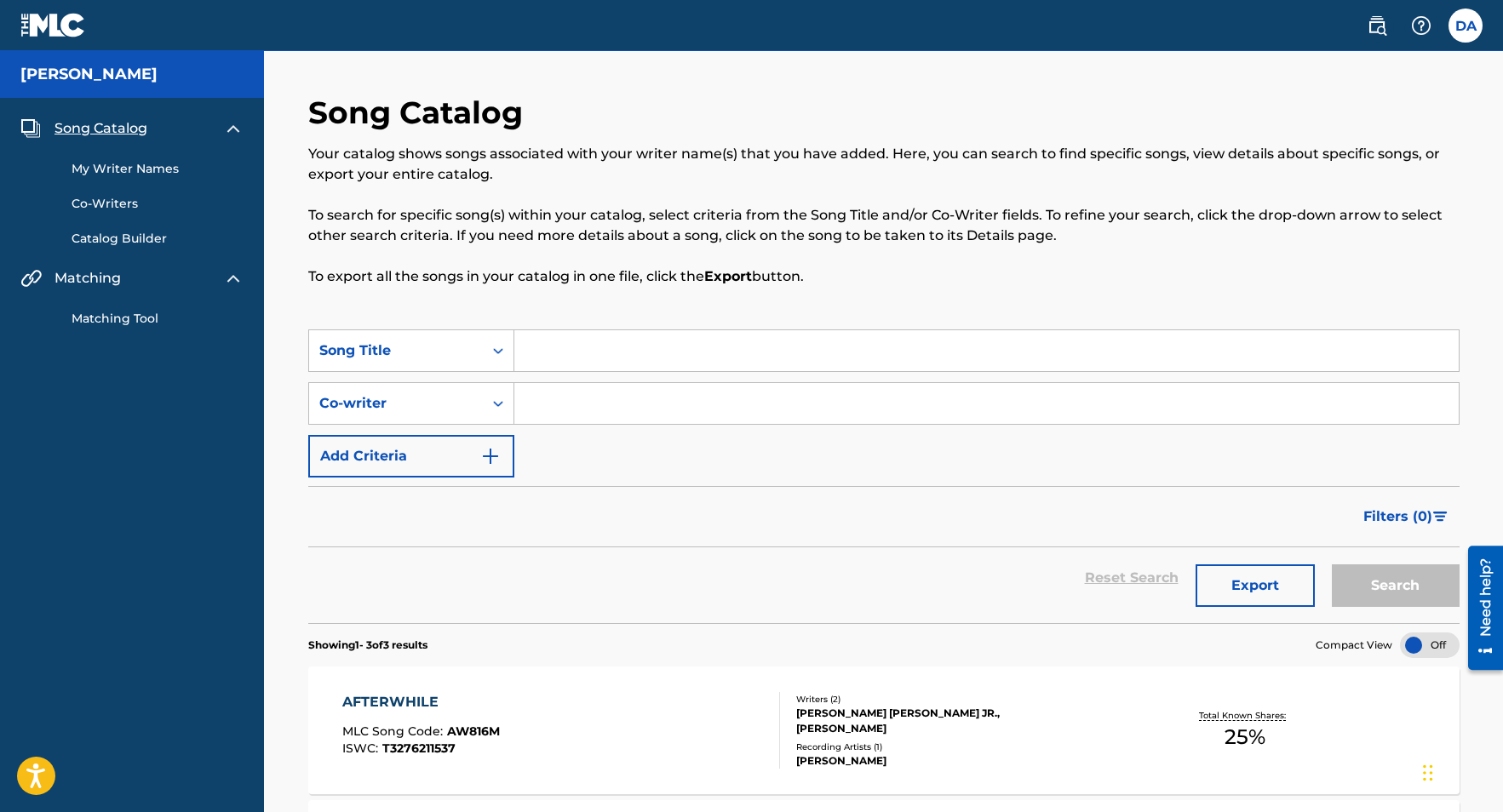
click at [660, 350] on input "Search Form" at bounding box center [987, 350] width 945 height 41
type input "AMAZING"
click at [1407, 575] on button "Search" at bounding box center [1395, 585] width 127 height 42
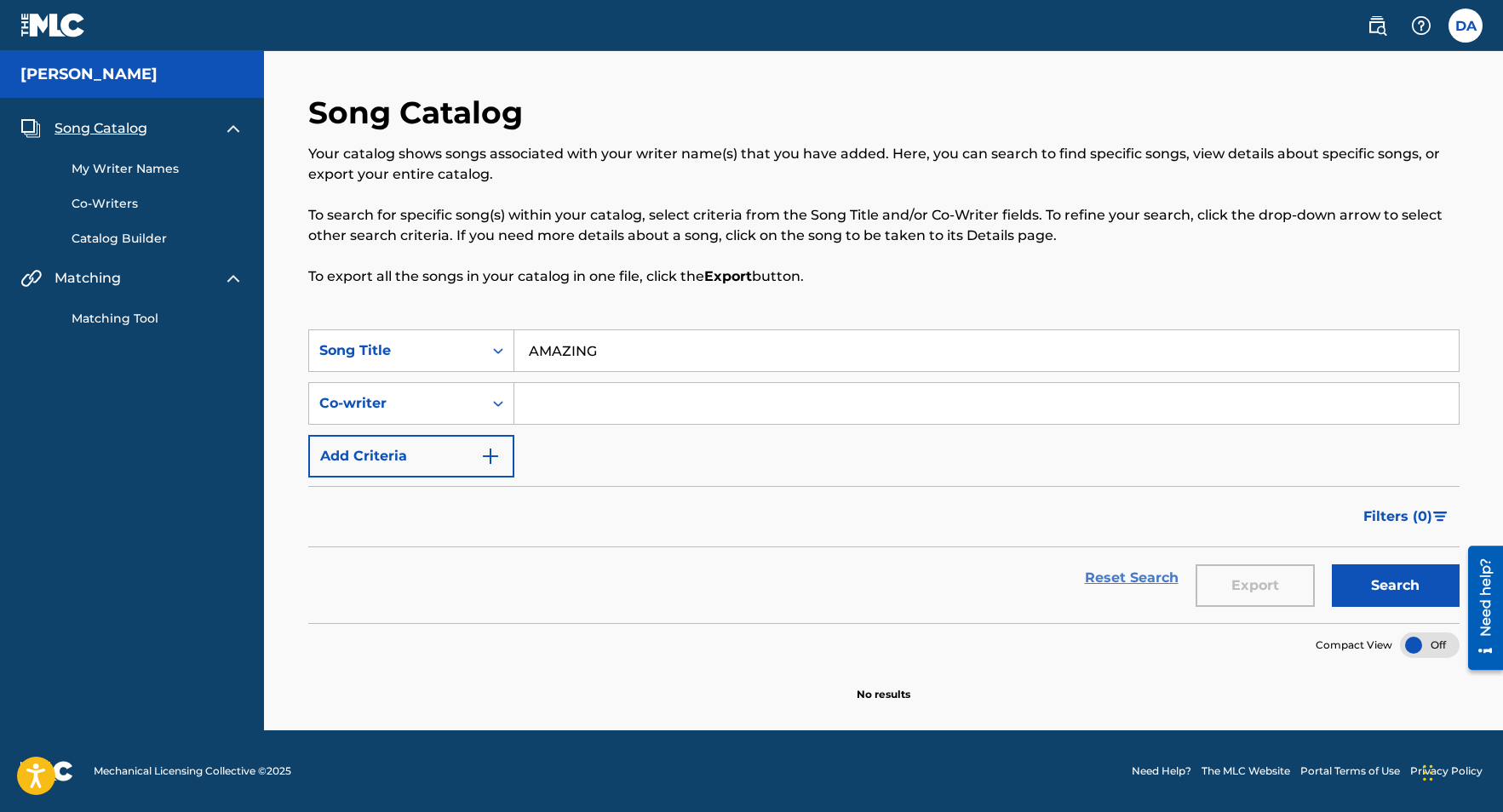
click at [1120, 575] on link "Reset Search" at bounding box center [1131, 577] width 111 height 37
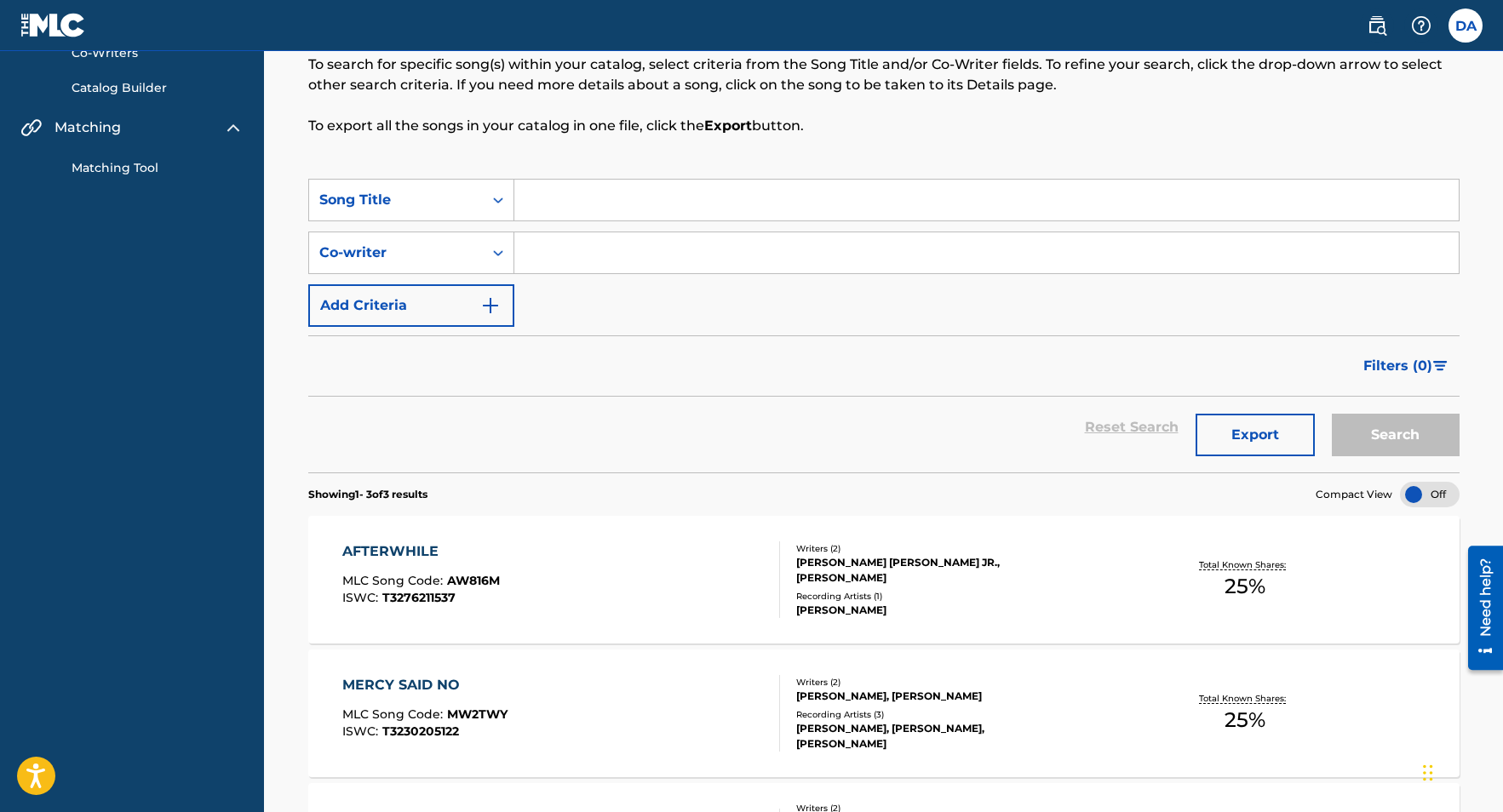
scroll to position [89, 0]
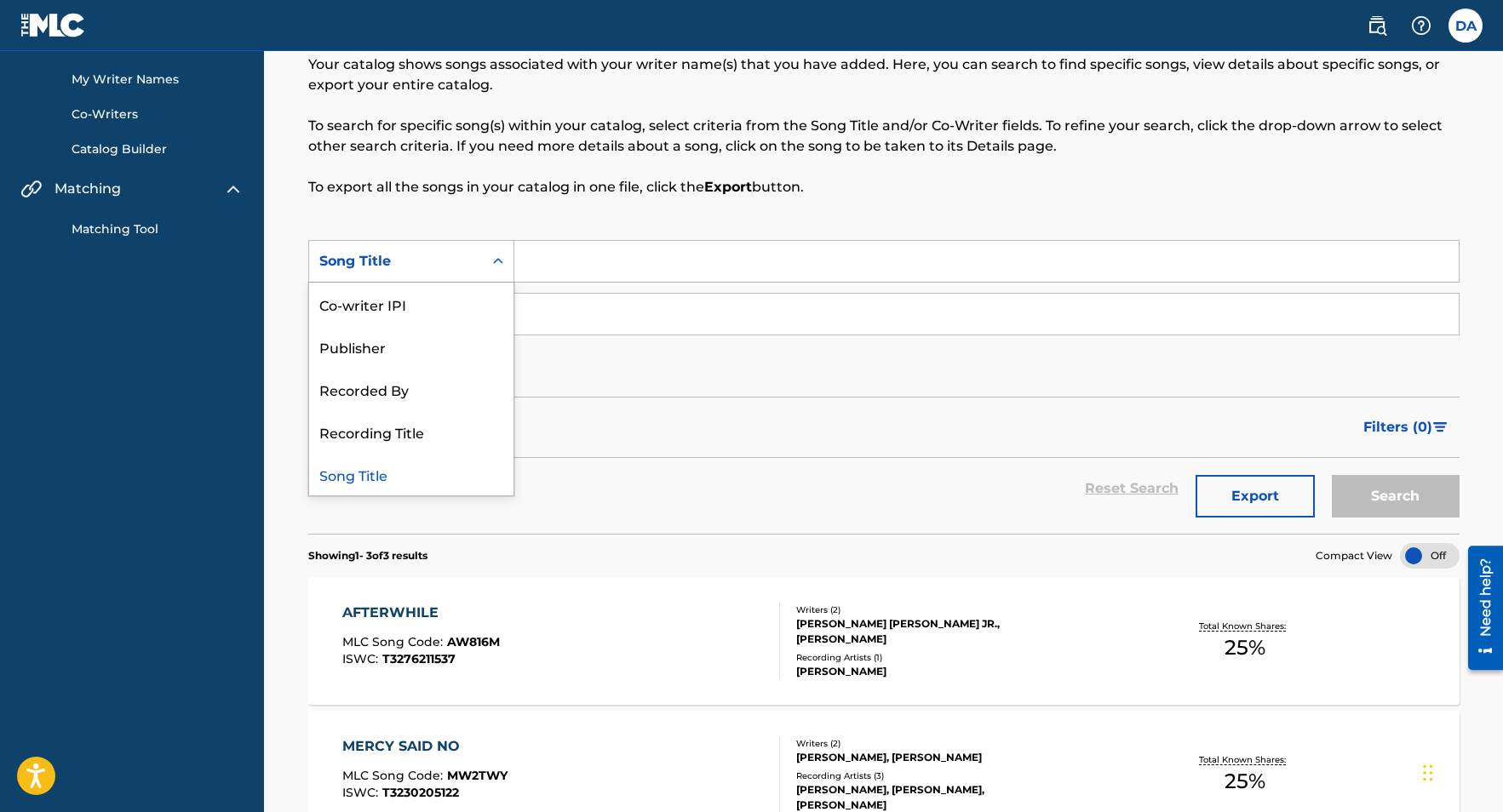
click at [504, 262] on icon "Search Form" at bounding box center [498, 261] width 17 height 17
click at [442, 429] on div "Recording Title" at bounding box center [411, 431] width 204 height 42
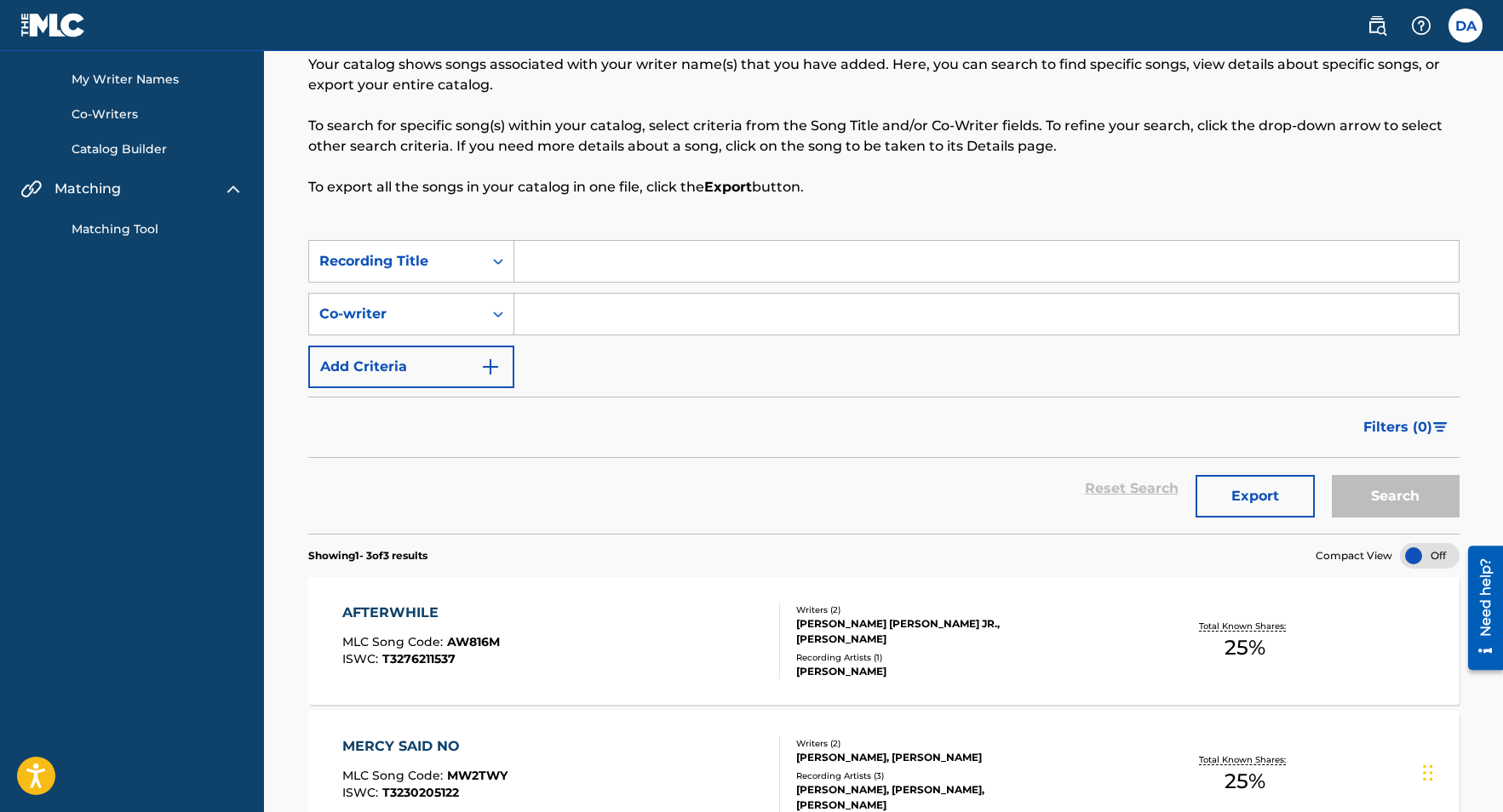
click at [571, 257] on input "Search Form" at bounding box center [987, 261] width 945 height 41
type input "AMAZING"
click at [1382, 503] on button "Search" at bounding box center [1395, 496] width 127 height 42
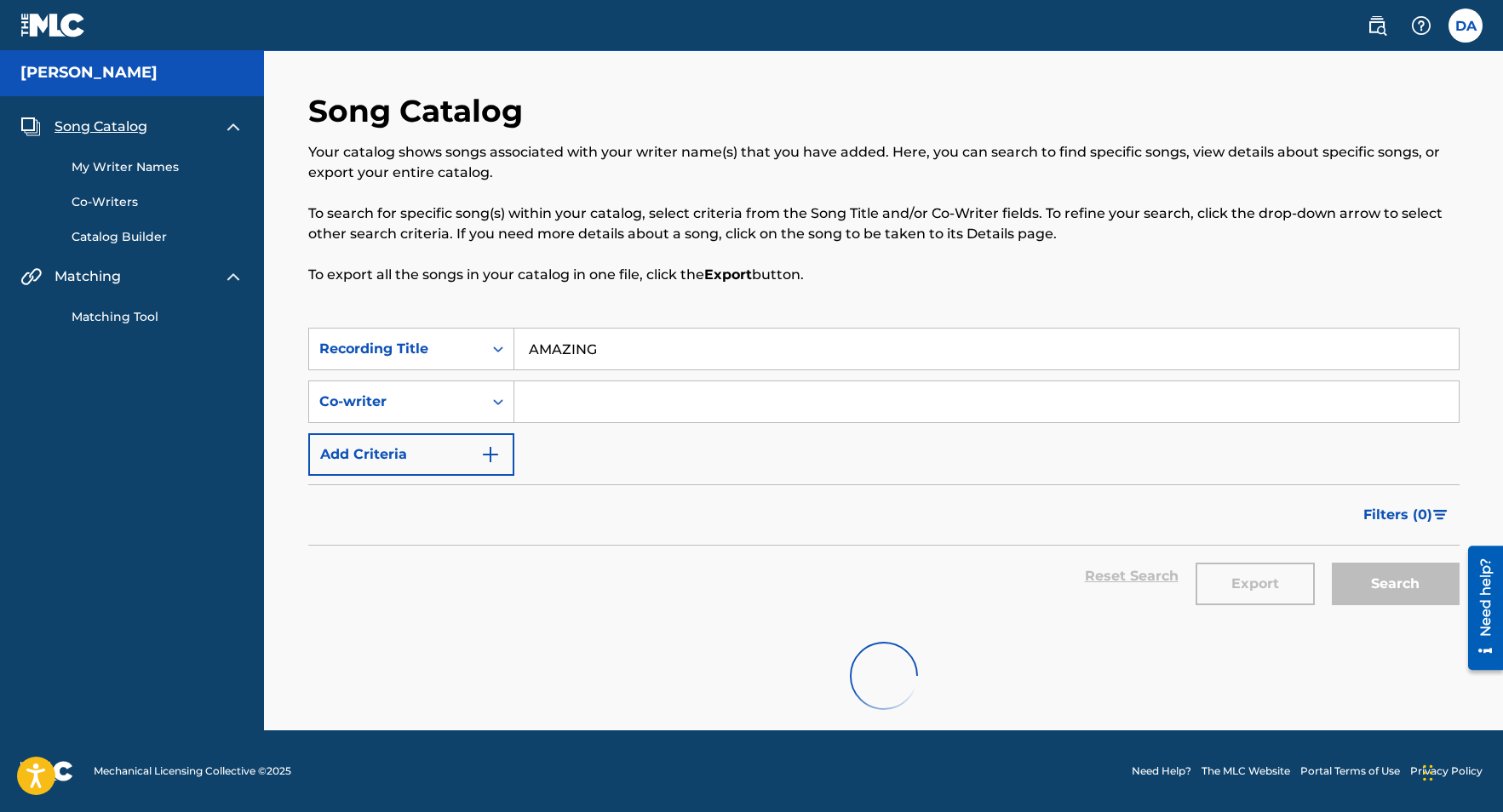
scroll to position [0, 0]
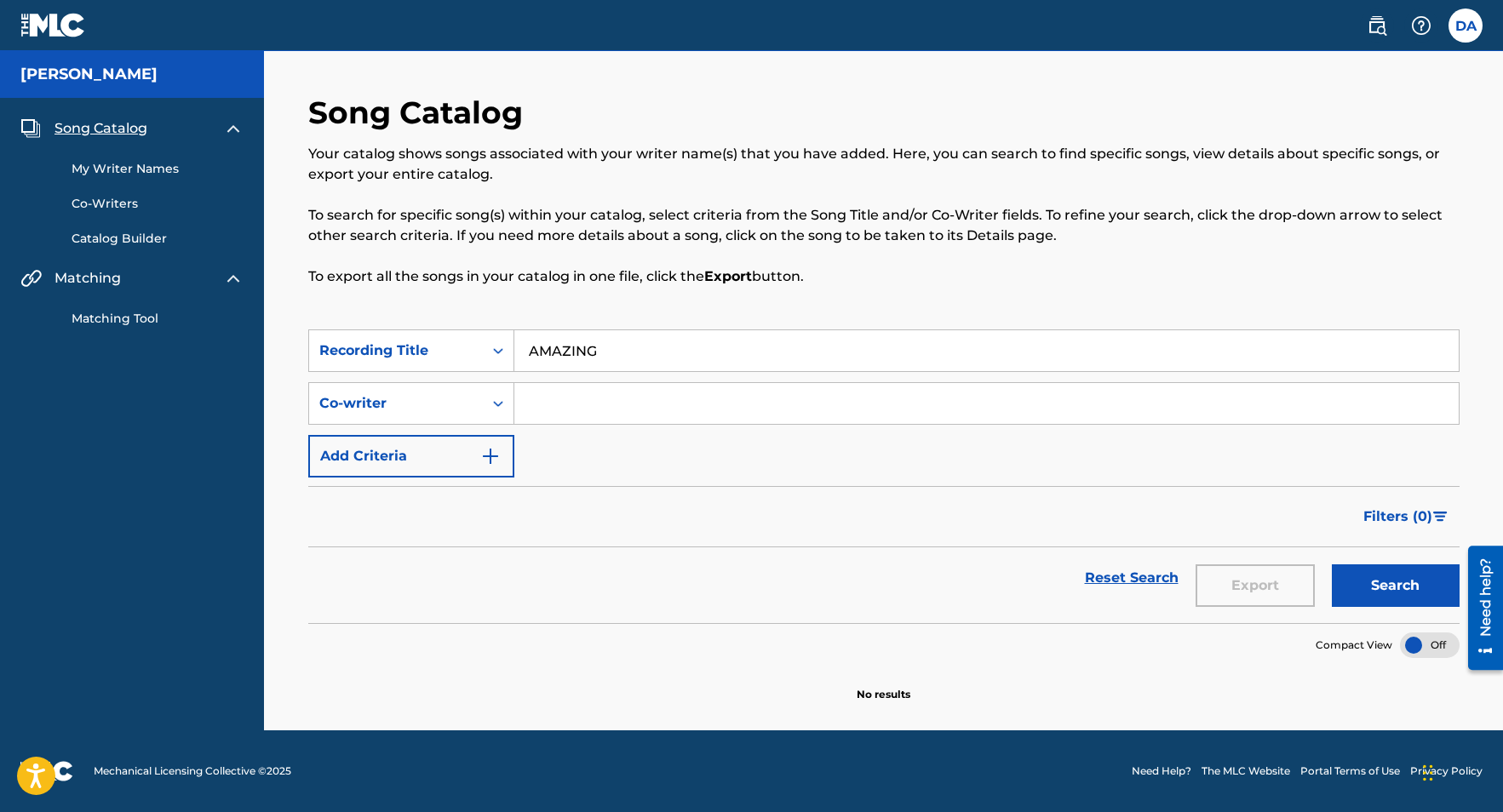
click at [570, 401] on input "Search Form" at bounding box center [987, 403] width 945 height 41
type input "[PERSON_NAME]"
click at [1400, 584] on button "Search" at bounding box center [1395, 585] width 127 height 42
click at [490, 459] on img "Search Form" at bounding box center [490, 456] width 20 height 20
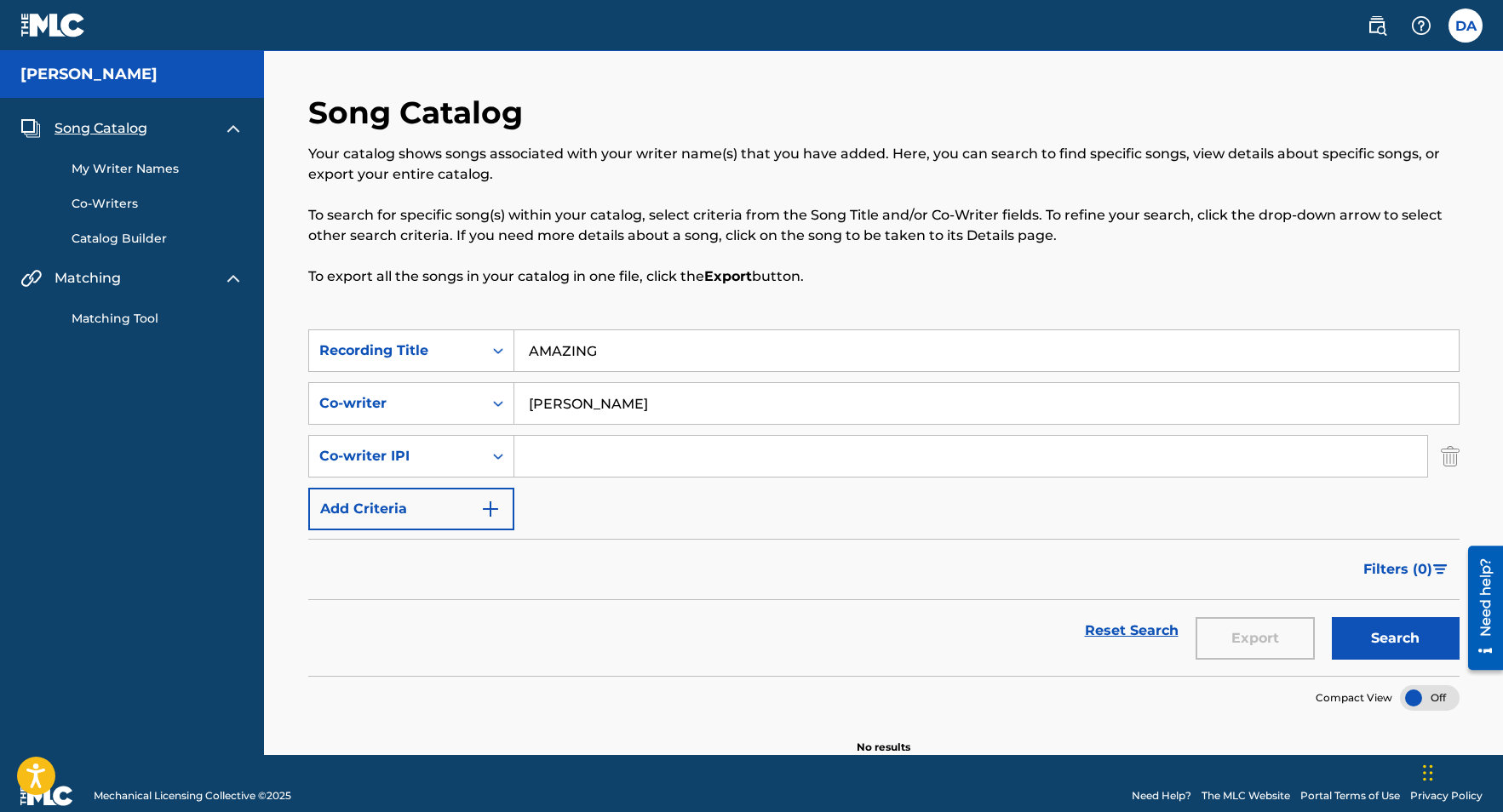
click at [149, 165] on link "My Writer Names" at bounding box center [158, 169] width 172 height 18
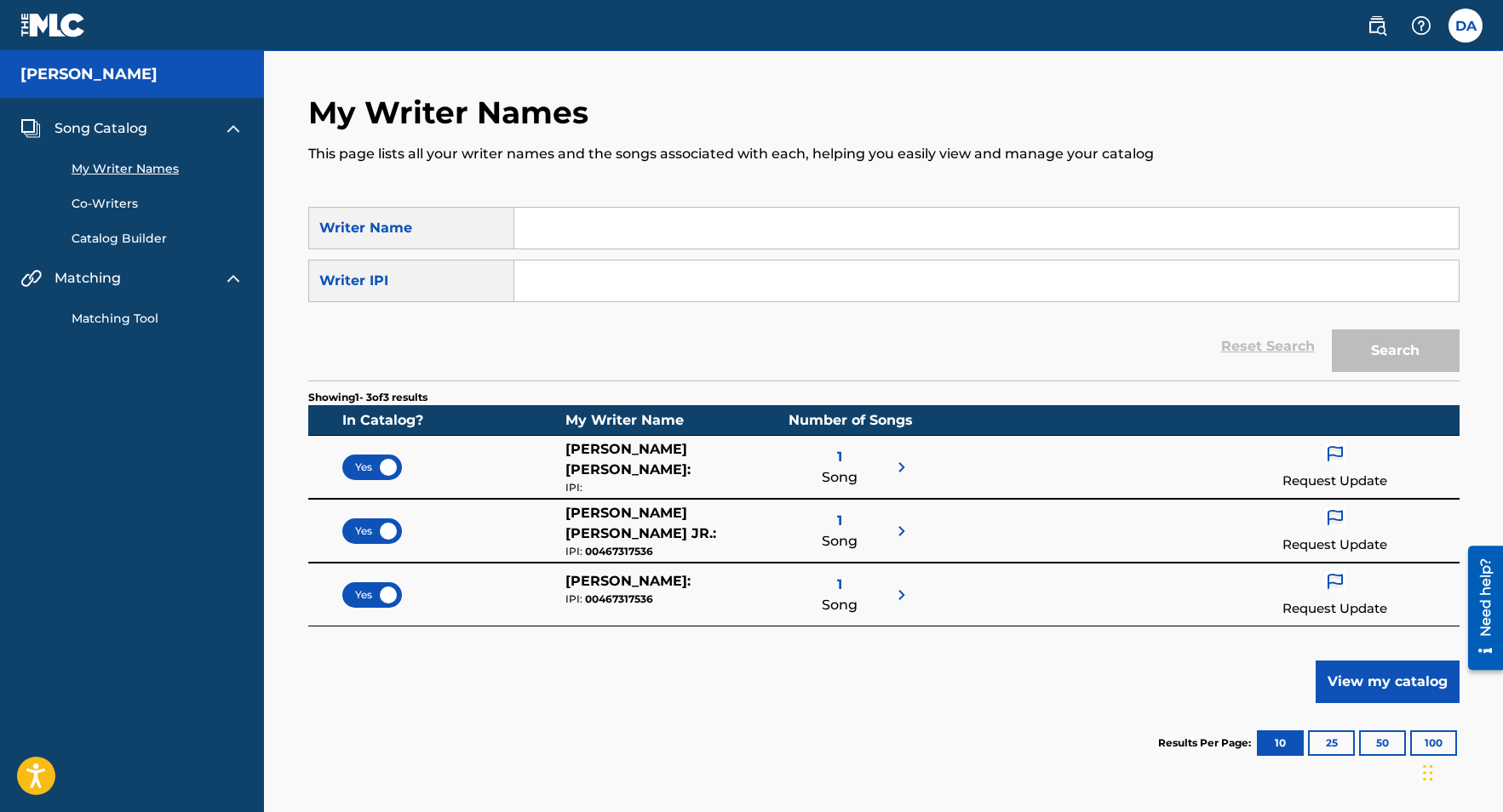
click at [607, 230] on input "Search Form" at bounding box center [987, 228] width 945 height 41
type input "[PERSON_NAME]"
click at [1389, 358] on button "Search" at bounding box center [1395, 350] width 127 height 42
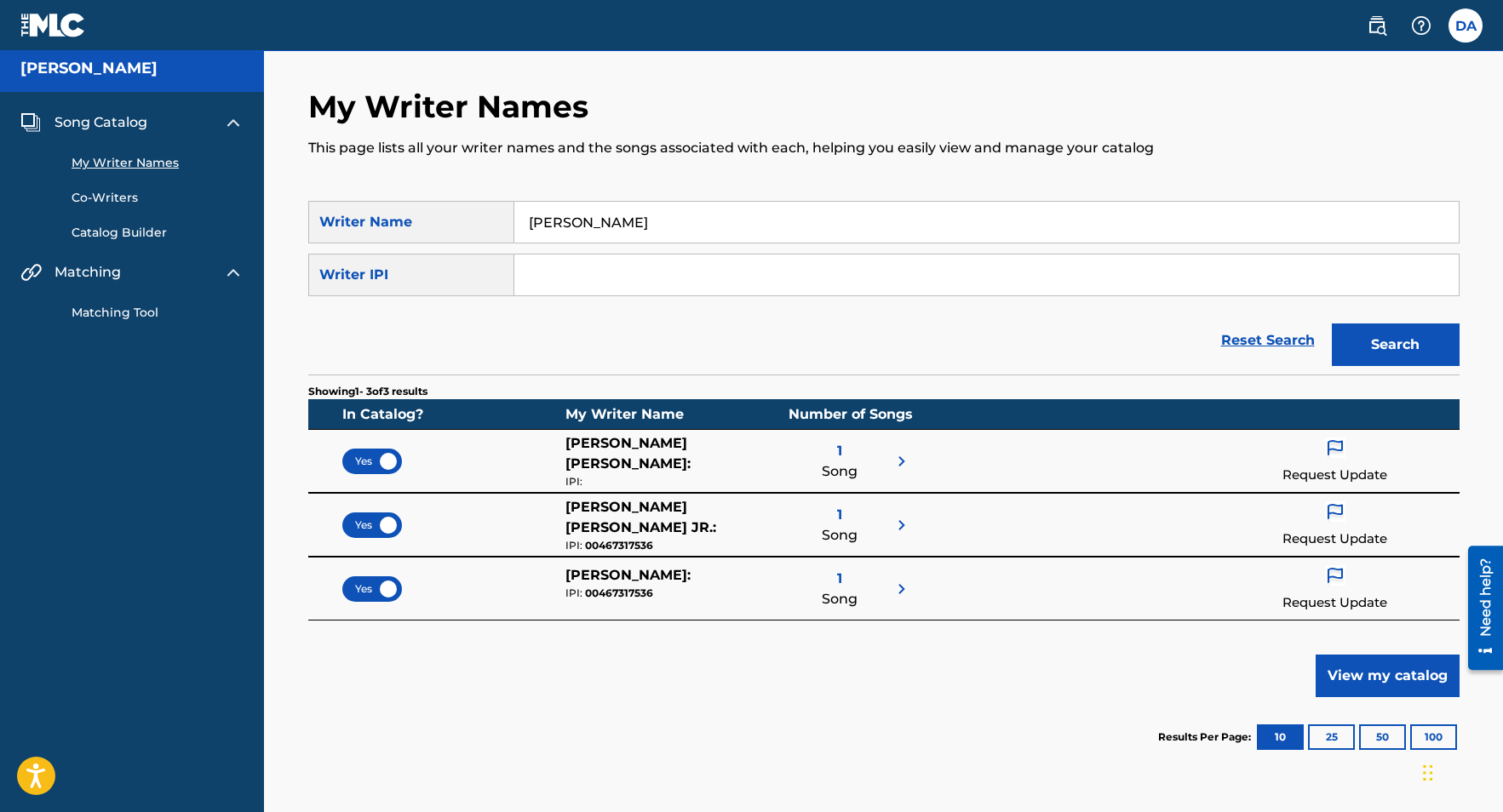
scroll to position [8, 0]
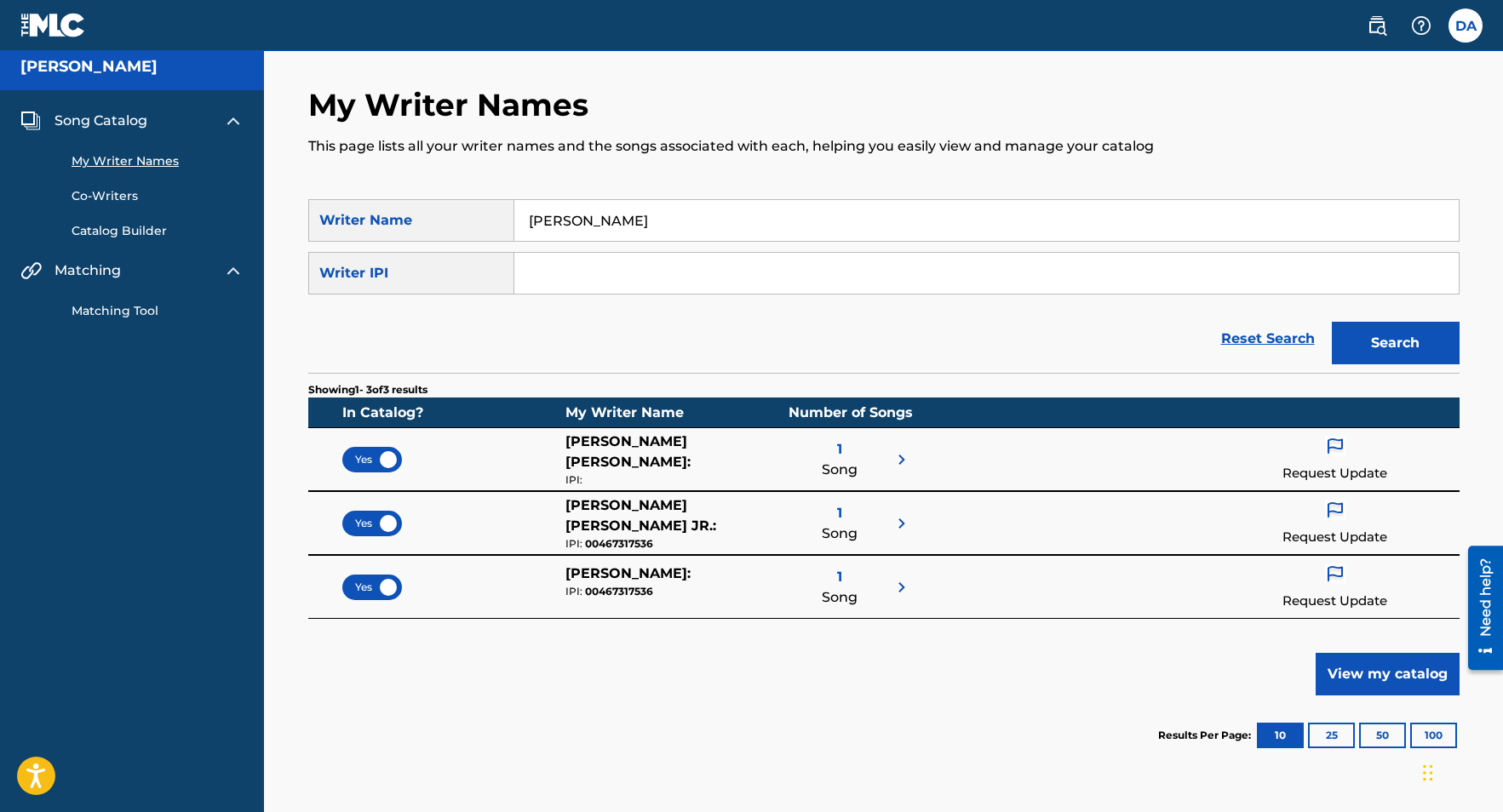
click at [120, 119] on span "Song Catalog" at bounding box center [101, 121] width 93 height 20
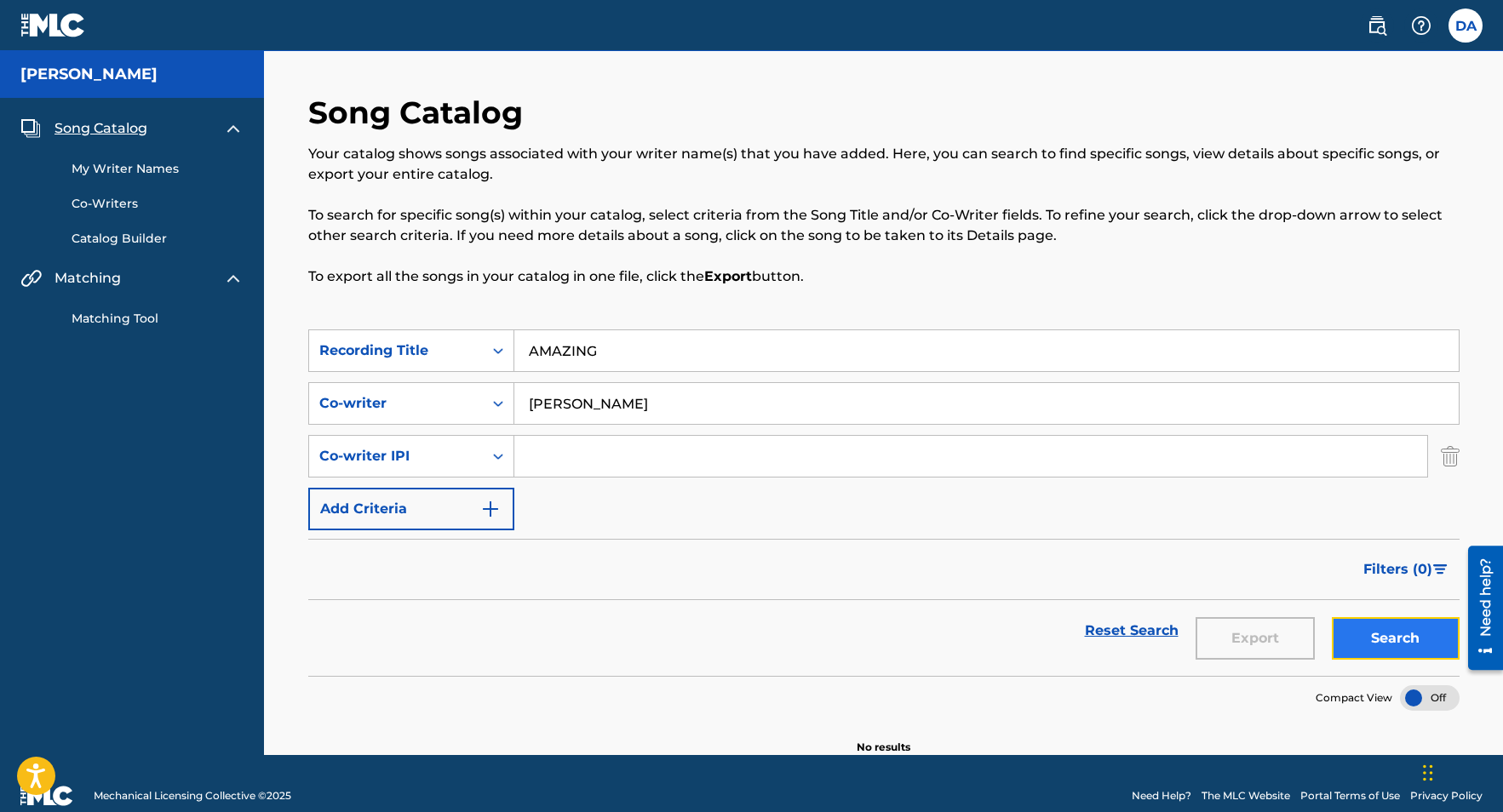
click at [1402, 643] on button "Search" at bounding box center [1395, 638] width 127 height 42
drag, startPoint x: 650, startPoint y: 404, endPoint x: 517, endPoint y: 400, distance: 133.1
click at [517, 400] on input "[PERSON_NAME]" at bounding box center [987, 403] width 945 height 41
drag, startPoint x: 614, startPoint y: 352, endPoint x: 523, endPoint y: 347, distance: 91.1
click at [523, 349] on input "AMAZING" at bounding box center [987, 350] width 945 height 41
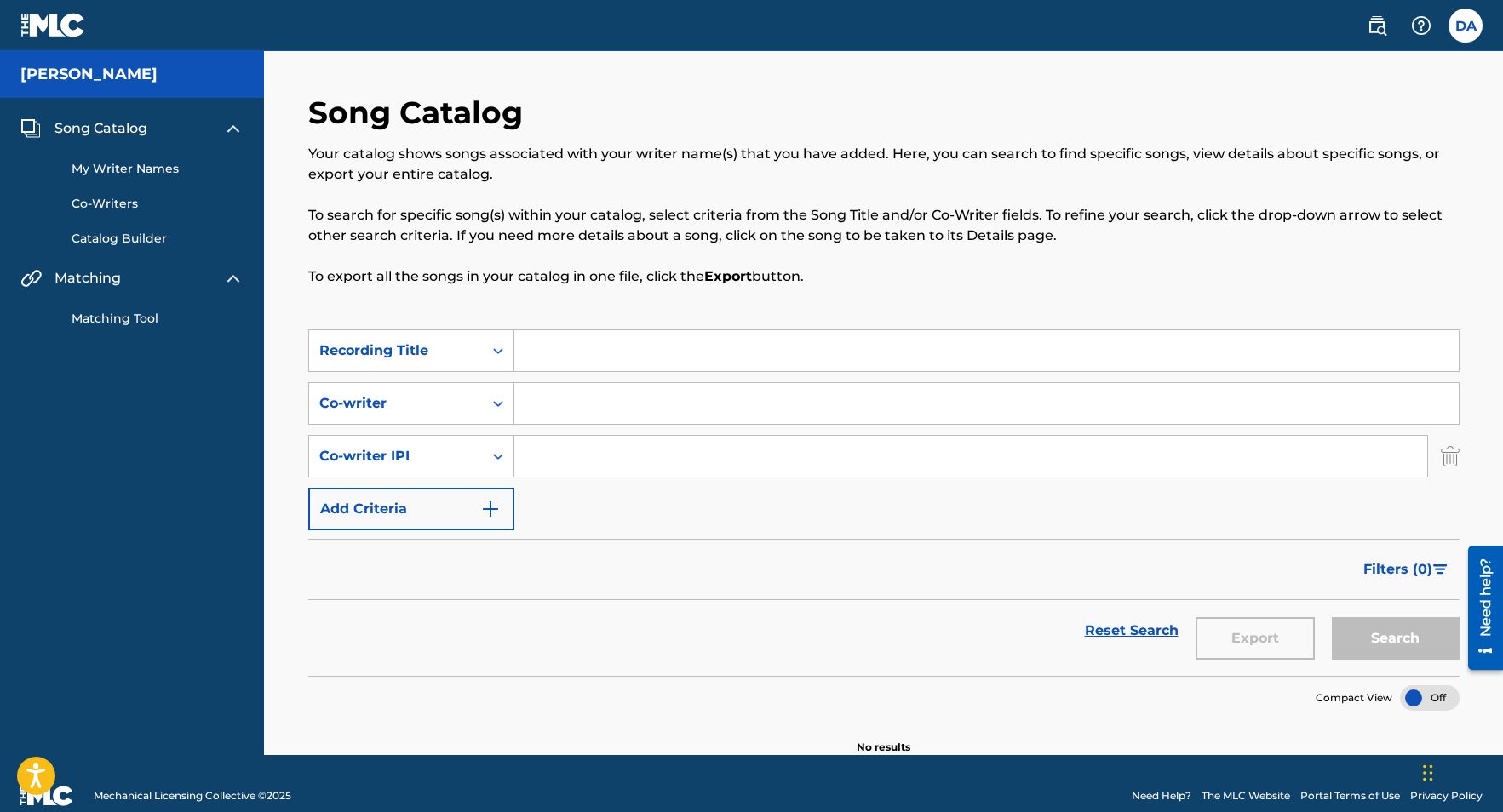
click at [121, 126] on span "Song Catalog" at bounding box center [101, 128] width 93 height 20
click at [112, 171] on link "My Writer Names" at bounding box center [158, 169] width 172 height 18
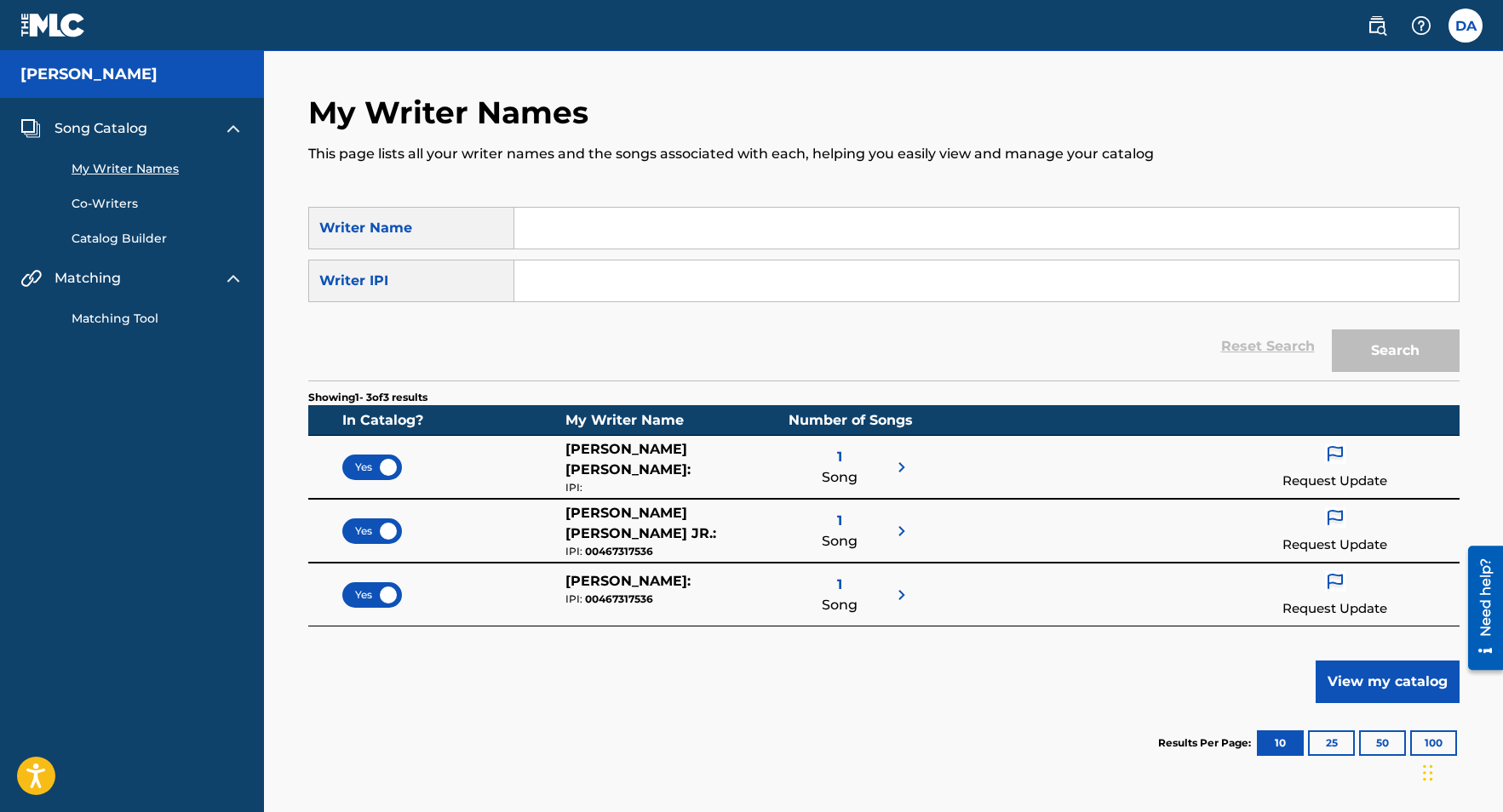
click at [115, 205] on link "Co-Writers" at bounding box center [158, 204] width 172 height 18
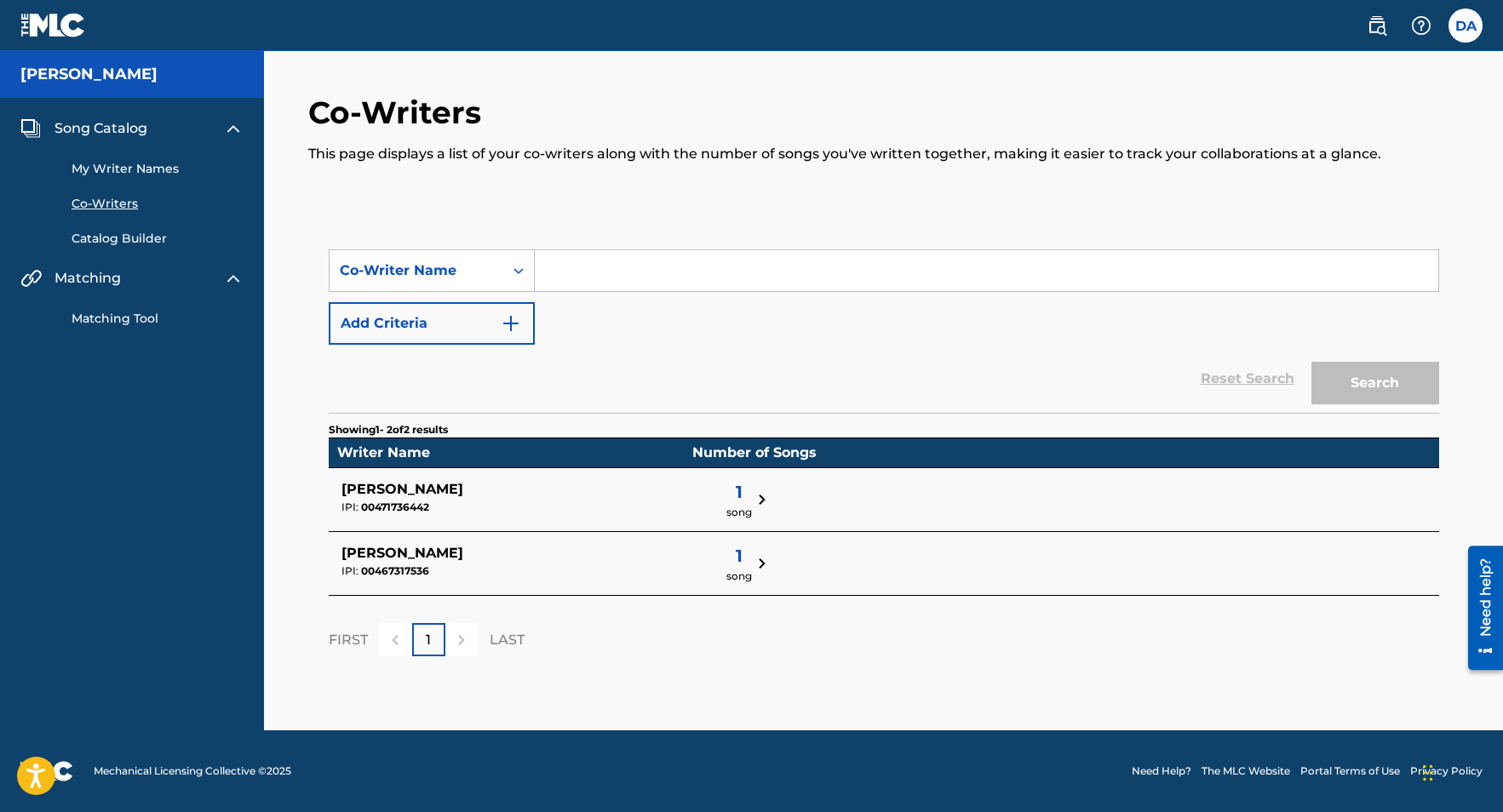
click at [118, 238] on link "Catalog Builder" at bounding box center [158, 238] width 172 height 18
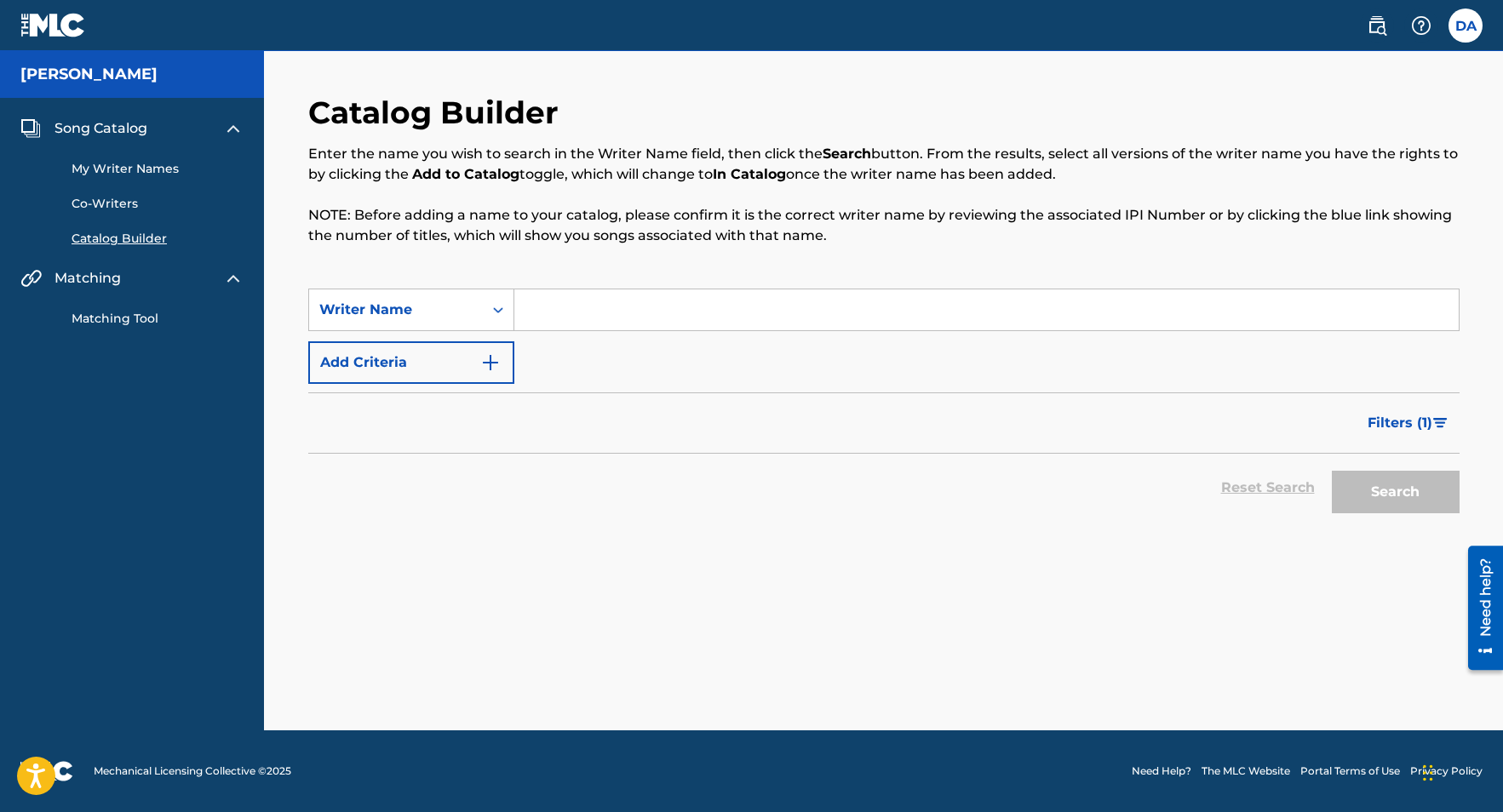
click at [530, 311] on input "Search Form" at bounding box center [987, 309] width 945 height 41
type input "[PERSON_NAME]"
click at [1419, 491] on button "Search" at bounding box center [1395, 491] width 127 height 42
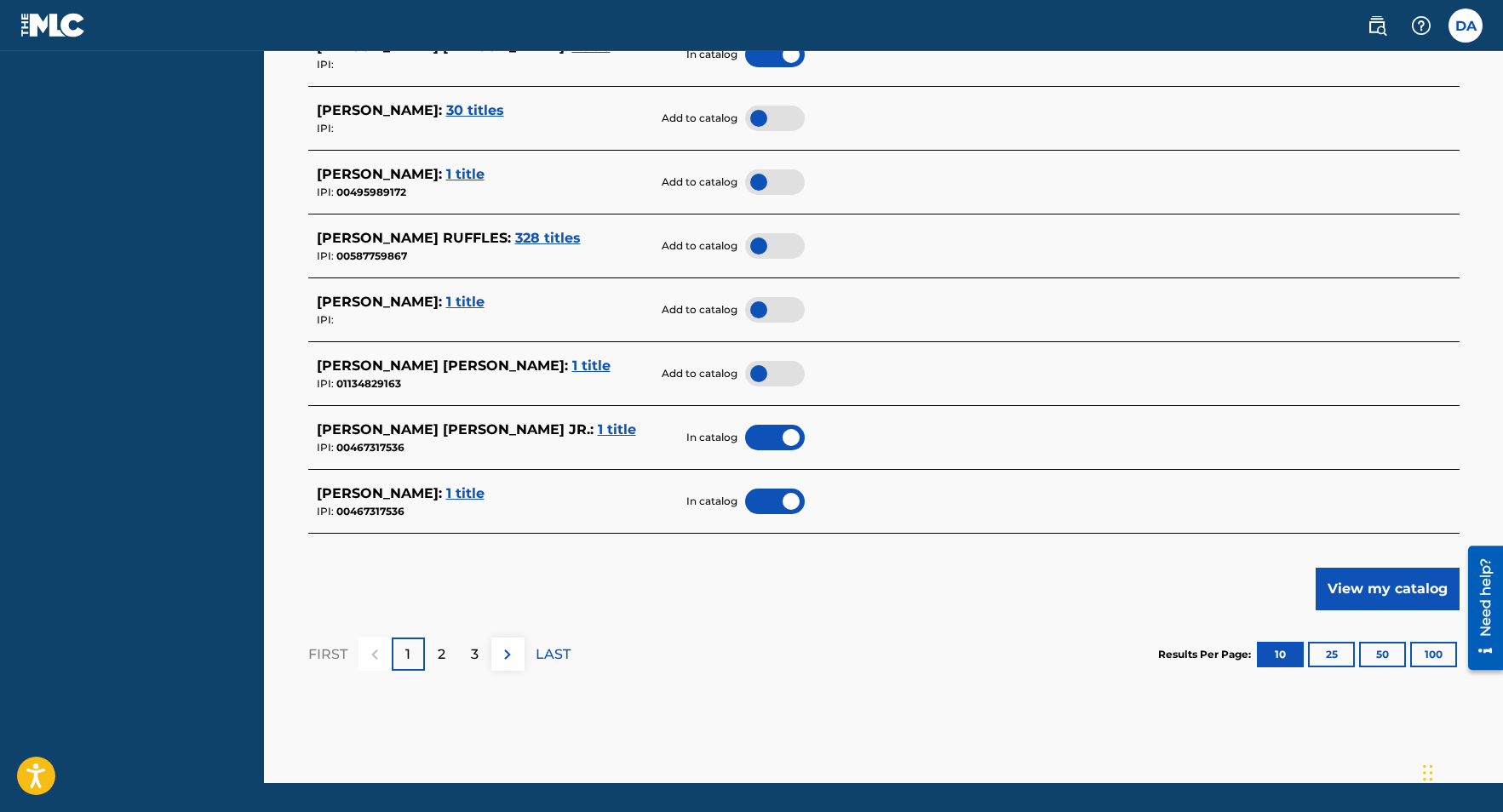
scroll to position [734, 0]
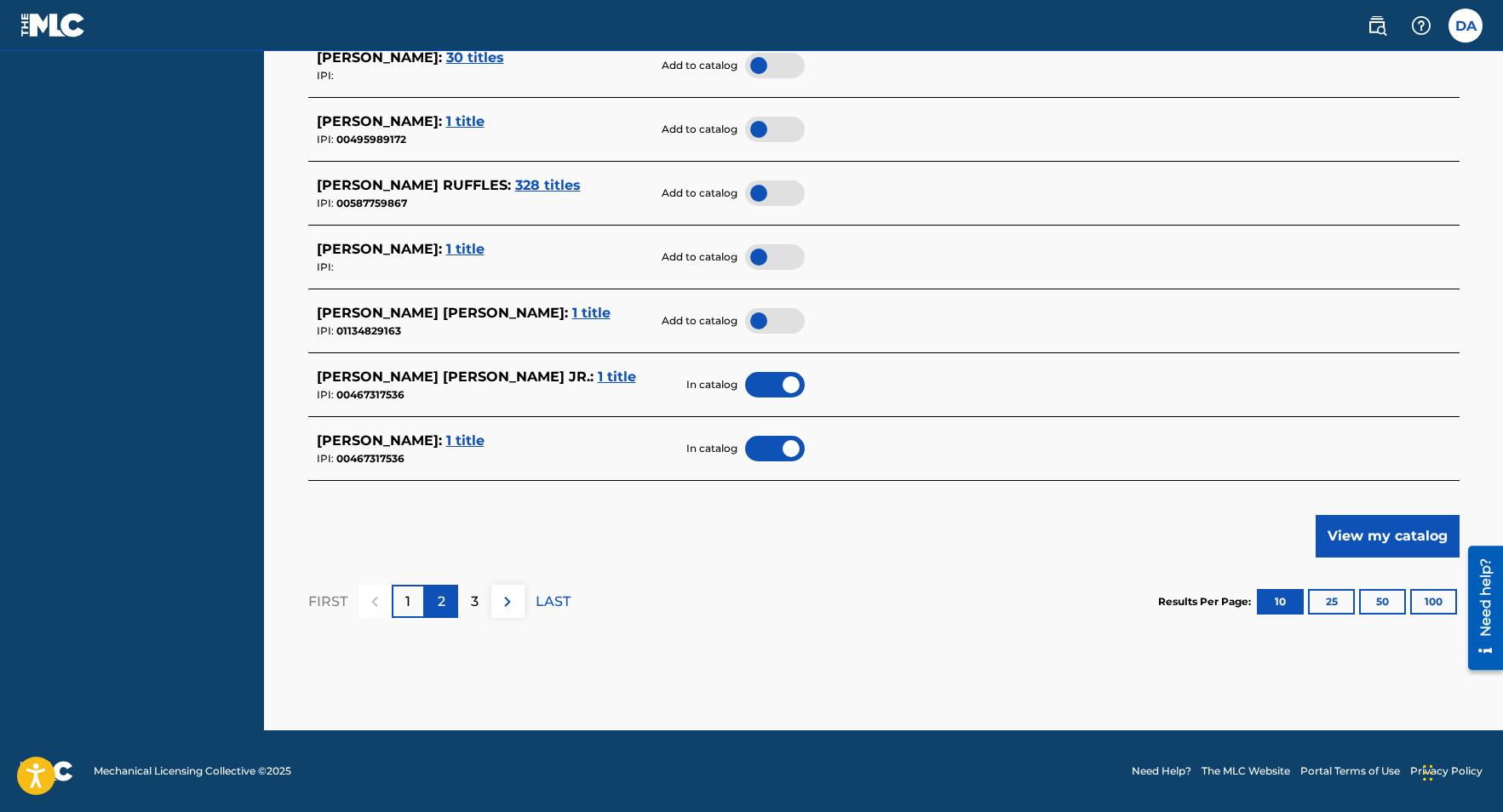
click at [440, 598] on p "2" at bounding box center [442, 601] width 8 height 20
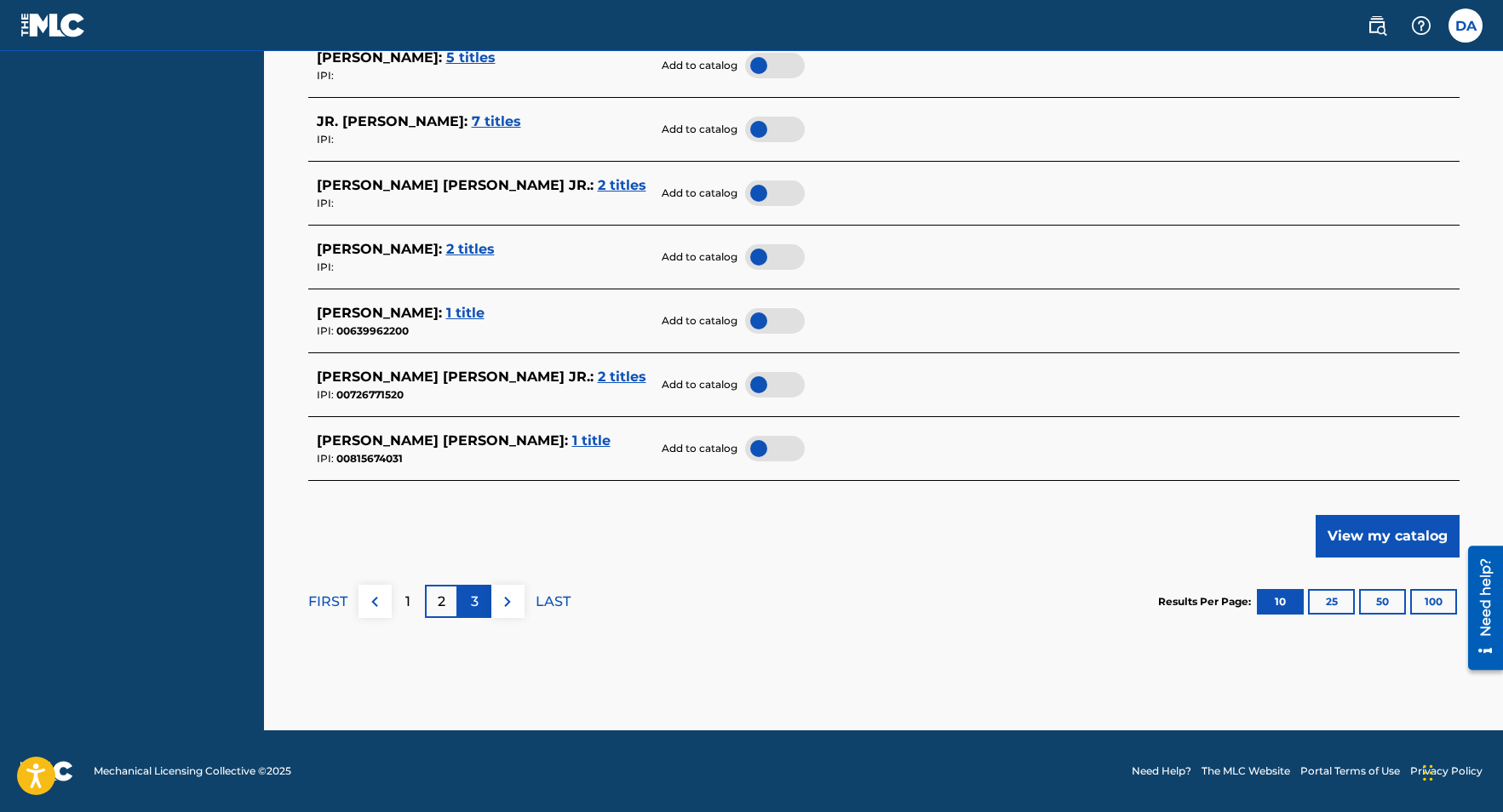
click at [478, 598] on div "3" at bounding box center [474, 601] width 34 height 34
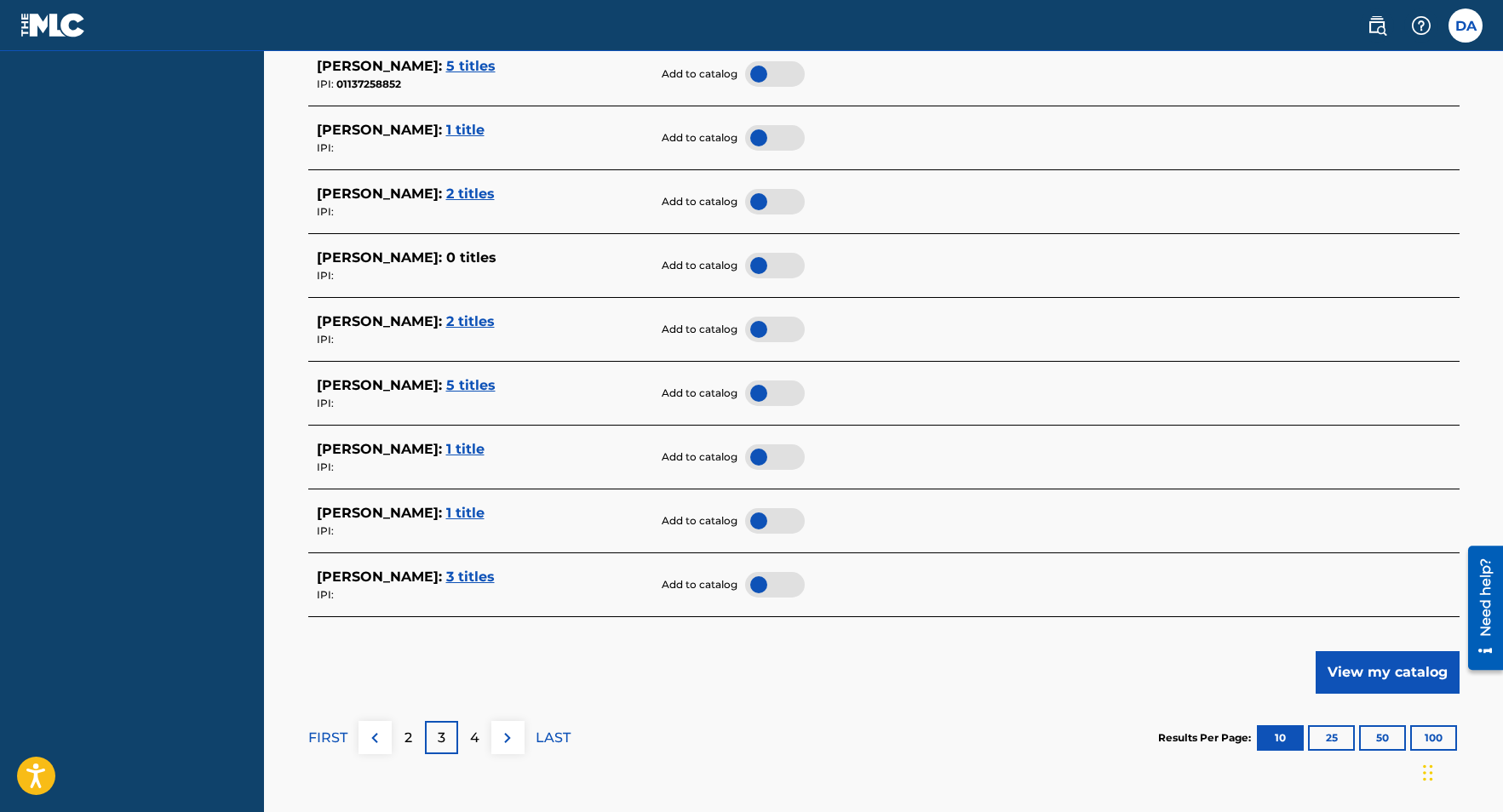
scroll to position [645, 0]
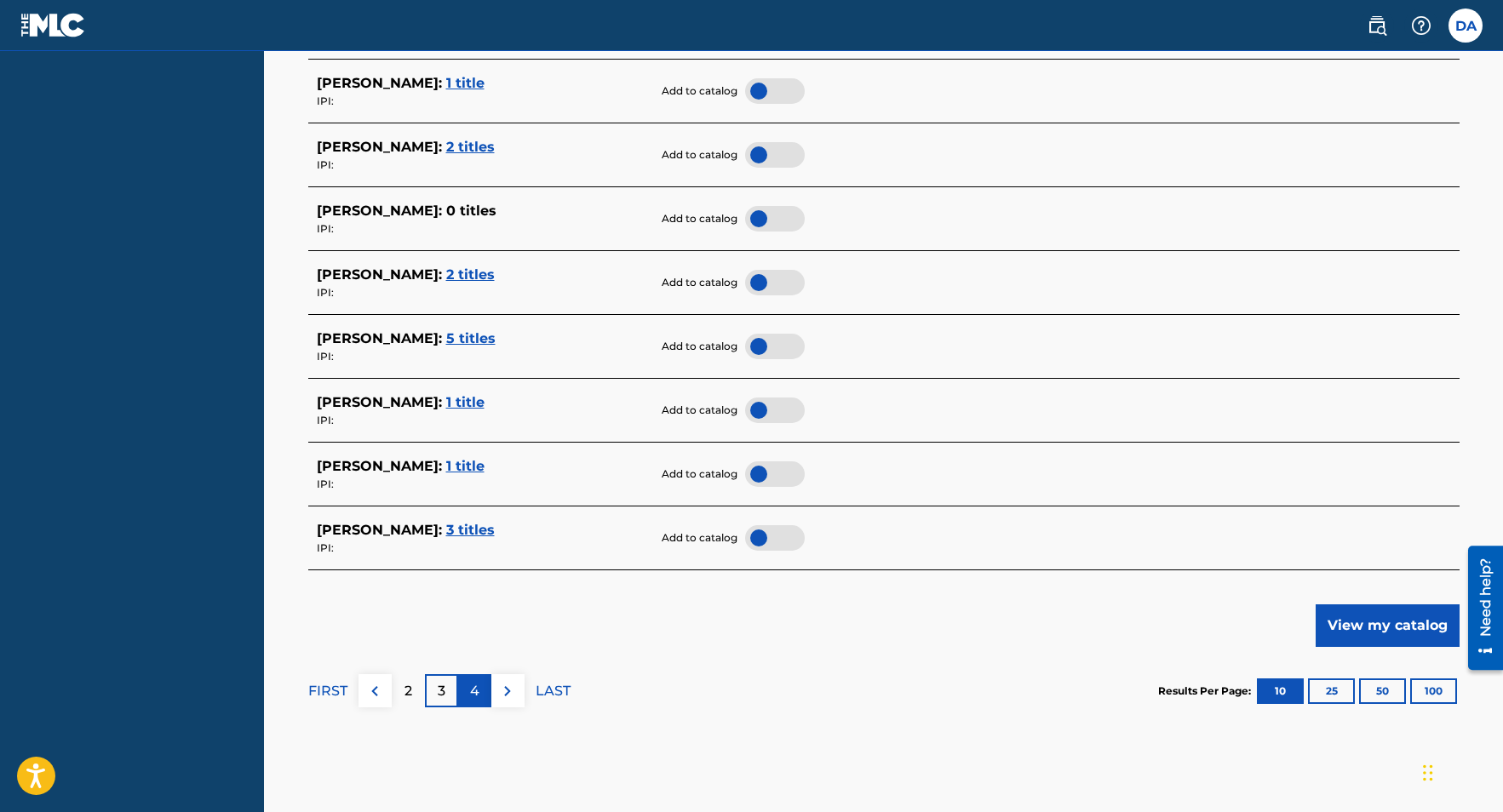
click at [478, 689] on p "4" at bounding box center [475, 690] width 10 height 20
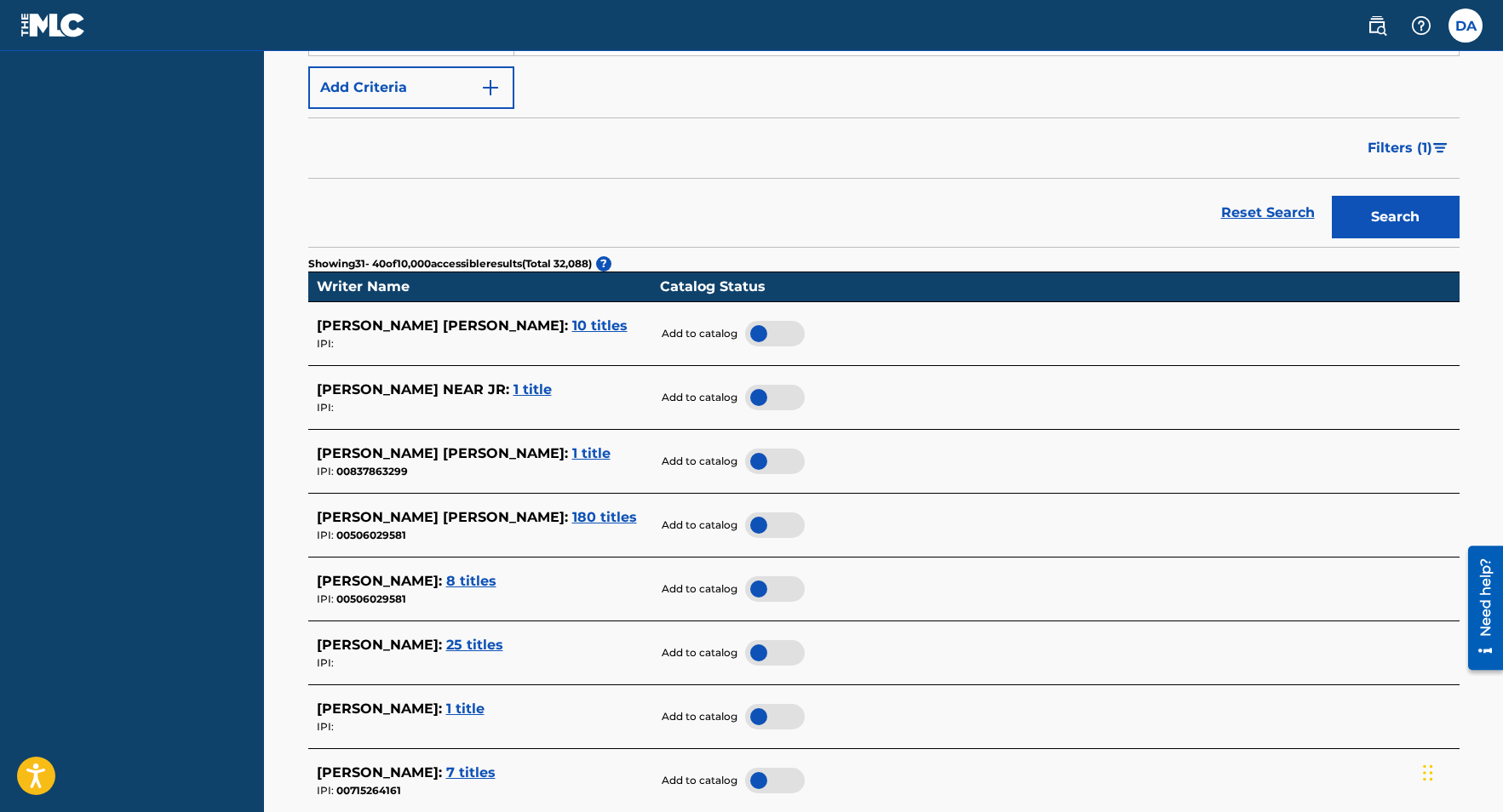
scroll to position [0, 0]
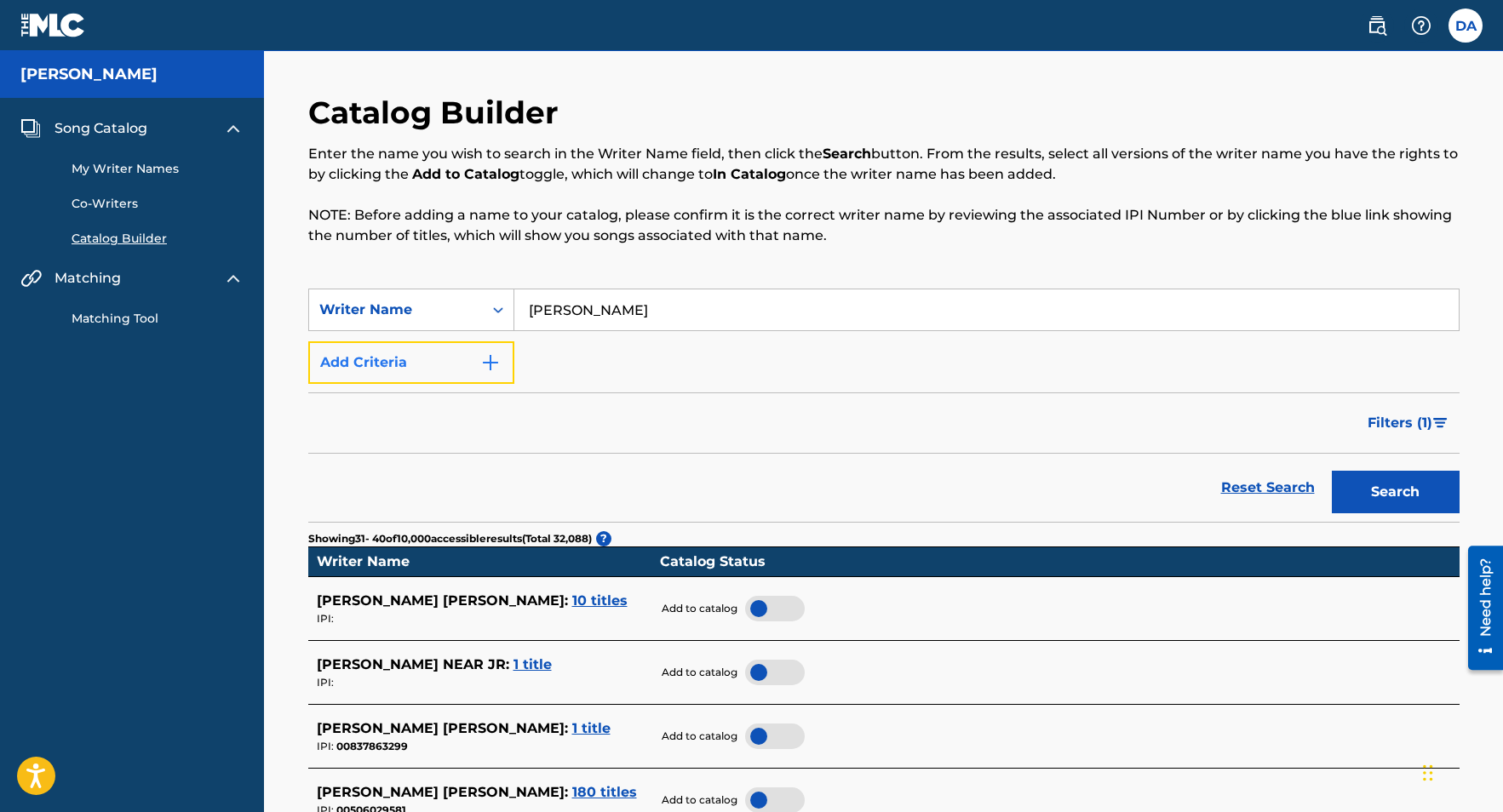
click at [493, 358] on img "Search Form" at bounding box center [490, 362] width 20 height 20
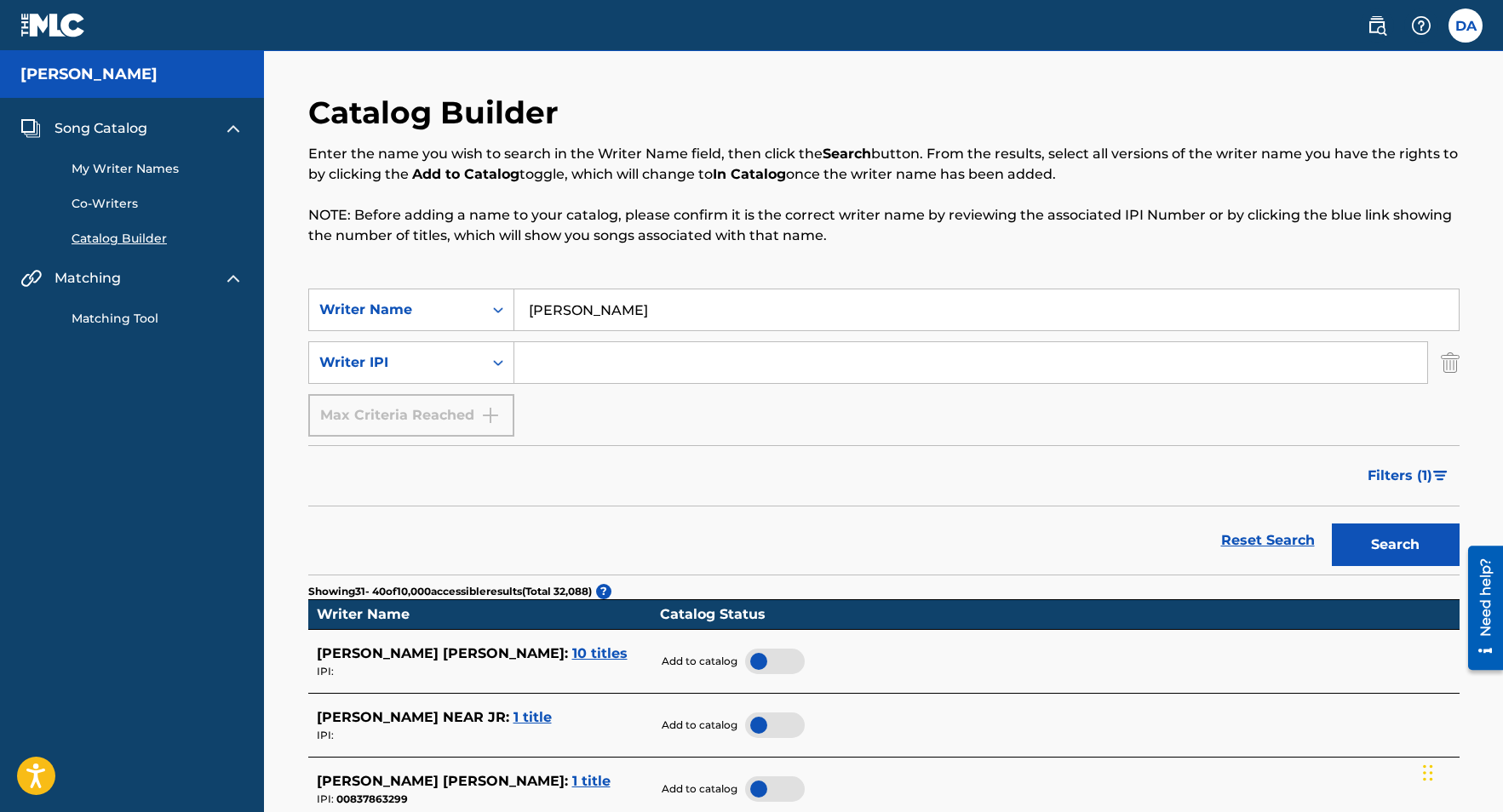
click at [563, 355] on input "Search Form" at bounding box center [970, 362] width 913 height 41
click at [570, 367] on input "Search Form" at bounding box center [970, 362] width 913 height 41
paste input "726310469"
type input "726310469"
click at [1388, 534] on button "Search" at bounding box center [1395, 545] width 127 height 42
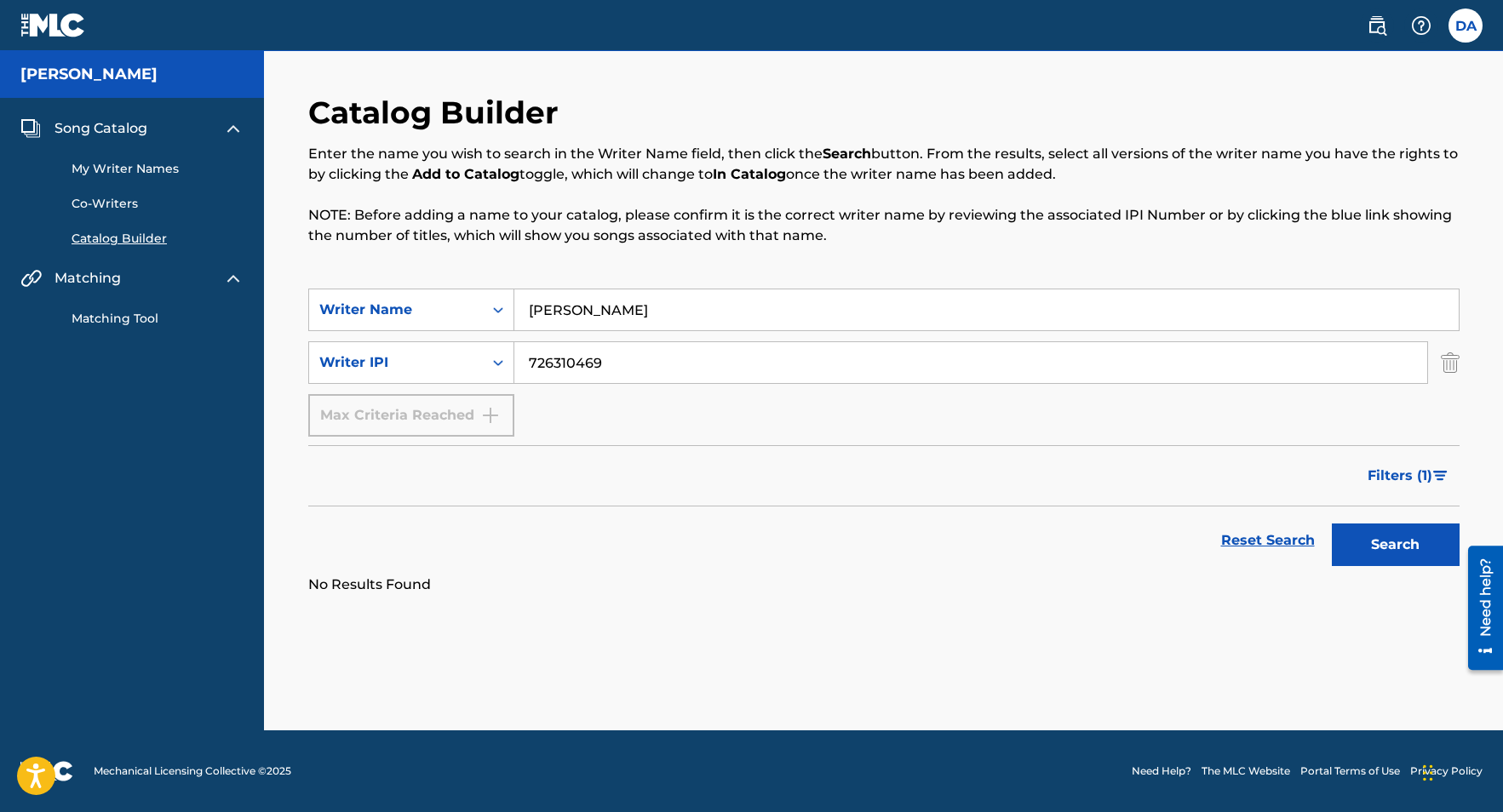
click at [492, 416] on div "Max Criteria Reached" at bounding box center [411, 415] width 206 height 42
click at [487, 414] on div "Max Criteria Reached" at bounding box center [411, 415] width 206 height 42
click at [499, 362] on icon "Search Form" at bounding box center [498, 363] width 11 height 6
drag, startPoint x: 629, startPoint y: 367, endPoint x: 512, endPoint y: 365, distance: 117.0
click at [512, 365] on div "SearchWithCriteriafef9184b-405d-467c-a578-d8ea79838df7 Writer IPI 726310469" at bounding box center [884, 362] width 1151 height 42
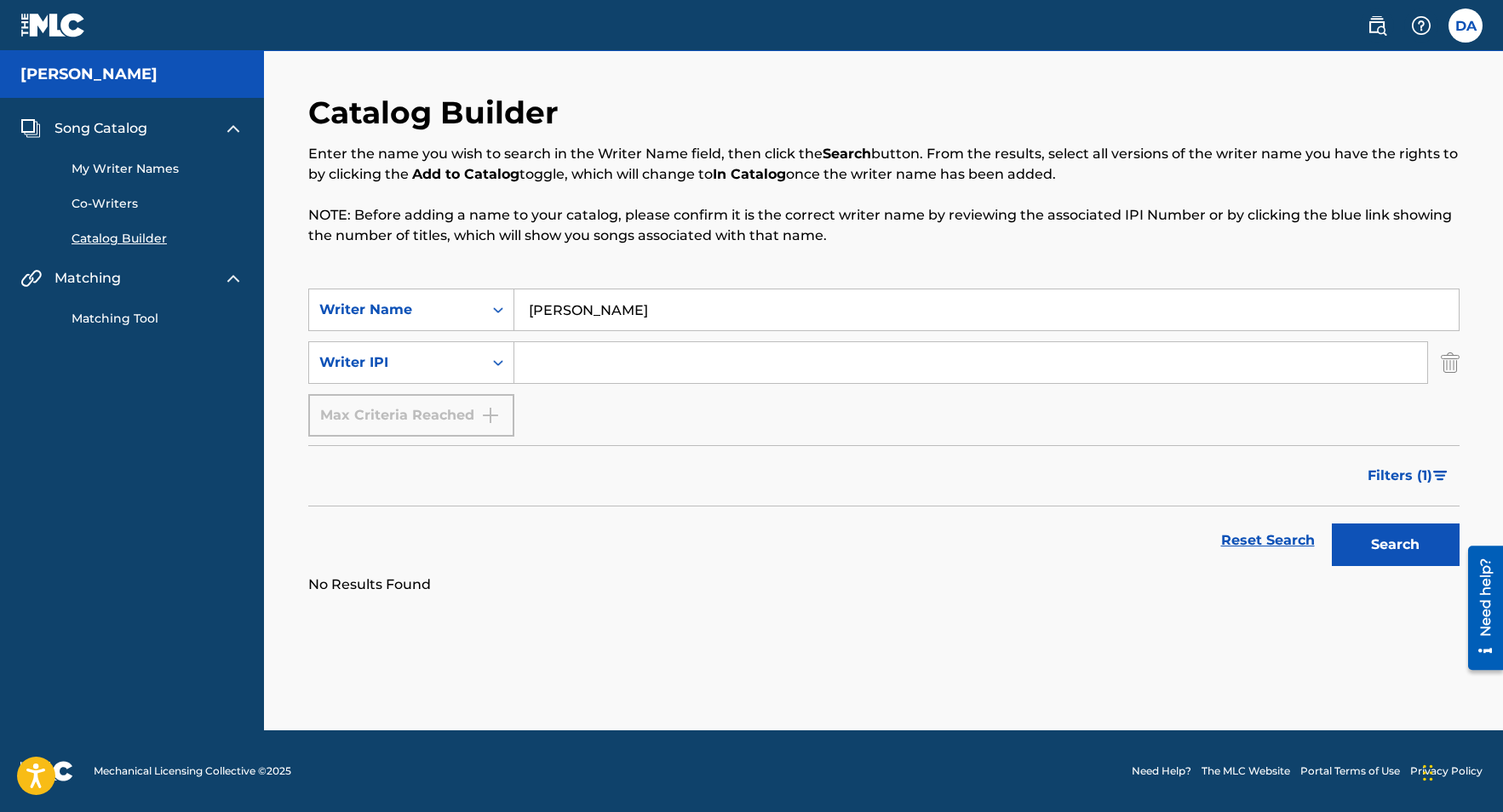
click at [707, 297] on input "[PERSON_NAME]" at bounding box center [987, 309] width 945 height 41
click at [704, 314] on input "[PERSON_NAME]" at bounding box center [987, 309] width 945 height 41
type input "[PERSON_NAME]"
click at [1332, 524] on button "Search" at bounding box center [1395, 545] width 127 height 42
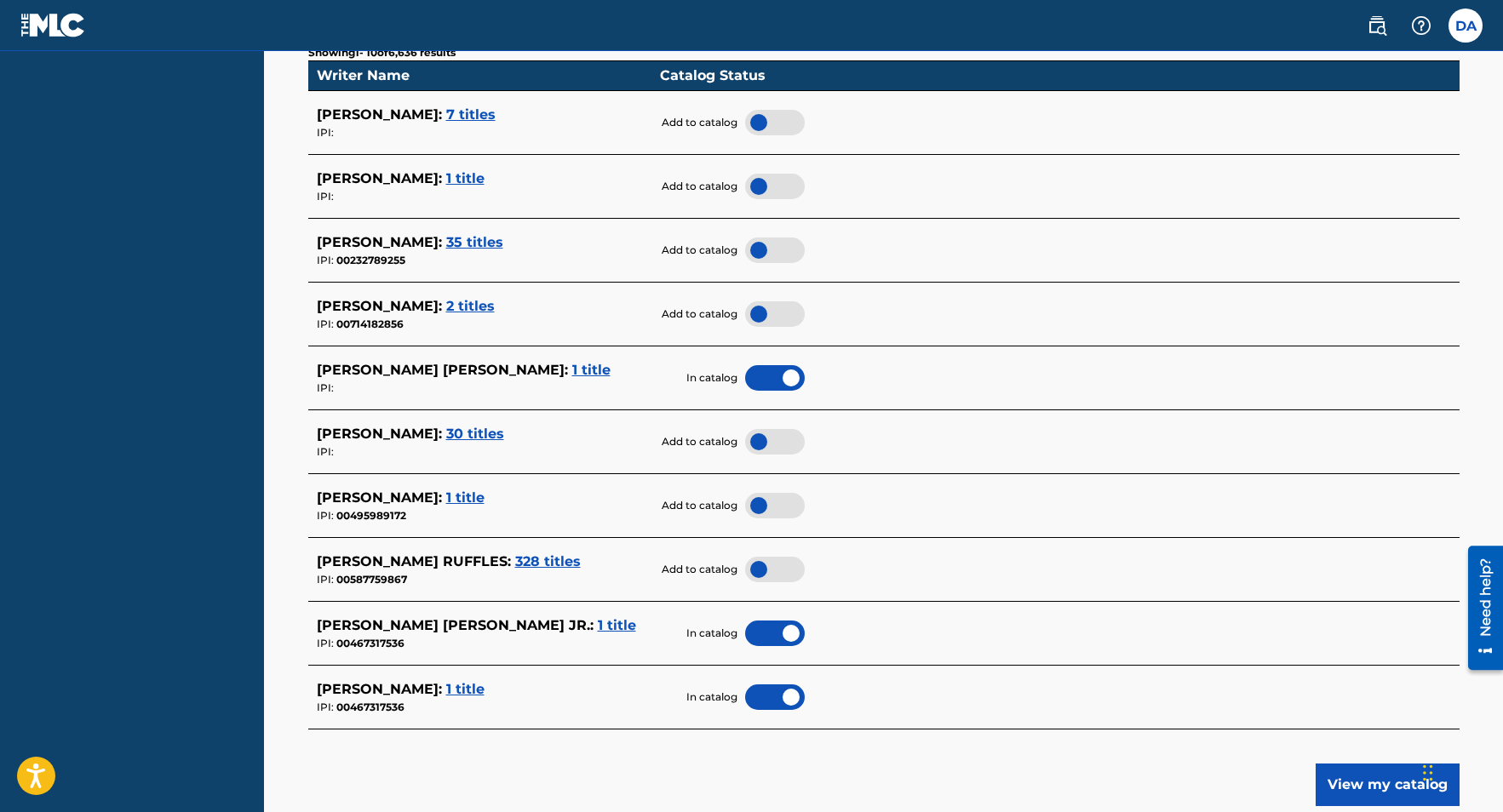
scroll to position [506, 0]
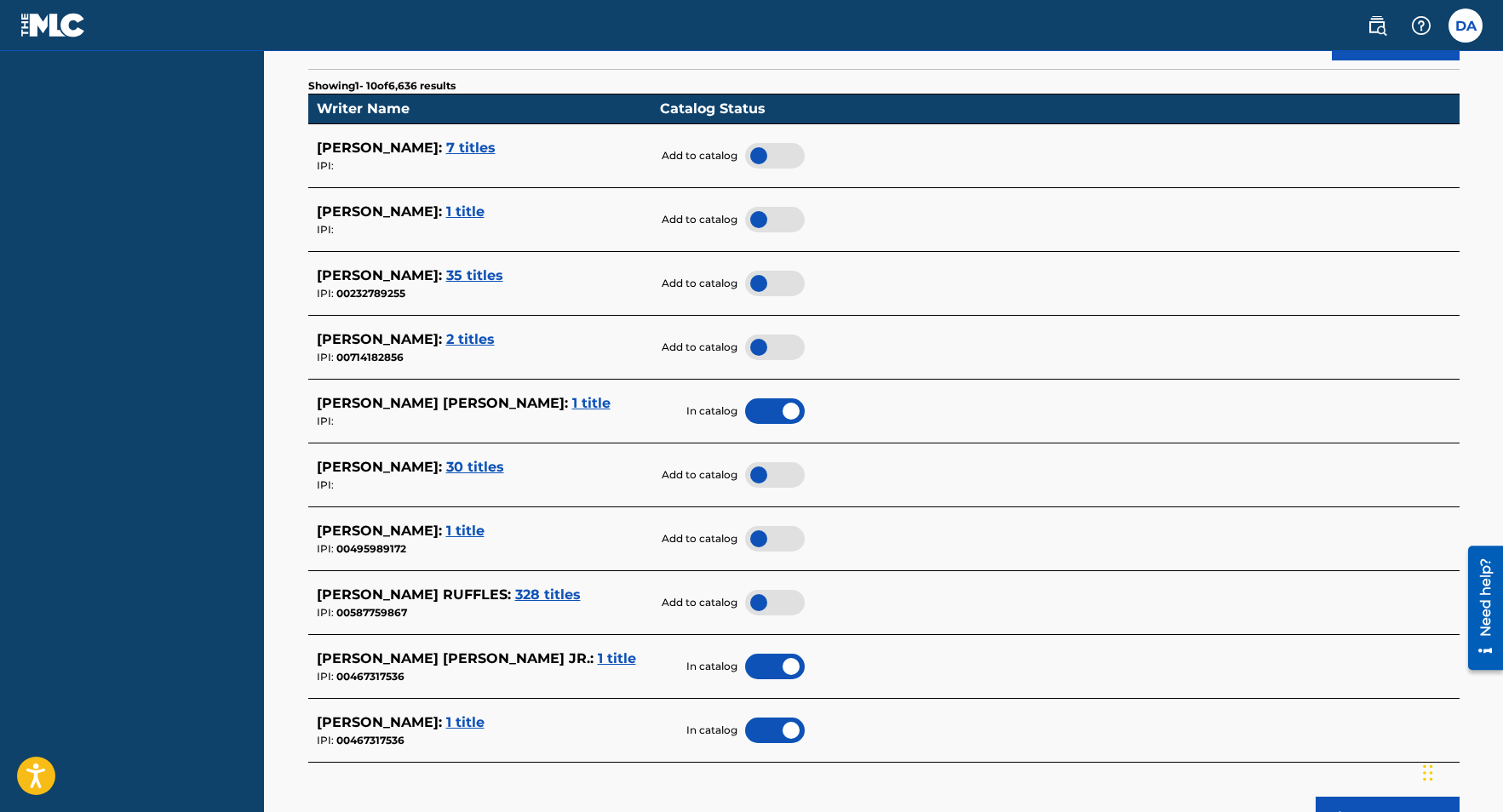
click at [490, 149] on span "7 titles" at bounding box center [471, 147] width 50 height 16
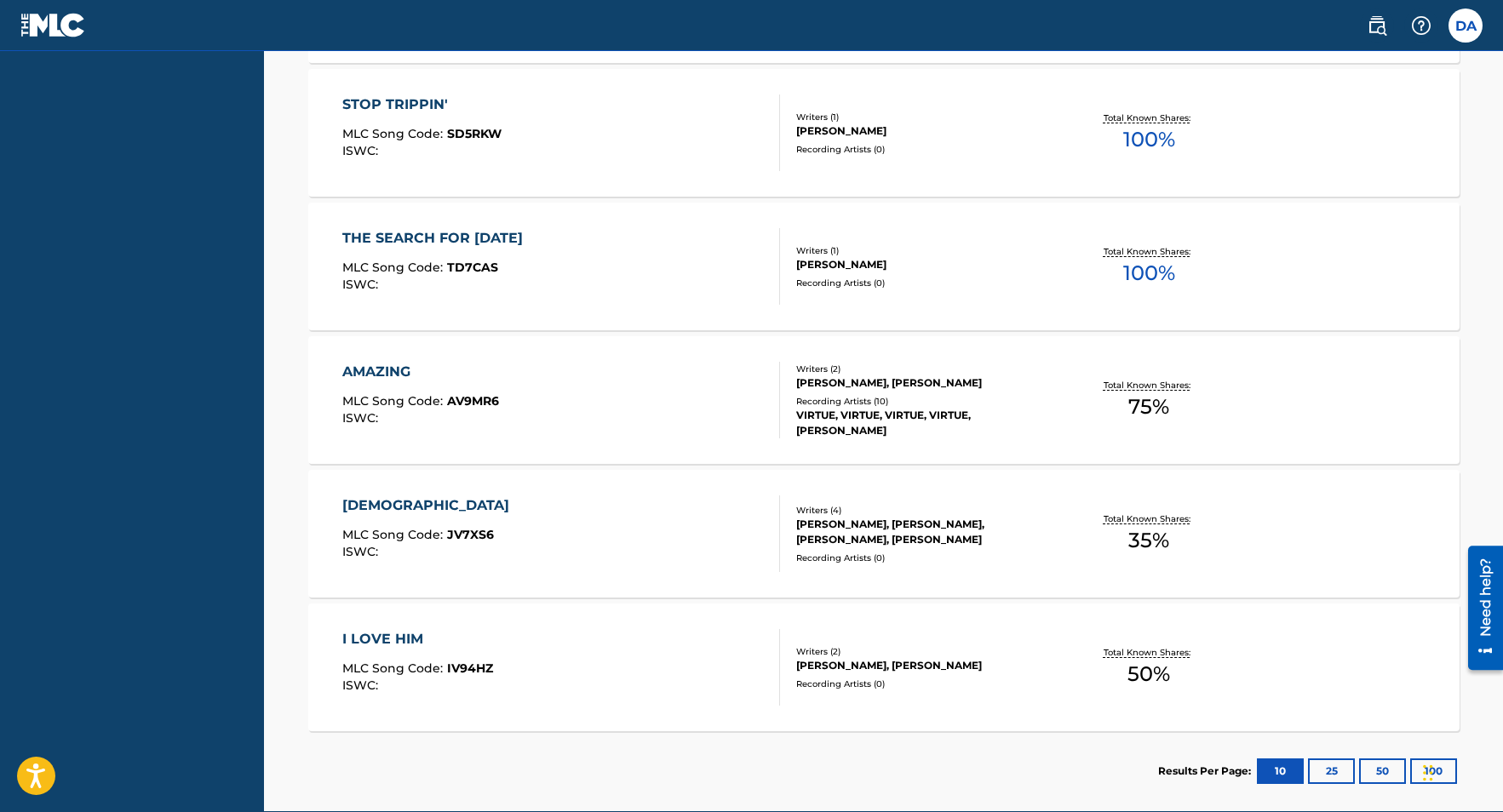
scroll to position [930, 0]
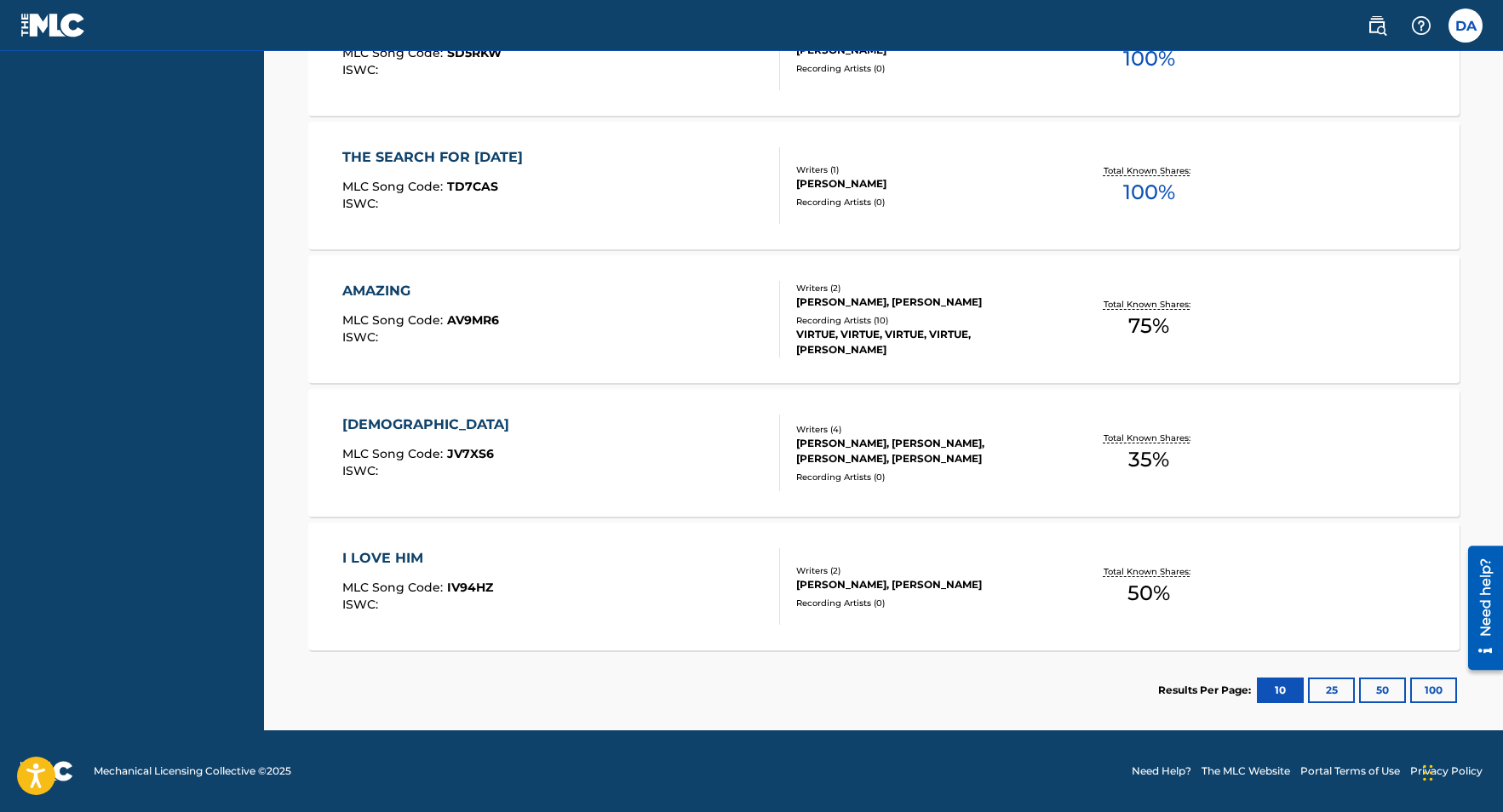
click at [599, 326] on div "AMAZING MLC Song Code : AV9MR6 ISWC :" at bounding box center [560, 319] width 438 height 77
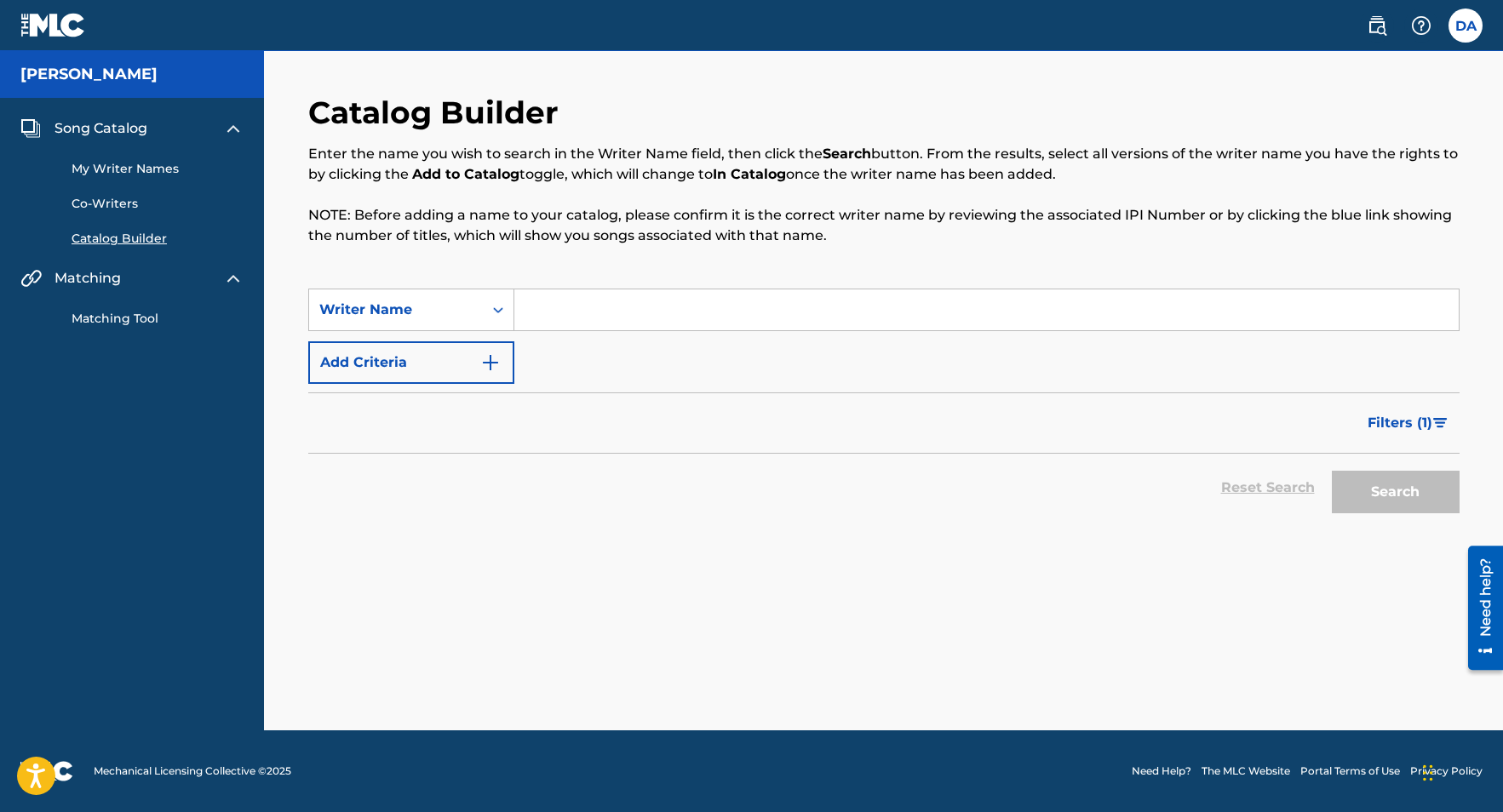
click at [558, 313] on input "Search Form" at bounding box center [987, 309] width 945 height 41
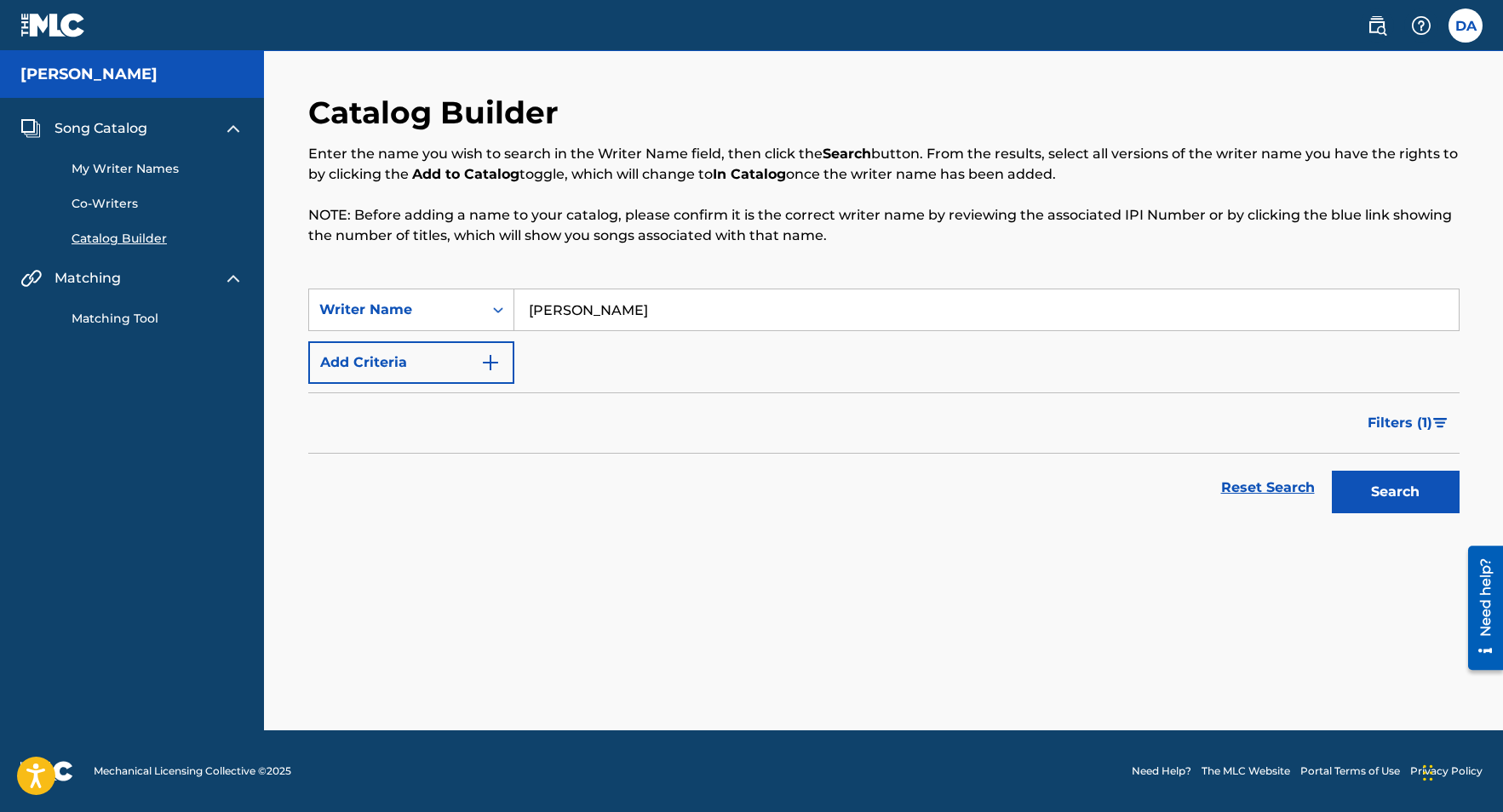
type input "[PERSON_NAME]"
click at [1332, 470] on button "Search" at bounding box center [1395, 491] width 127 height 42
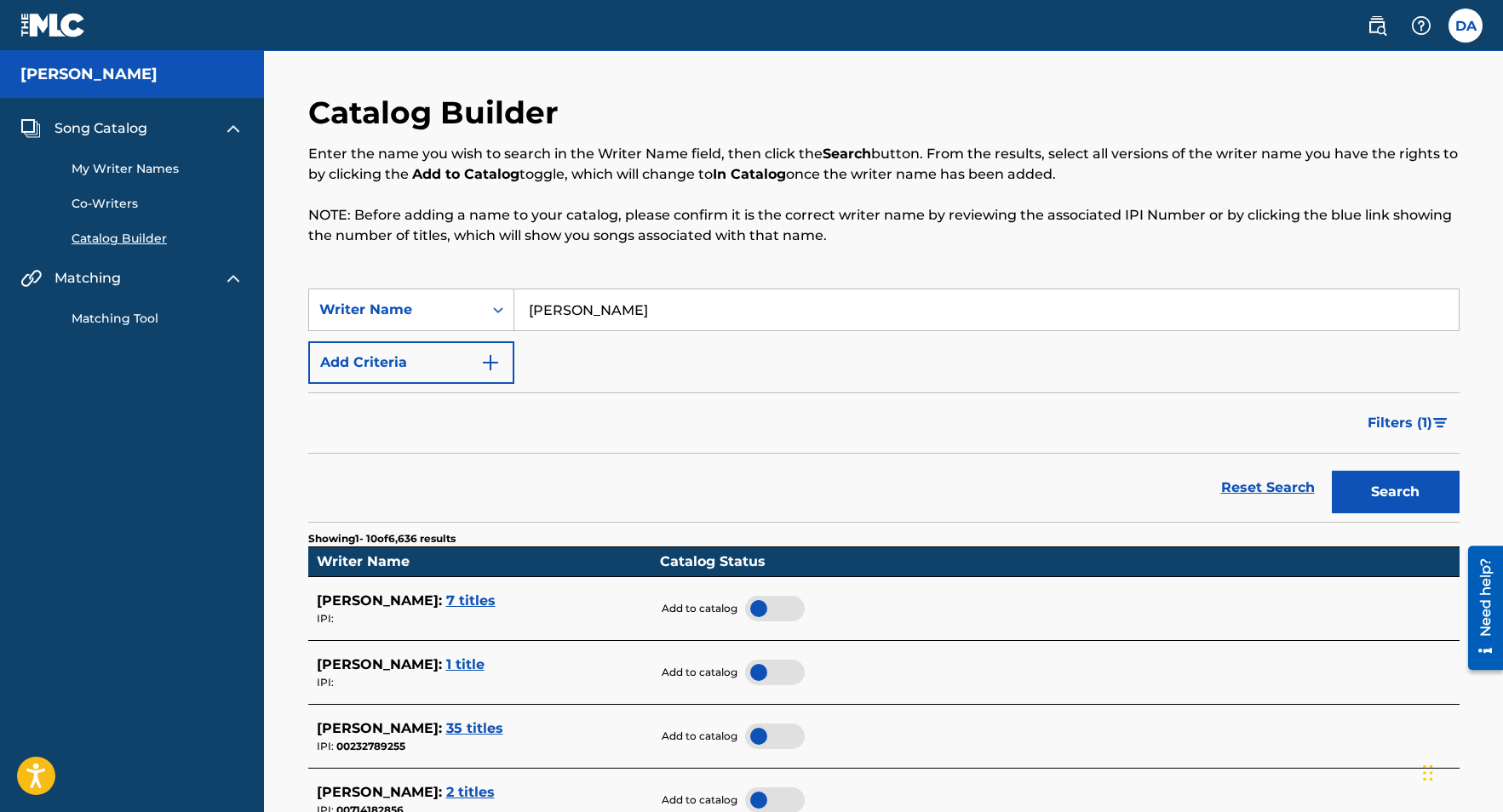
click at [422, 597] on span "[PERSON_NAME] :" at bounding box center [379, 600] width 125 height 16
click at [480, 608] on span "7 titles" at bounding box center [471, 600] width 50 height 16
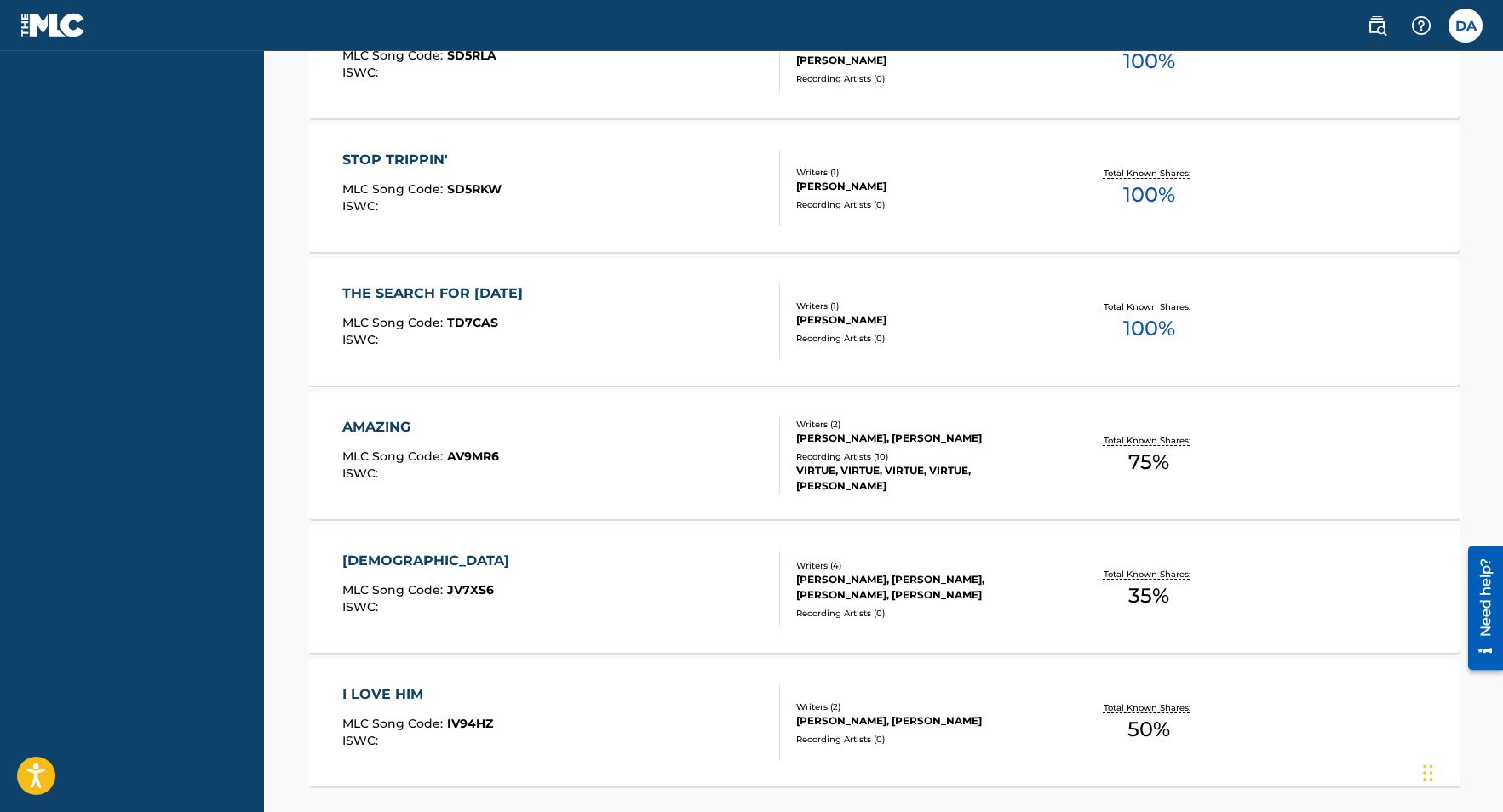
scroll to position [805, 0]
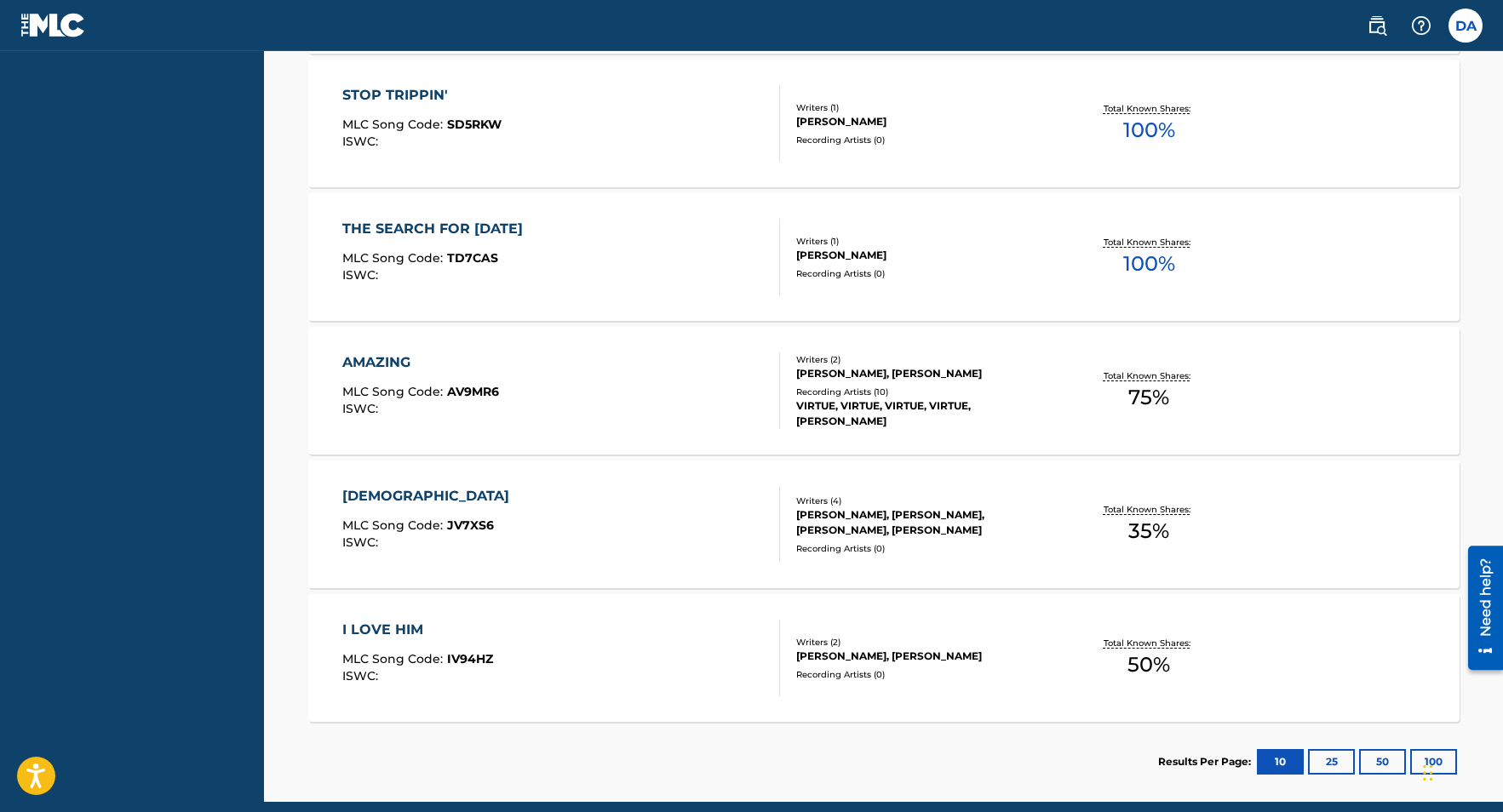
click at [896, 519] on div "[PERSON_NAME], [PERSON_NAME], [PERSON_NAME], [PERSON_NAME]" at bounding box center [924, 523] width 257 height 31
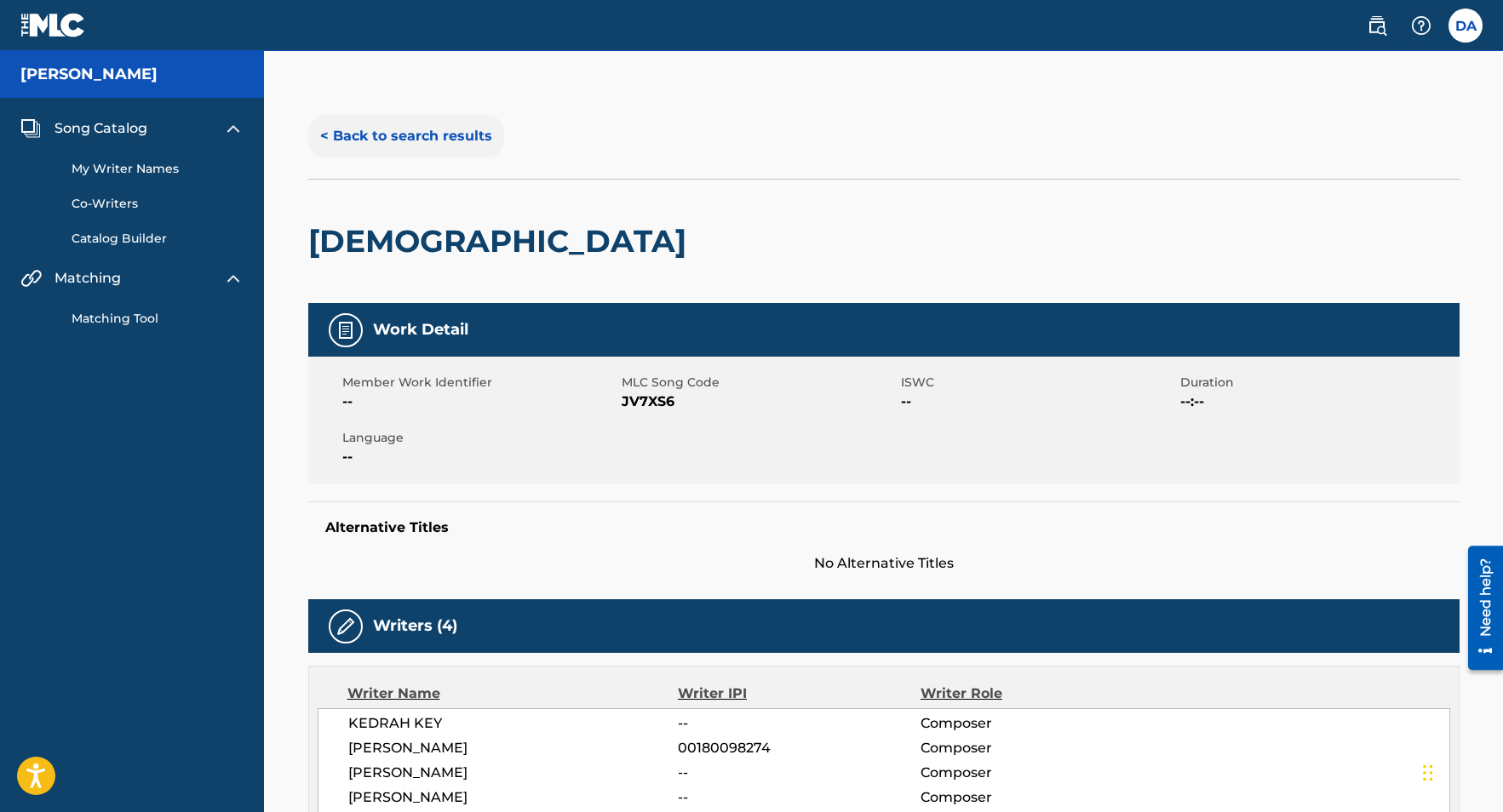
click at [401, 139] on button "< Back to search results" at bounding box center [406, 136] width 195 height 42
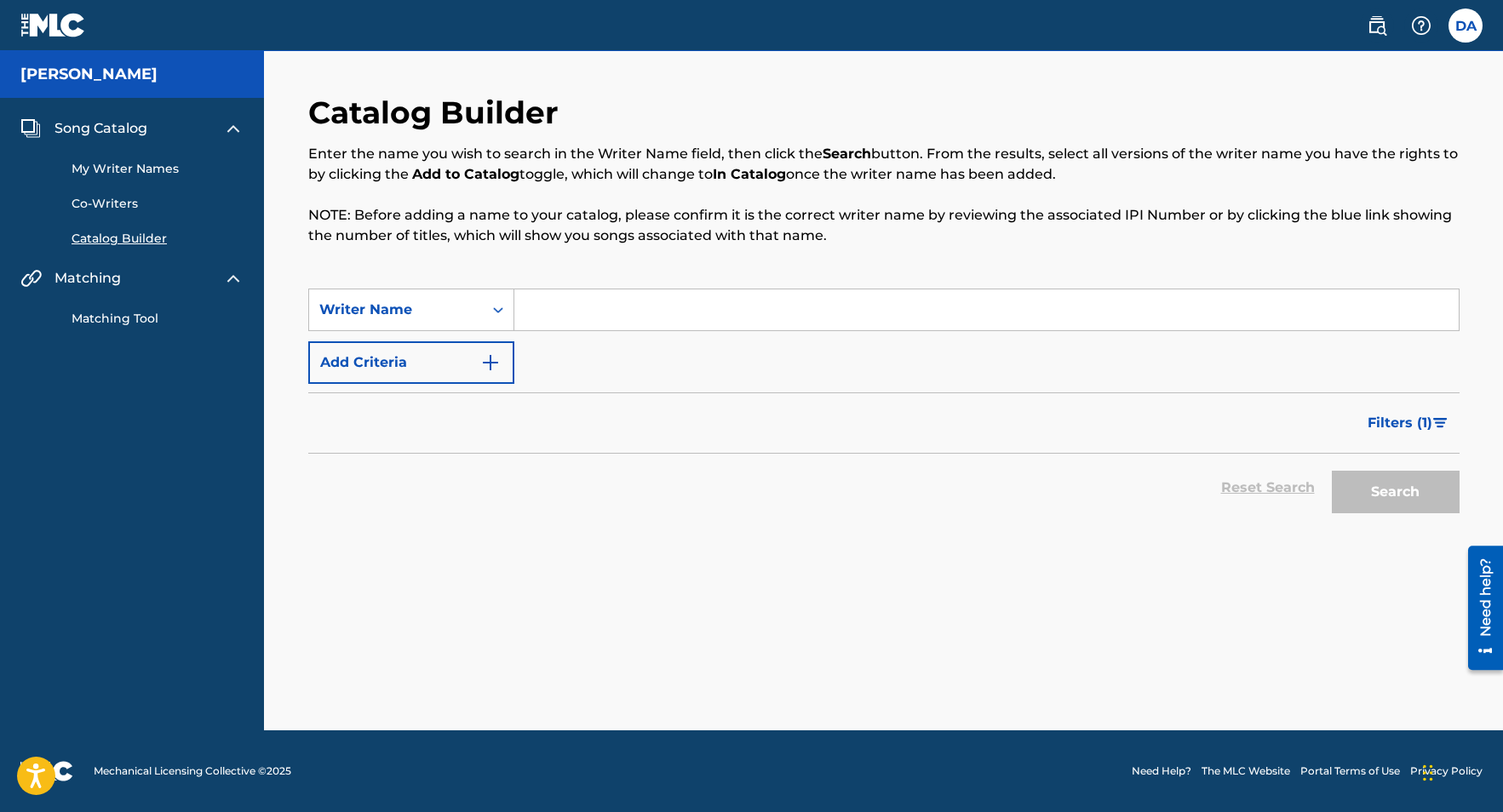
click at [569, 294] on input "Search Form" at bounding box center [987, 309] width 945 height 41
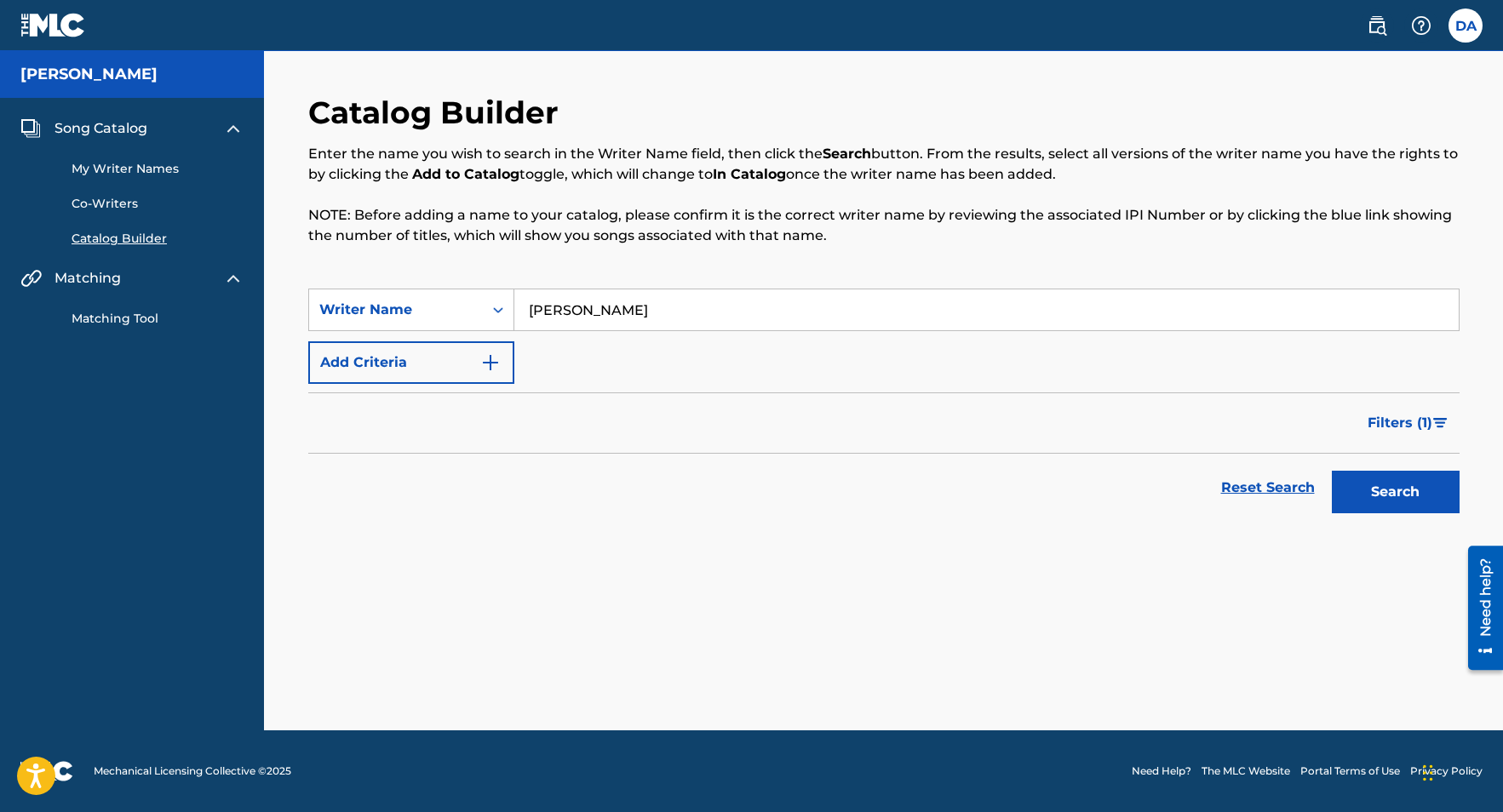
click at [697, 310] on input "[PERSON_NAME]" at bounding box center [987, 309] width 945 height 41
type input "[PERSON_NAME]"
click at [1332, 470] on button "Search" at bounding box center [1395, 491] width 127 height 42
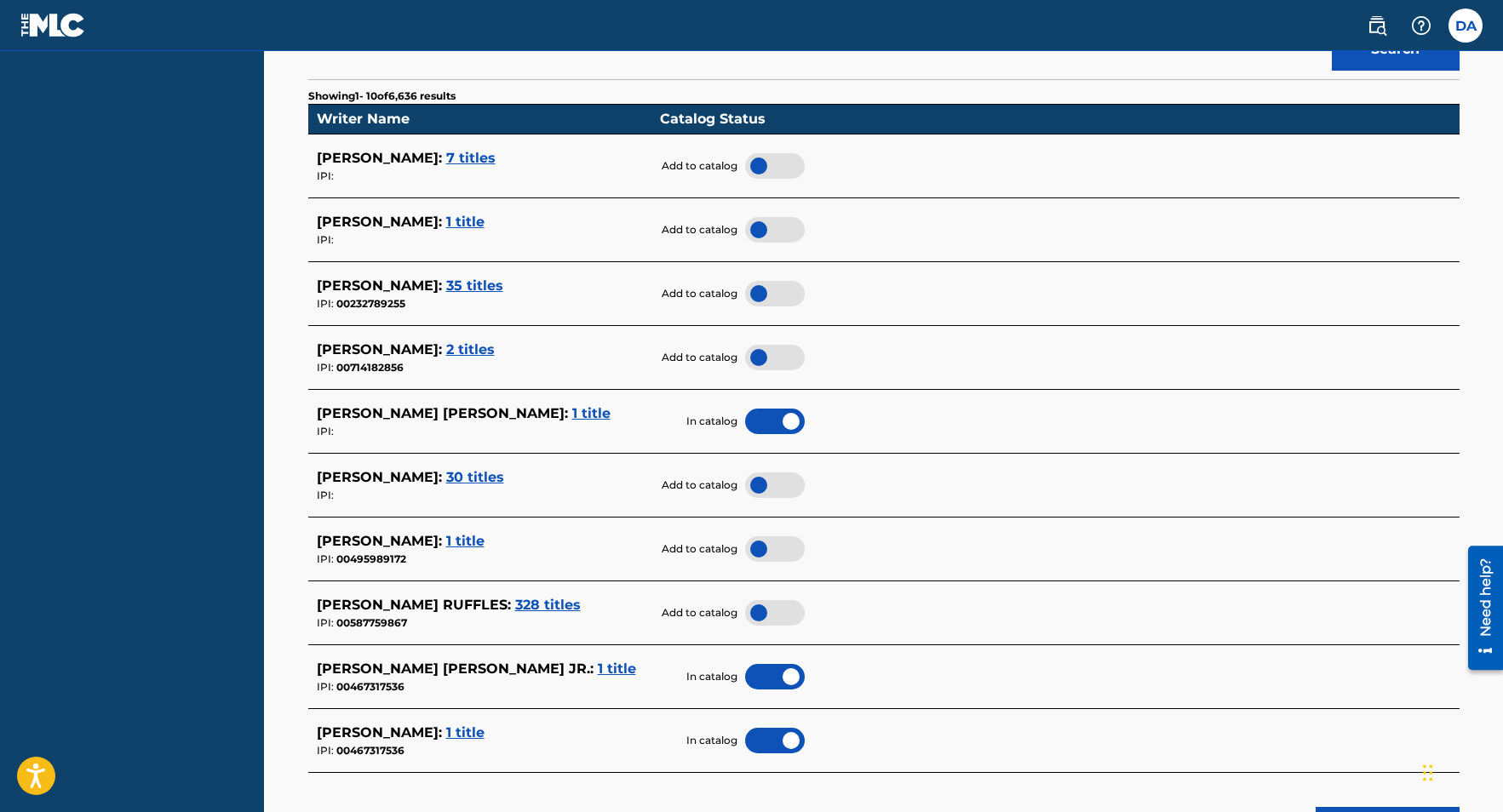
scroll to position [357, 0]
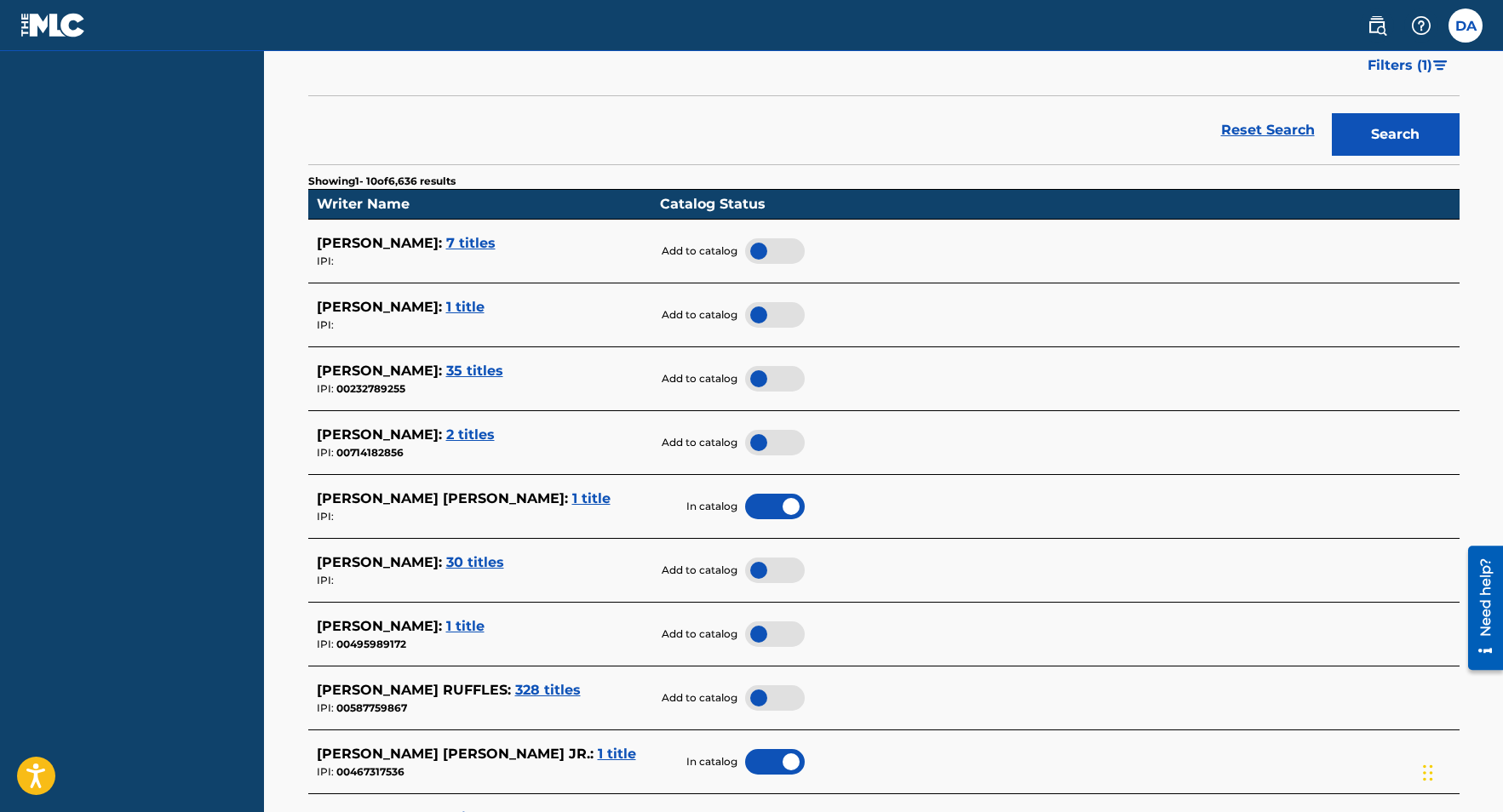
click at [478, 242] on span "7 titles" at bounding box center [471, 242] width 50 height 16
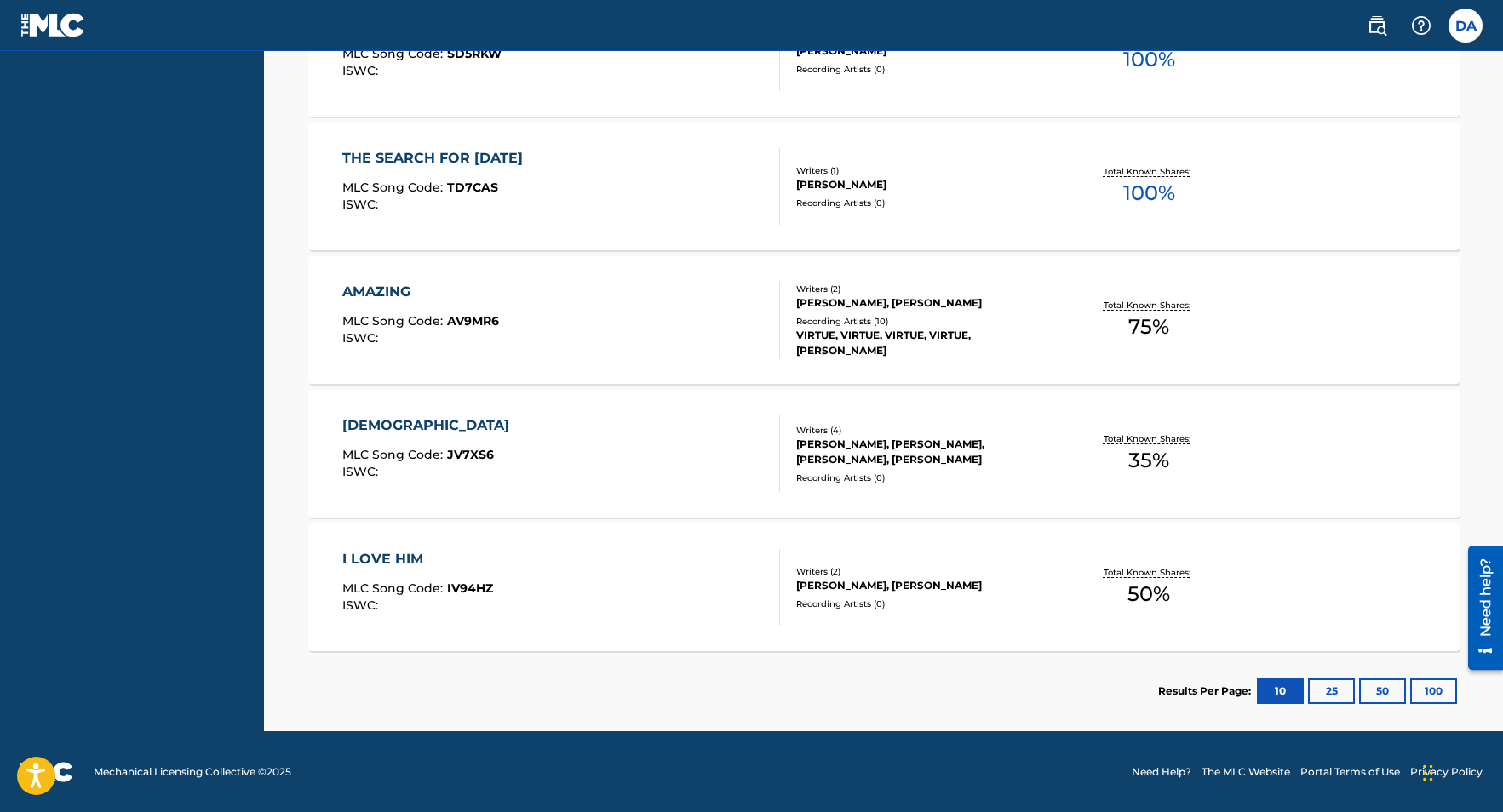
scroll to position [876, 0]
click at [915, 558] on div "I LOVE HIM MLC Song Code : IV94HZ ISWC : Writers ( 2 ) [PERSON_NAME], [PERSON_N…" at bounding box center [884, 586] width 1151 height 127
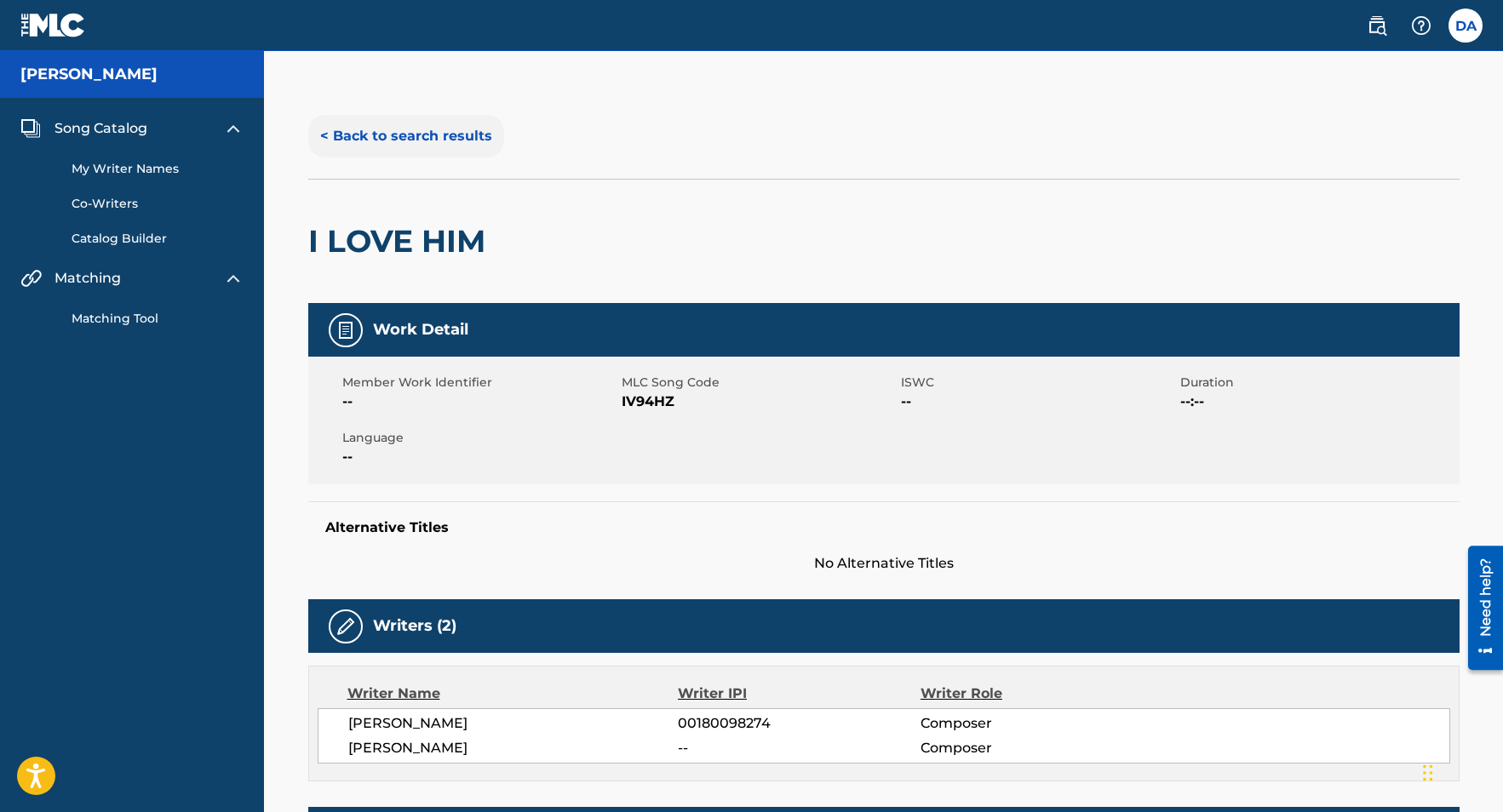
click at [443, 137] on button "< Back to search results" at bounding box center [406, 136] width 195 height 42
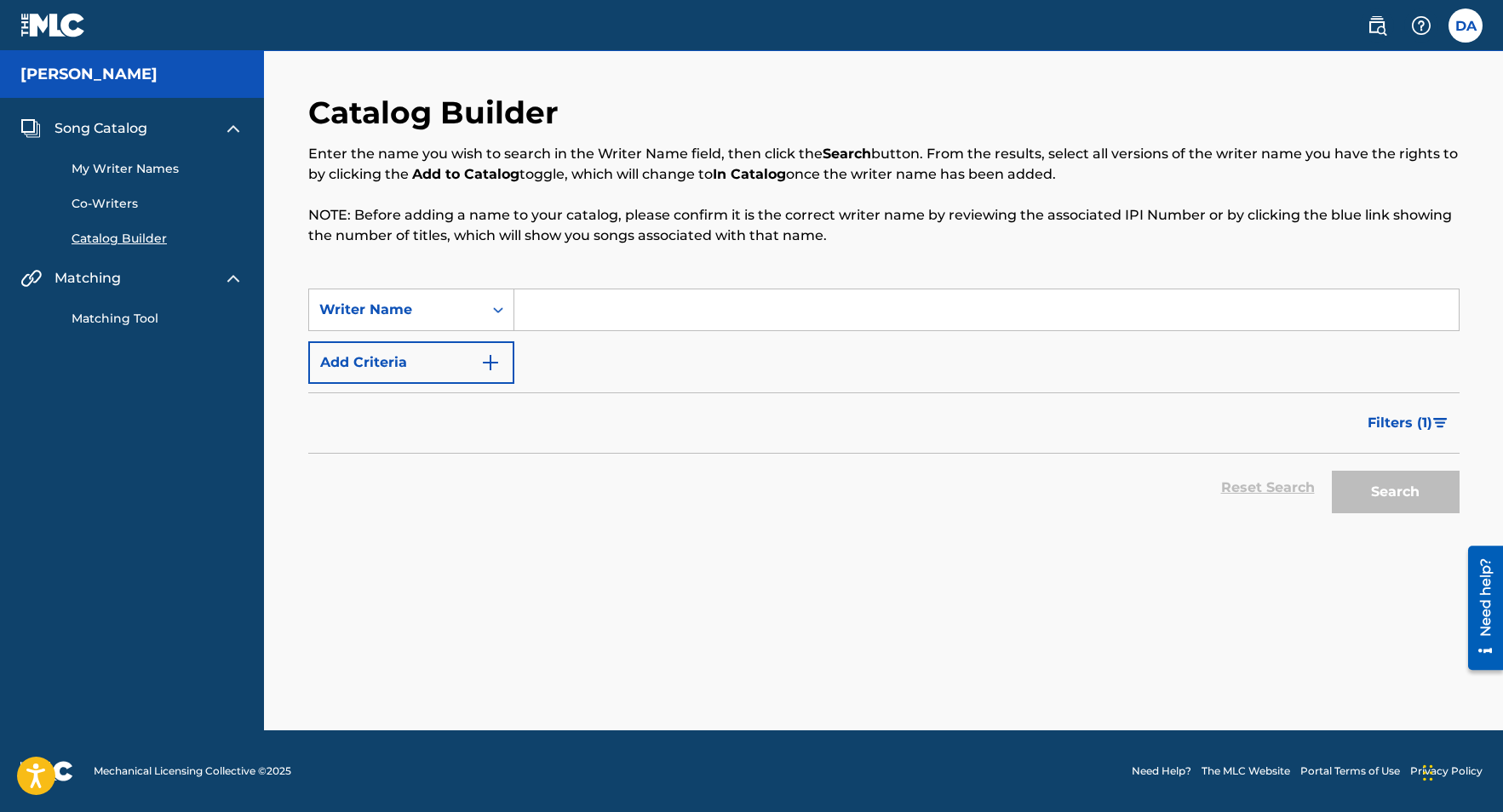
click at [557, 296] on input "Search Form" at bounding box center [987, 309] width 945 height 41
click at [1382, 492] on button "Search" at bounding box center [1395, 491] width 127 height 42
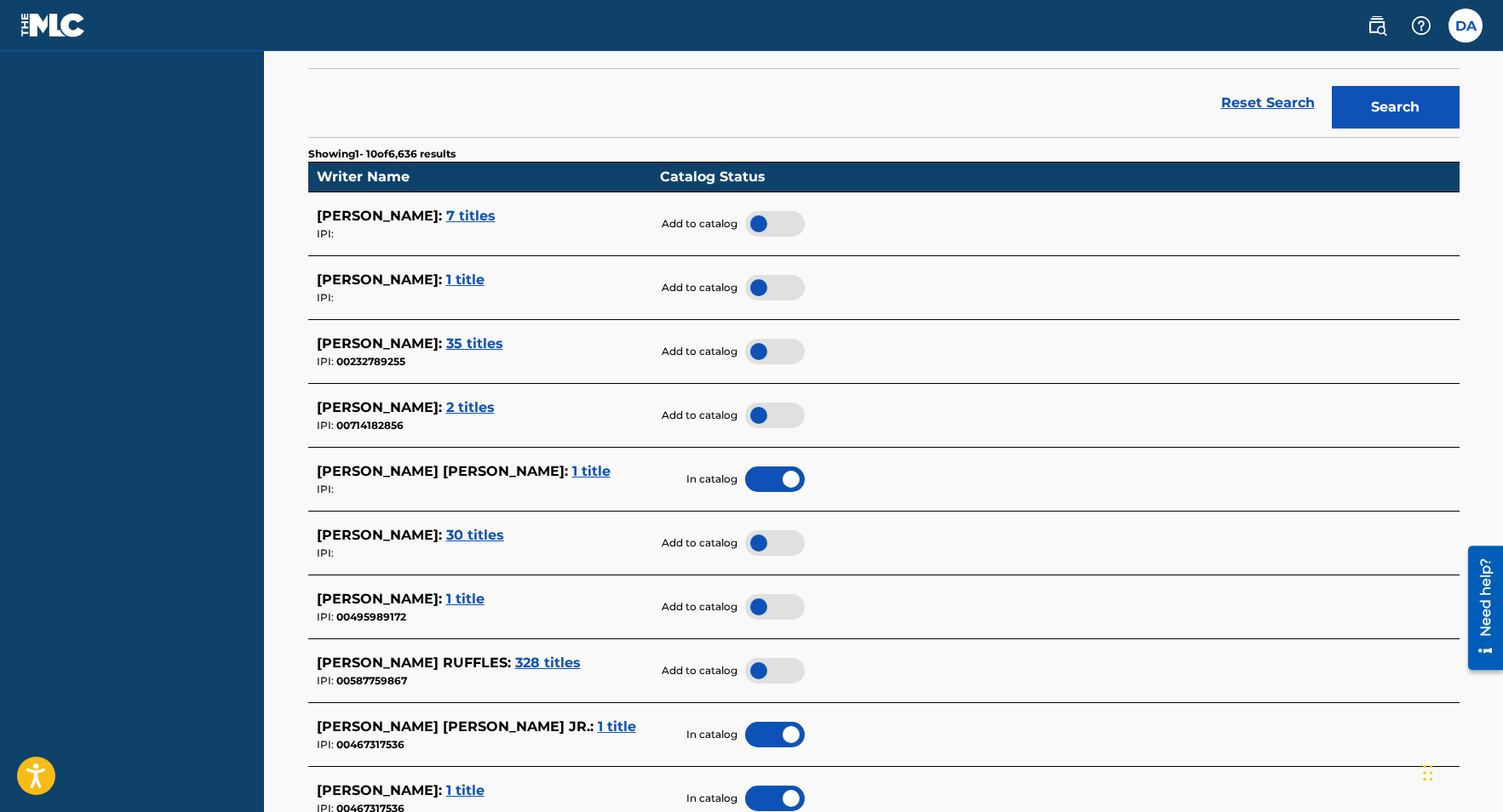
scroll to position [434, 0]
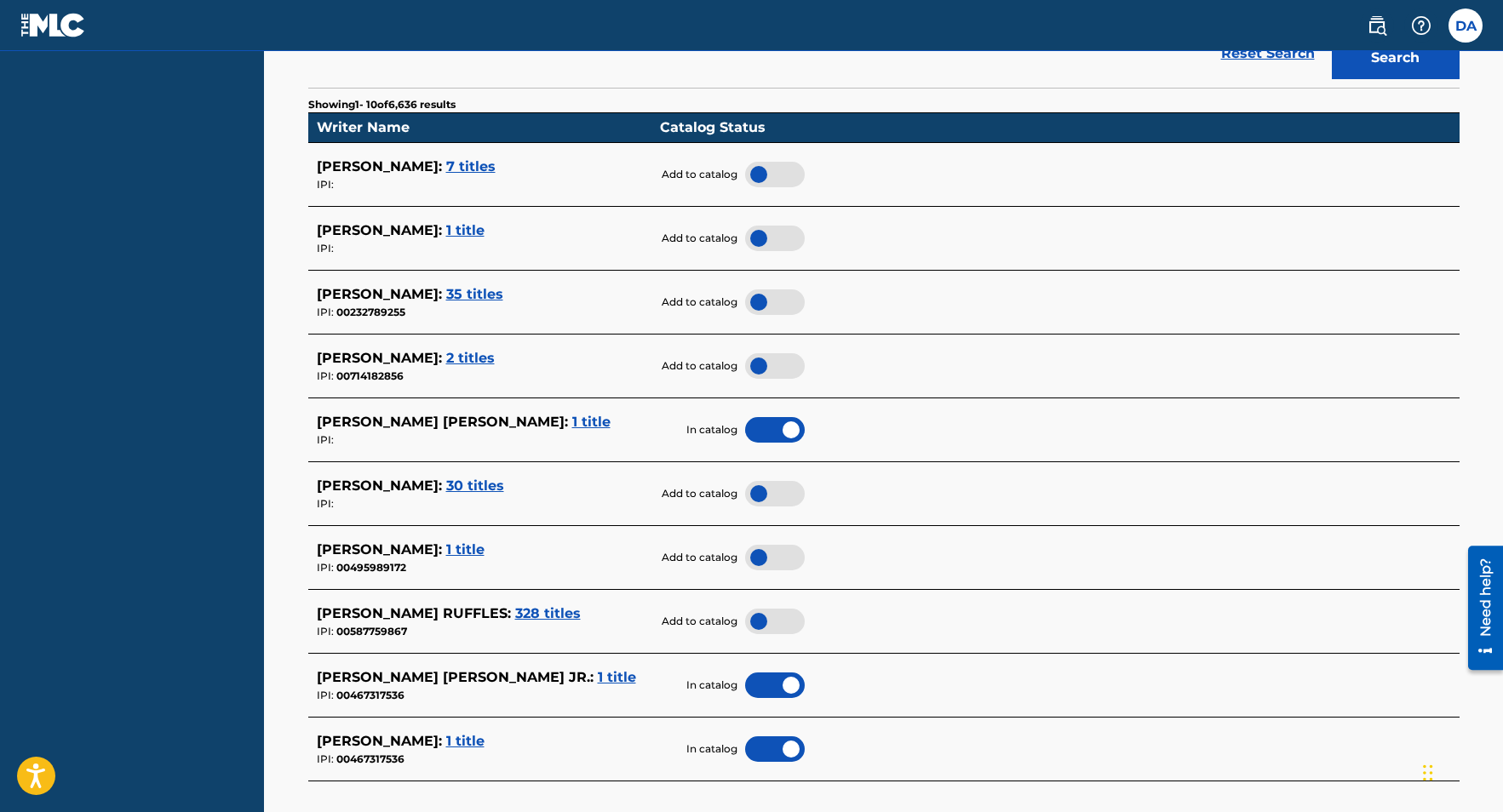
click at [484, 168] on span "7 titles" at bounding box center [471, 166] width 50 height 16
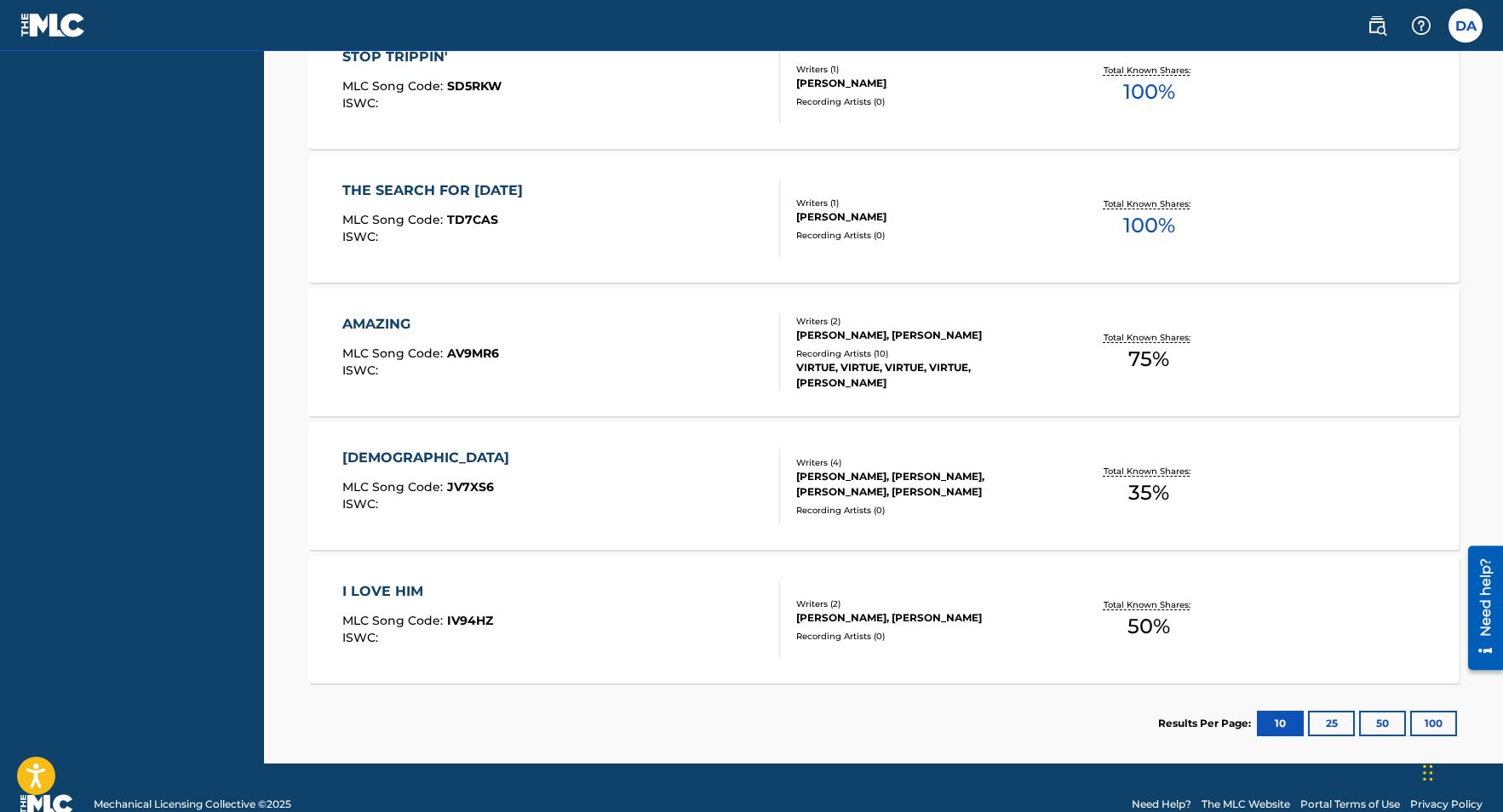
scroll to position [876, 0]
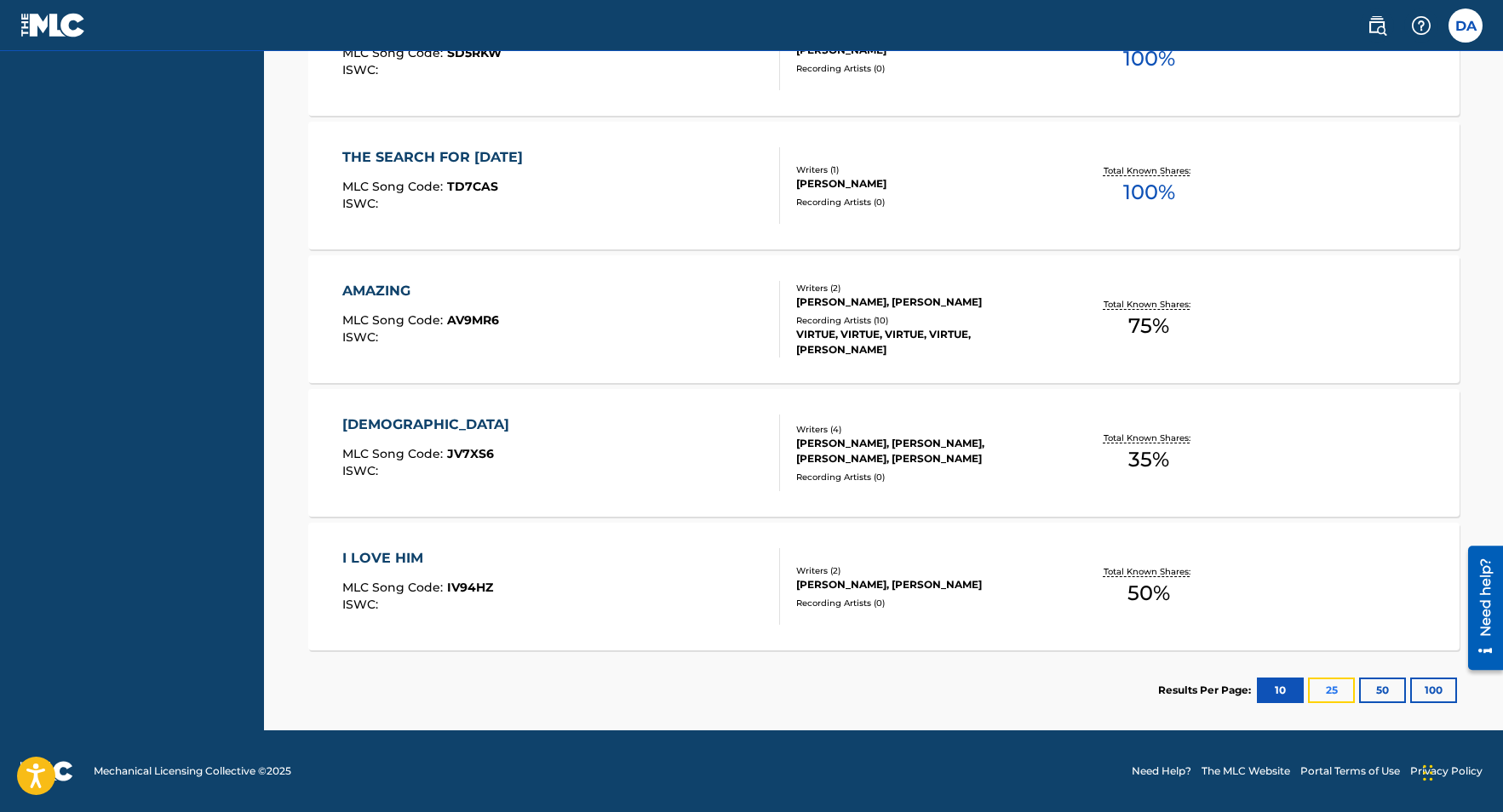
click at [1329, 688] on button "25" at bounding box center [1331, 689] width 47 height 26
click at [1381, 692] on button "50" at bounding box center [1381, 689] width 47 height 26
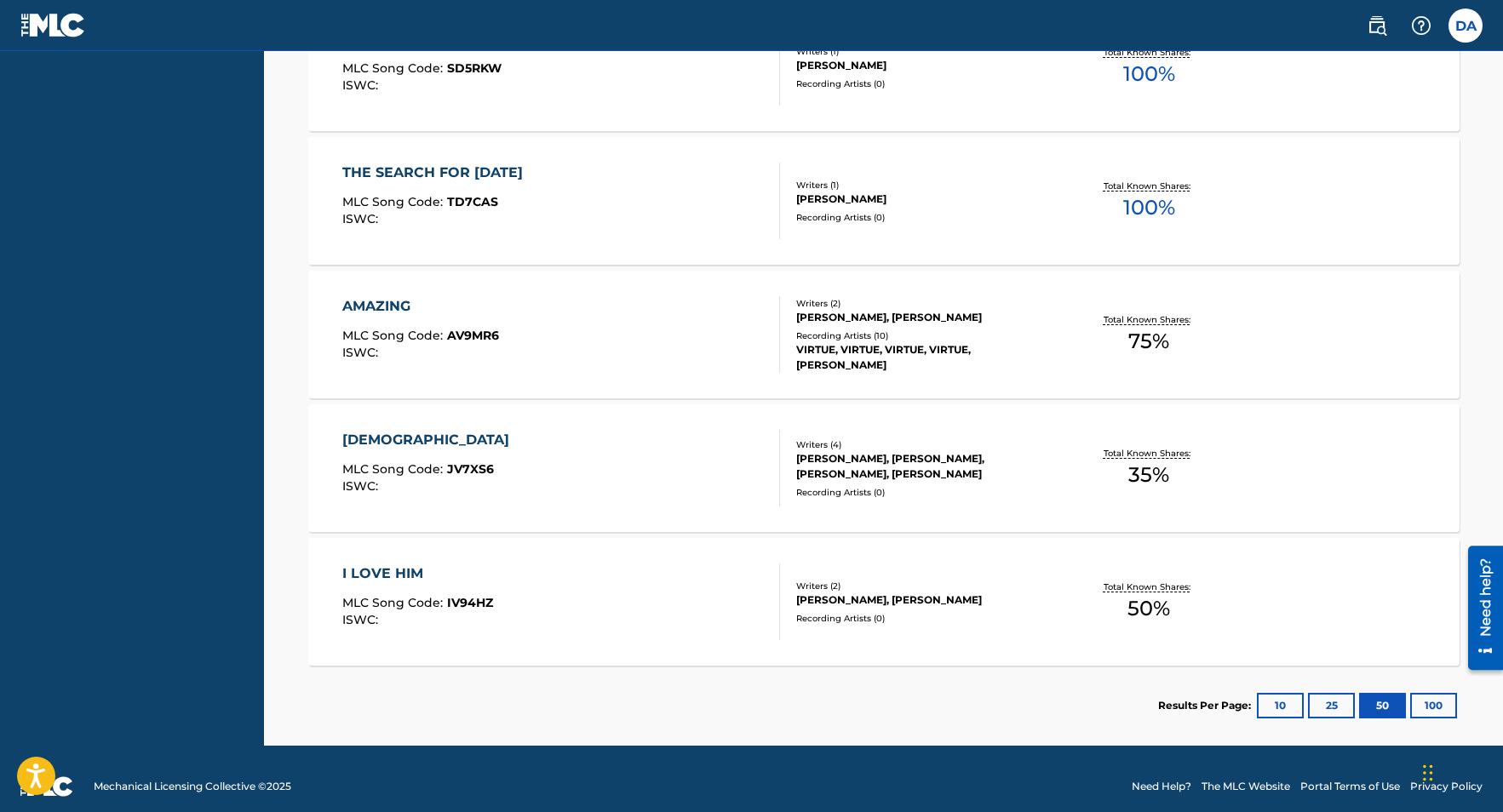
scroll to position [0, 0]
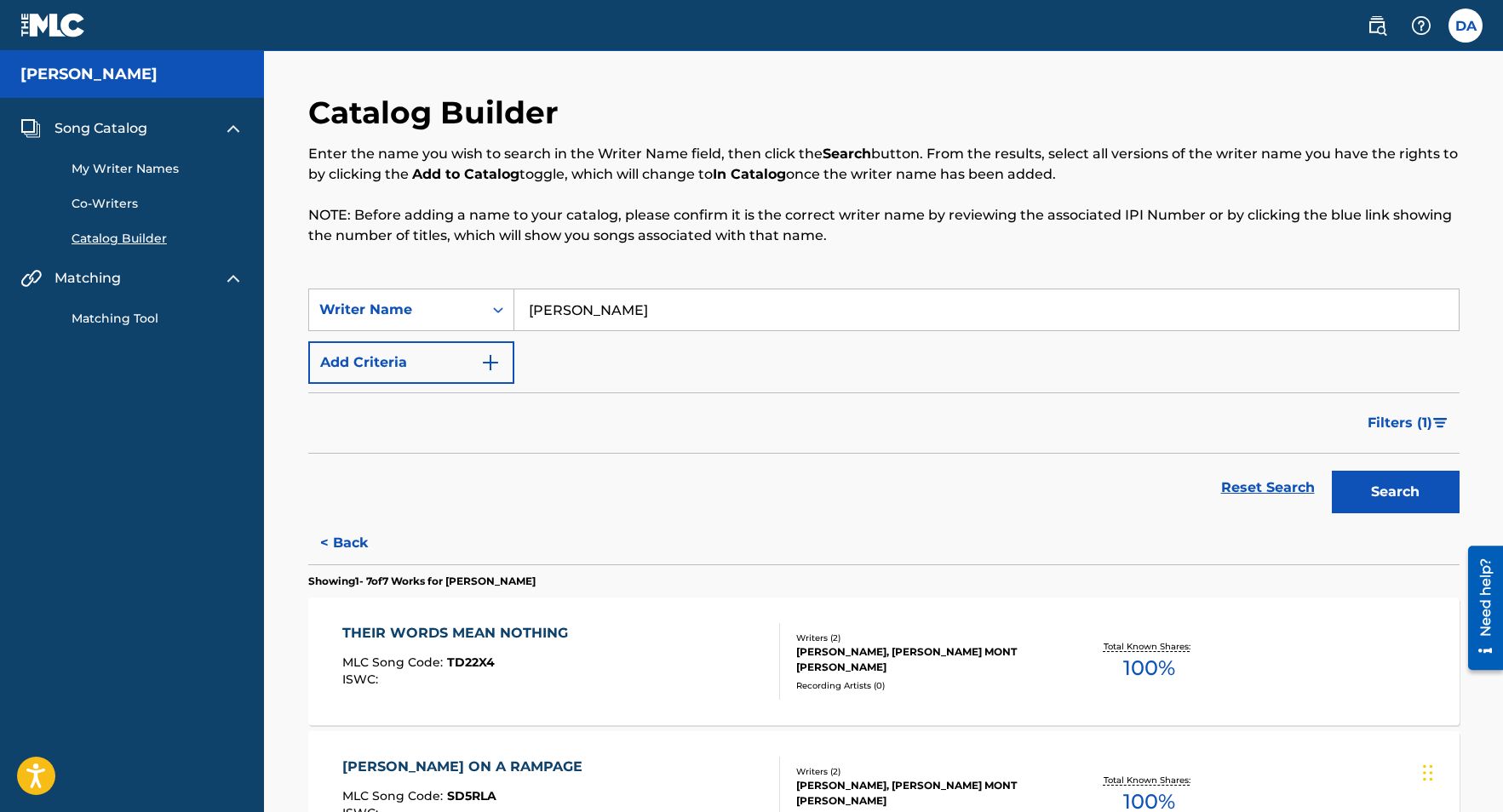
click at [726, 315] on input "[PERSON_NAME]" at bounding box center [987, 309] width 945 height 41
type input "[PERSON_NAME]"
click at [1374, 491] on button "Search" at bounding box center [1395, 491] width 127 height 42
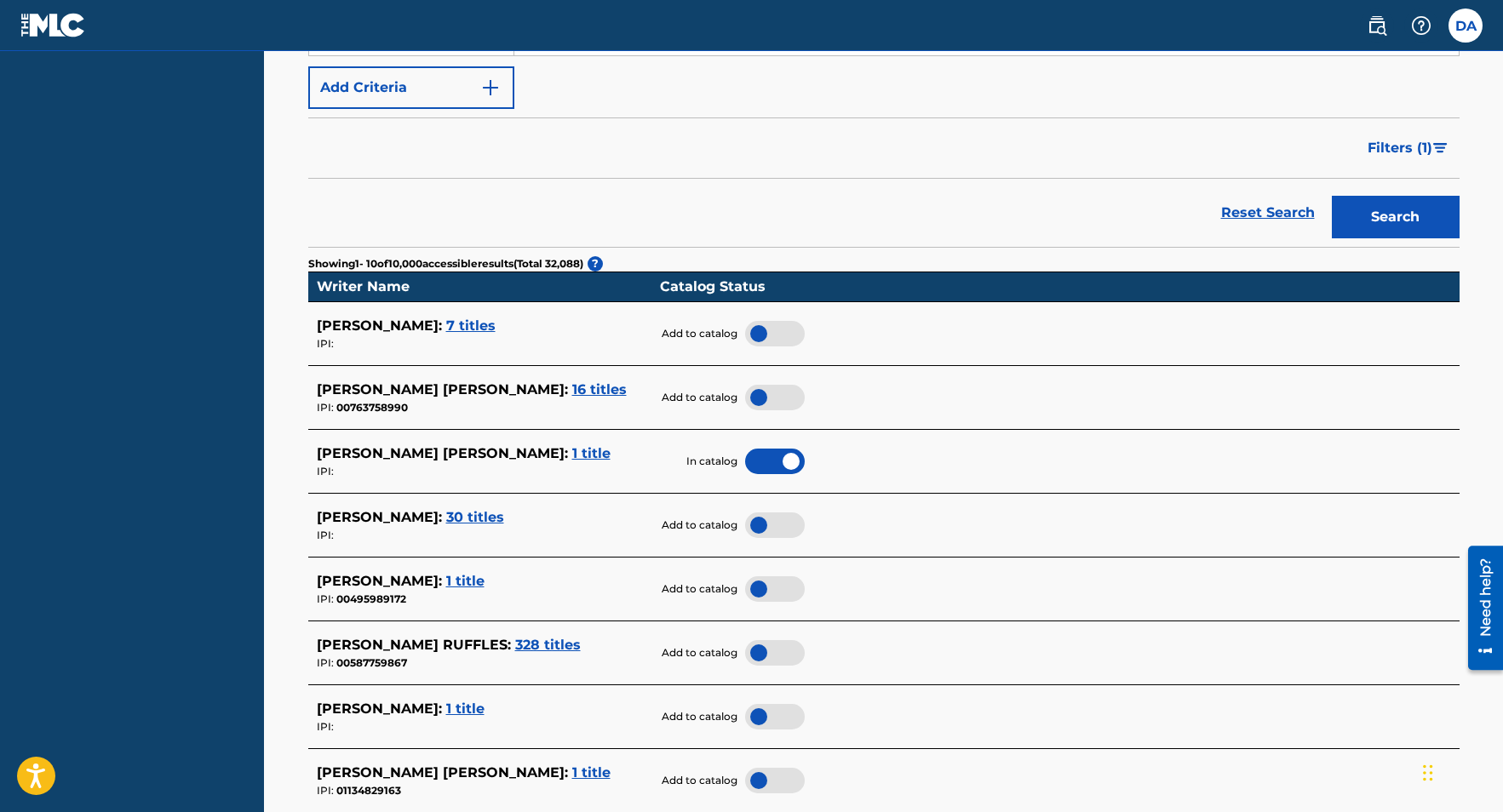
scroll to position [406, 0]
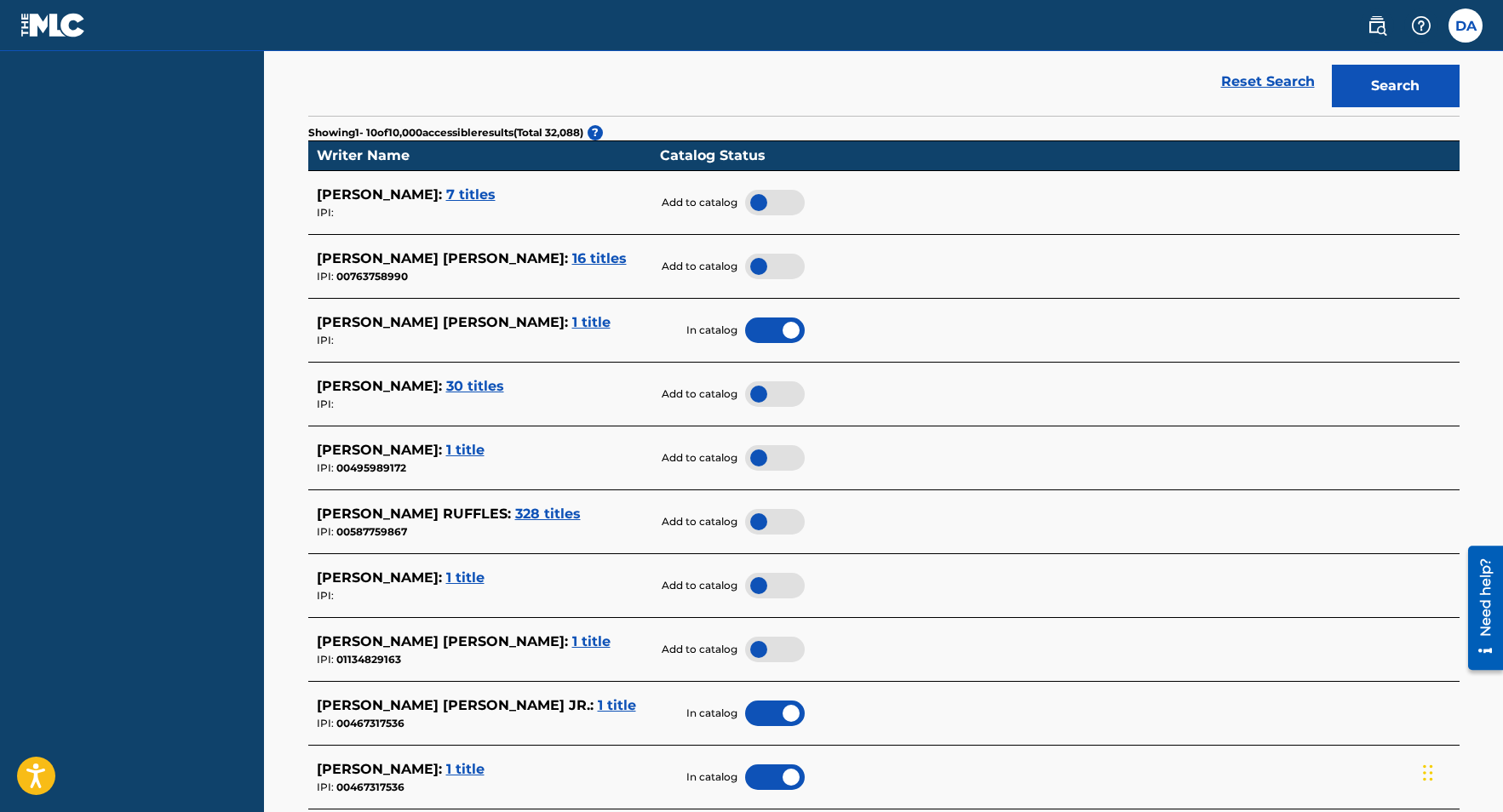
click at [446, 386] on span "30 titles" at bounding box center [475, 386] width 57 height 16
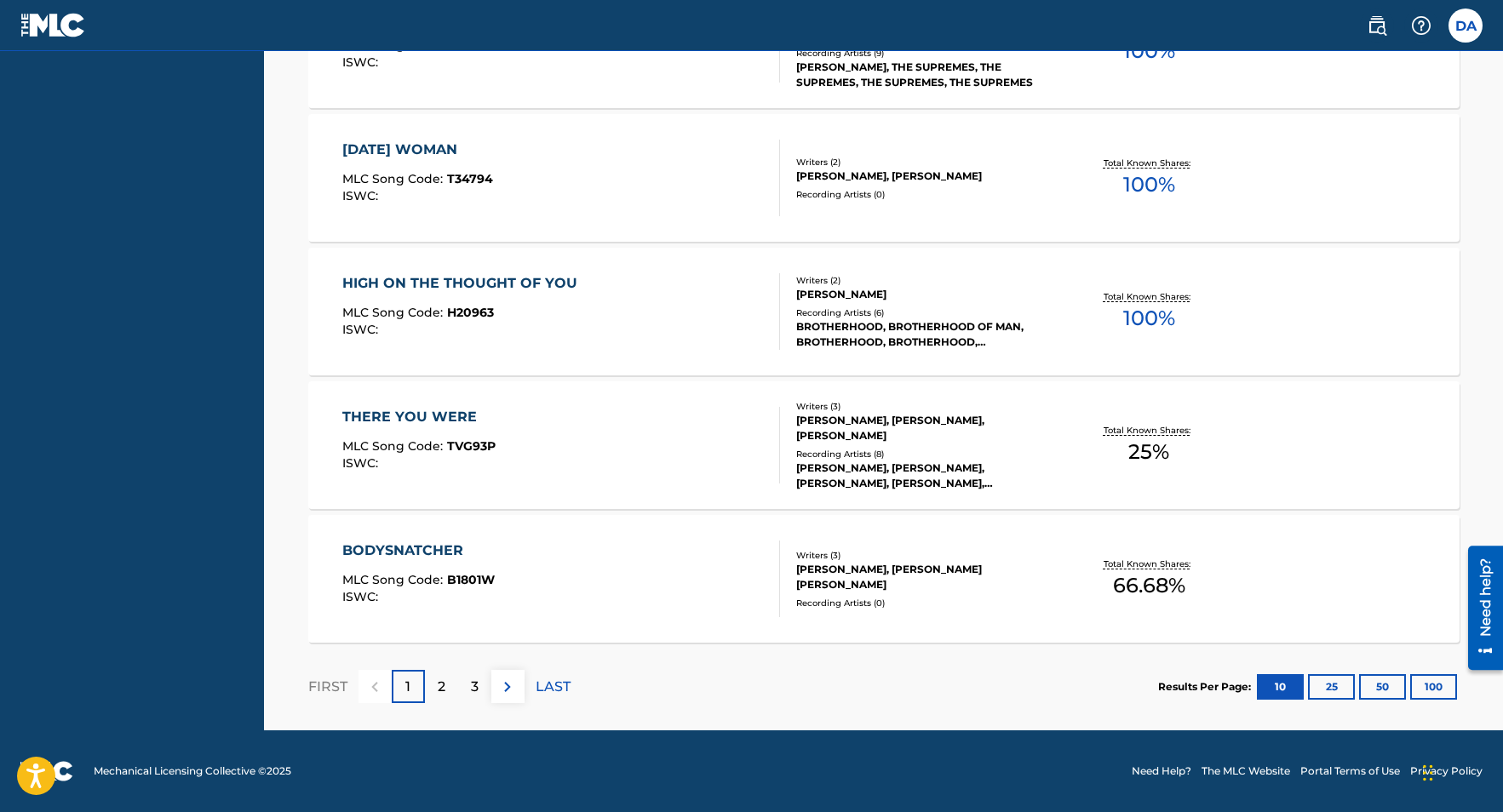
scroll to position [1285, 0]
click at [444, 688] on div "2" at bounding box center [441, 686] width 34 height 34
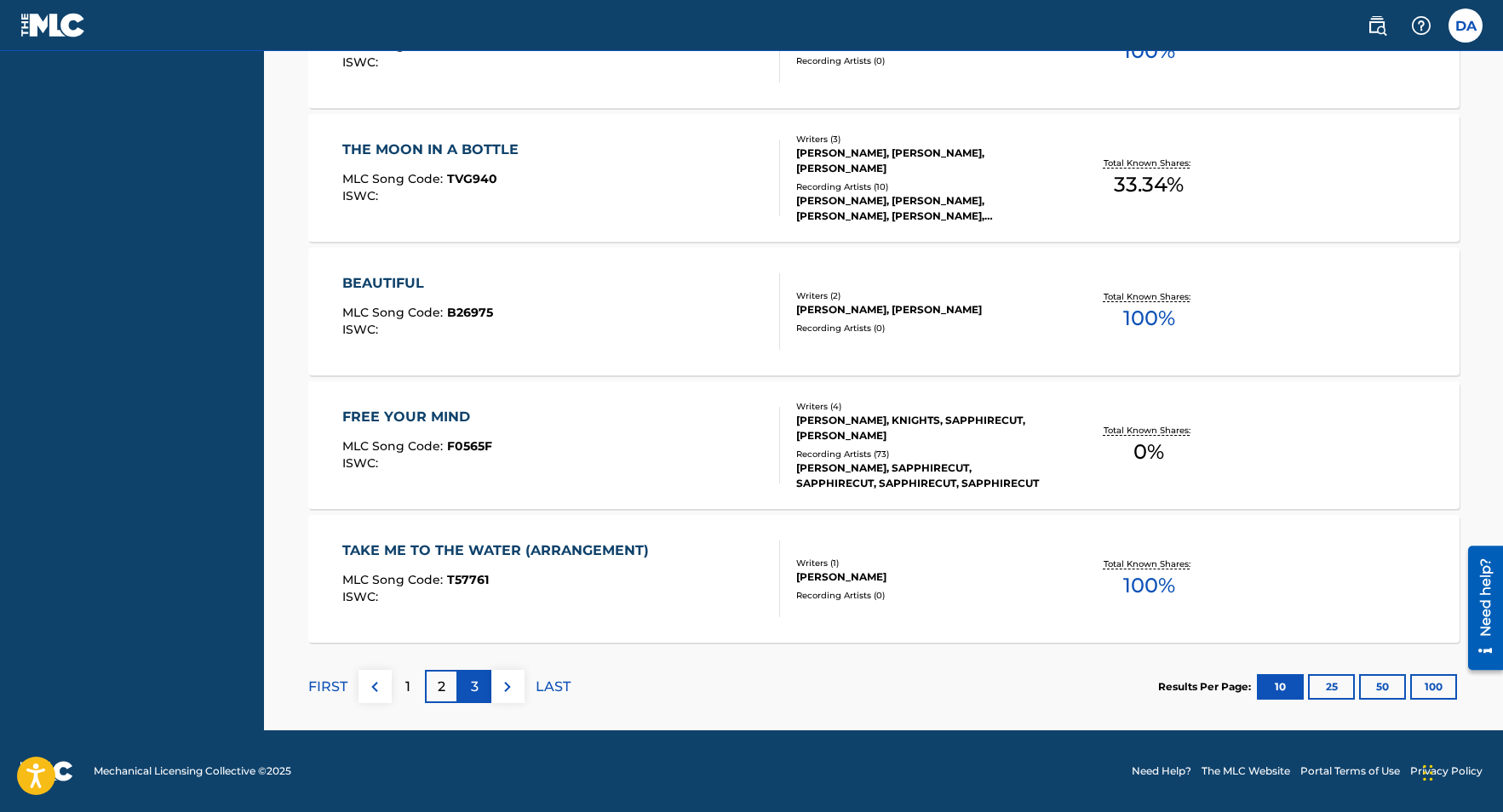
click at [478, 685] on div "3" at bounding box center [474, 686] width 34 height 34
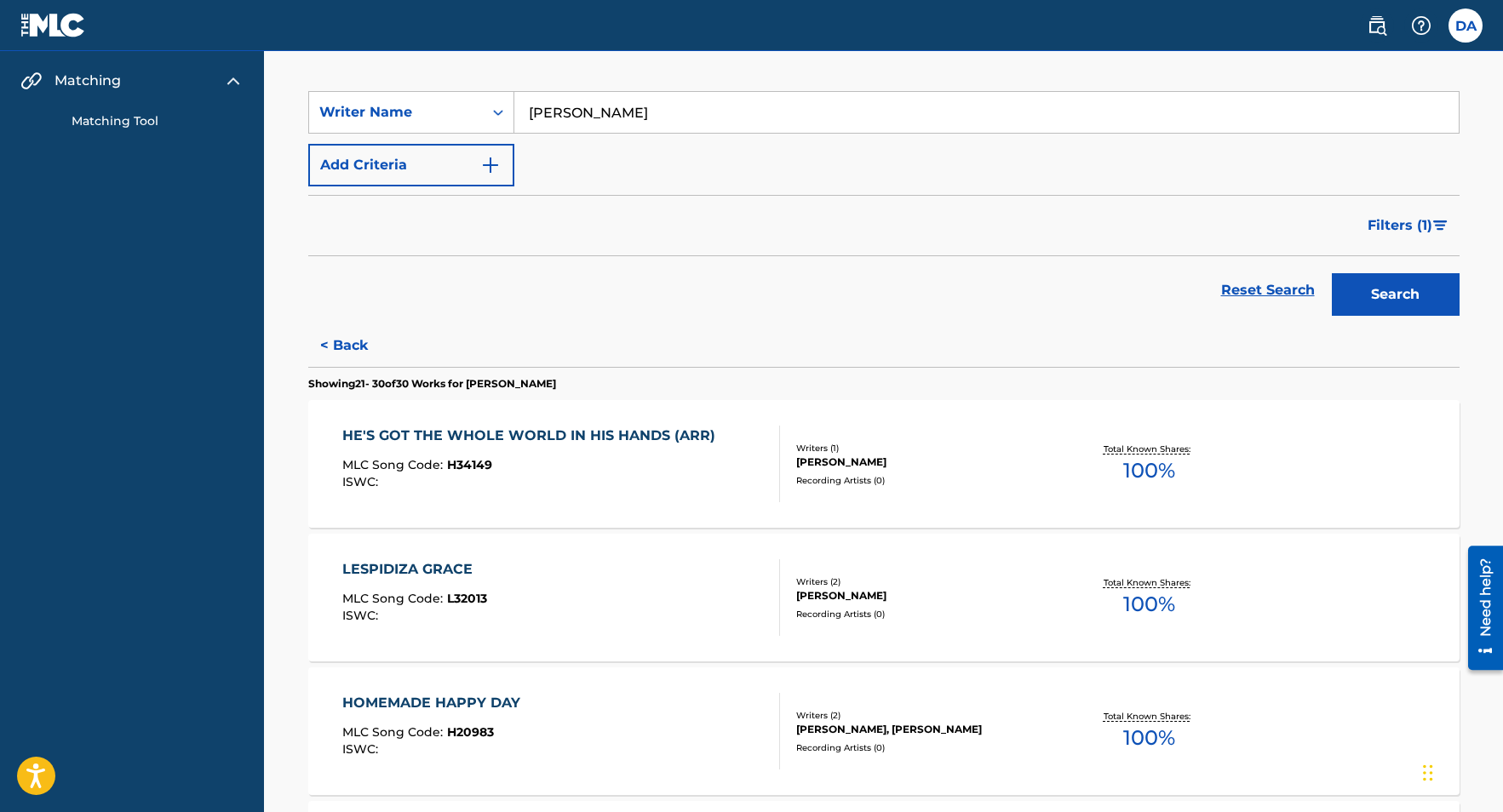
scroll to position [0, 0]
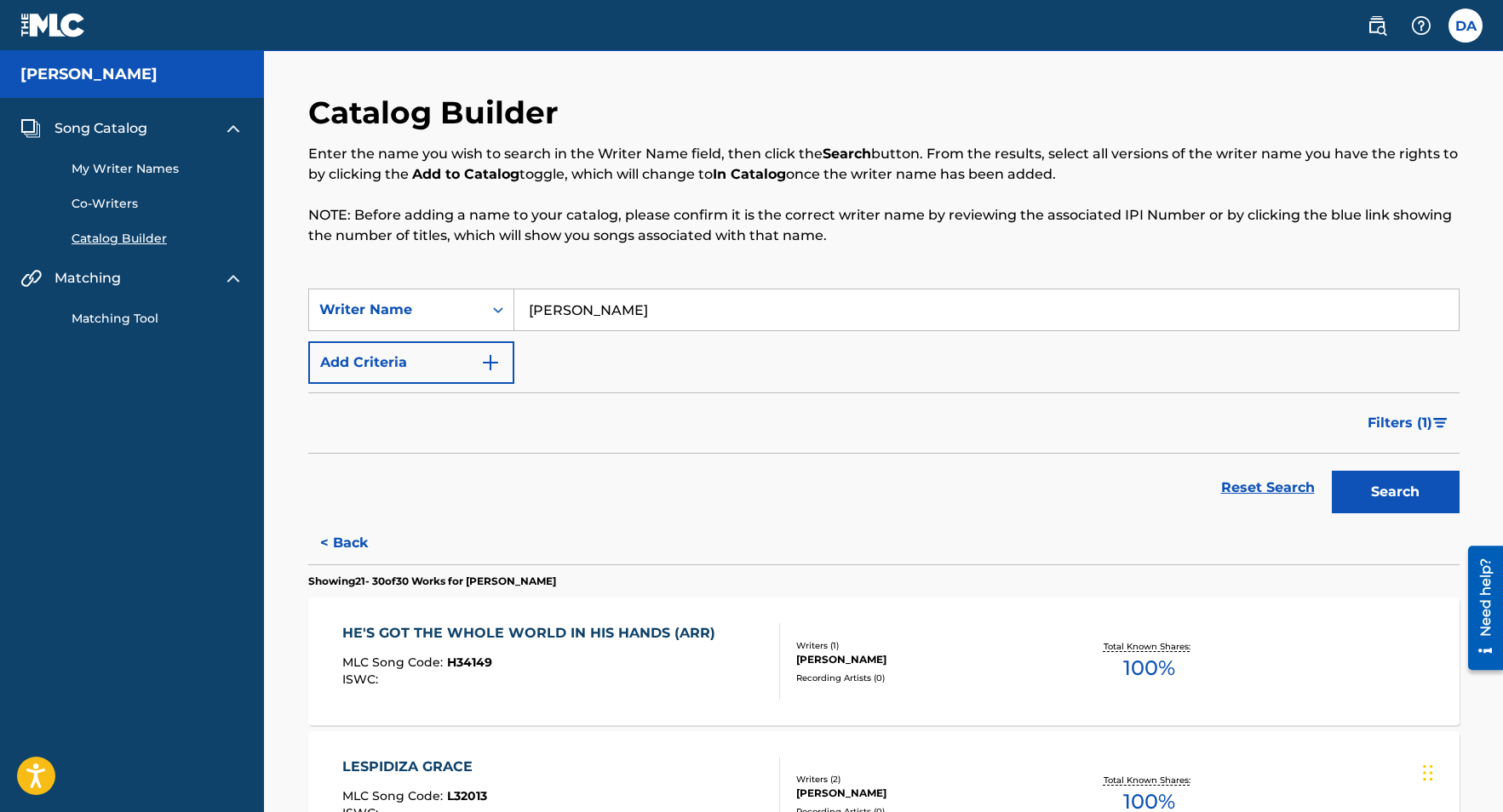
click at [725, 321] on input "[PERSON_NAME]" at bounding box center [987, 309] width 945 height 41
click at [1332, 470] on button "Search" at bounding box center [1395, 491] width 127 height 42
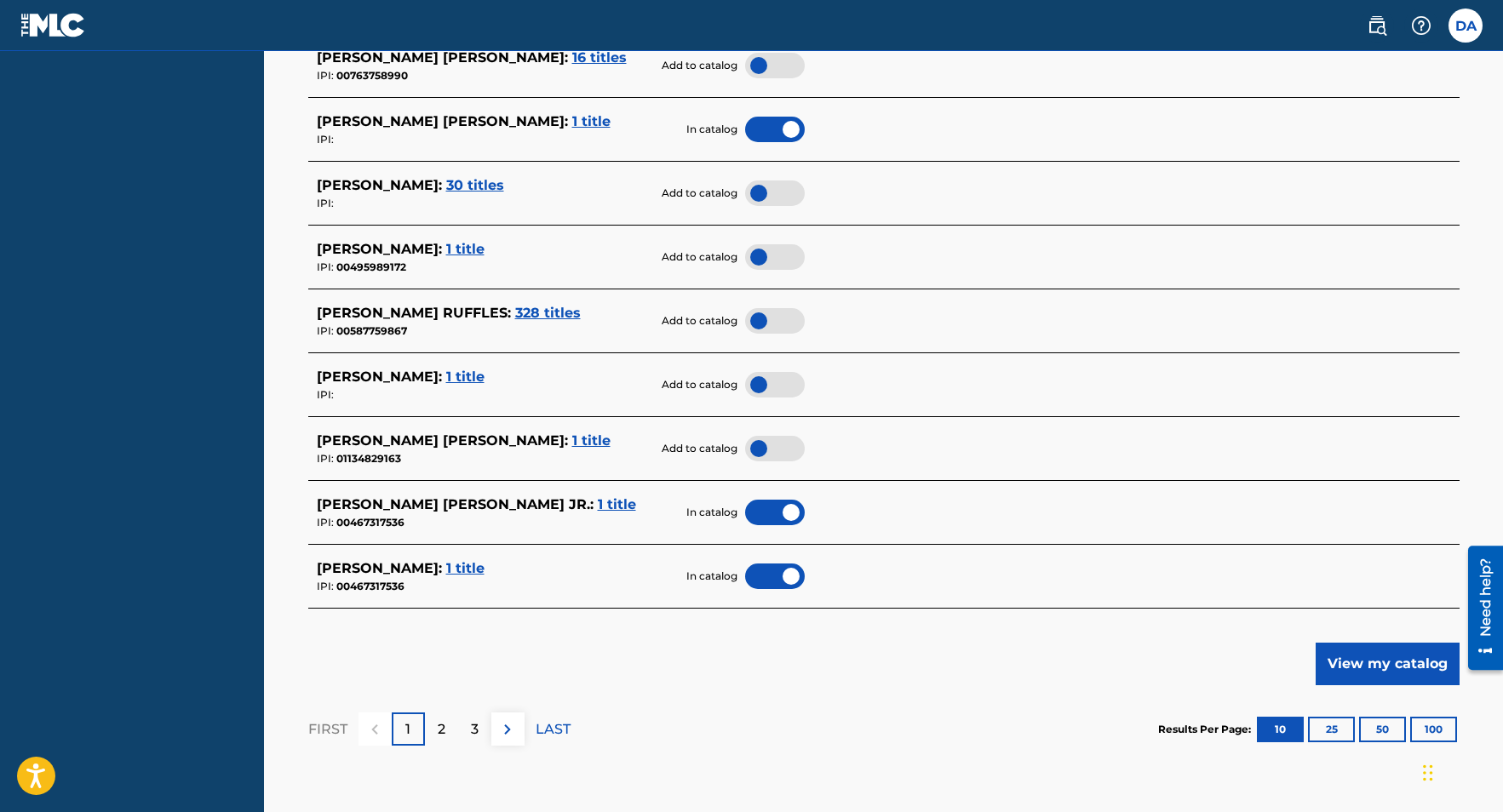
scroll to position [734, 0]
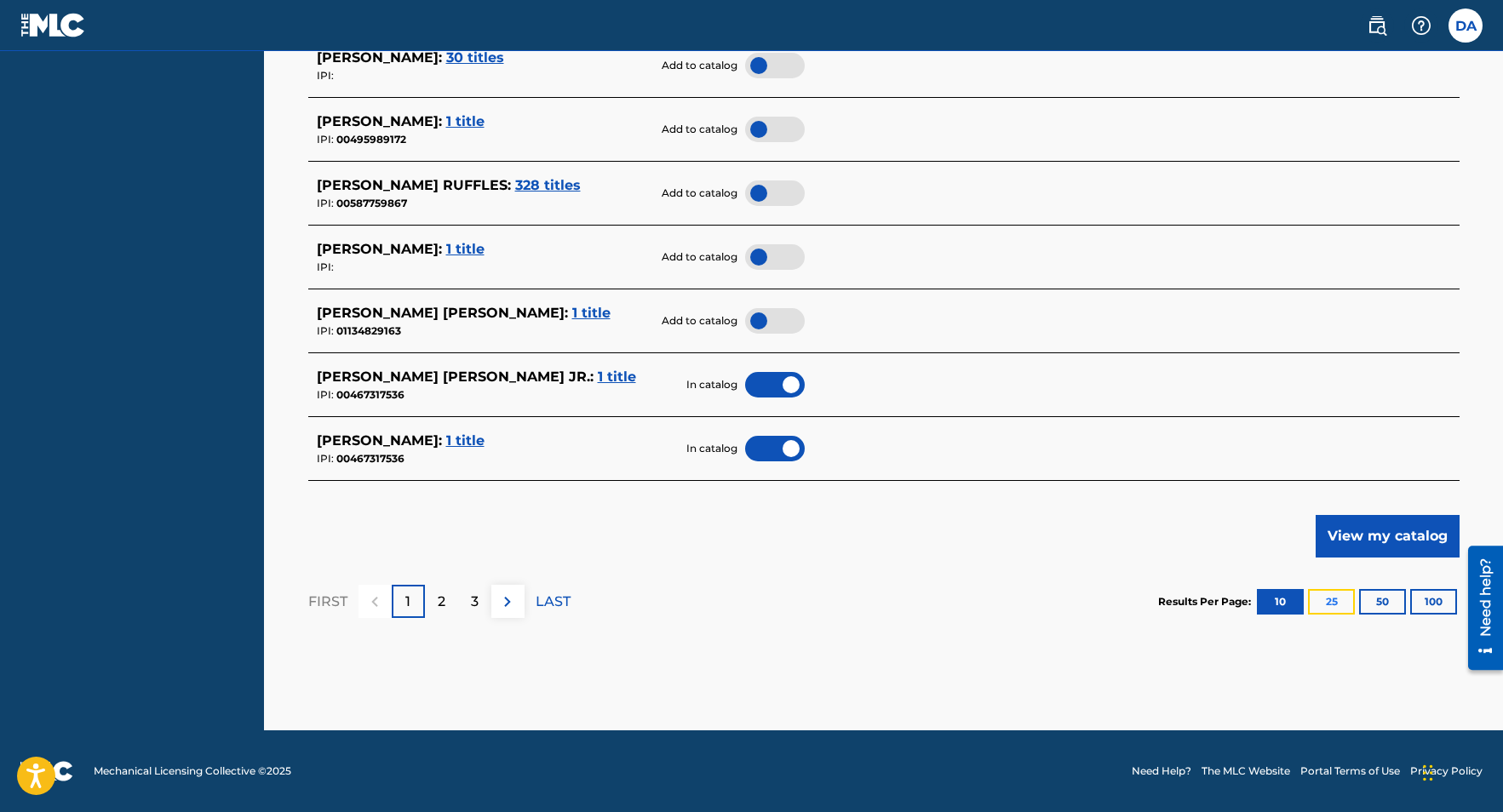
click at [1332, 598] on button "25" at bounding box center [1331, 601] width 47 height 26
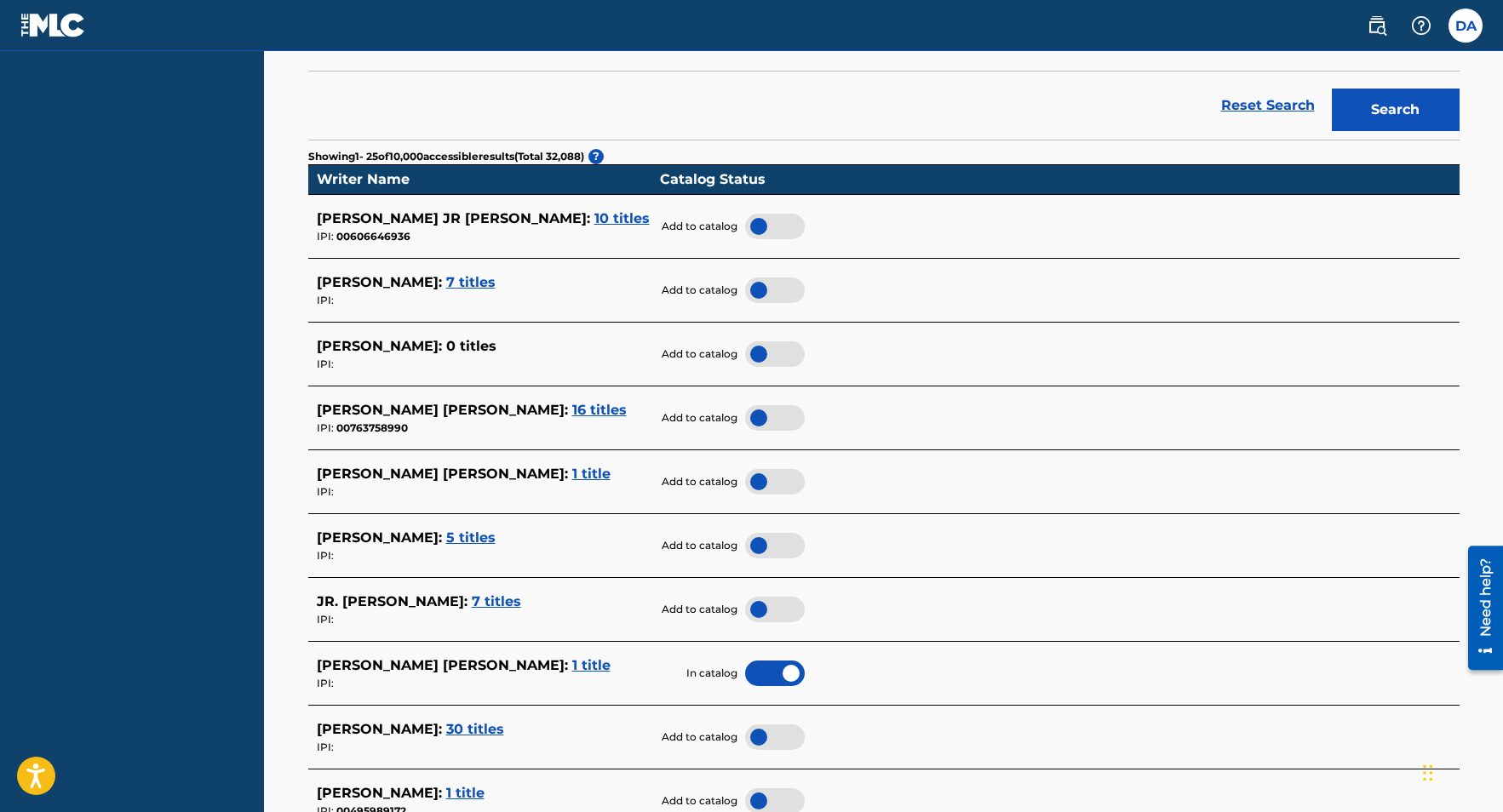
scroll to position [348, 0]
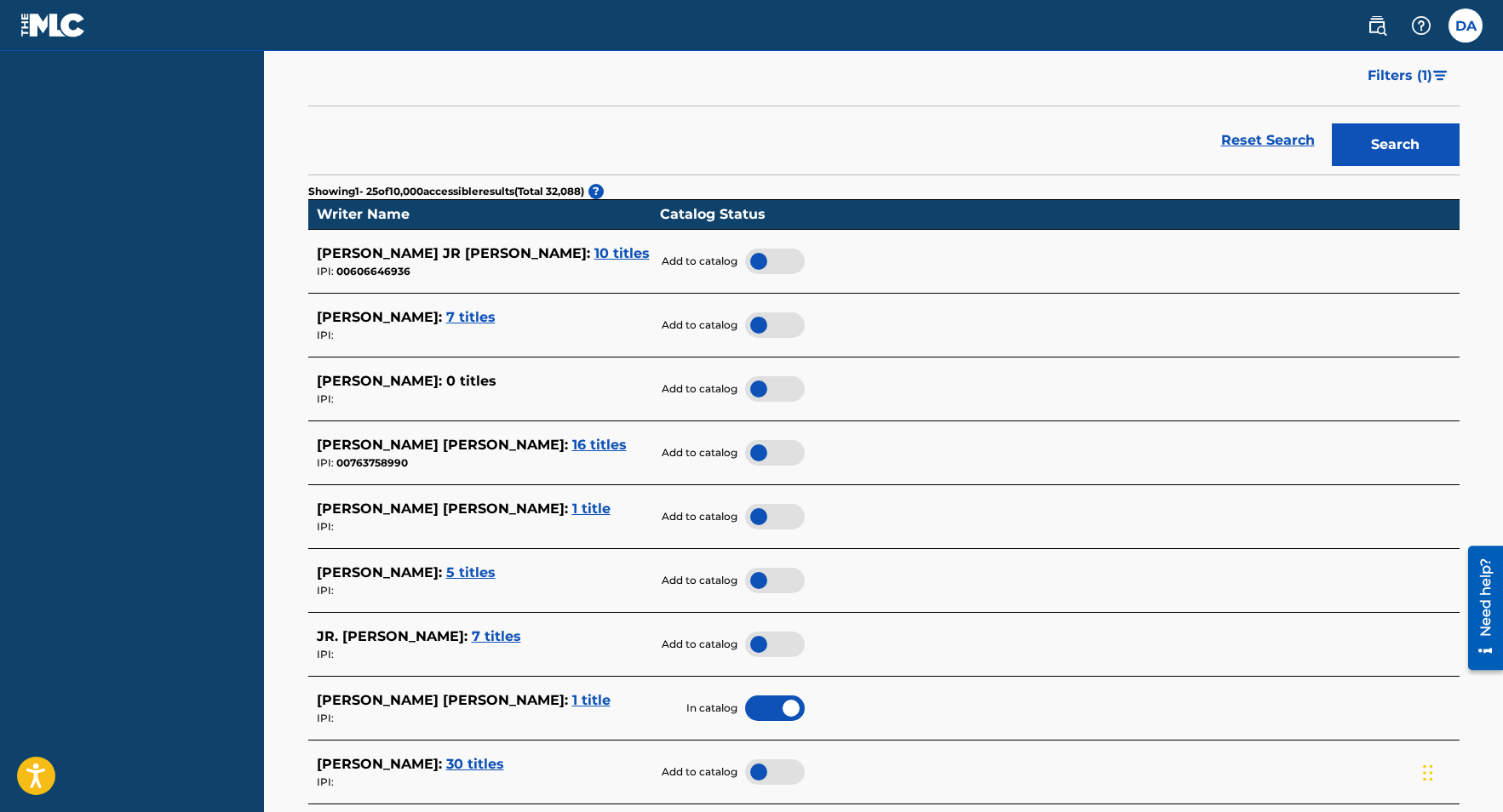
click at [484, 314] on span "7 titles" at bounding box center [471, 317] width 50 height 16
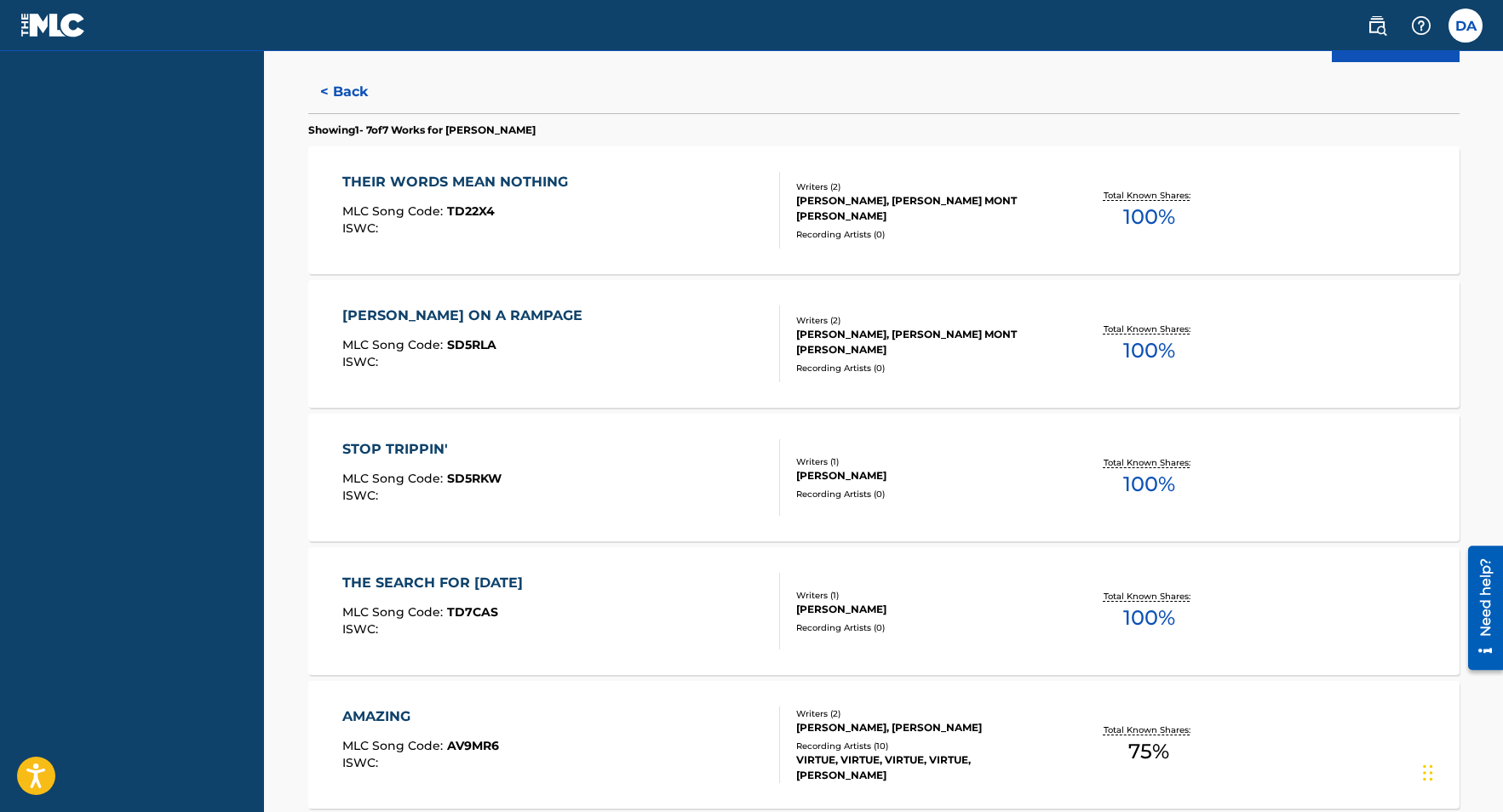
scroll to position [226, 0]
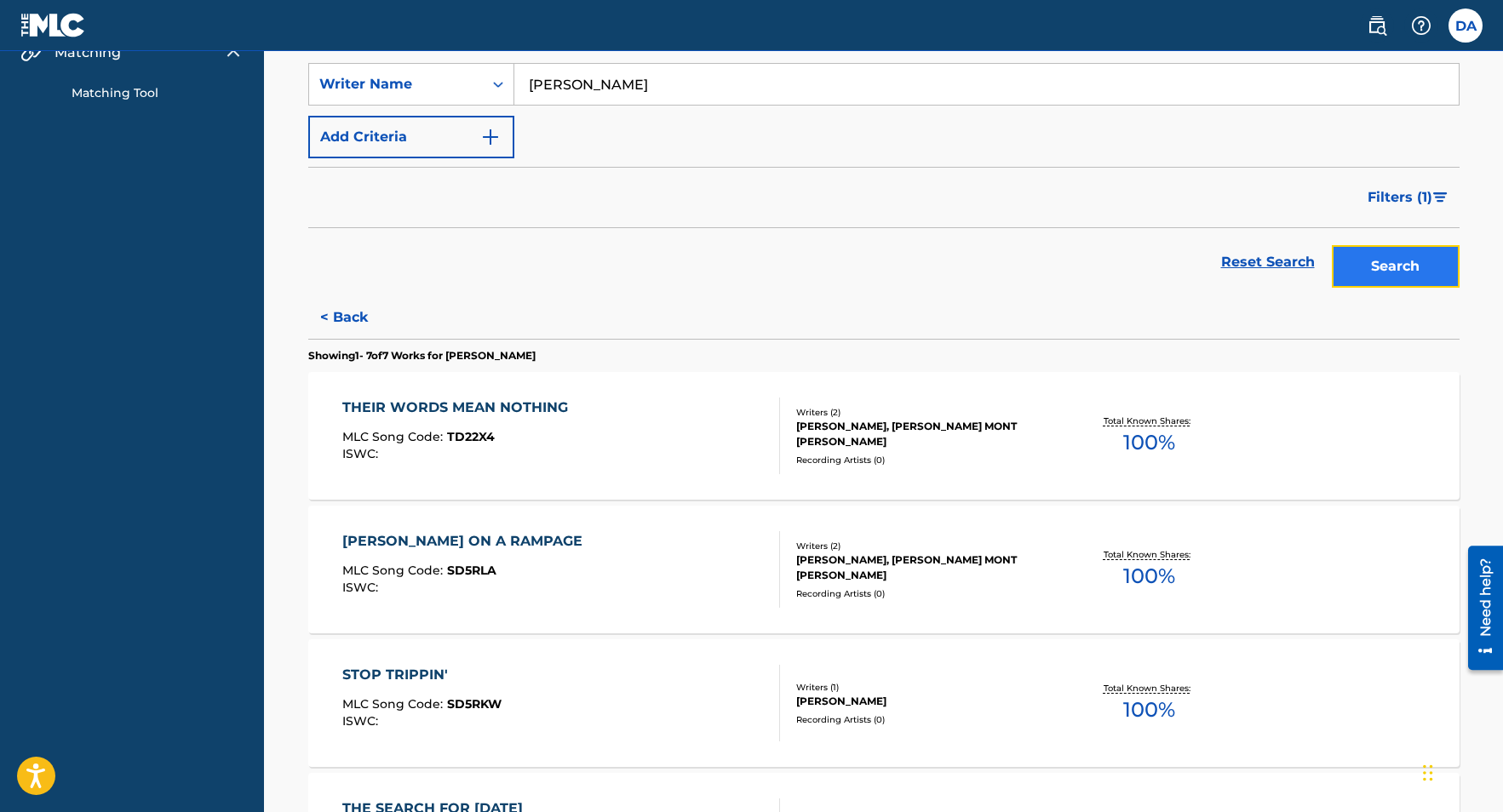
click at [1370, 276] on button "Search" at bounding box center [1395, 266] width 127 height 42
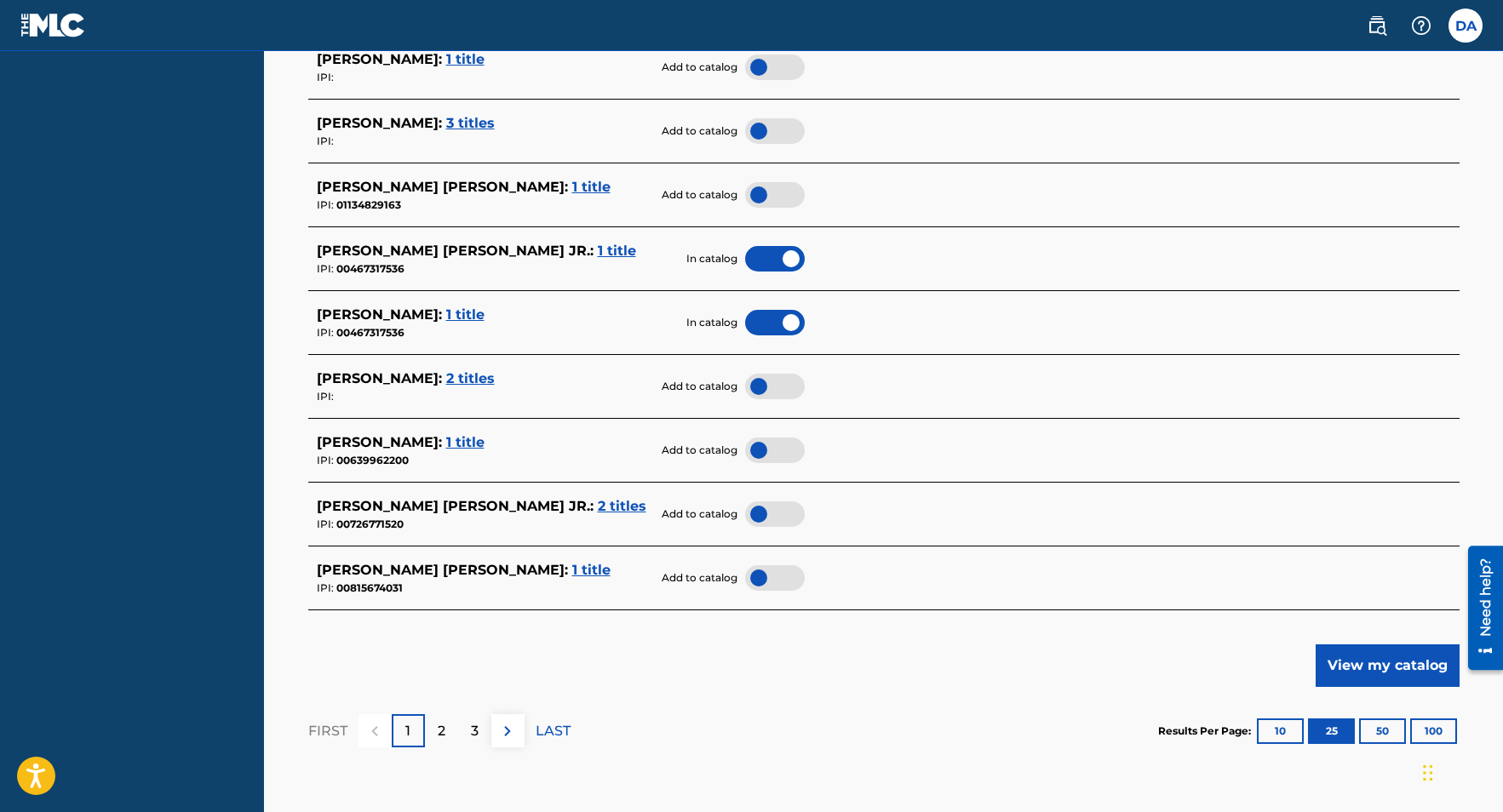
scroll to position [1692, 0]
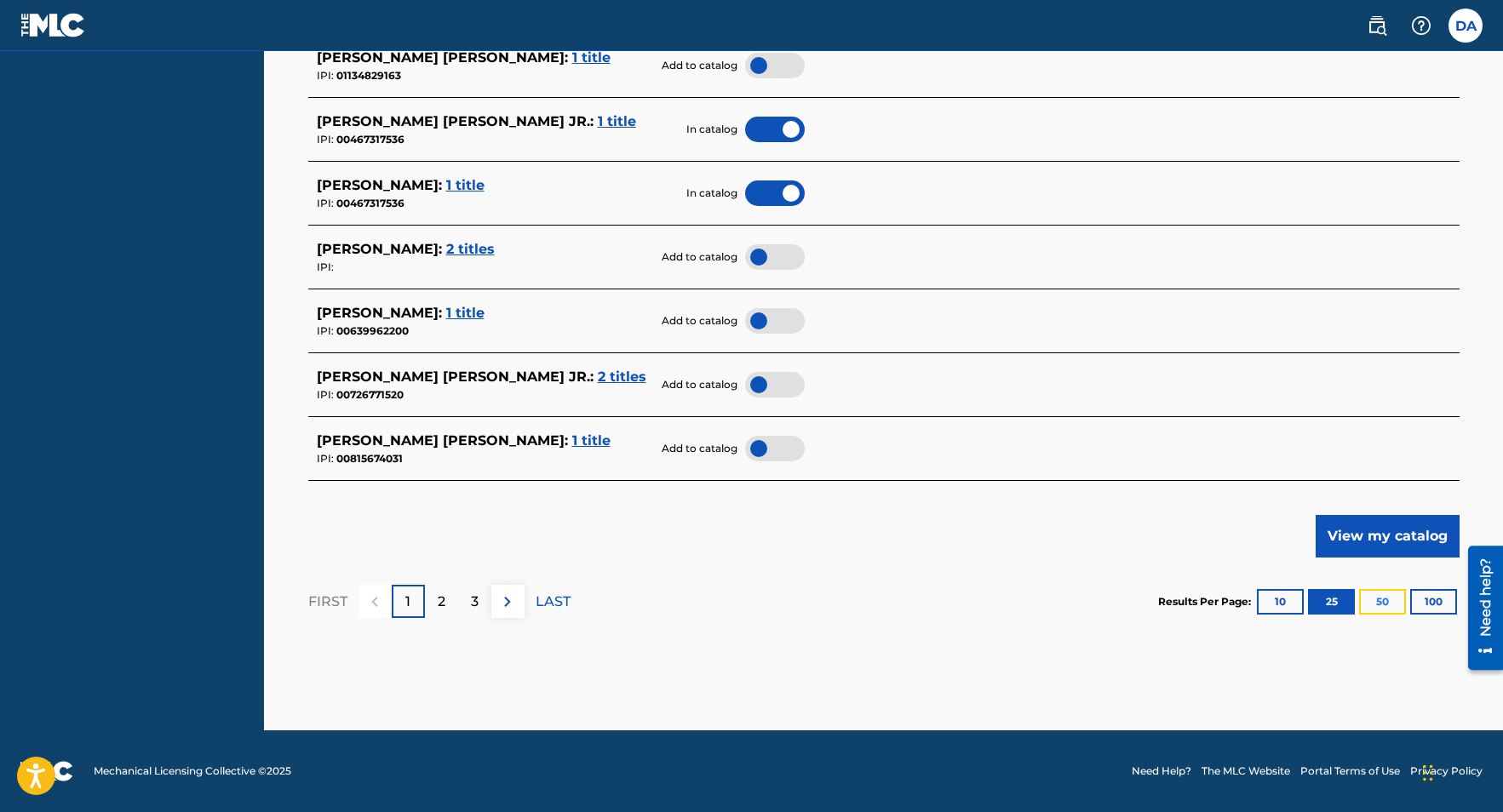
click at [1380, 605] on button "50" at bounding box center [1381, 601] width 47 height 26
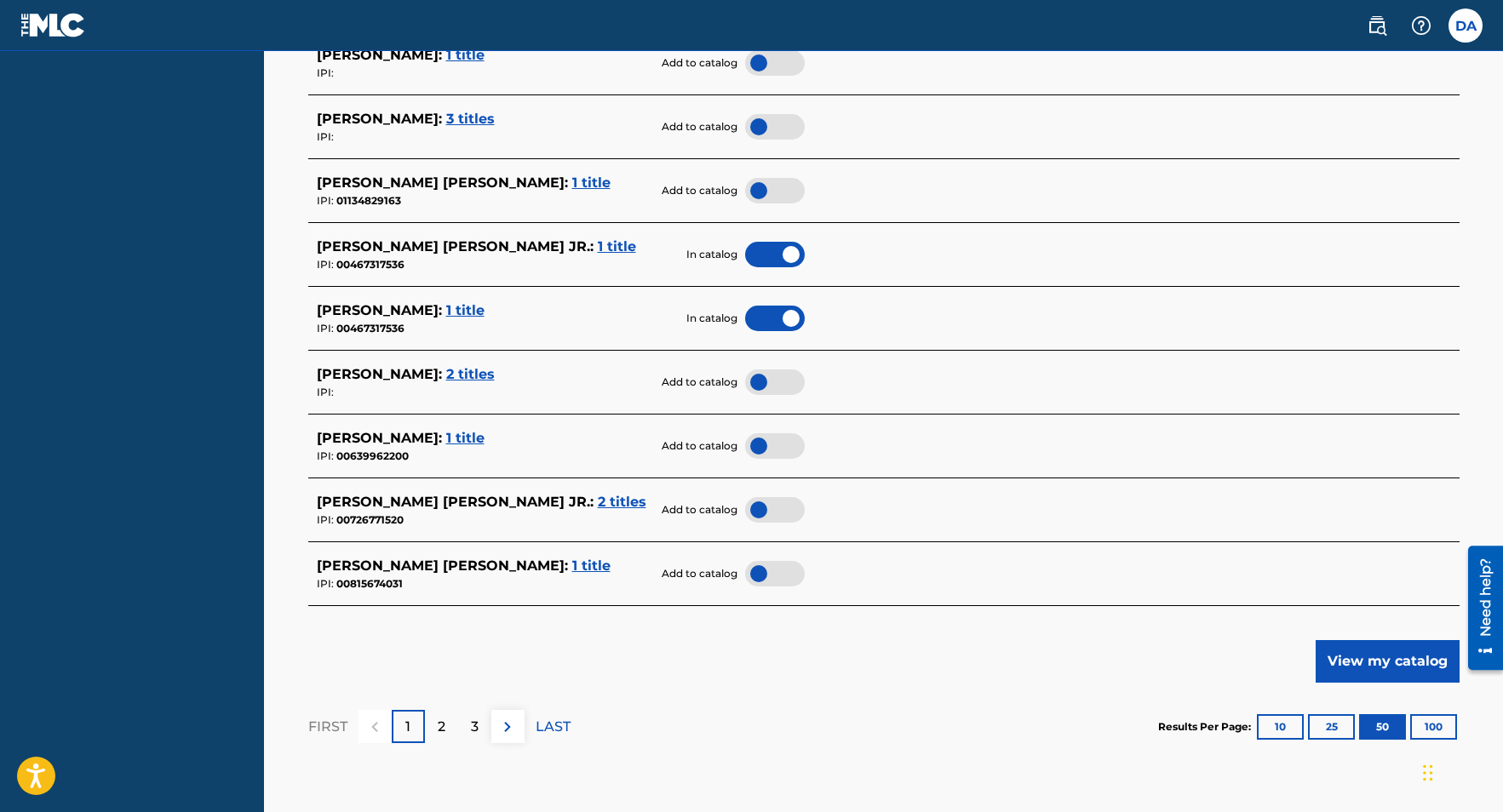
scroll to position [3169, 0]
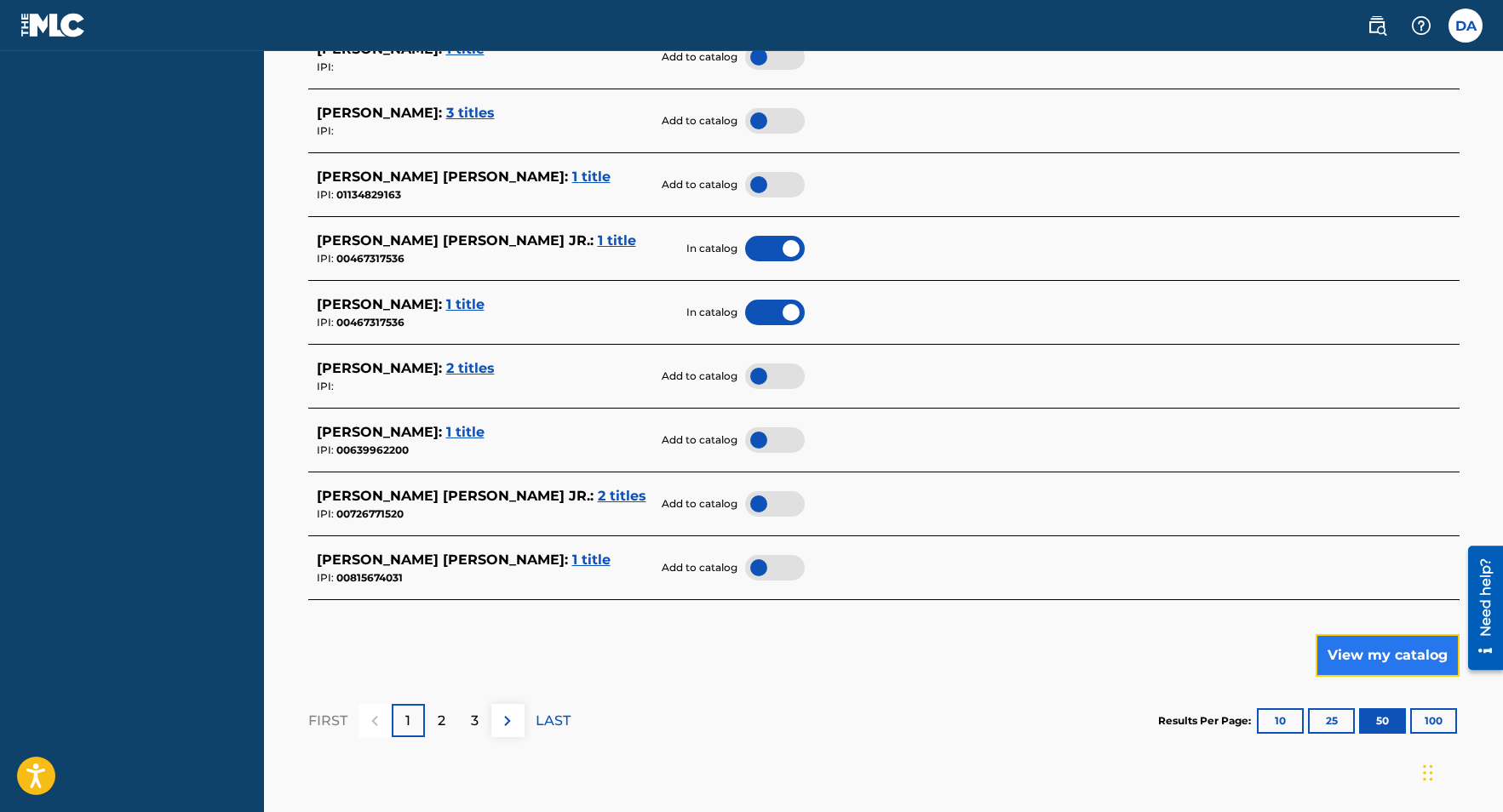
click at [1387, 645] on button "View my catalog" at bounding box center [1387, 655] width 144 height 42
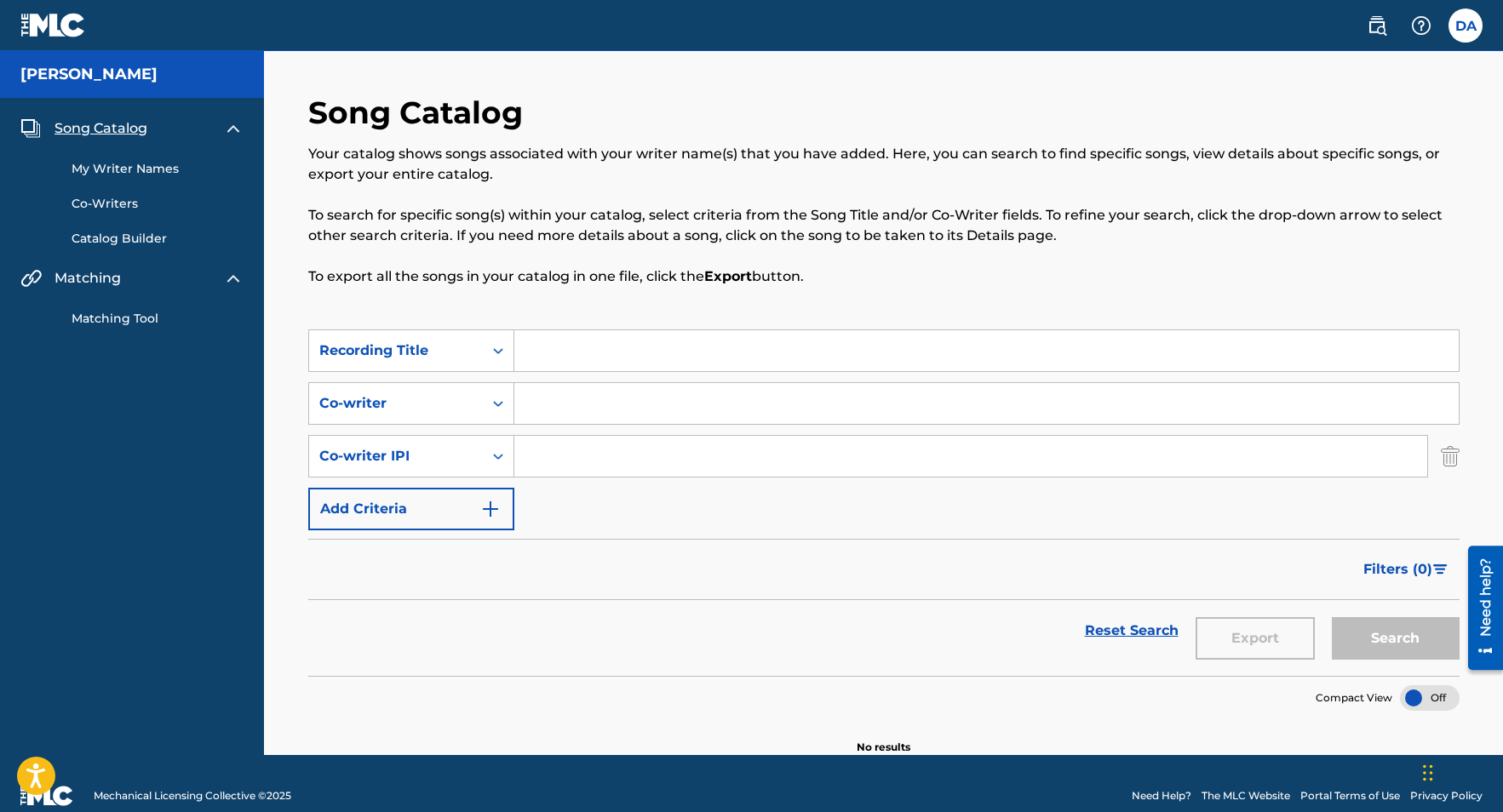
scroll to position [25, 0]
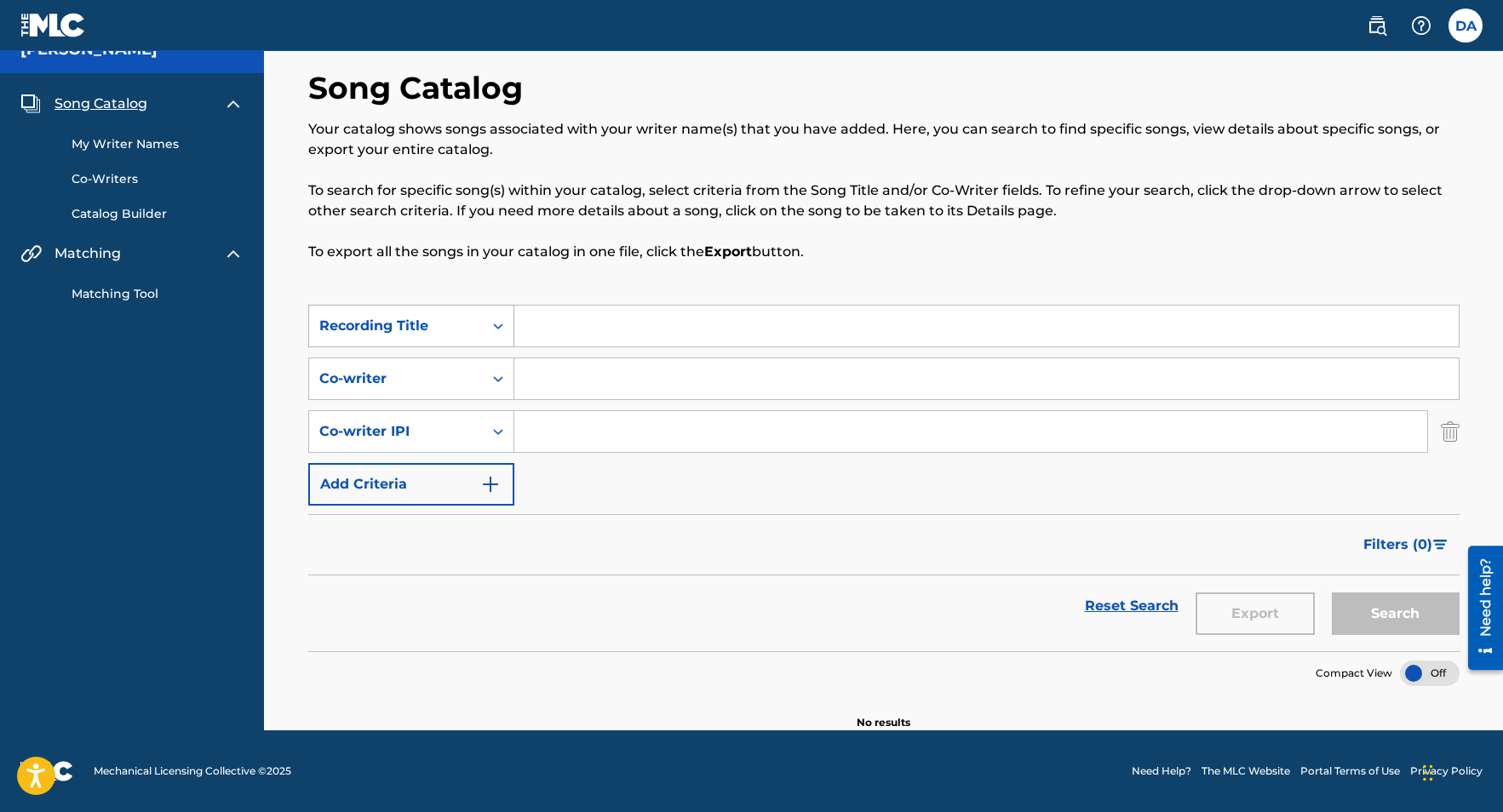
click at [502, 318] on icon "Search Form" at bounding box center [498, 327] width 17 height 17
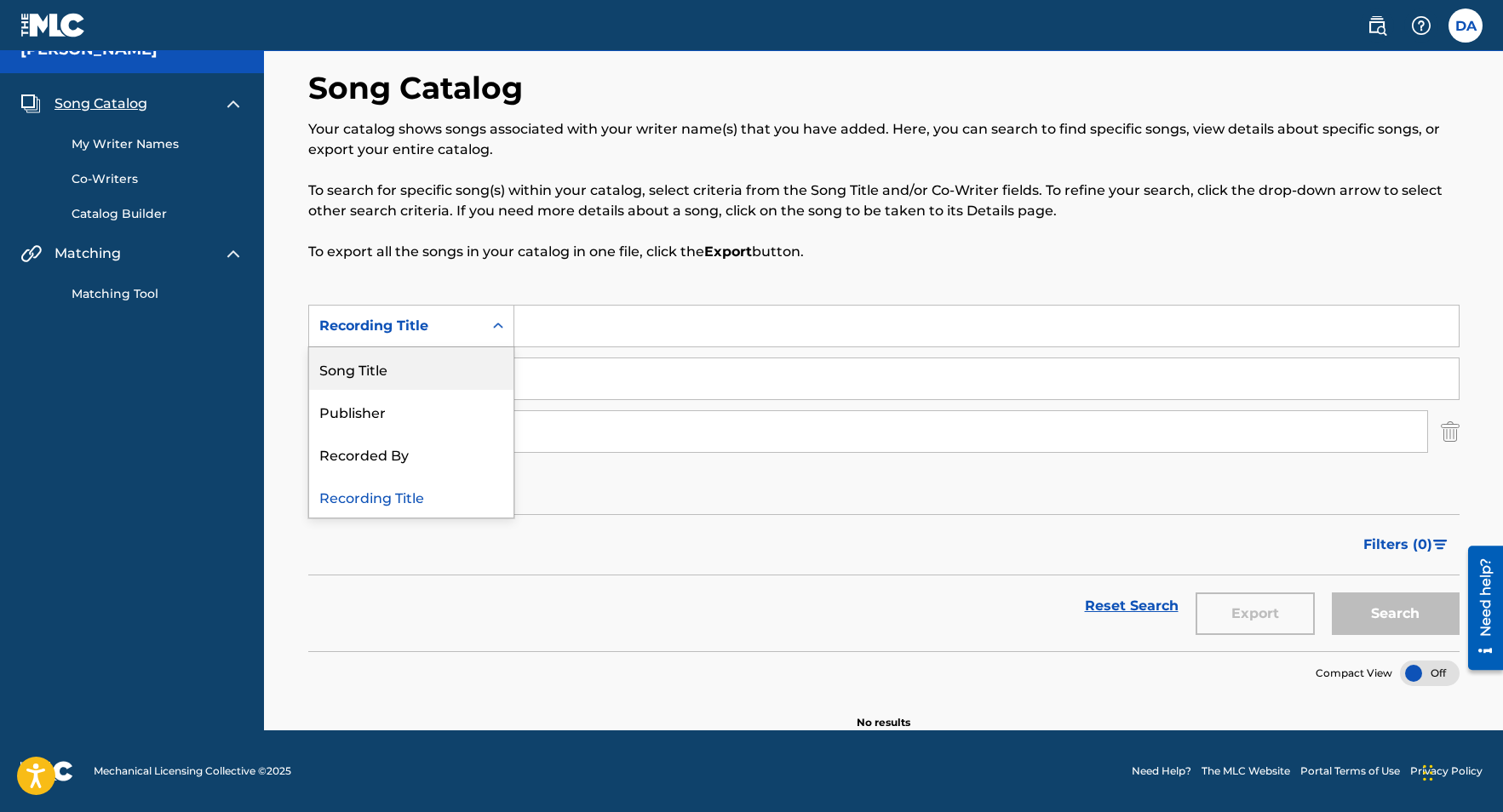
click at [469, 361] on div "Song Title" at bounding box center [411, 369] width 204 height 42
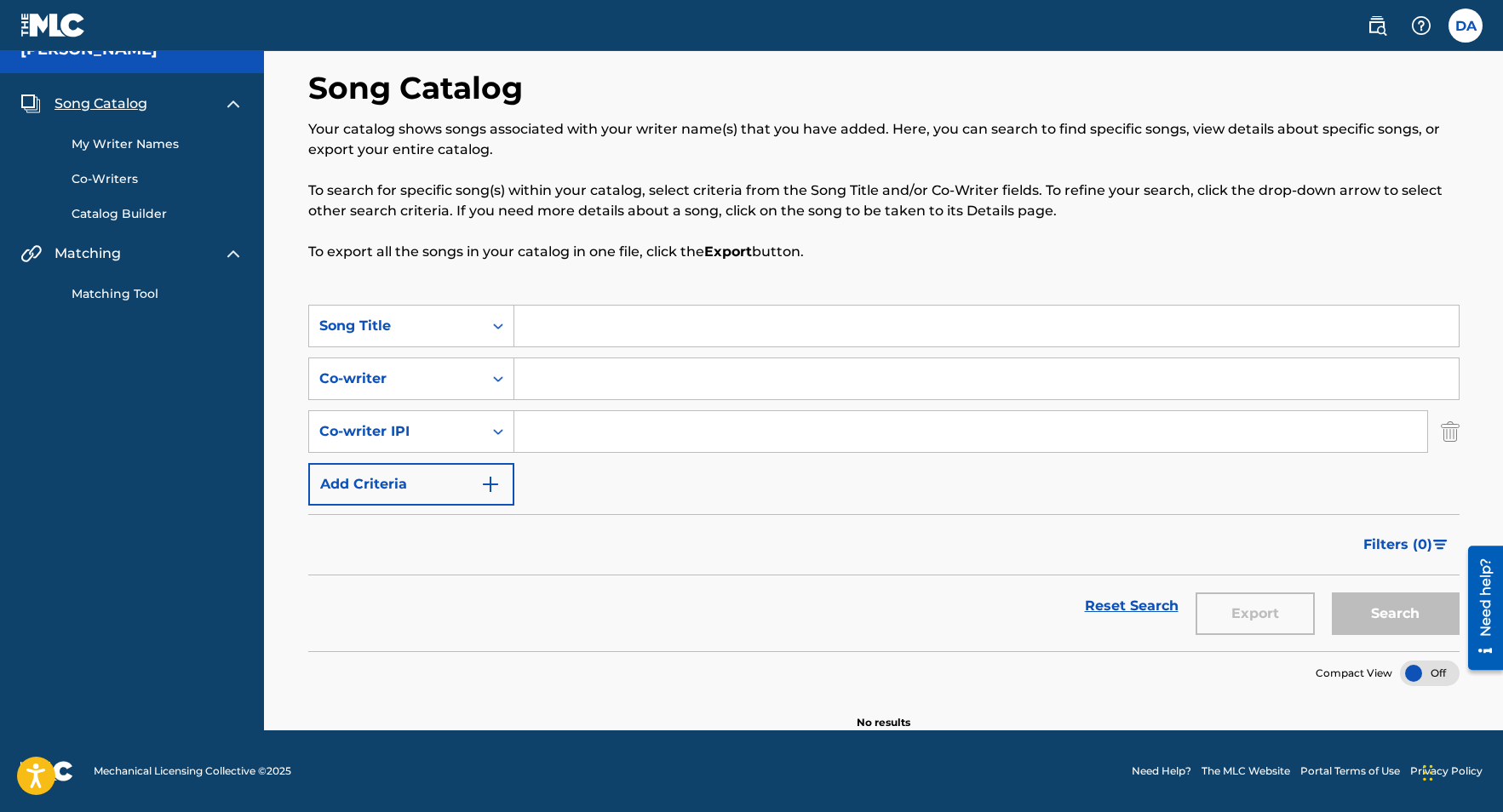
click at [141, 137] on link "My Writer Names" at bounding box center [158, 144] width 172 height 18
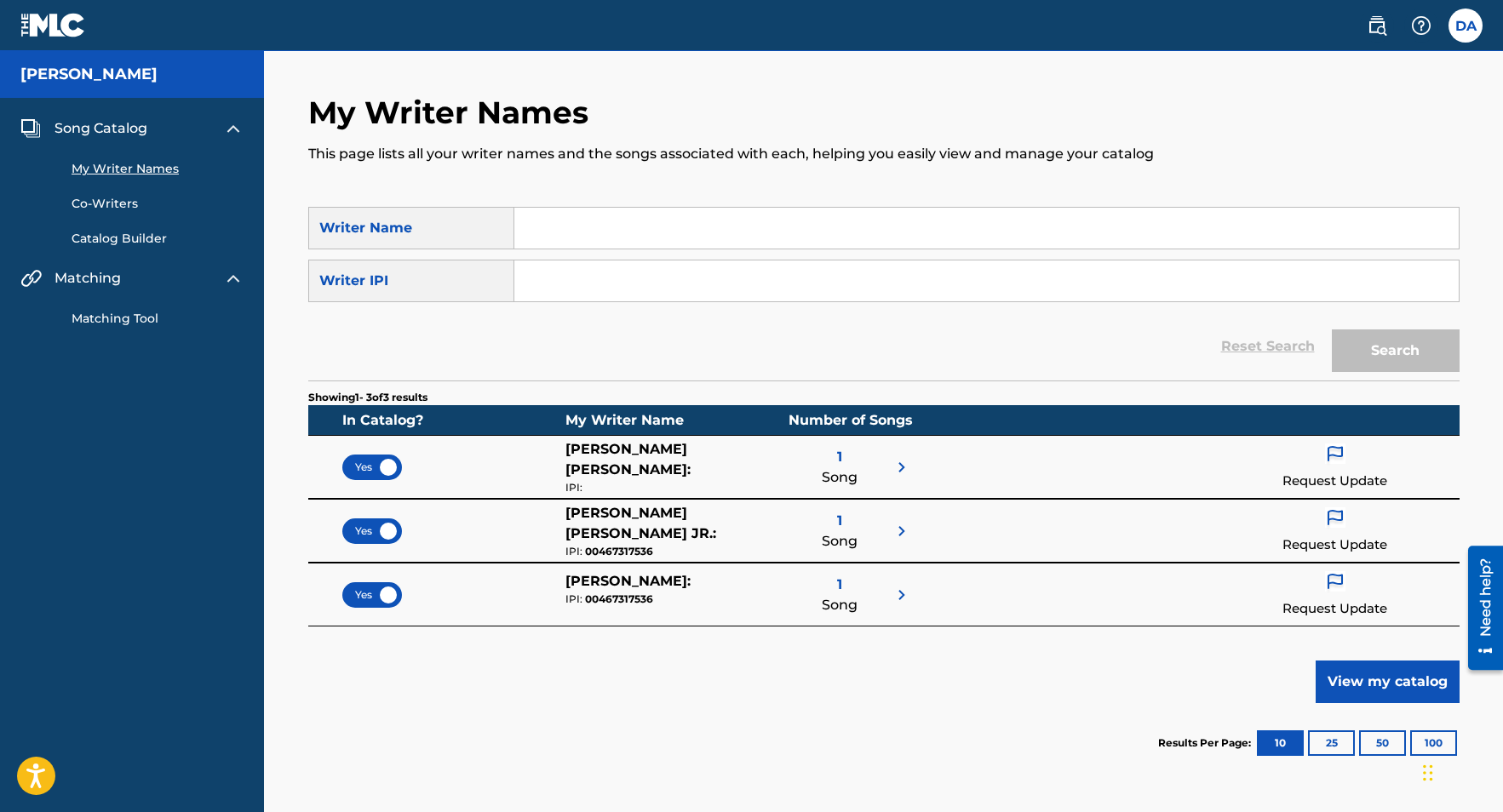
click at [900, 467] on img at bounding box center [901, 466] width 20 height 20
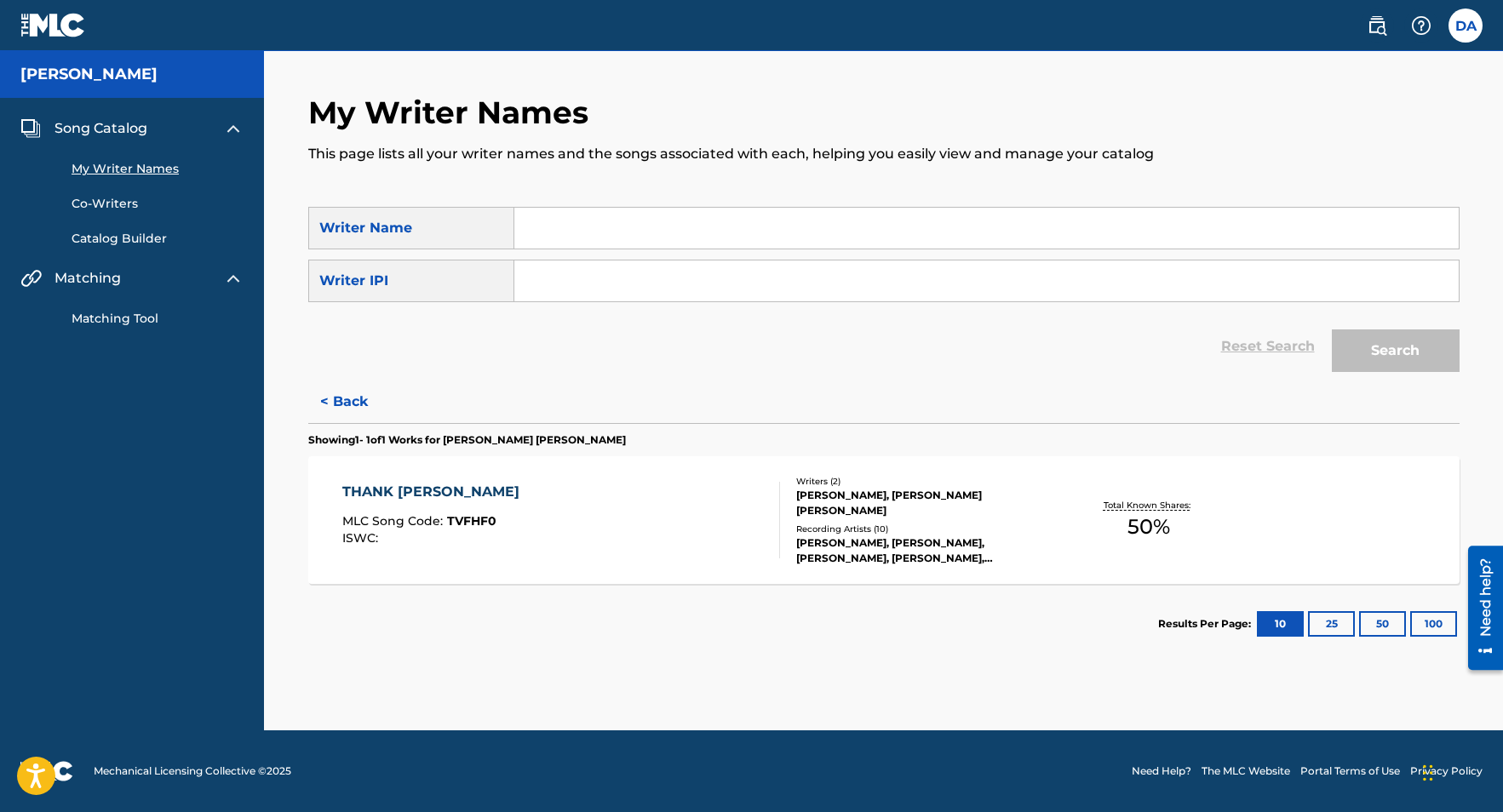
click at [118, 165] on link "My Writer Names" at bounding box center [158, 169] width 172 height 18
click at [128, 201] on link "Co-Writers" at bounding box center [158, 204] width 172 height 18
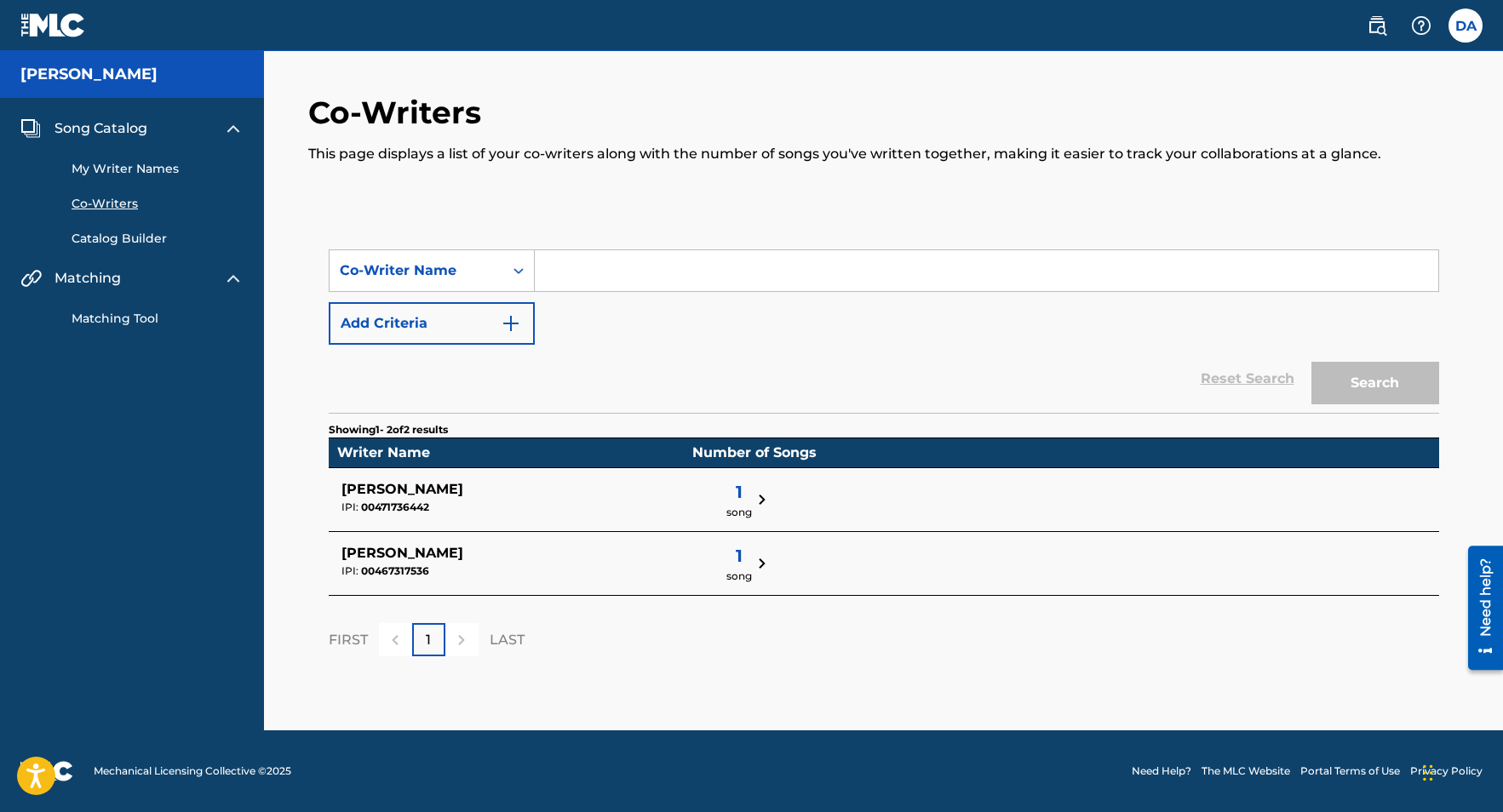
click at [752, 556] on img at bounding box center [762, 563] width 20 height 20
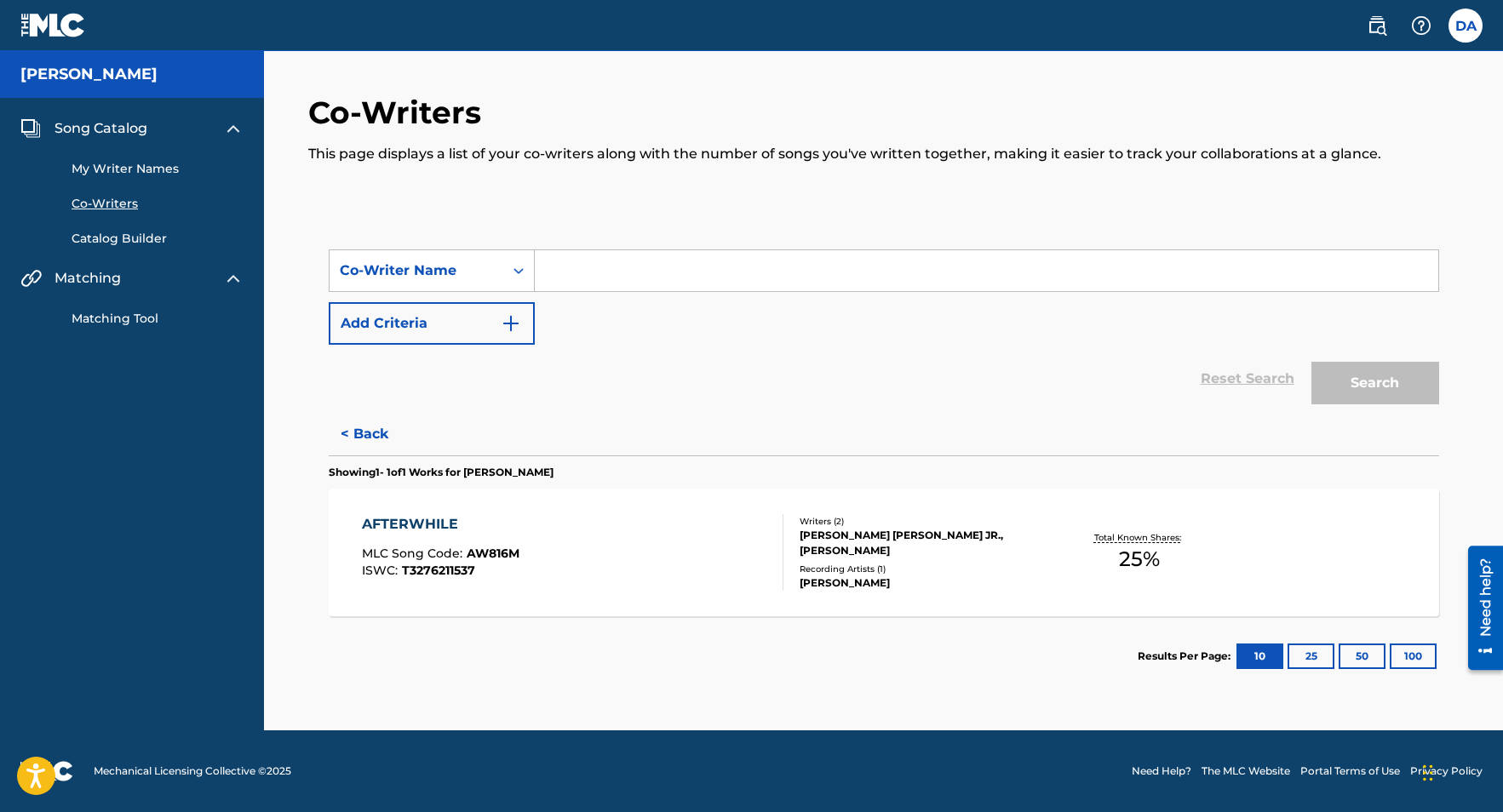
click at [109, 203] on link "Co-Writers" at bounding box center [158, 204] width 172 height 18
click at [112, 208] on link "Co-Writers" at bounding box center [158, 204] width 172 height 18
click at [105, 200] on link "Co-Writers" at bounding box center [158, 204] width 172 height 18
click at [105, 160] on link "My Writer Names" at bounding box center [158, 169] width 172 height 18
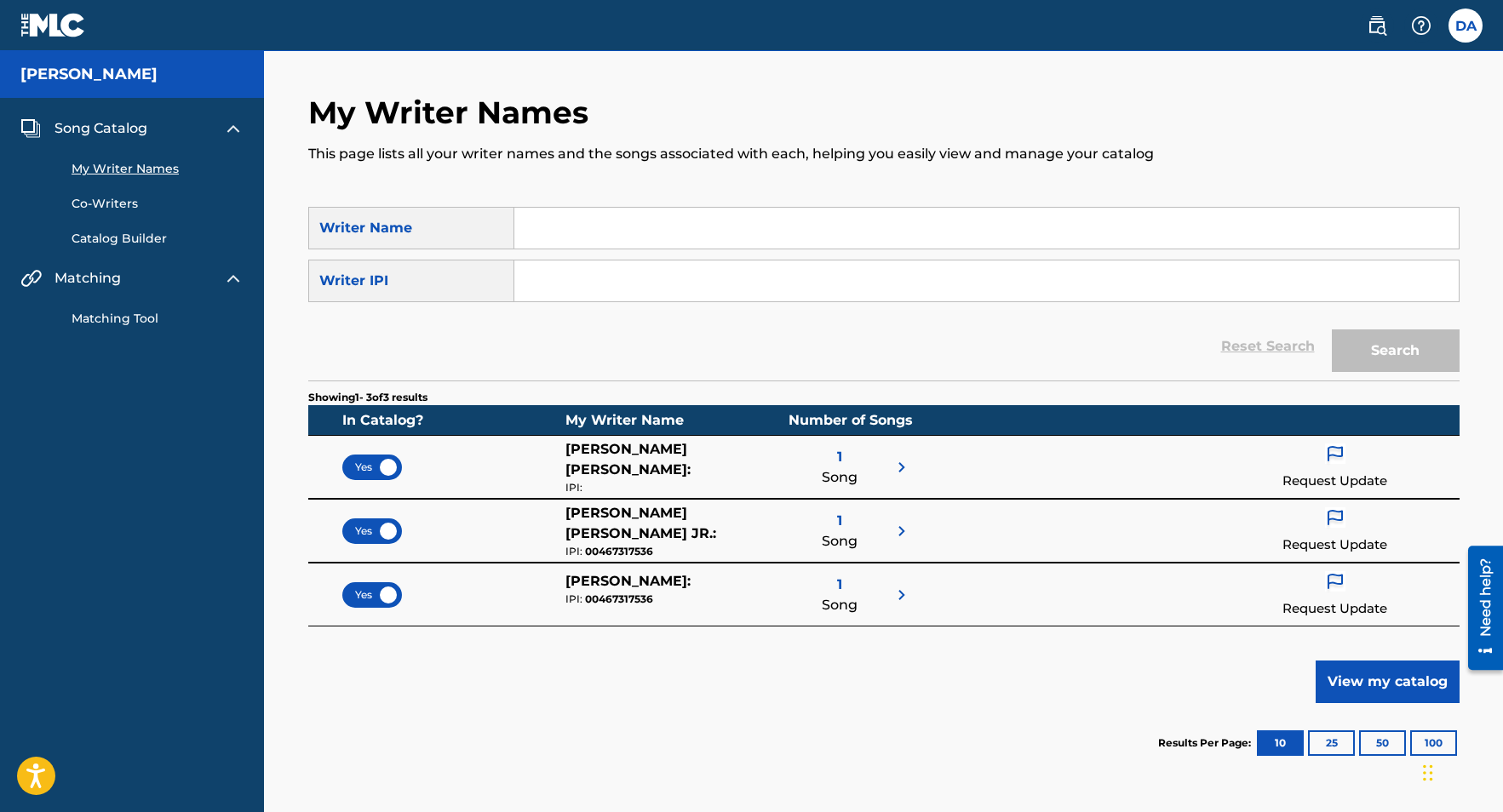
click at [903, 597] on img at bounding box center [901, 595] width 20 height 20
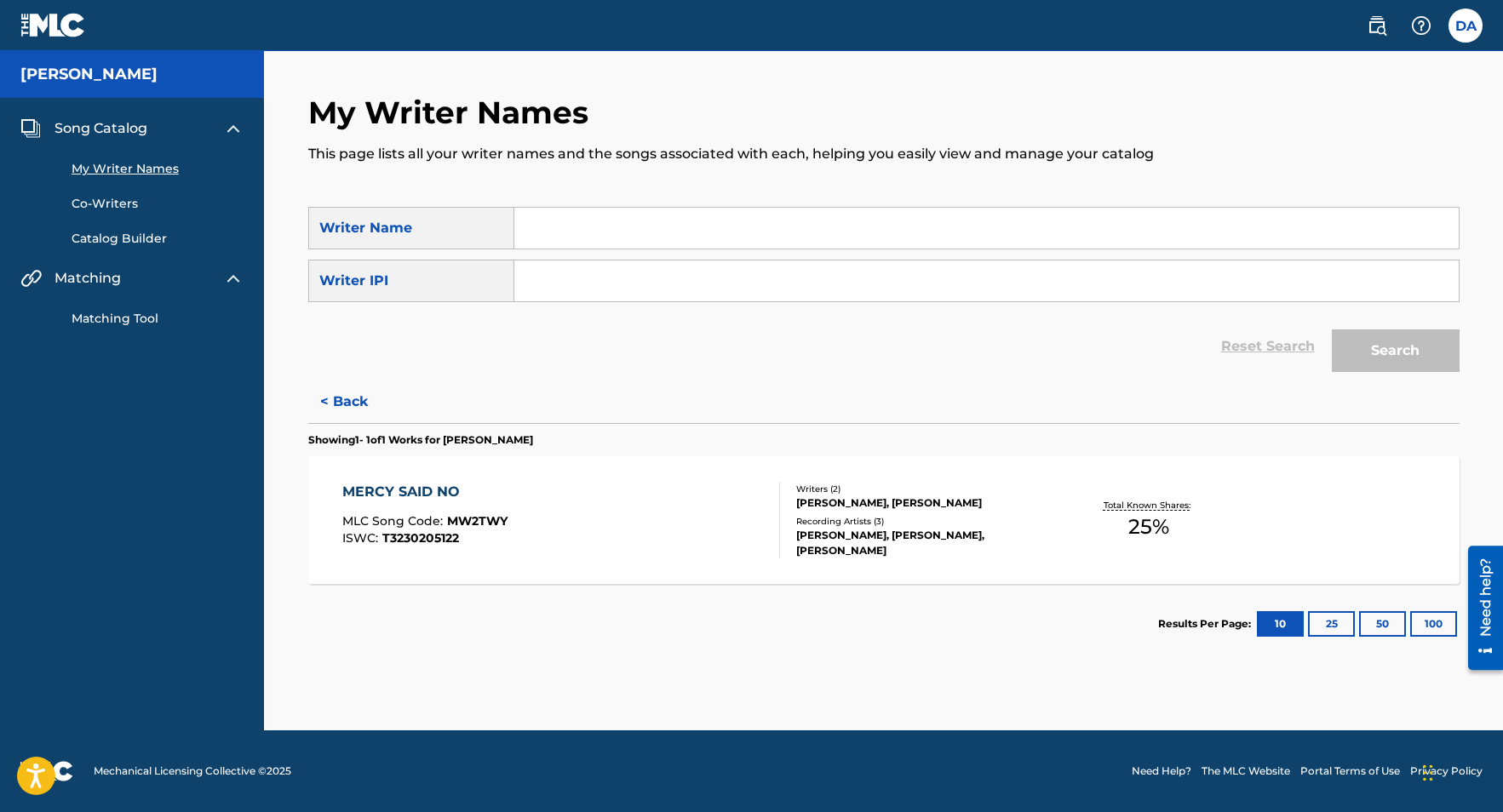
click at [129, 171] on link "My Writer Names" at bounding box center [158, 169] width 172 height 18
click at [111, 201] on link "Co-Writers" at bounding box center [158, 204] width 172 height 18
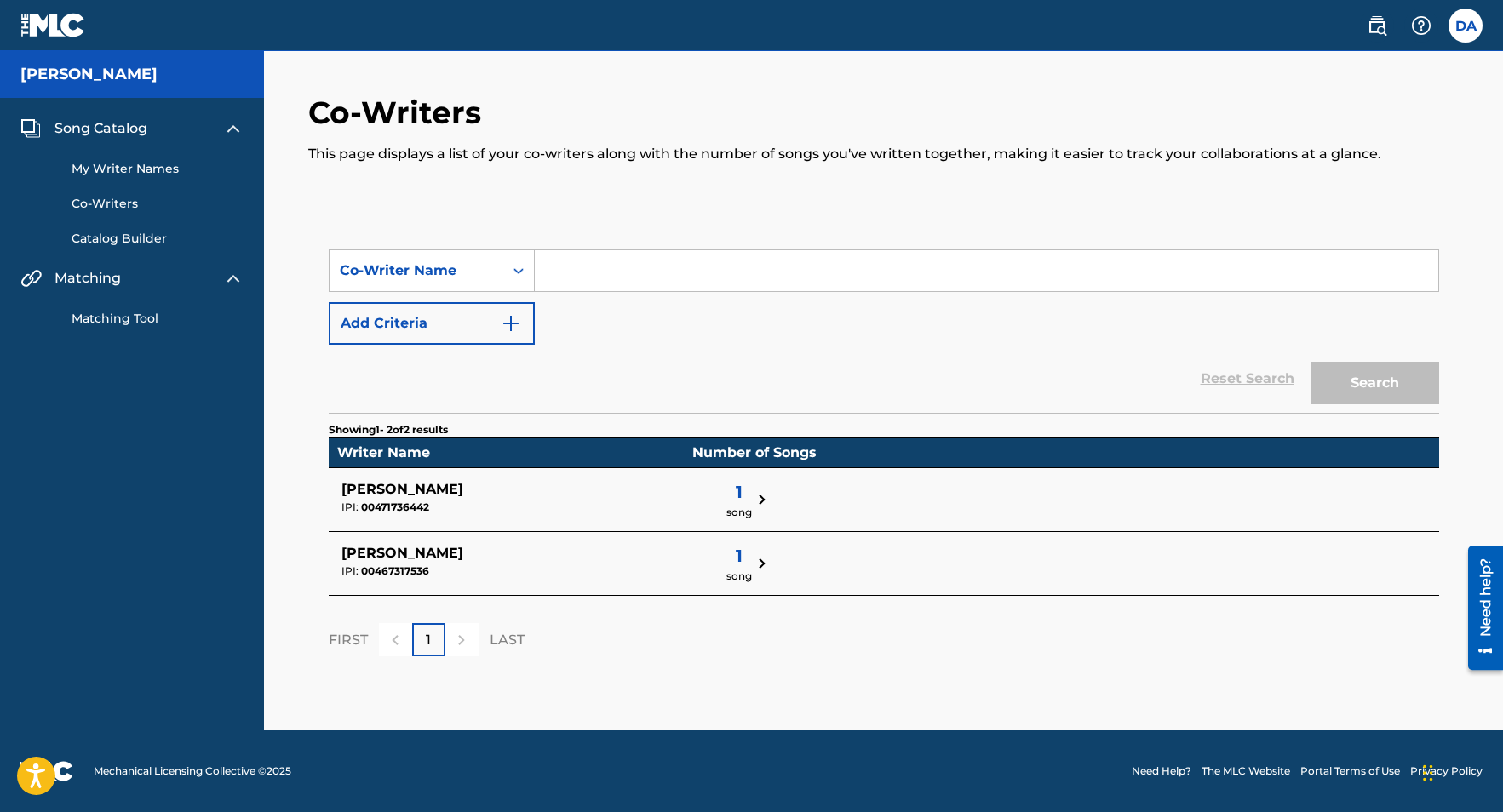
click at [124, 240] on link "Catalog Builder" at bounding box center [158, 238] width 172 height 18
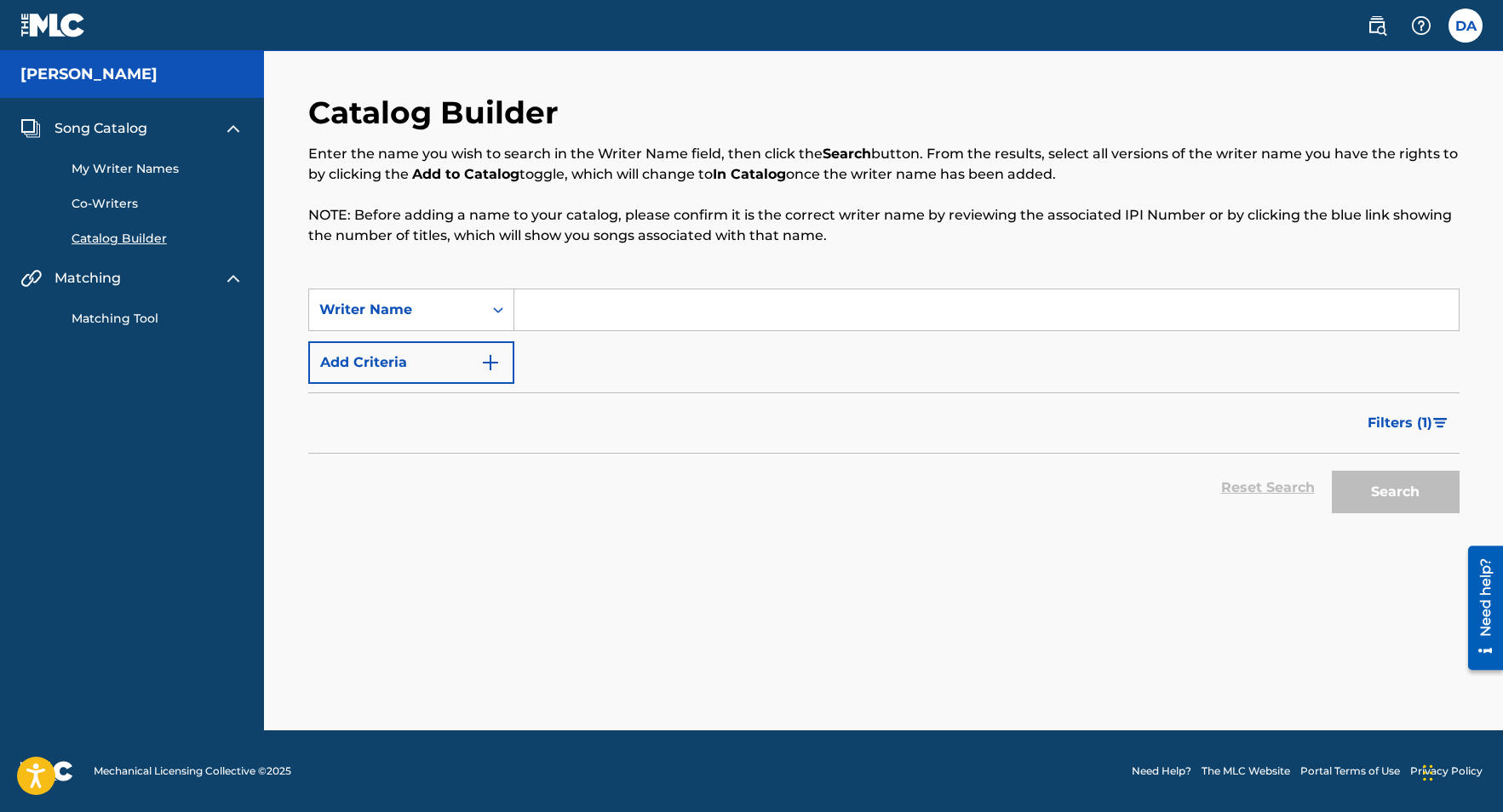
click at [545, 315] on input "Search Form" at bounding box center [987, 309] width 945 height 41
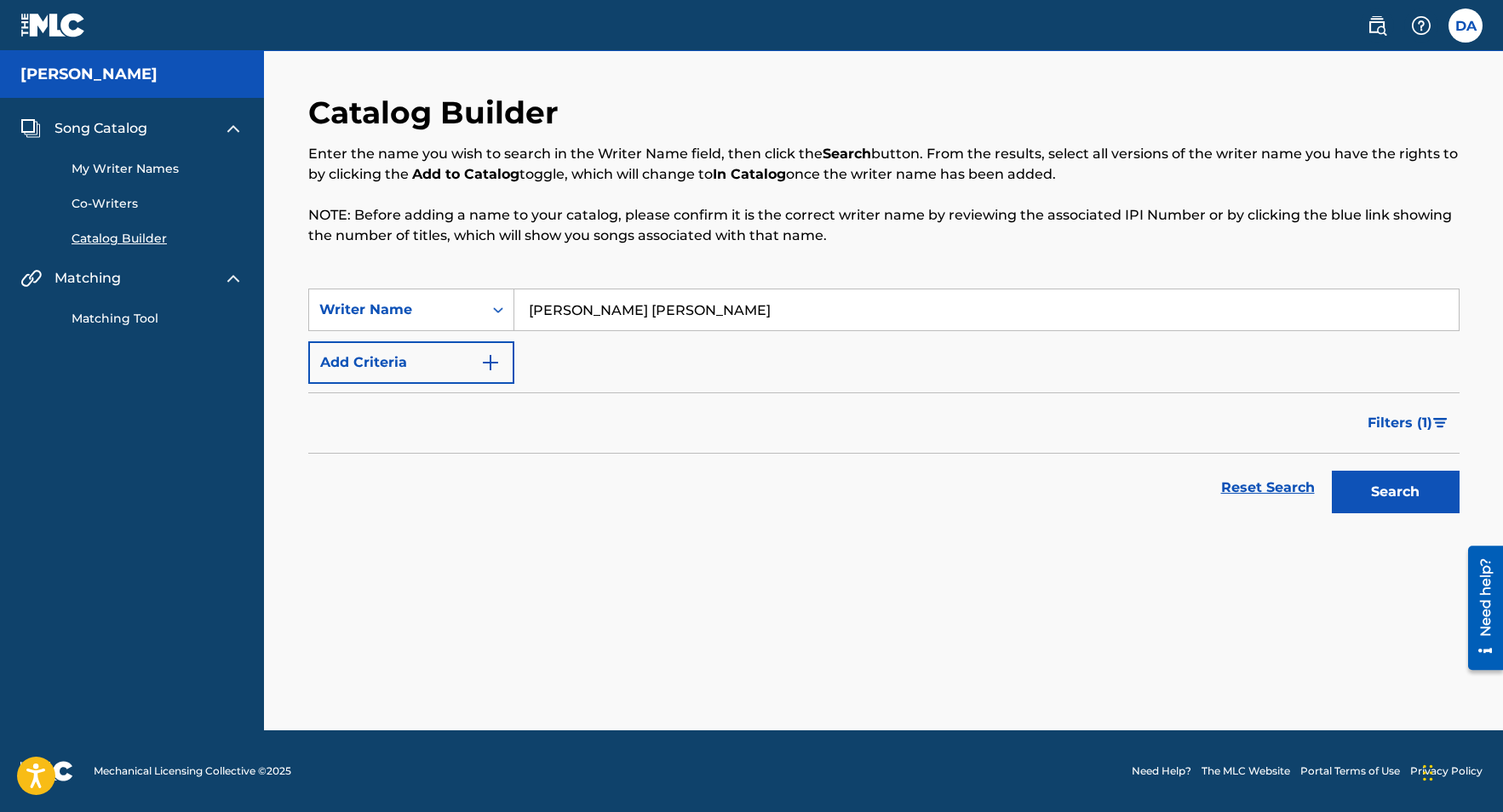
type input "[PERSON_NAME] [PERSON_NAME]"
click at [1332, 470] on button "Search" at bounding box center [1395, 491] width 127 height 42
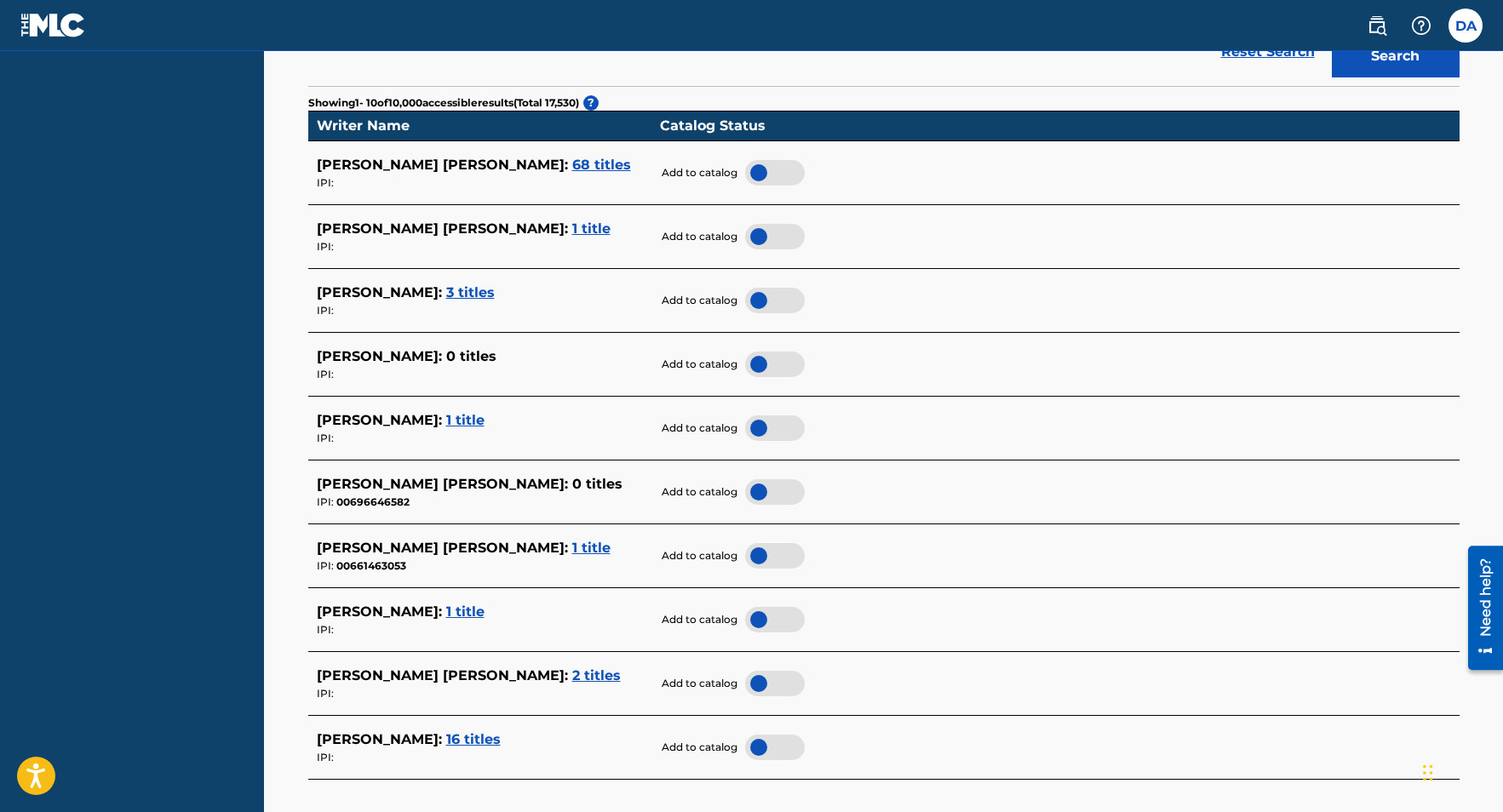
scroll to position [437, 0]
click at [447, 481] on span "[PERSON_NAME] [PERSON_NAME] :" at bounding box center [443, 483] width 251 height 16
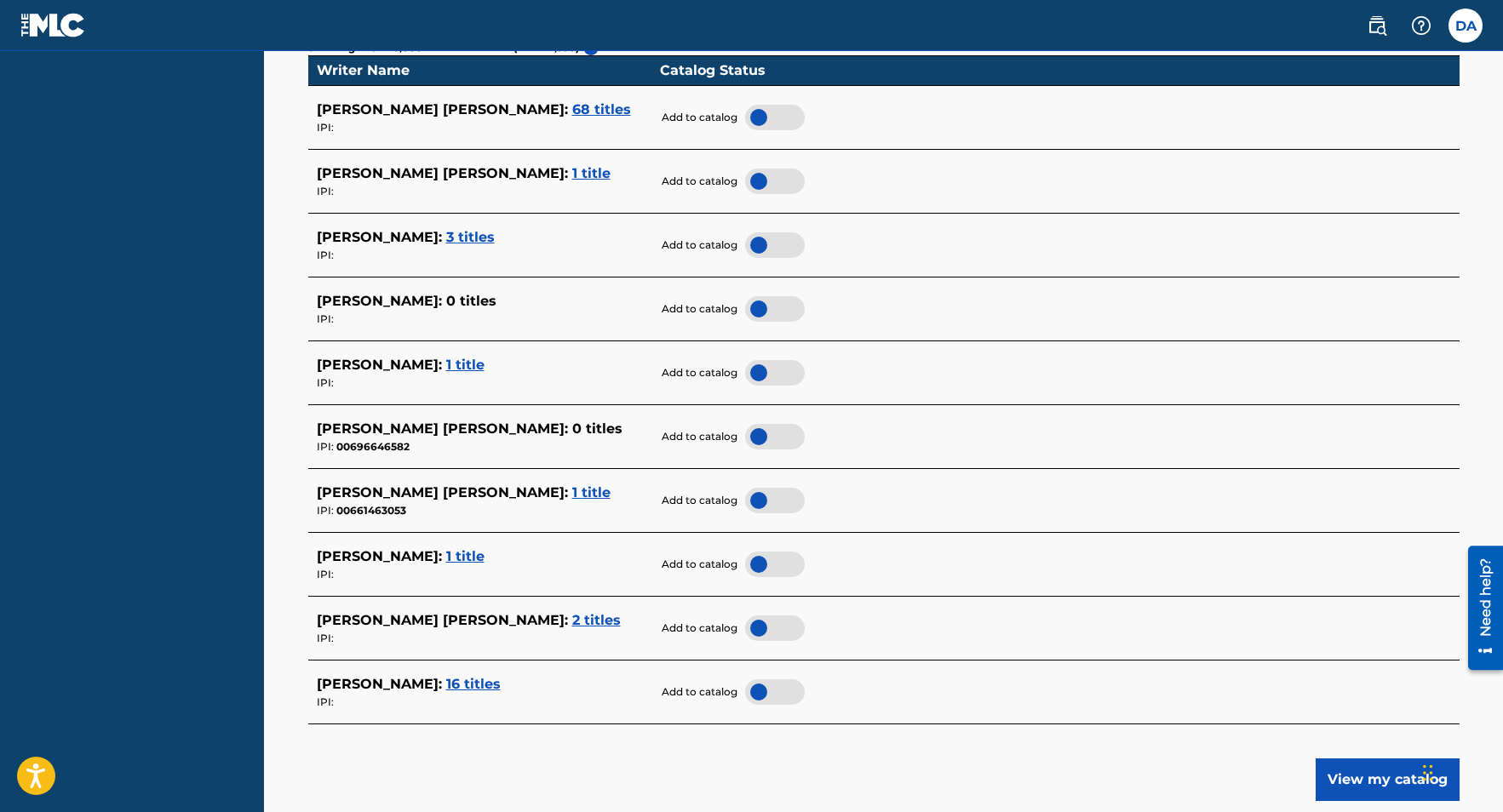
scroll to position [489, 0]
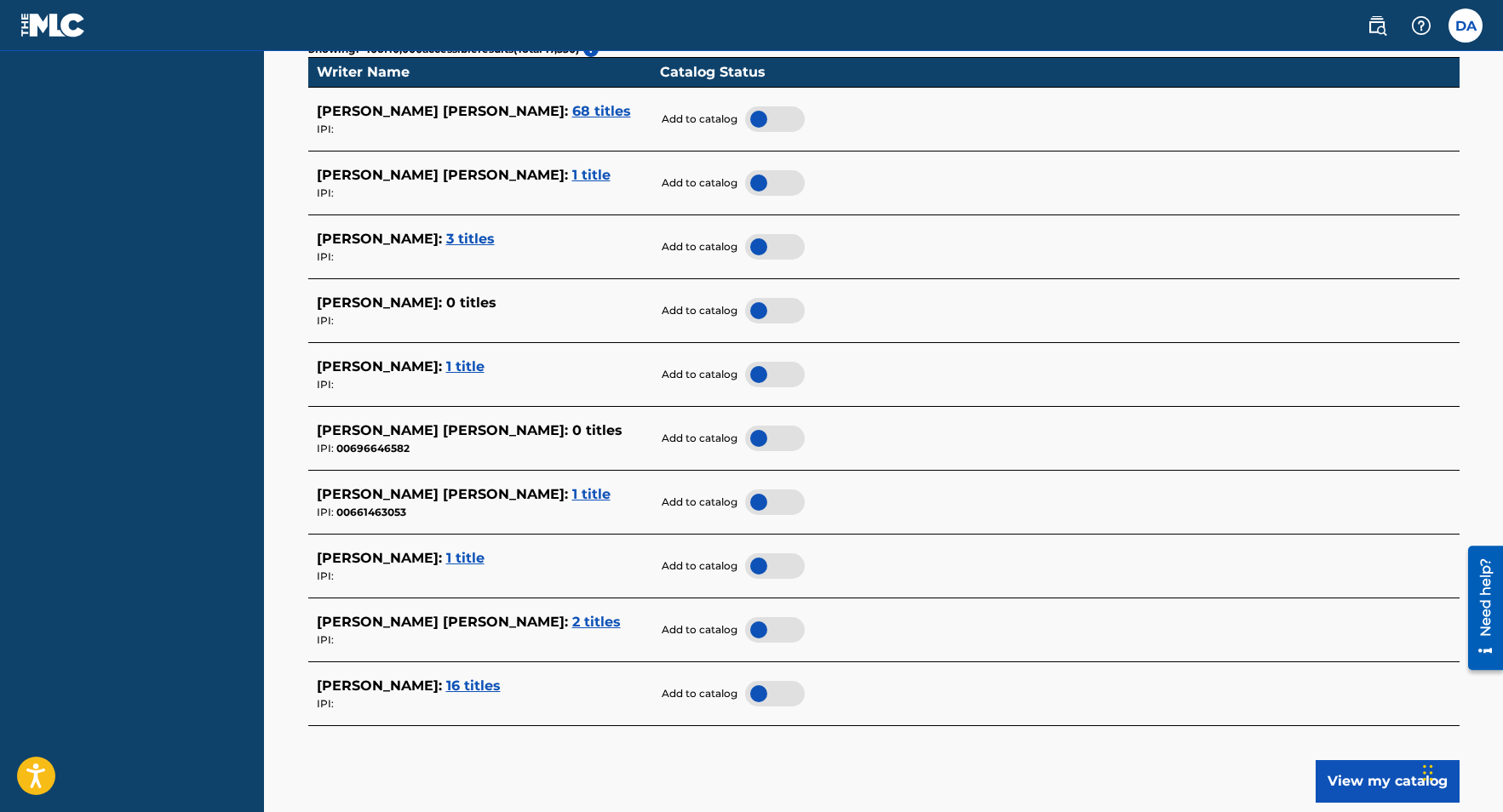
click at [572, 623] on span "2 titles" at bounding box center [596, 621] width 49 height 16
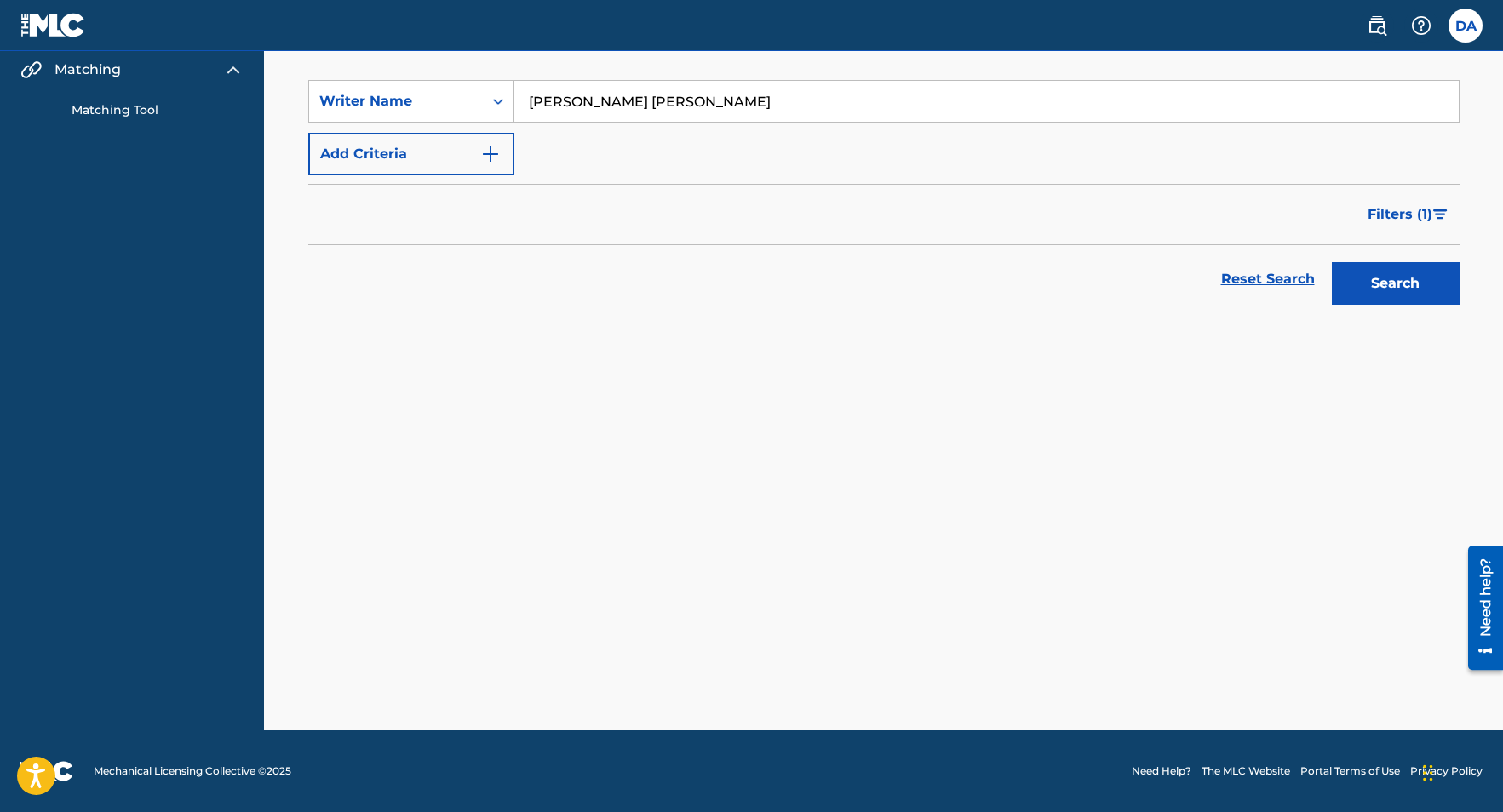
scroll to position [209, 0]
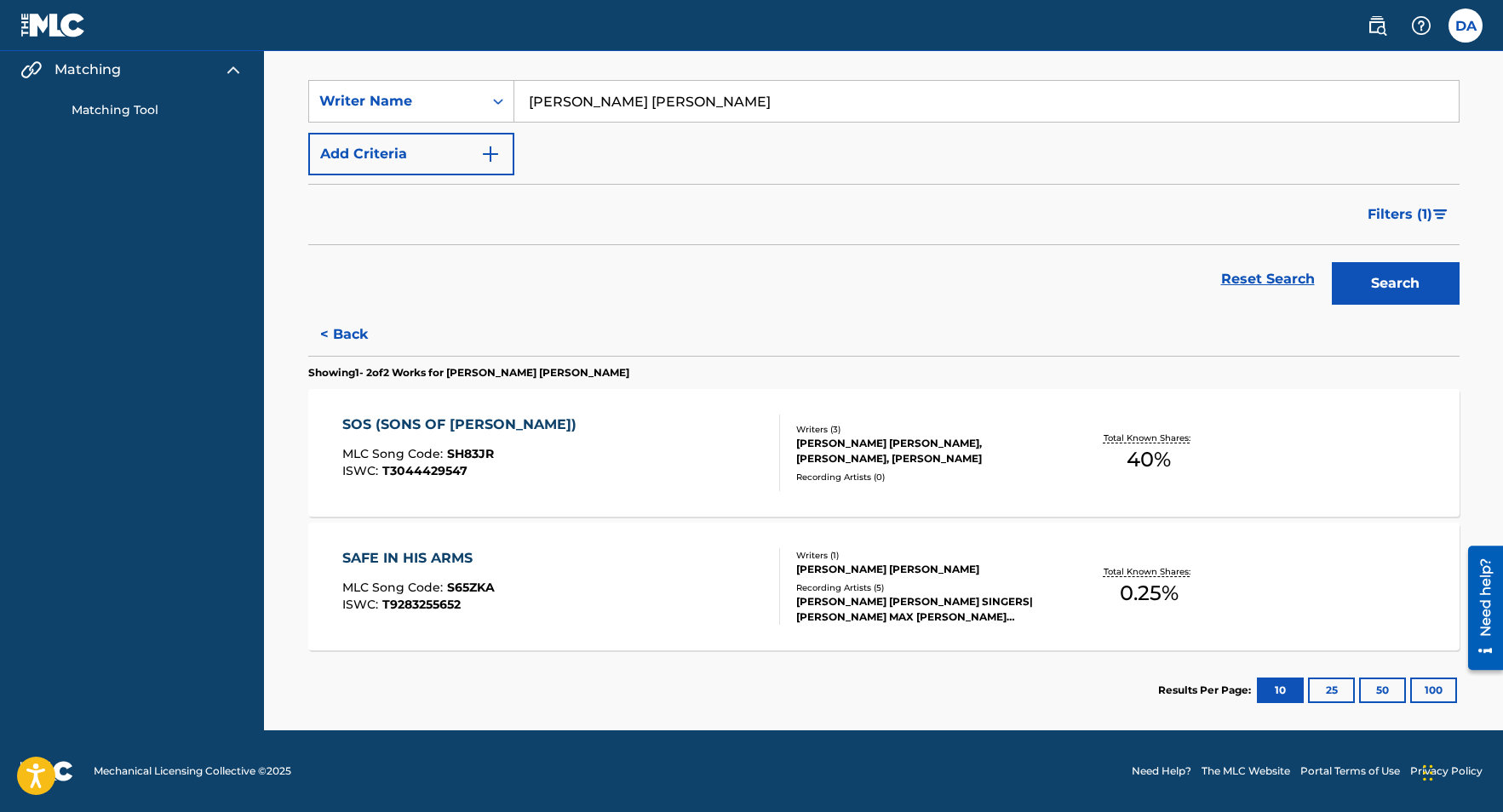
click at [447, 555] on div "SAFE IN HIS ARMS" at bounding box center [418, 557] width 152 height 20
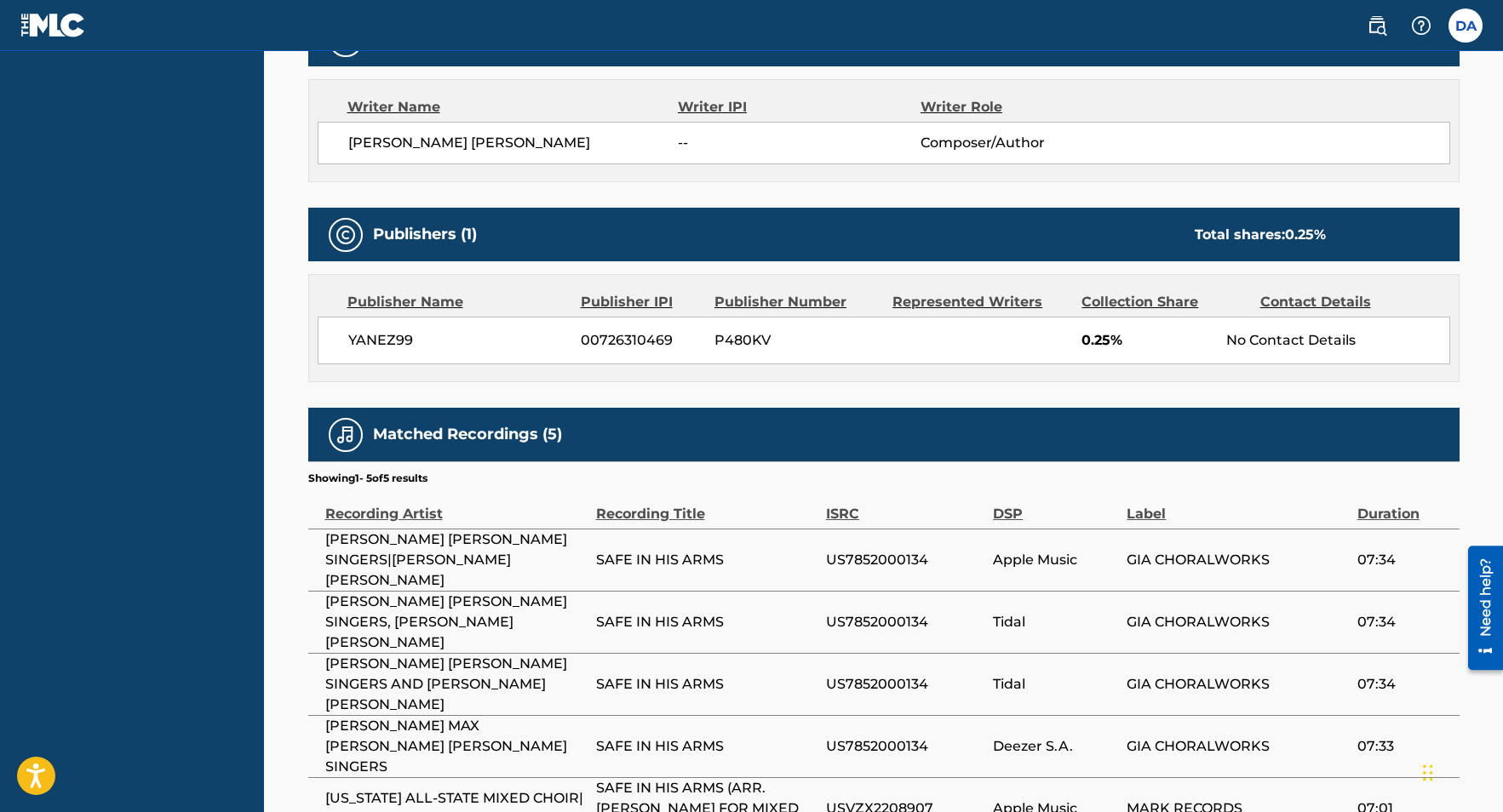
scroll to position [598, 0]
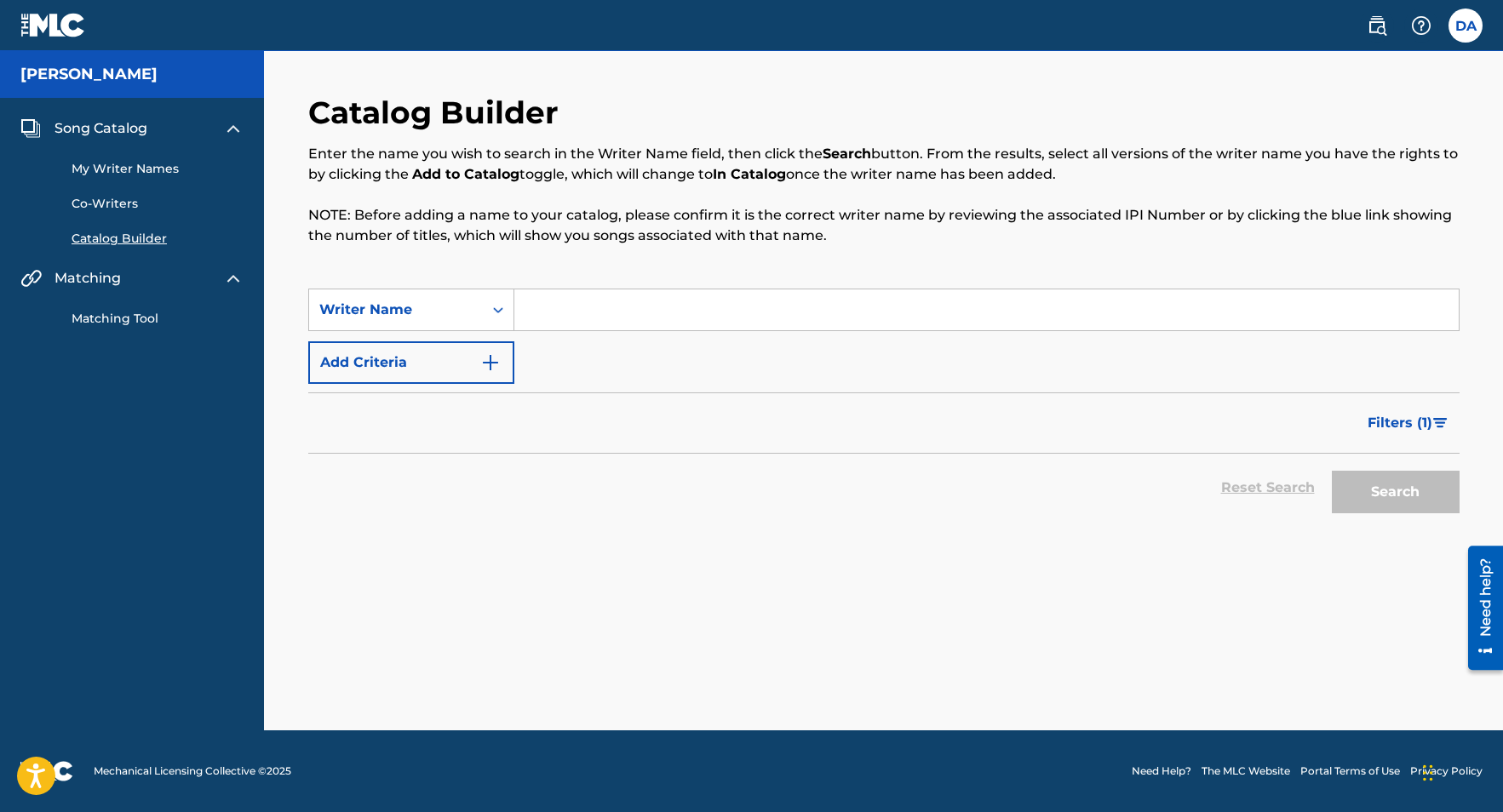
click at [555, 311] on input "Search Form" at bounding box center [987, 309] width 945 height 41
type input "[PERSON_NAME] [PERSON_NAME]"
click at [1427, 496] on button "Search" at bounding box center [1395, 491] width 127 height 42
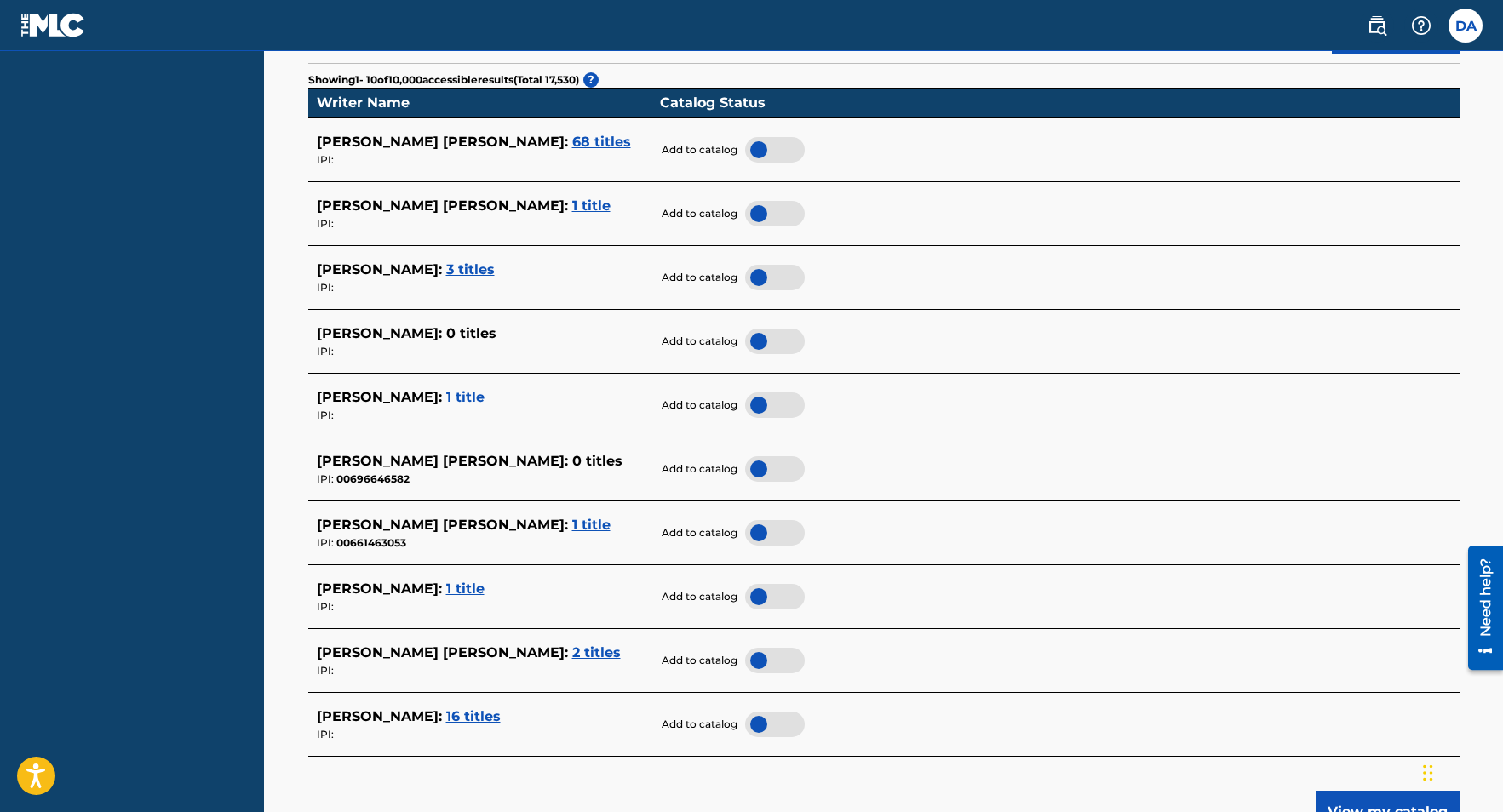
scroll to position [593, 0]
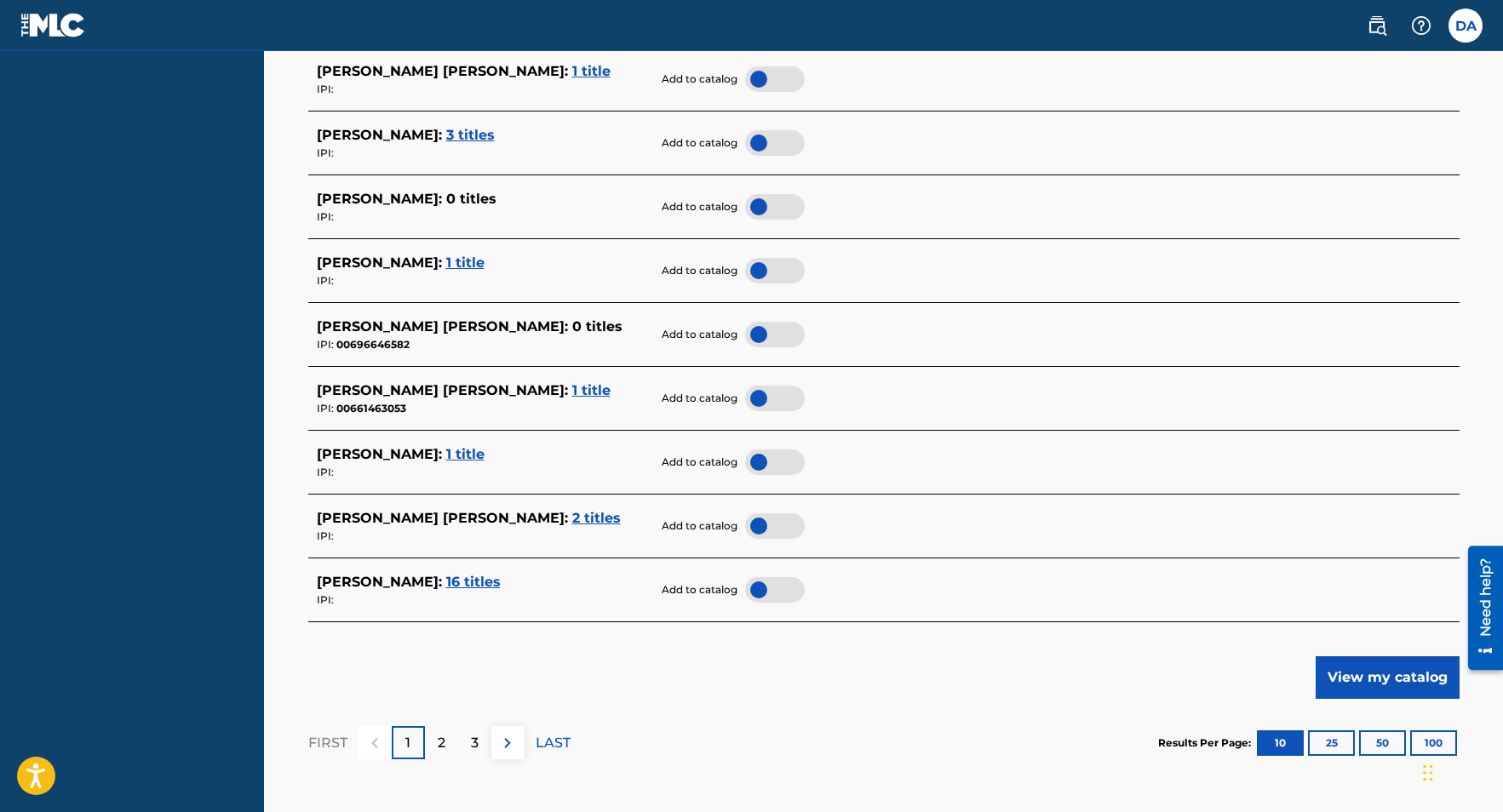
click at [572, 517] on span "2 titles" at bounding box center [596, 517] width 49 height 16
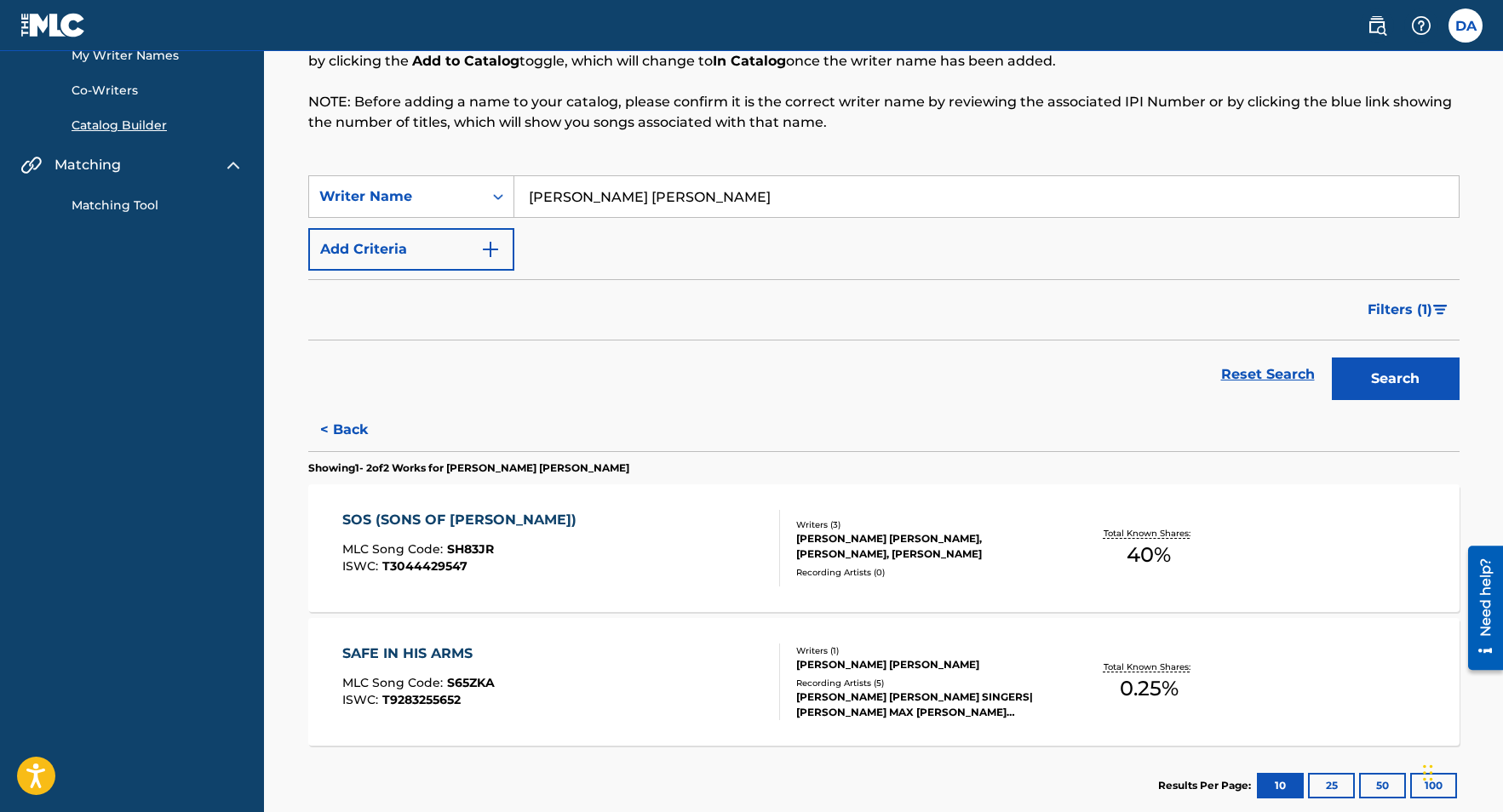
scroll to position [107, 0]
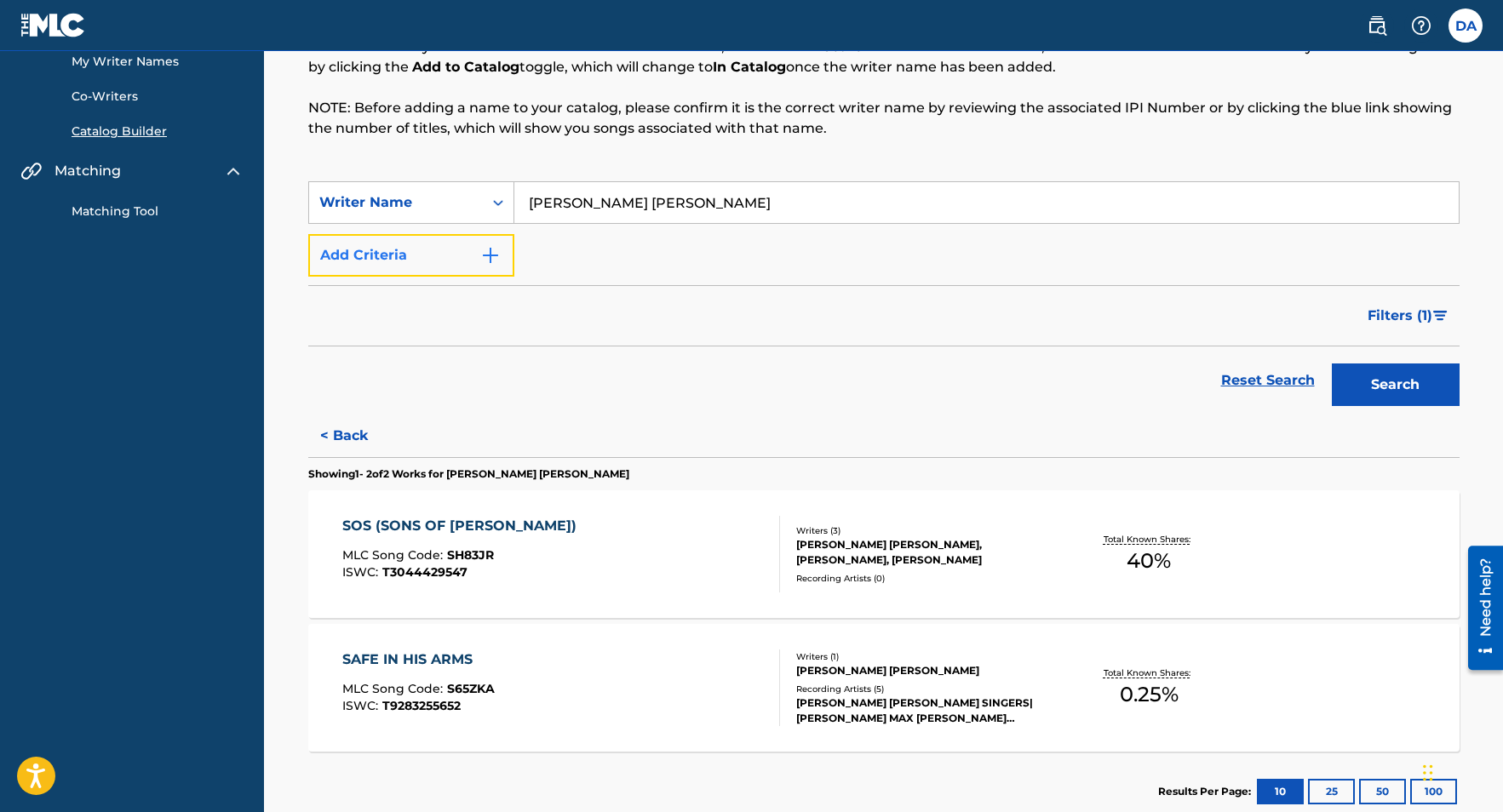
click at [487, 257] on img "Search Form" at bounding box center [490, 255] width 20 height 20
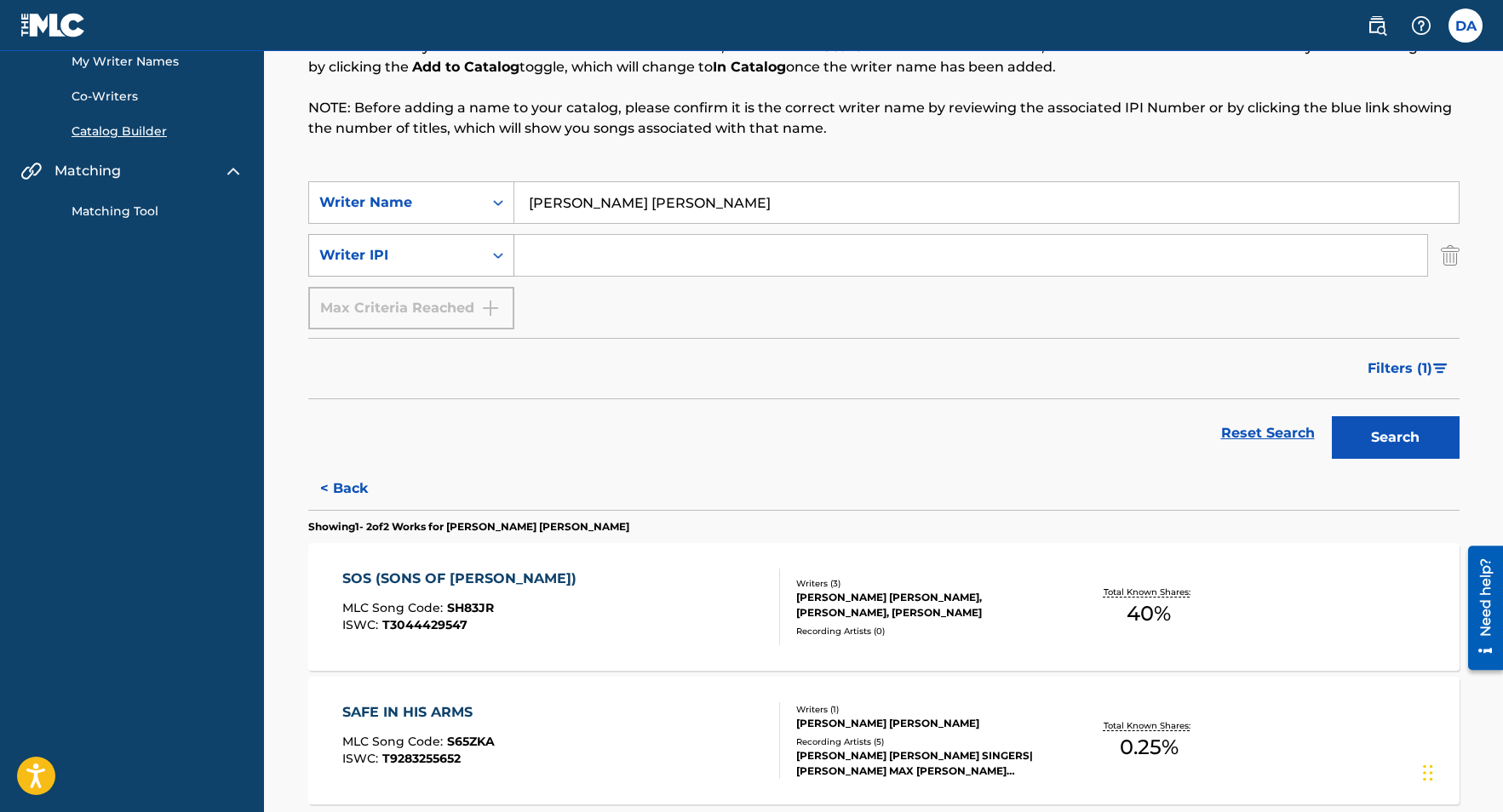
click at [497, 260] on icon "Search Form" at bounding box center [498, 256] width 17 height 17
click at [497, 300] on div "Max Criteria Reached" at bounding box center [411, 308] width 206 height 42
click at [493, 303] on div "Max Criteria Reached" at bounding box center [411, 308] width 206 height 42
click at [493, 264] on div "Search Form" at bounding box center [498, 256] width 31 height 31
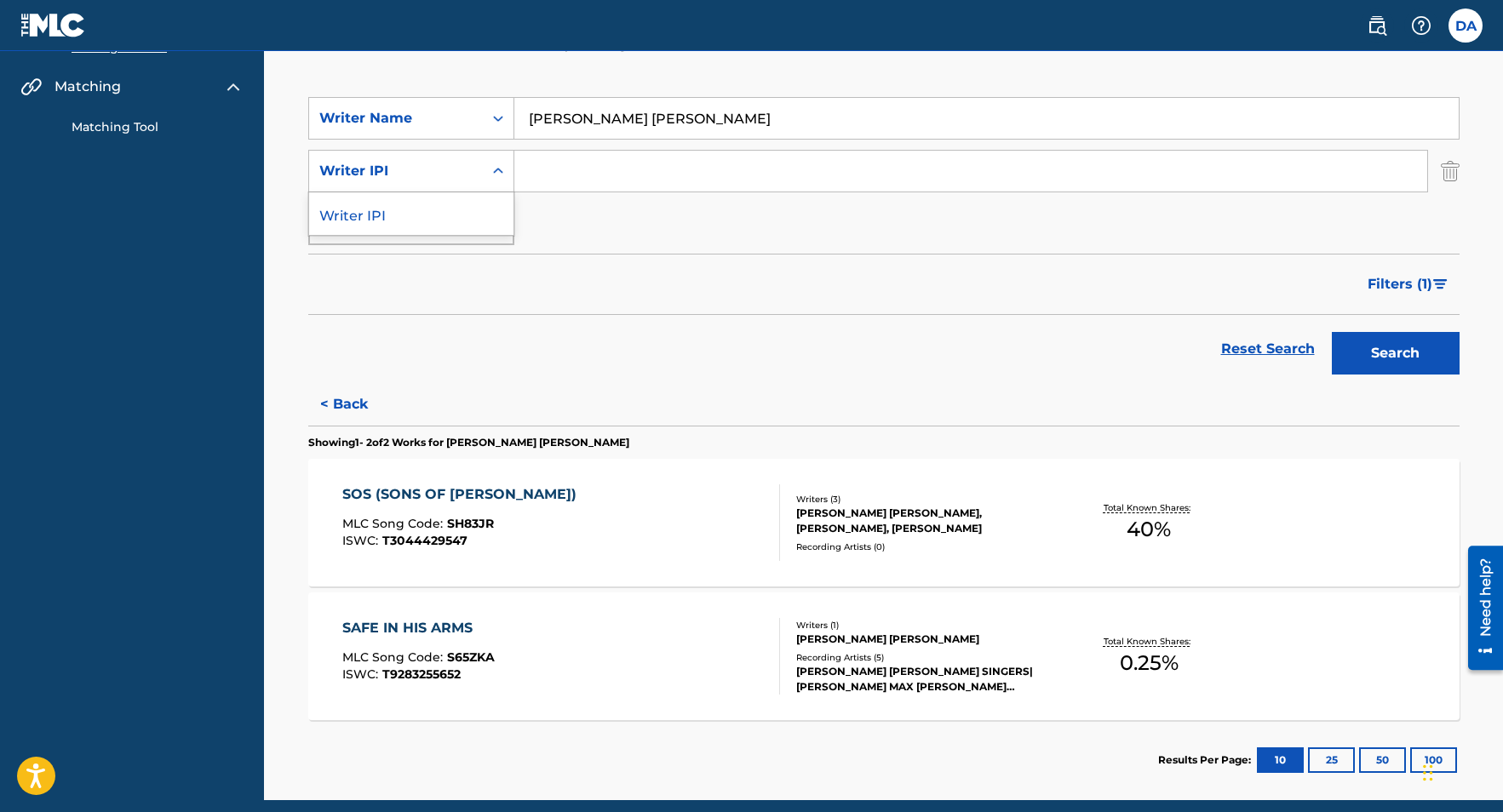
scroll to position [261, 0]
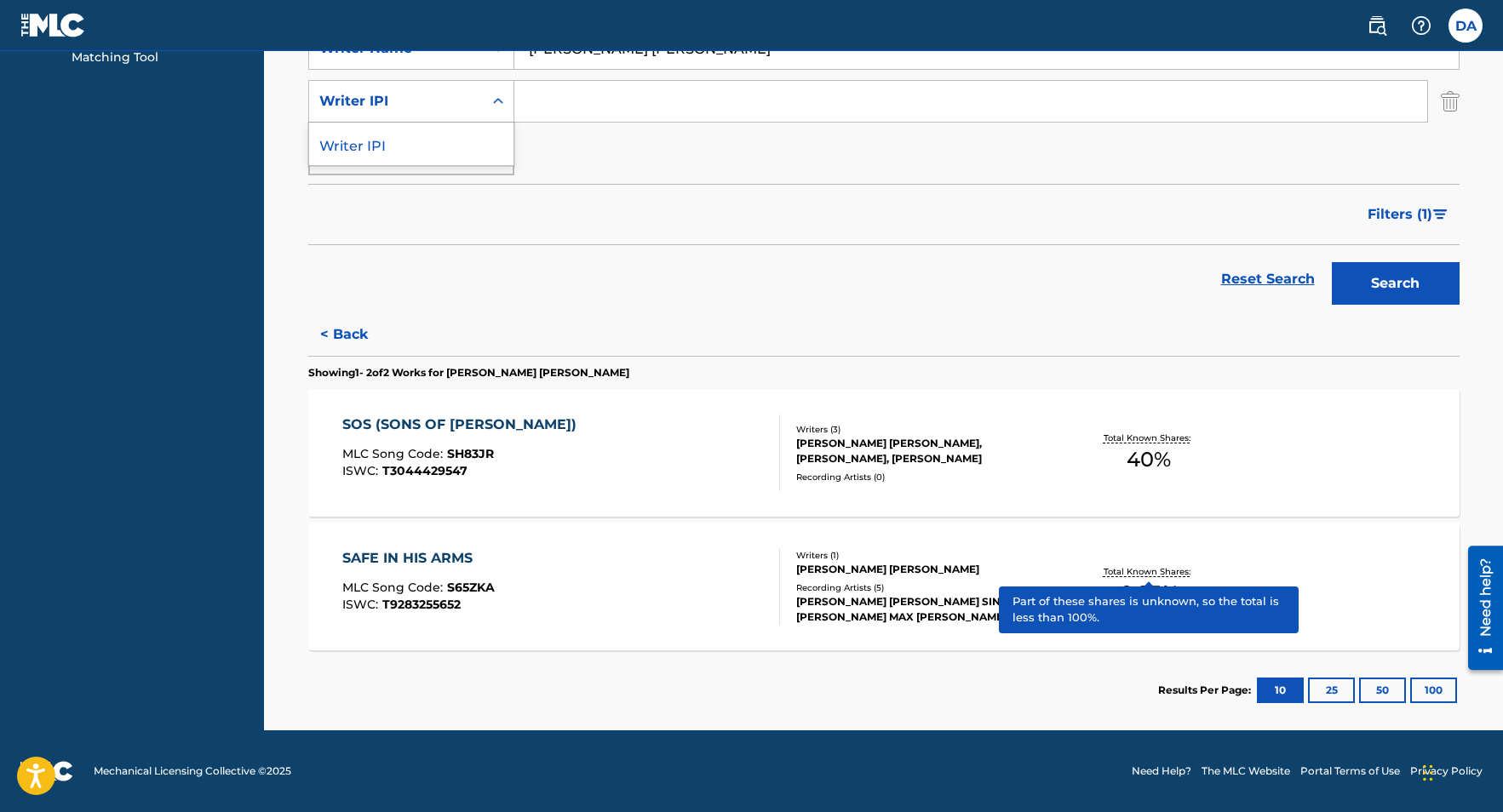
click at [1148, 572] on p "Total Known Shares:" at bounding box center [1149, 571] width 91 height 12
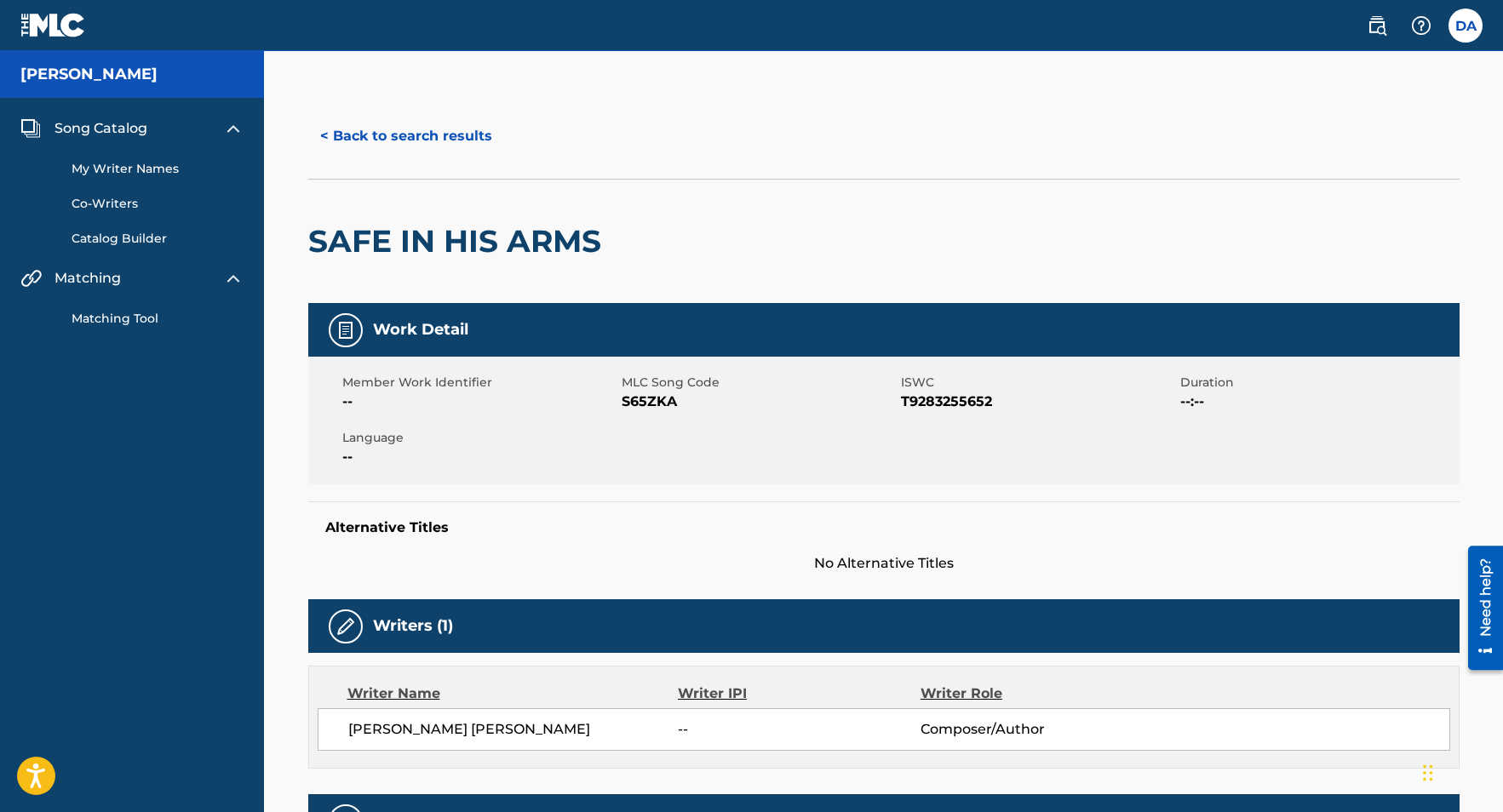
click at [151, 171] on link "My Writer Names" at bounding box center [158, 169] width 172 height 18
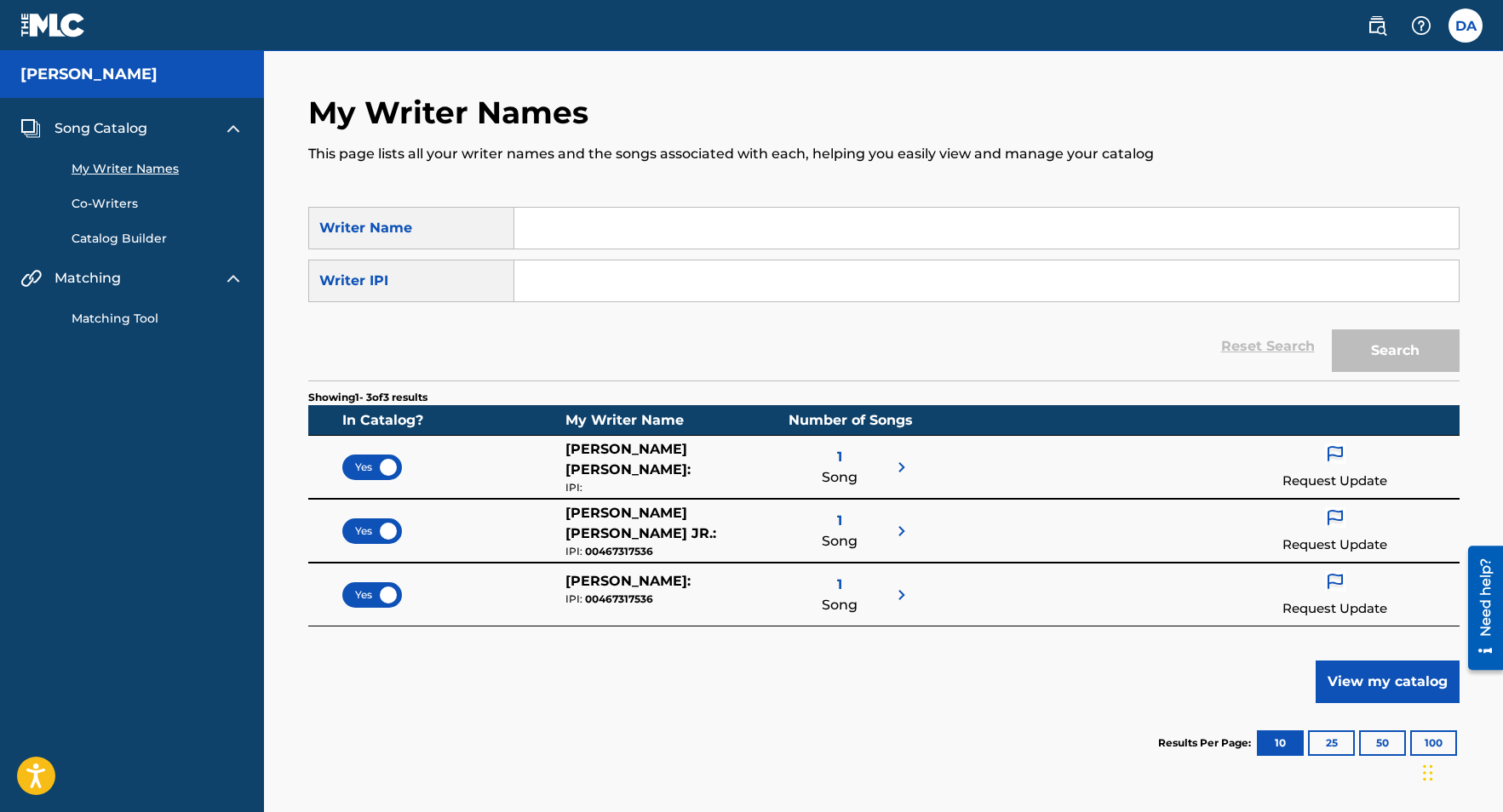
click at [597, 225] on input "Search Form" at bounding box center [987, 228] width 945 height 41
type input "[PERSON_NAME]"
click at [1411, 344] on button "Search" at bounding box center [1395, 350] width 127 height 42
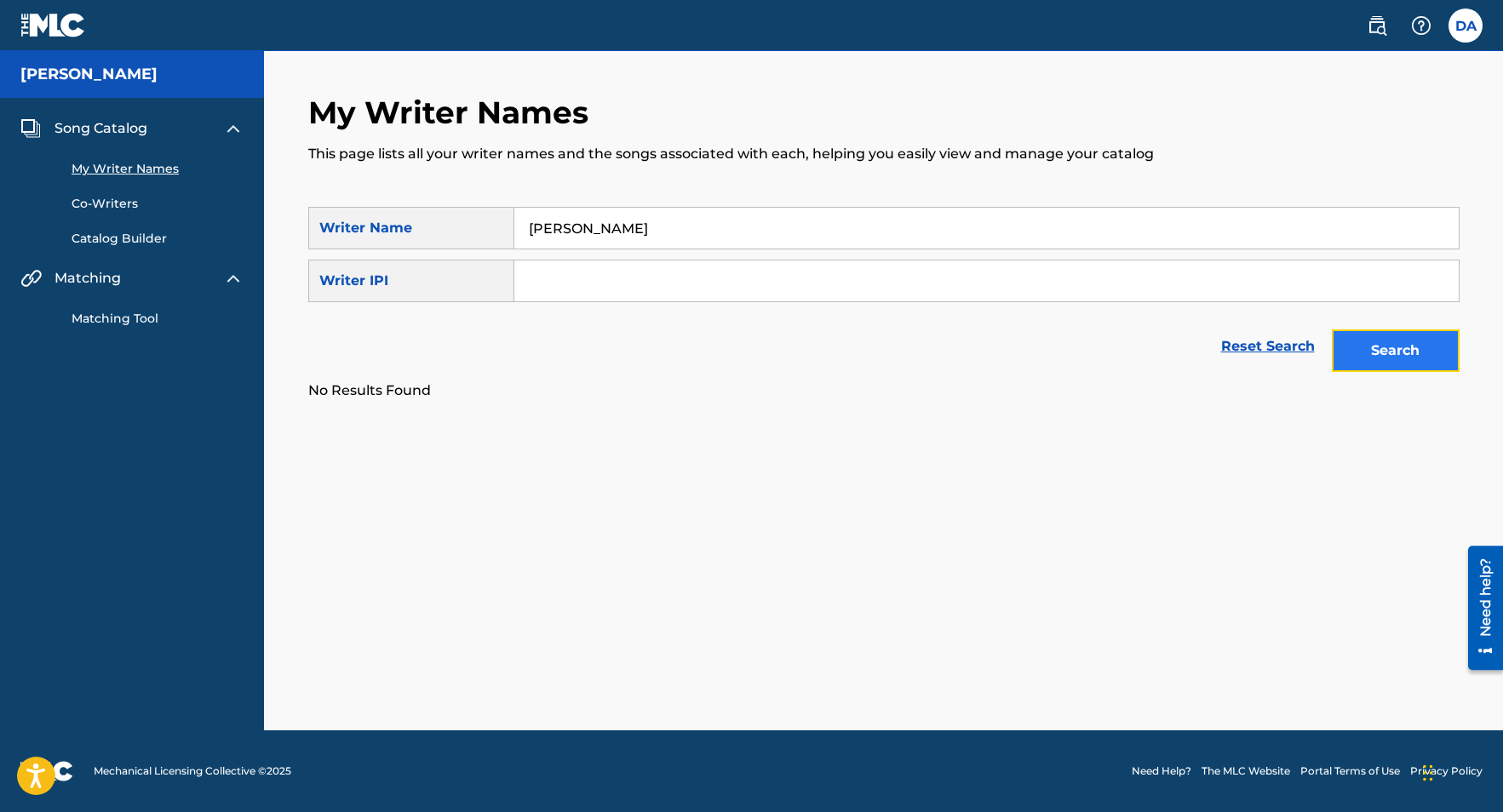
click at [1371, 356] on button "Search" at bounding box center [1395, 350] width 127 height 42
drag, startPoint x: 674, startPoint y: 228, endPoint x: 501, endPoint y: 228, distance: 173.0
click at [501, 228] on div "SearchWithCriteriaa9a95fb8-51c5-4f37-b95c-96c932d19950 Writer Name [PERSON_NAME]" at bounding box center [884, 228] width 1151 height 42
type input "G"
type input "[PERSON_NAME]"
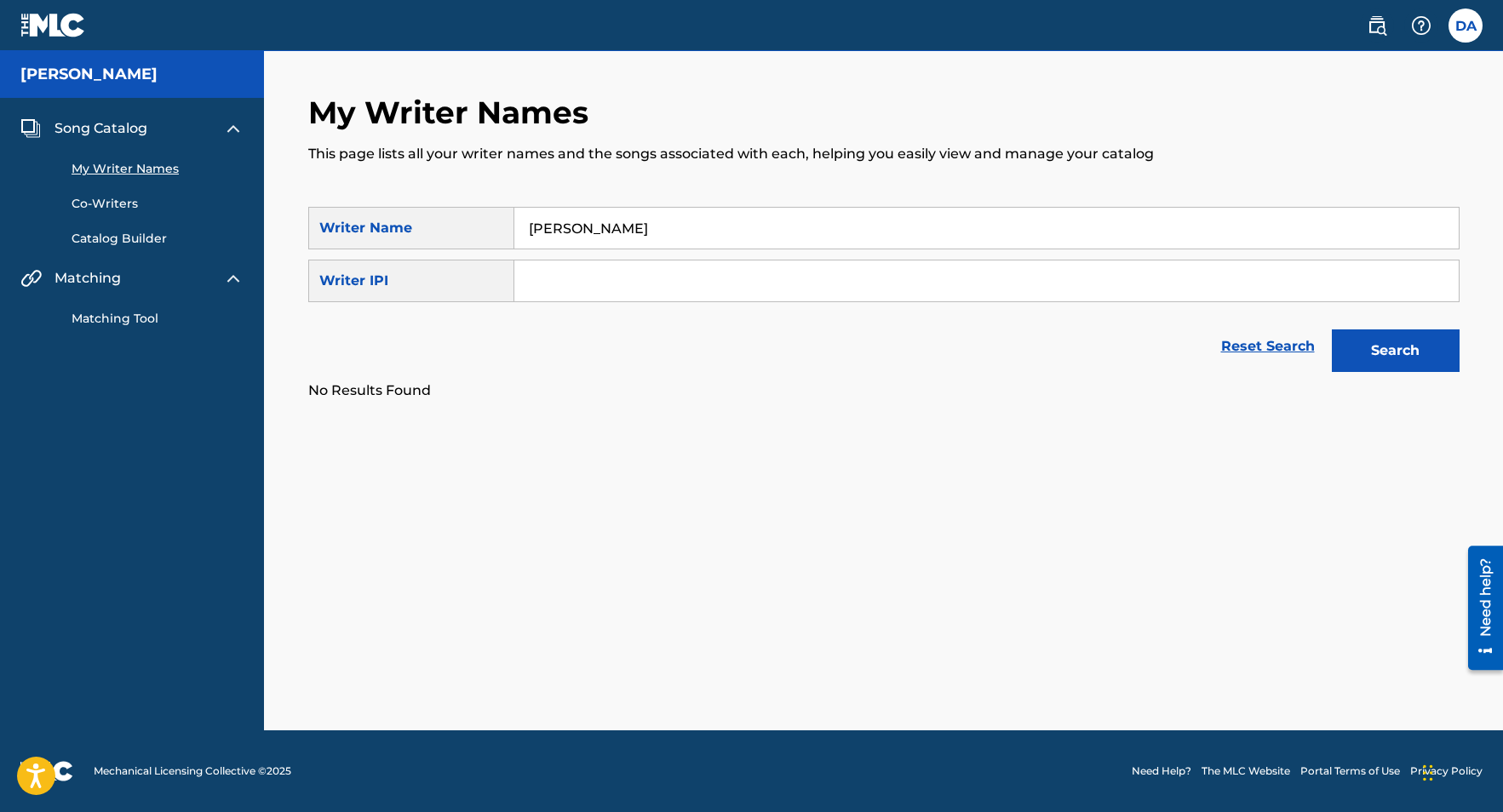
click at [1332, 329] on button "Search" at bounding box center [1395, 350] width 127 height 42
drag, startPoint x: 681, startPoint y: 230, endPoint x: 516, endPoint y: 231, distance: 165.0
click at [516, 231] on input "[PERSON_NAME]" at bounding box center [987, 228] width 945 height 41
type input "[PERSON_NAME] [PERSON_NAME]"
click at [1332, 329] on button "Search" at bounding box center [1395, 350] width 127 height 42
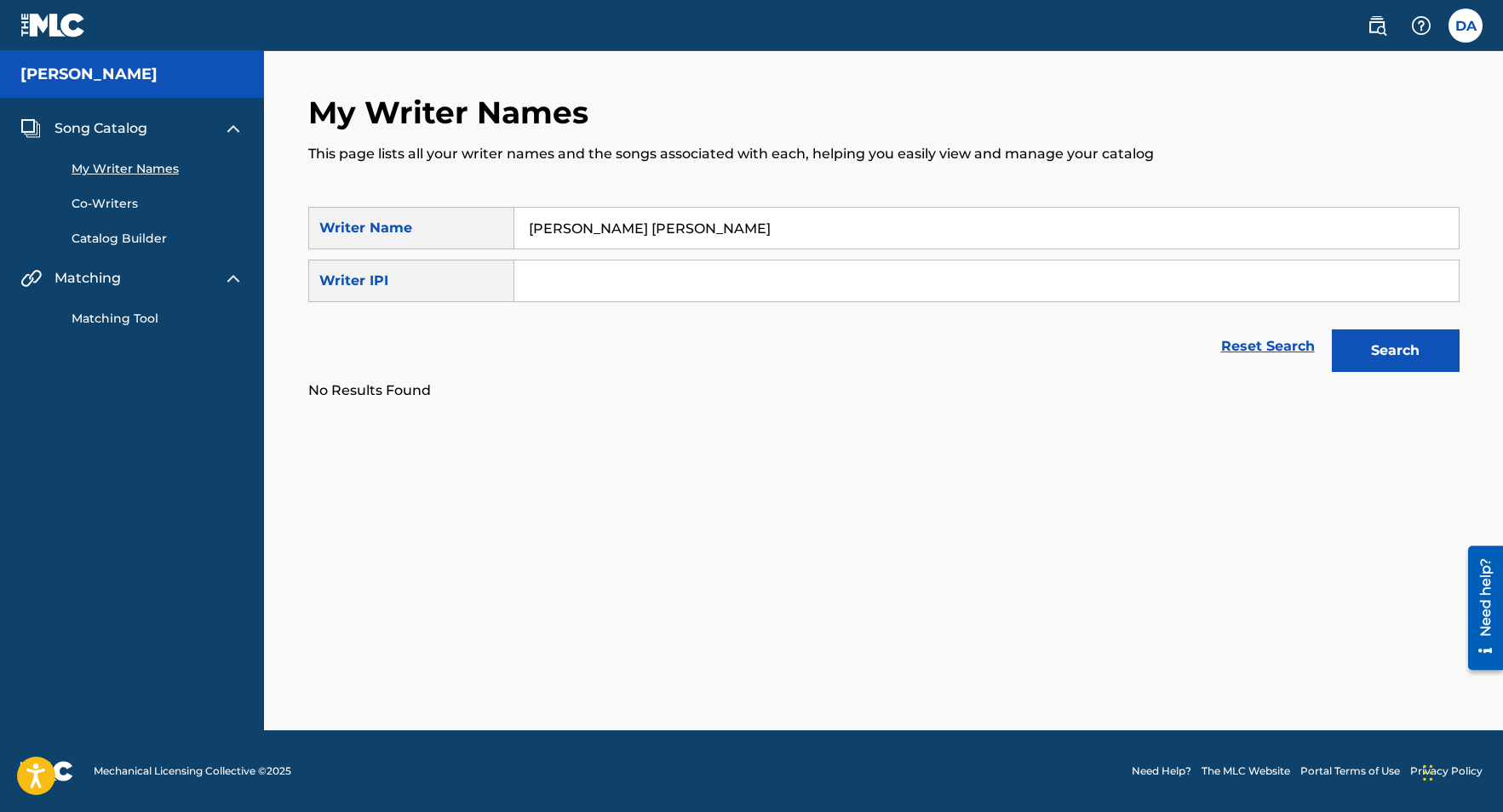
click at [118, 203] on link "Co-Writers" at bounding box center [158, 204] width 172 height 18
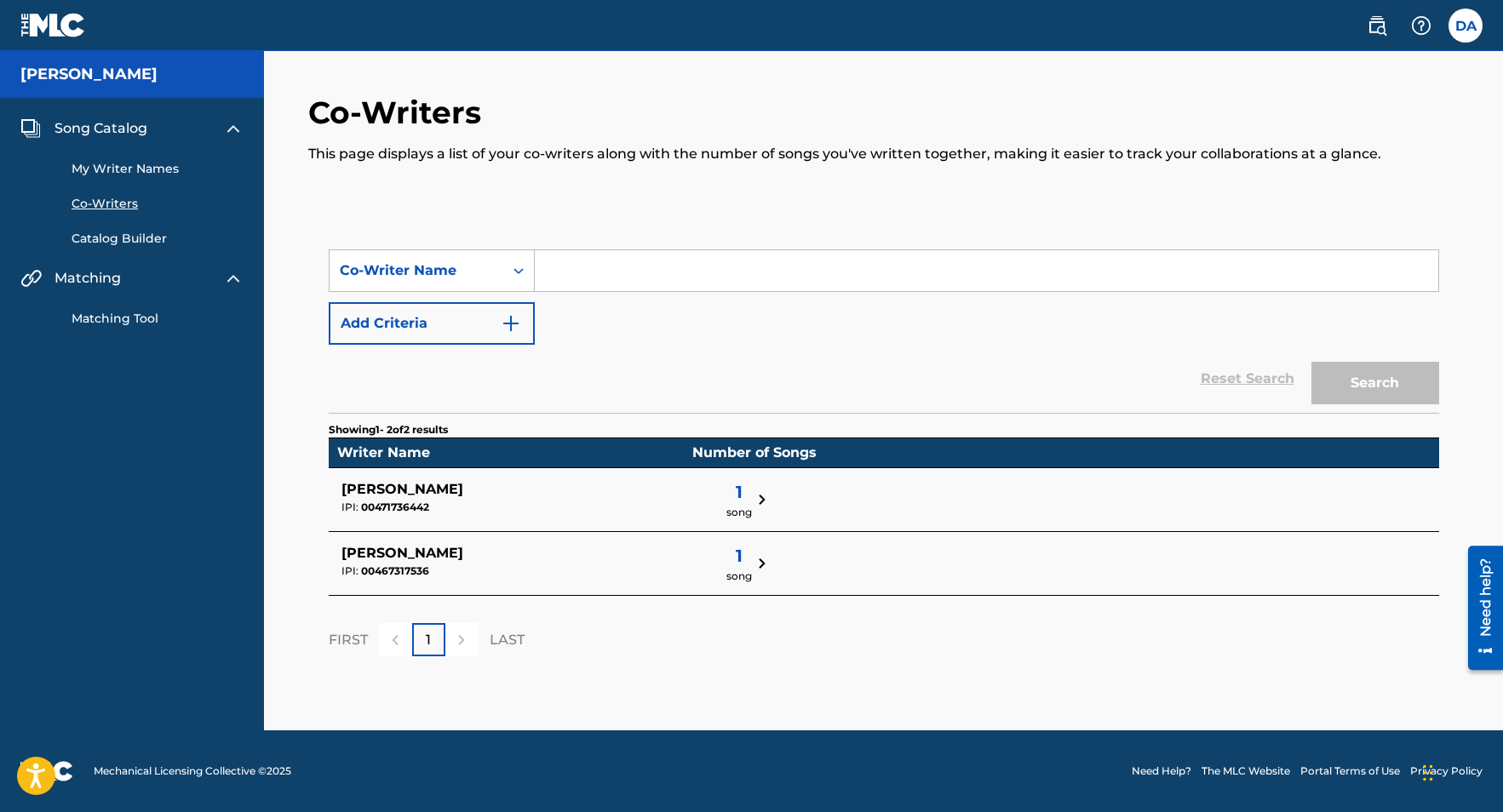
click at [603, 275] on input "Search Form" at bounding box center [986, 270] width 903 height 41
type input "[PERSON_NAME]"
click at [1311, 362] on button "Search" at bounding box center [1375, 383] width 127 height 42
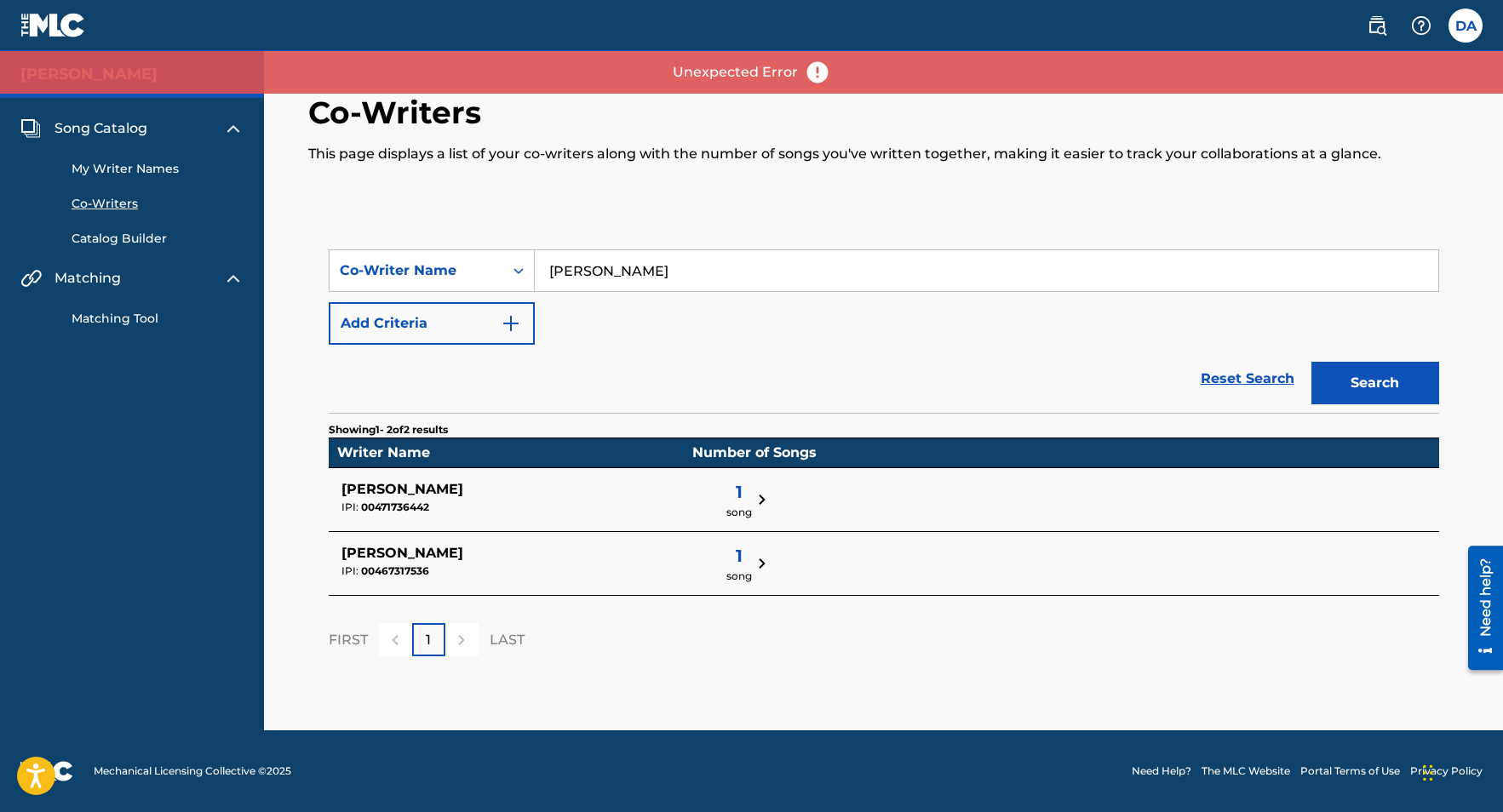
click at [700, 258] on input "[PERSON_NAME]" at bounding box center [986, 270] width 903 height 41
drag, startPoint x: 694, startPoint y: 270, endPoint x: 537, endPoint y: 266, distance: 157.1
click at [537, 266] on input "[PERSON_NAME]" at bounding box center [986, 270] width 903 height 41
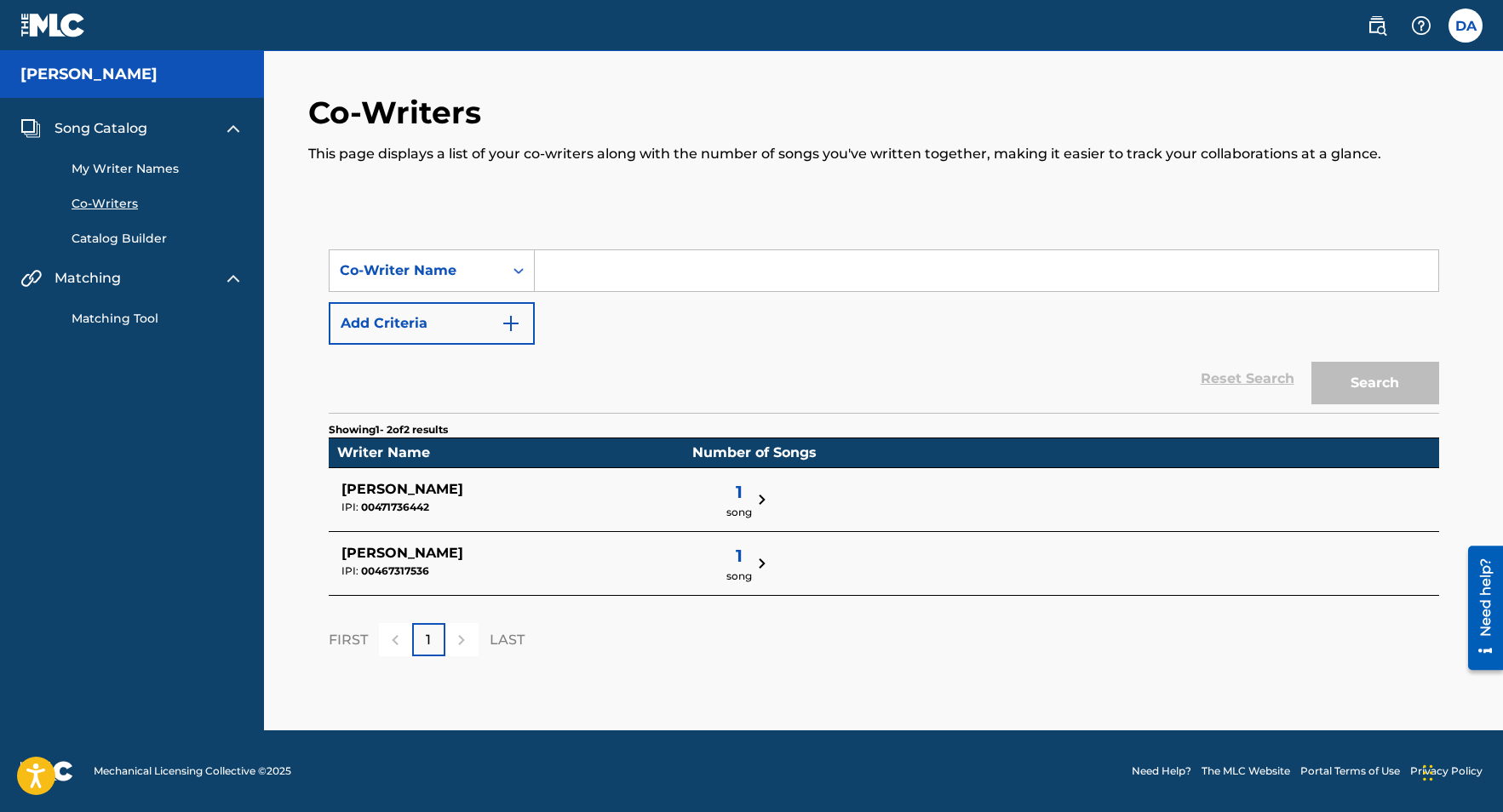
click at [139, 232] on link "Catalog Builder" at bounding box center [158, 238] width 172 height 18
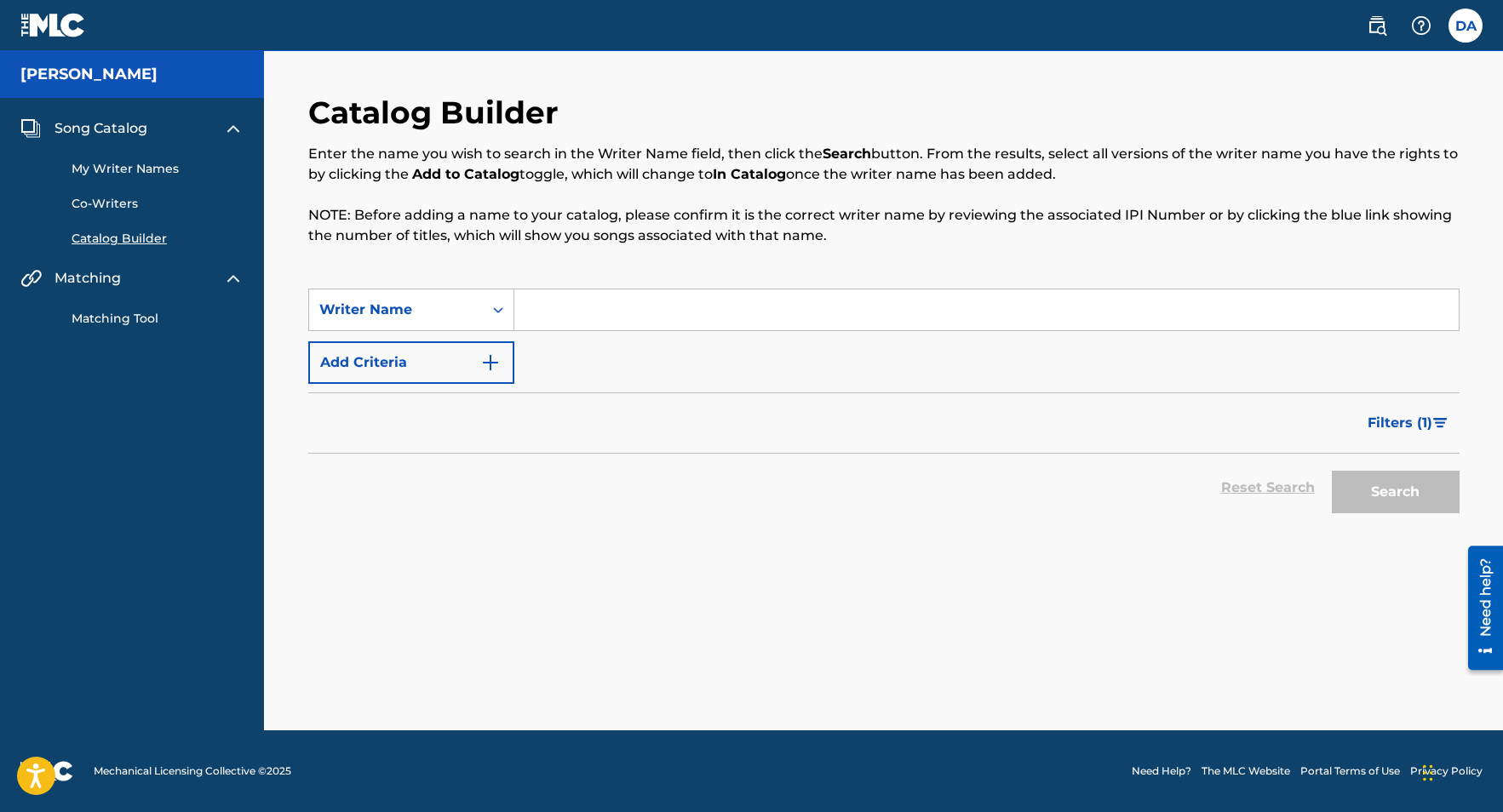
click at [111, 128] on span "Song Catalog" at bounding box center [101, 128] width 93 height 20
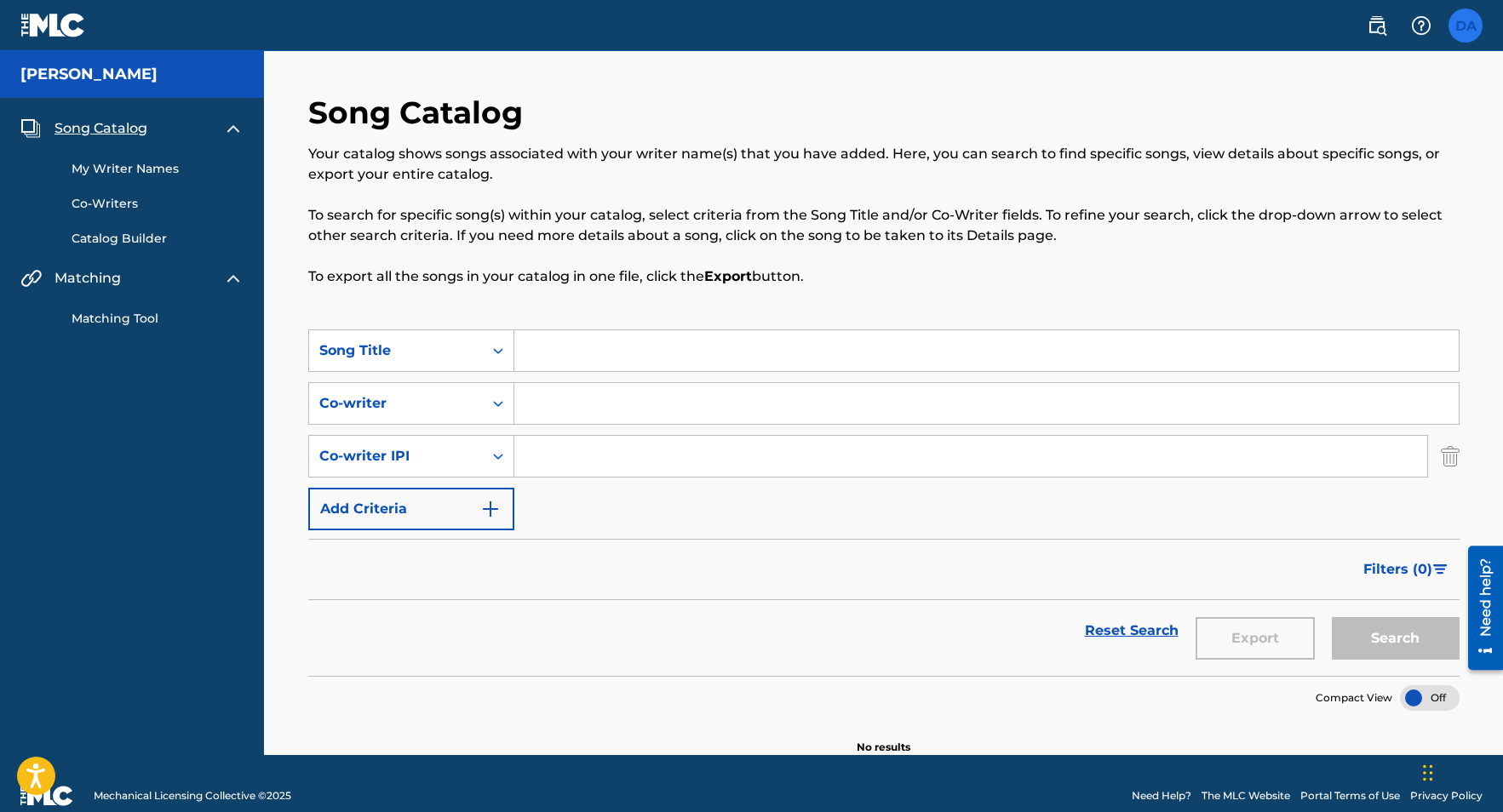
click at [1465, 33] on label at bounding box center [1466, 26] width 34 height 34
click at [1466, 26] on input "DA [PERSON_NAME] [EMAIL_ADDRESS][DOMAIN_NAME] Notification Preferences Profile …" at bounding box center [1466, 26] width 0 height 0
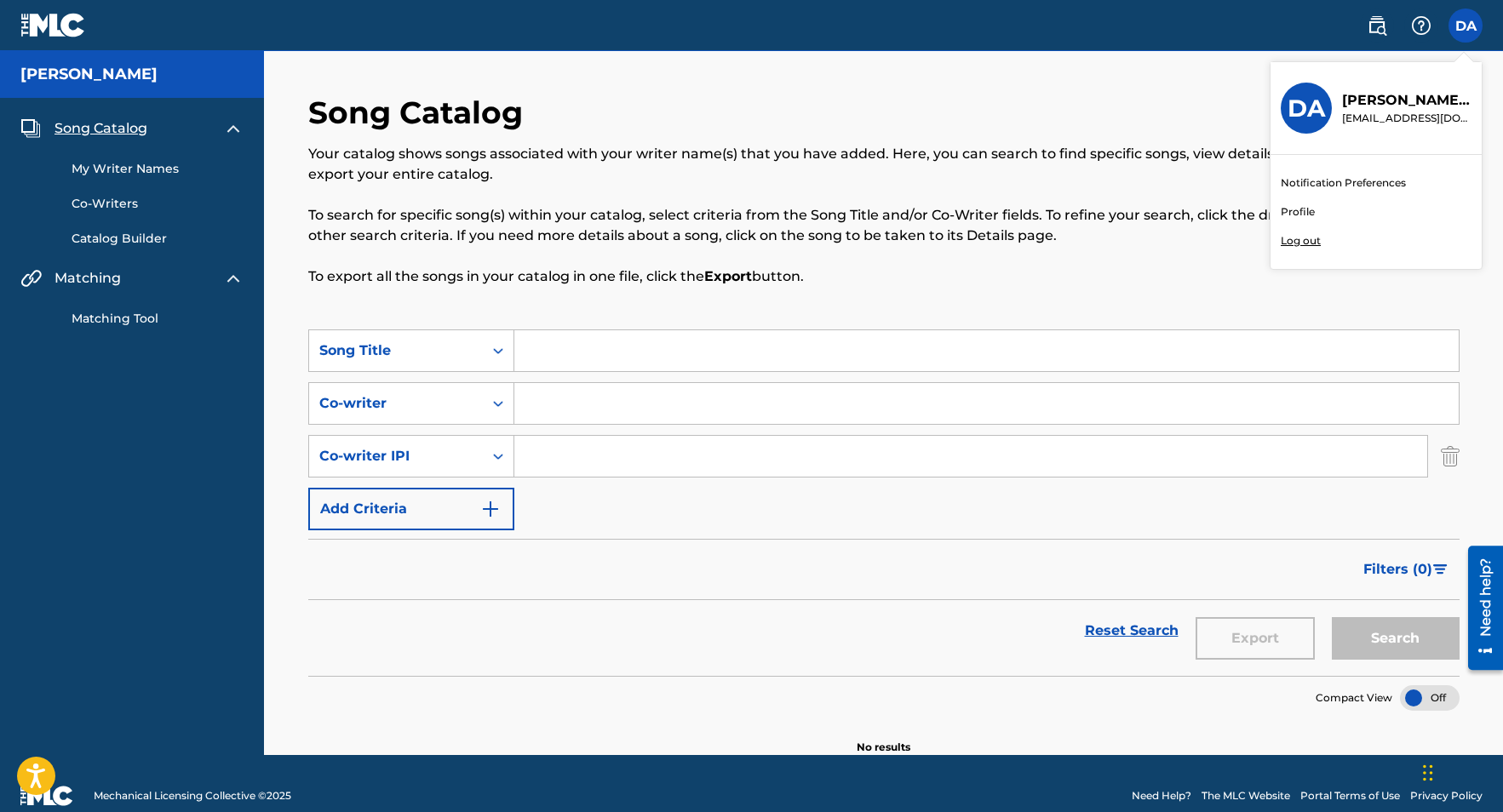
click at [1305, 213] on link "Profile" at bounding box center [1298, 212] width 34 height 15
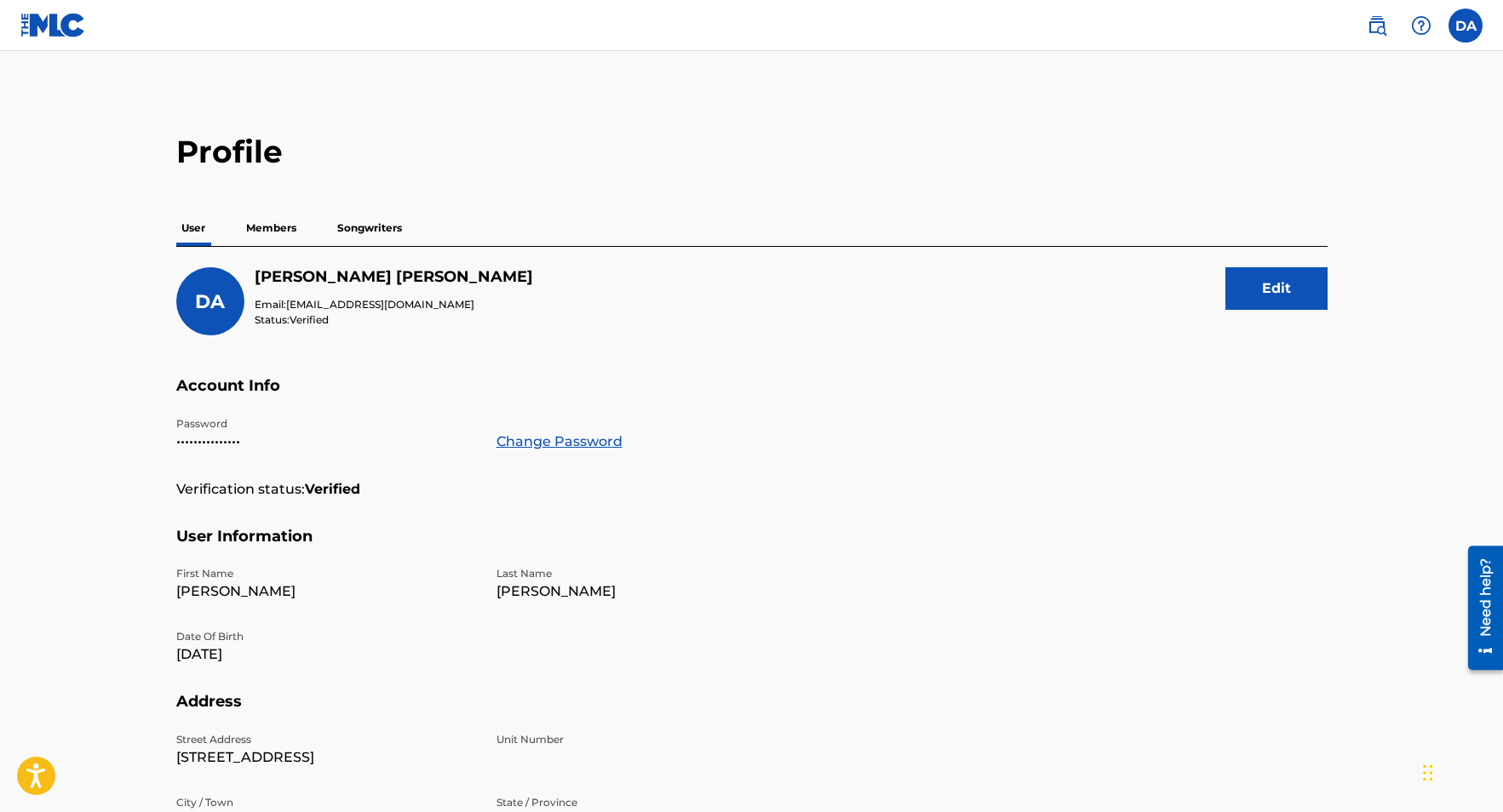
click at [358, 225] on p "Songwriters" at bounding box center [370, 228] width 75 height 35
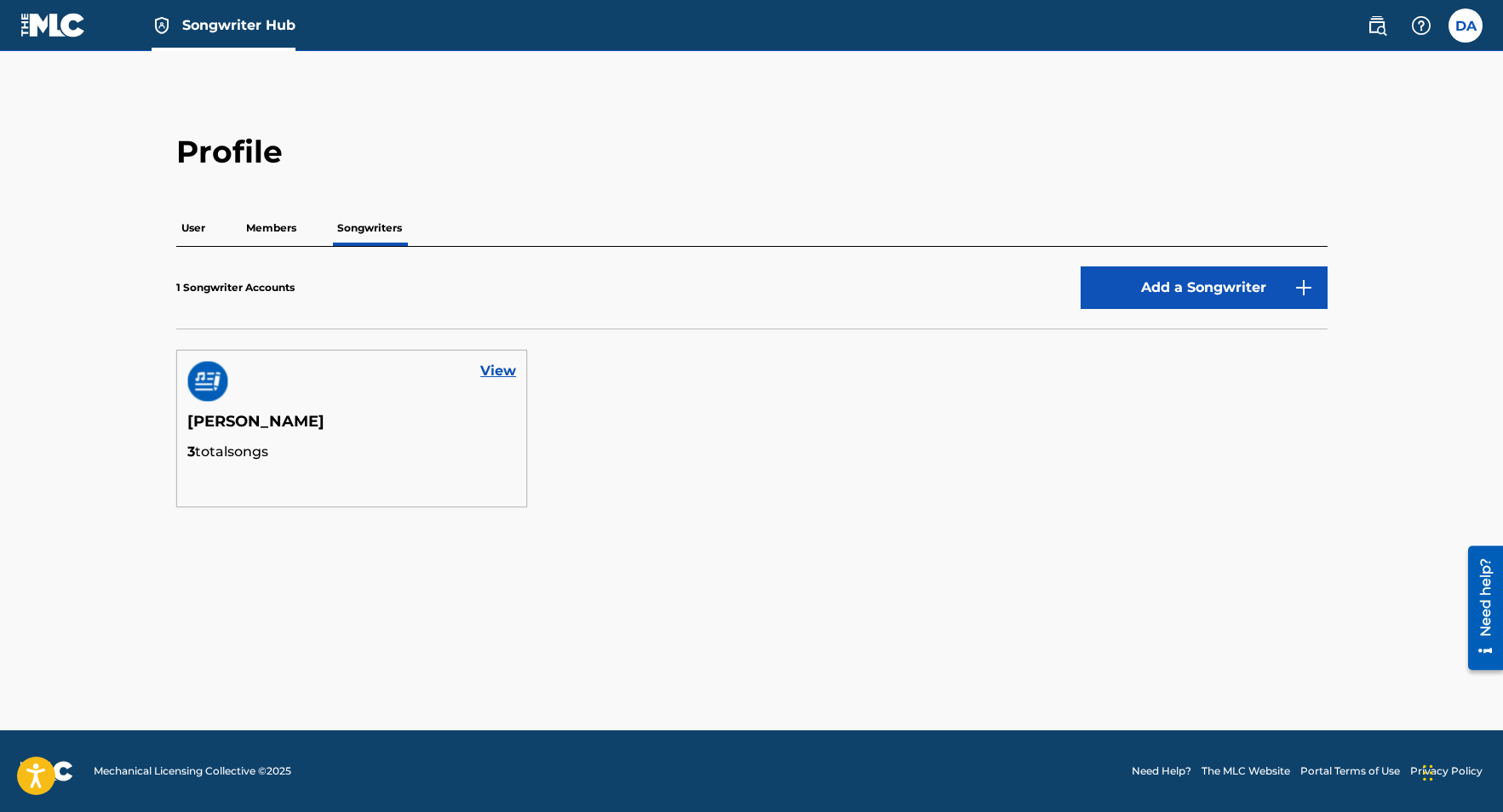
click at [364, 449] on p "3 total songs" at bounding box center [353, 451] width 330 height 20
click at [490, 378] on link "View" at bounding box center [497, 371] width 35 height 20
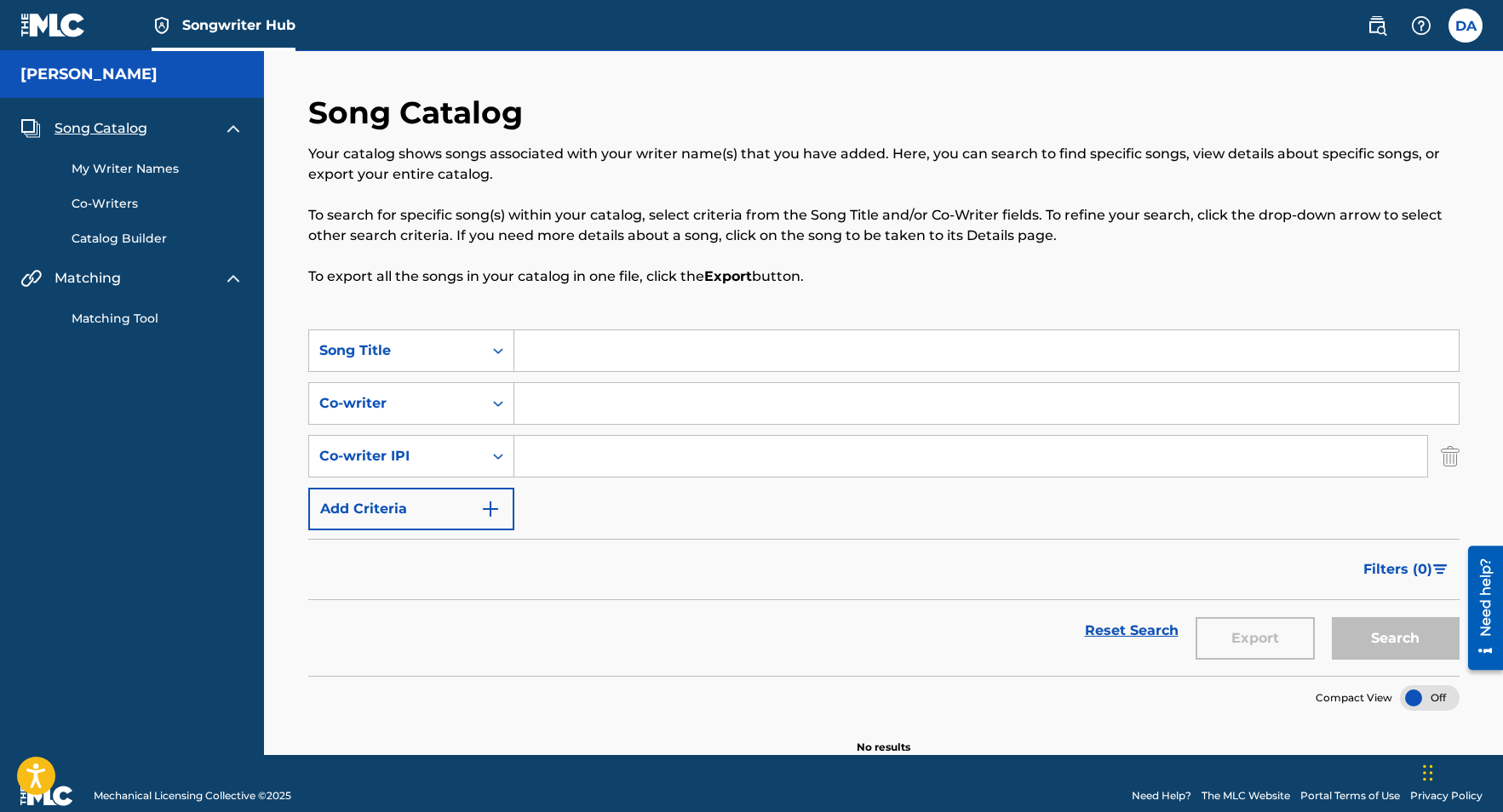
click at [1413, 706] on div at bounding box center [1429, 697] width 59 height 26
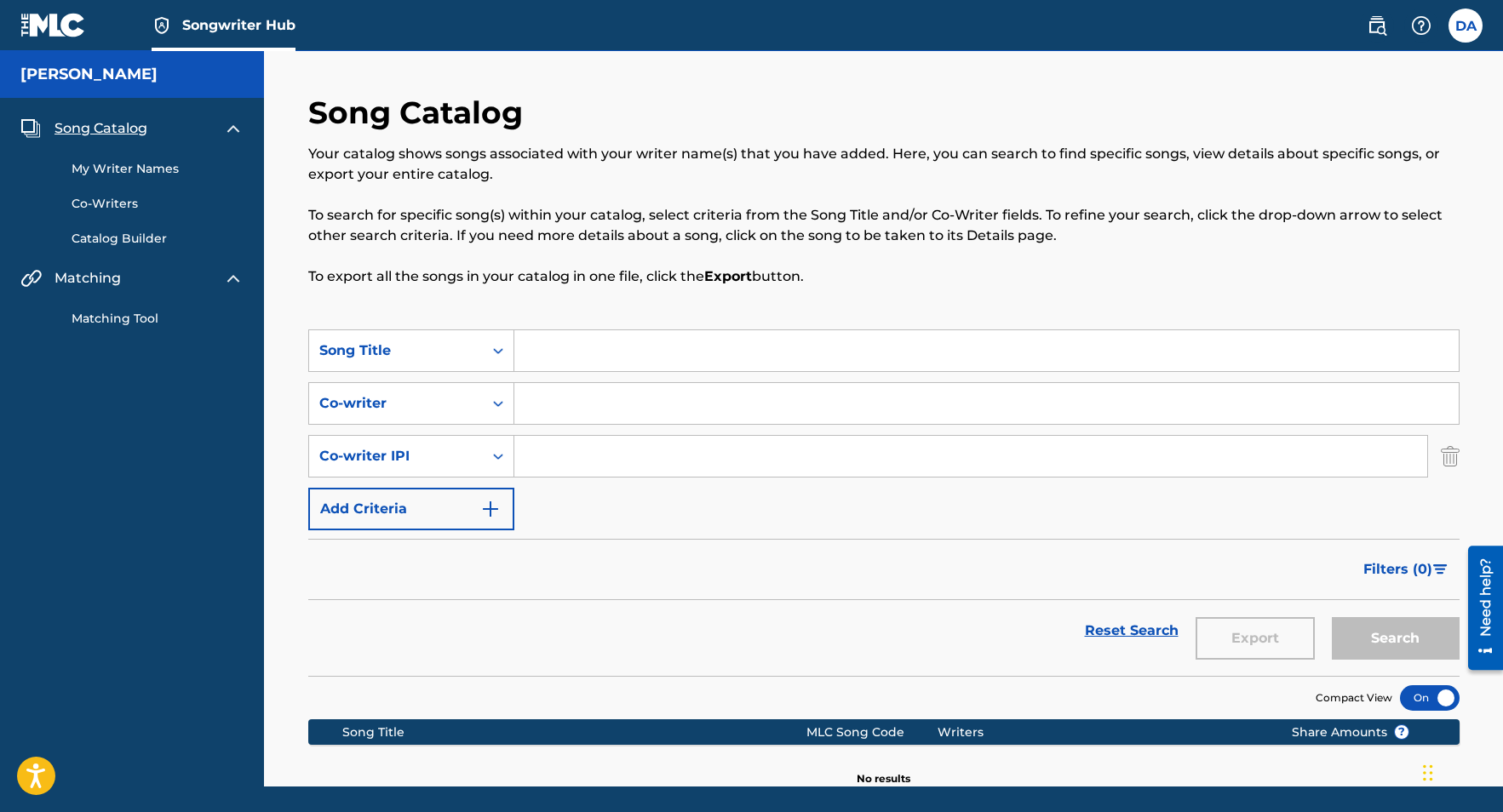
scroll to position [56, 0]
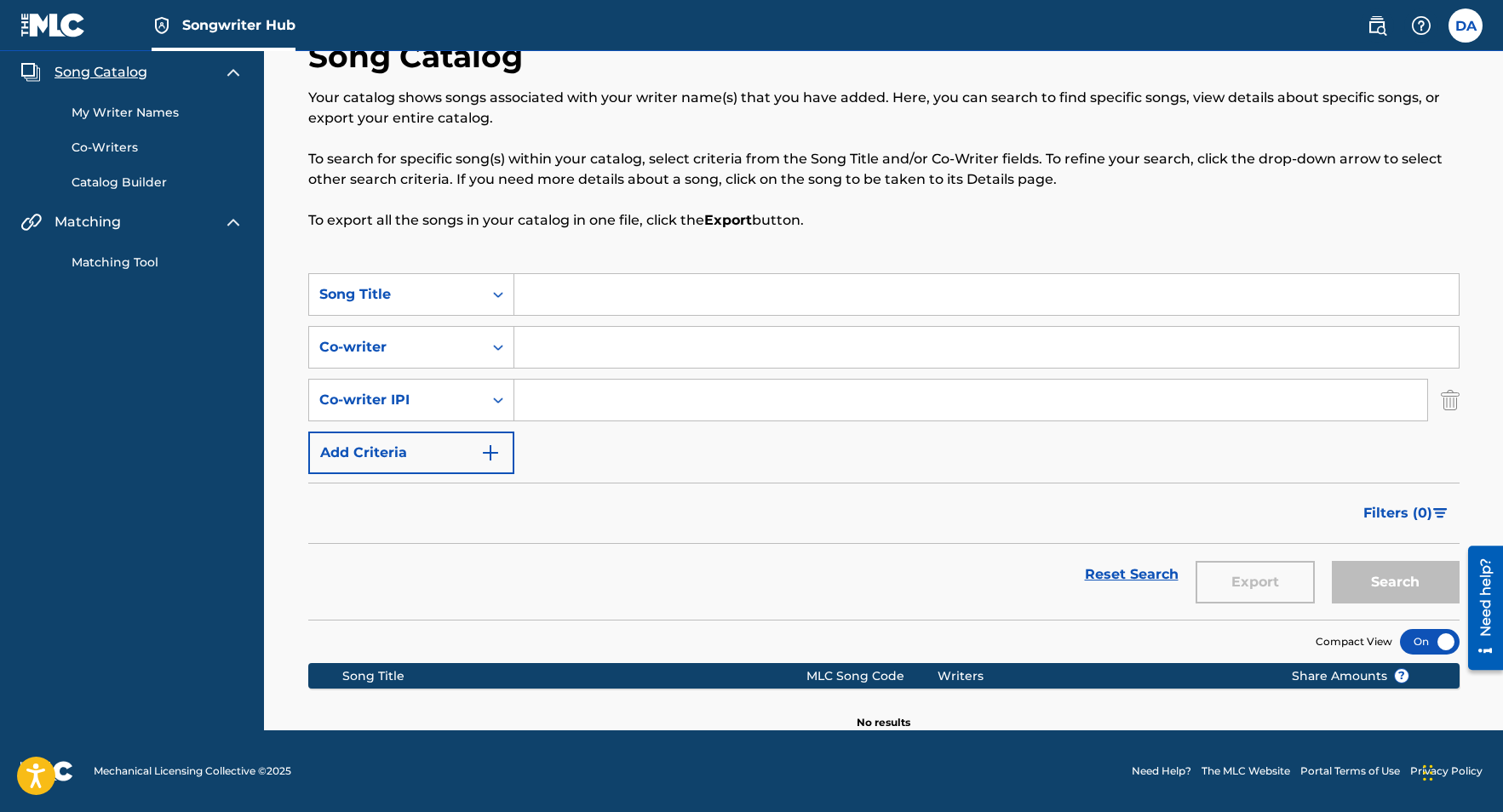
click at [1098, 677] on div "Writers" at bounding box center [1102, 676] width 328 height 18
click at [106, 105] on link "My Writer Names" at bounding box center [158, 112] width 172 height 18
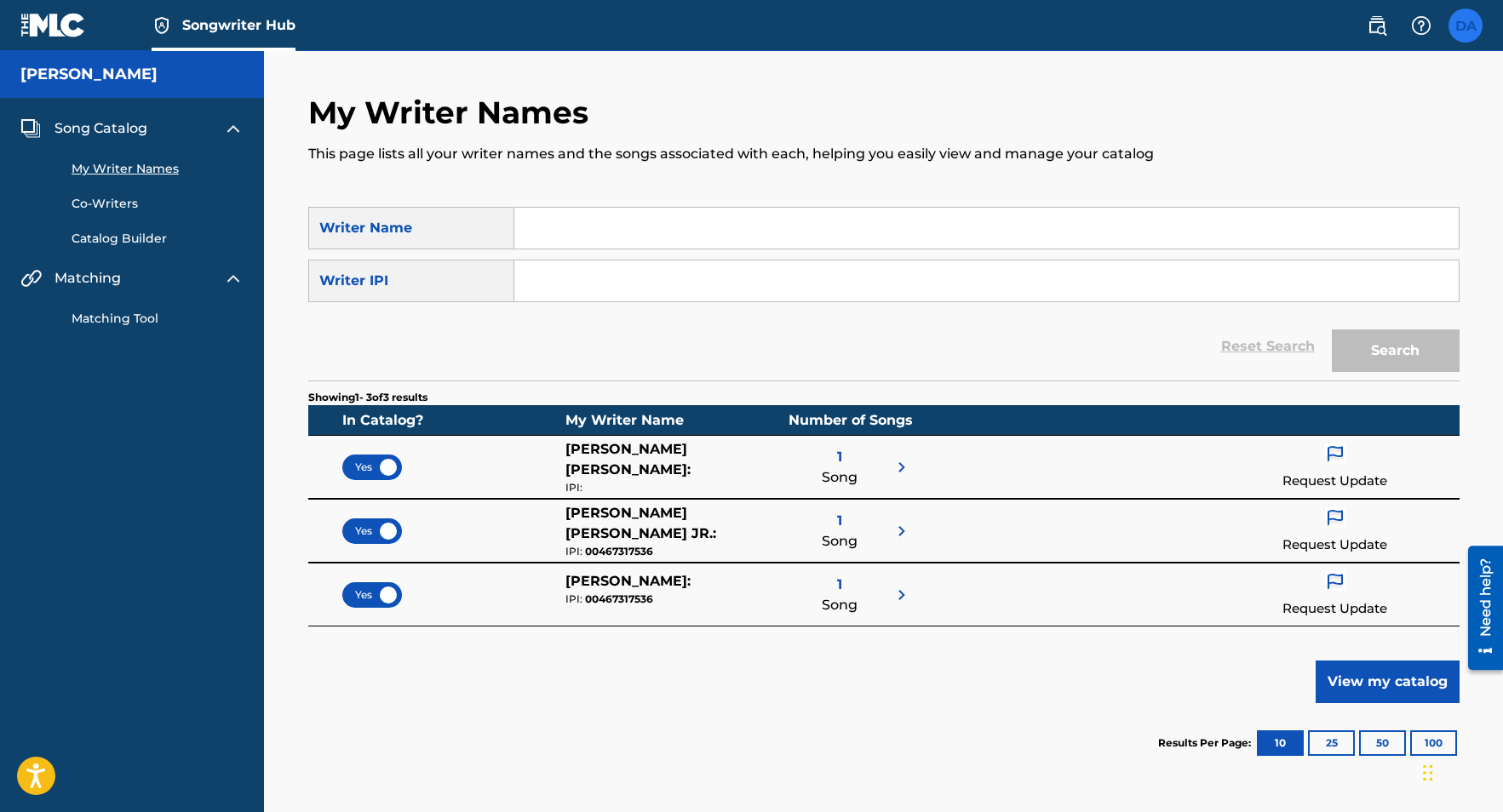
click at [1466, 34] on label at bounding box center [1466, 26] width 34 height 34
click at [1466, 26] on input "DA [PERSON_NAME] [EMAIL_ADDRESS][DOMAIN_NAME] Notification Preferences Profile …" at bounding box center [1466, 26] width 0 height 0
click at [1299, 212] on link "Profile" at bounding box center [1298, 212] width 34 height 15
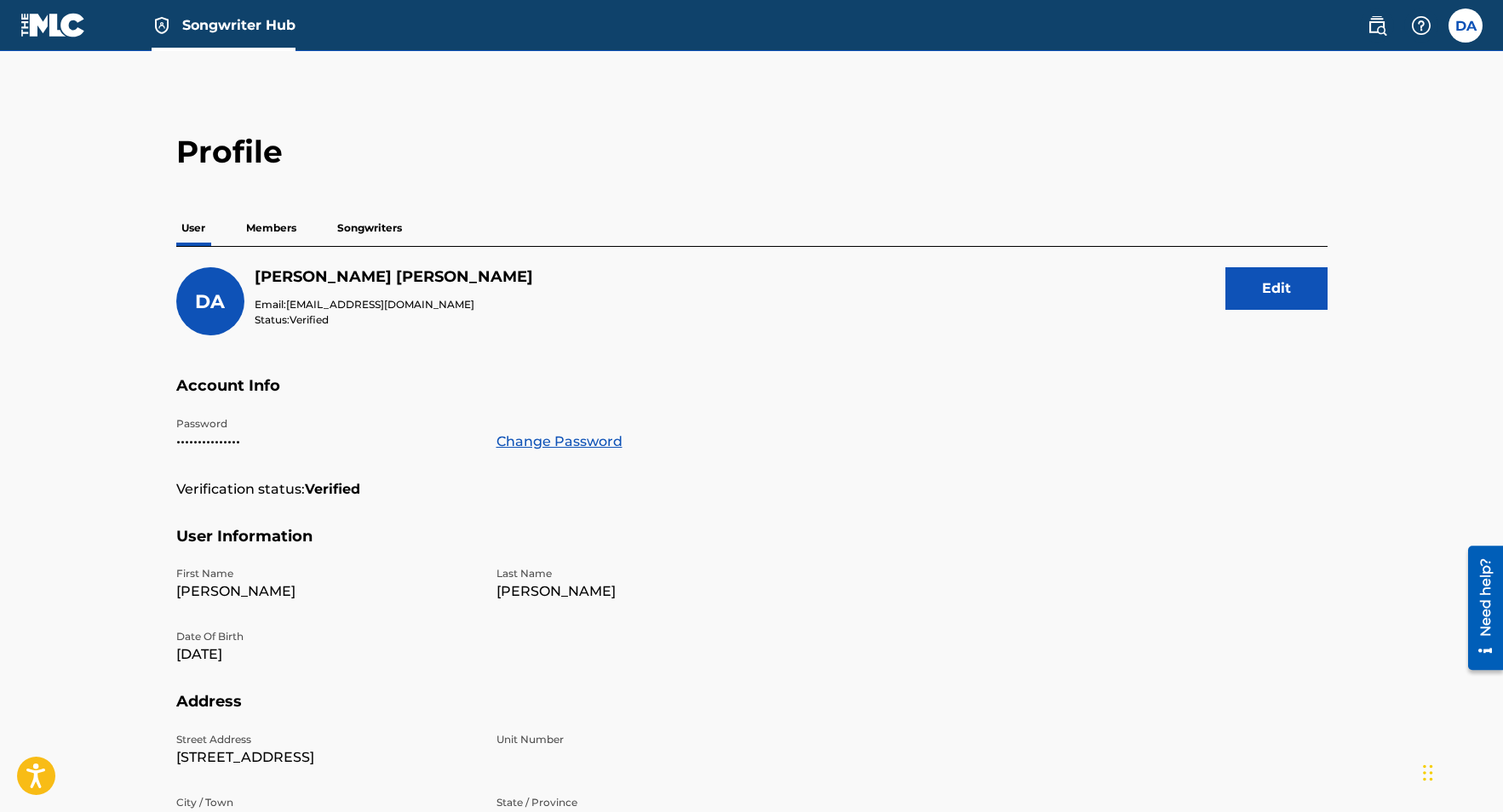
click at [284, 225] on p "Members" at bounding box center [271, 228] width 60 height 35
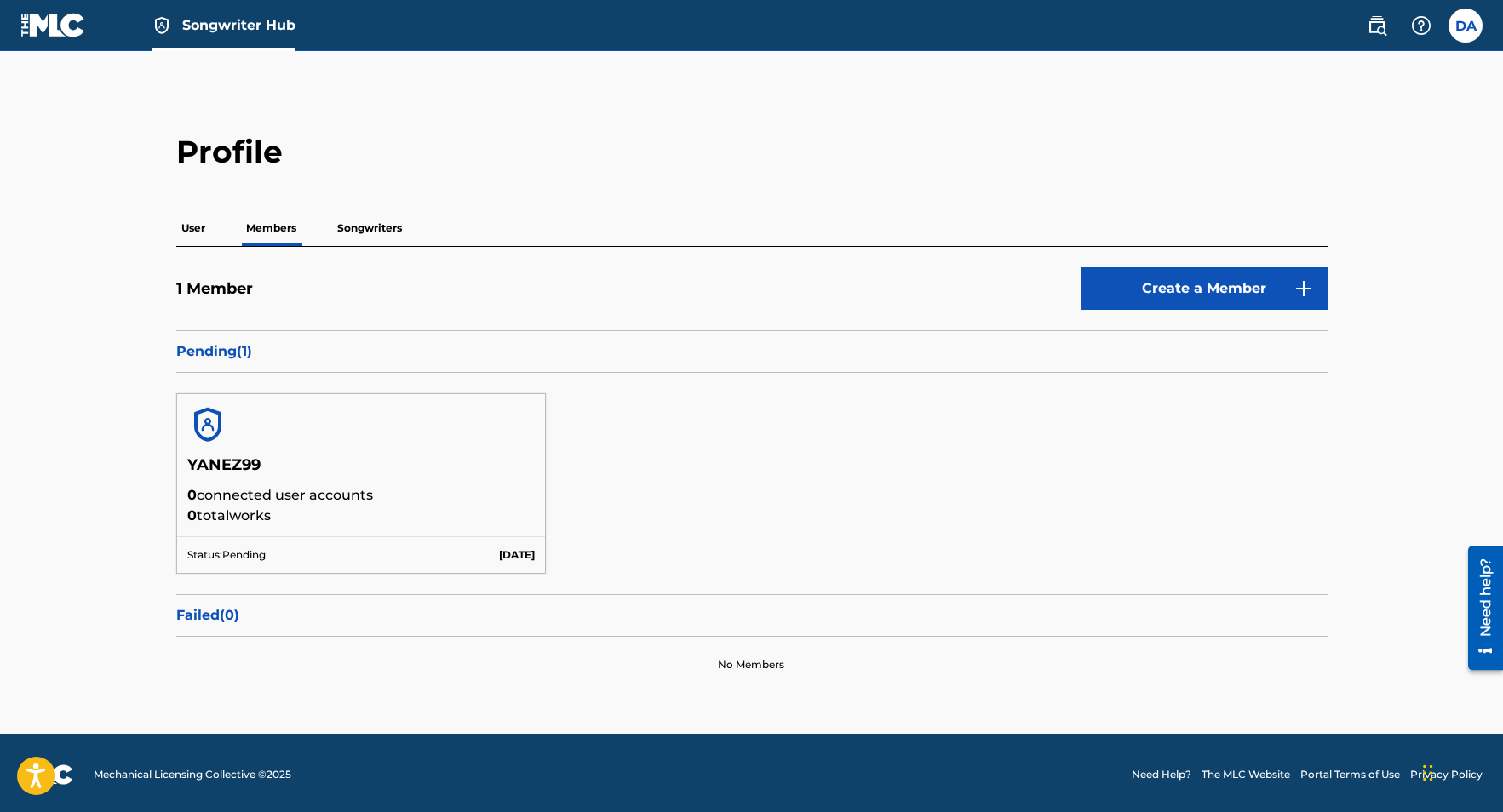
click at [195, 234] on p "User" at bounding box center [194, 228] width 34 height 35
